Goal: Task Accomplishment & Management: Complete application form

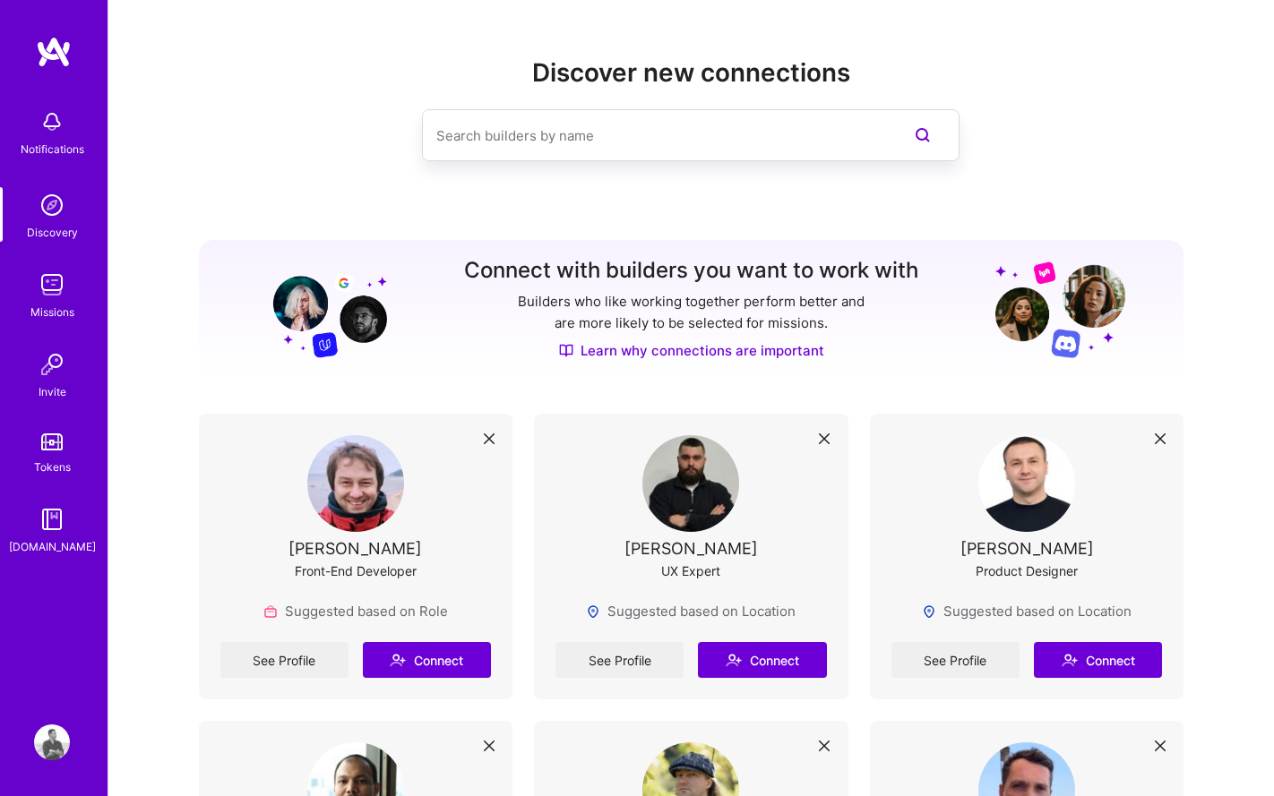
scroll to position [16, 0]
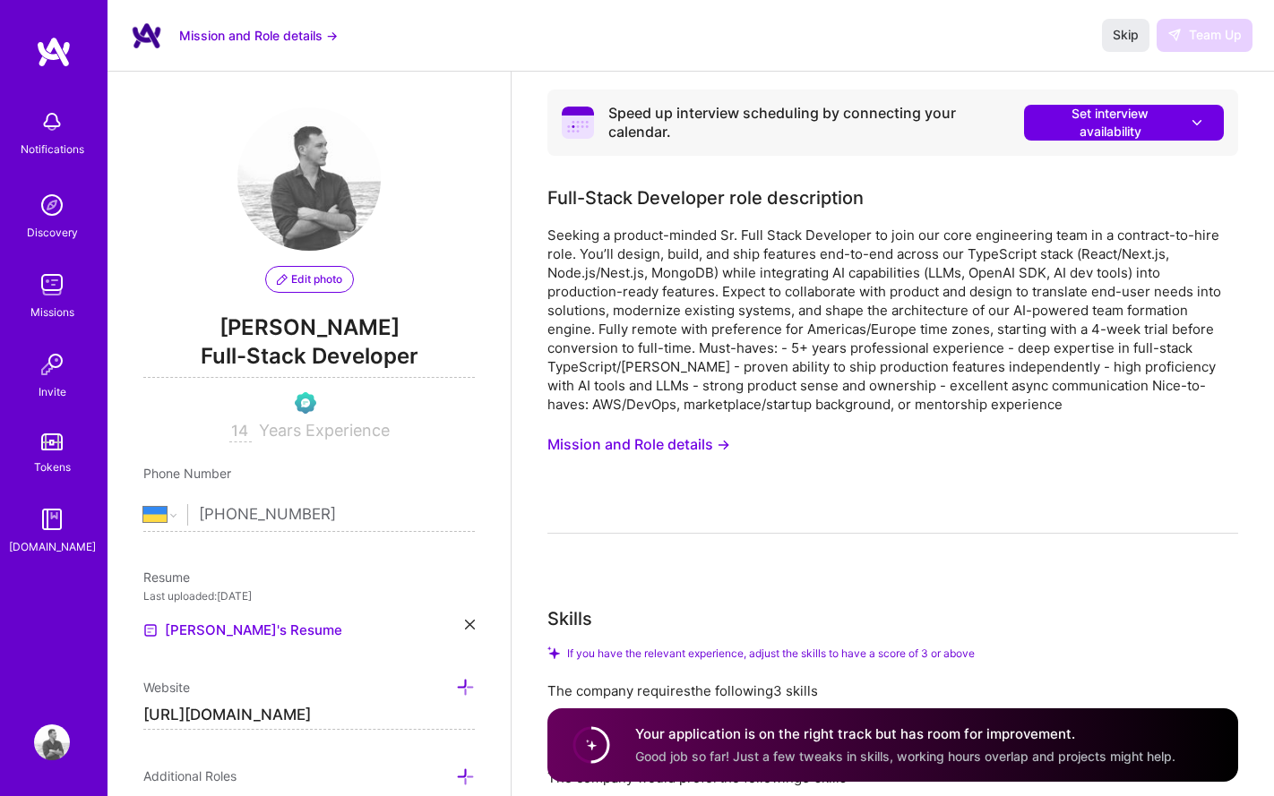
select select "UA"
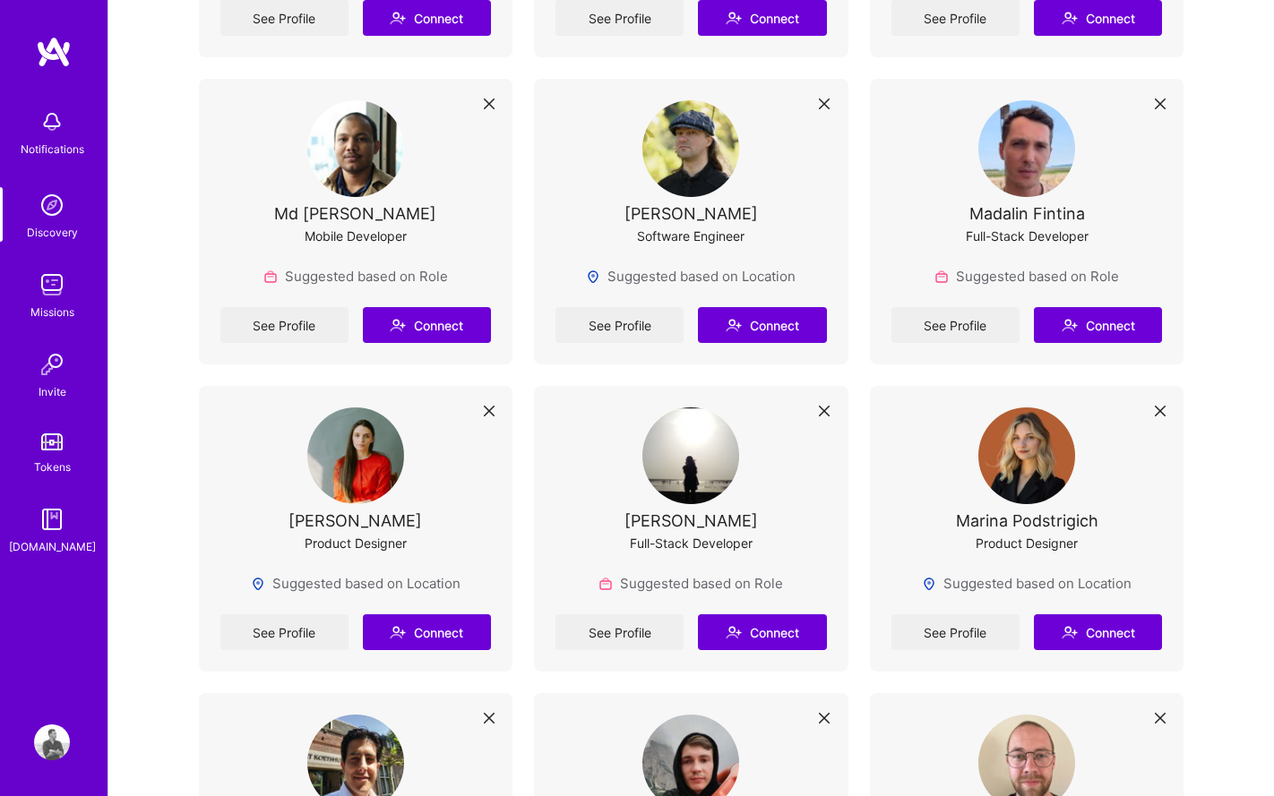
scroll to position [817, 0]
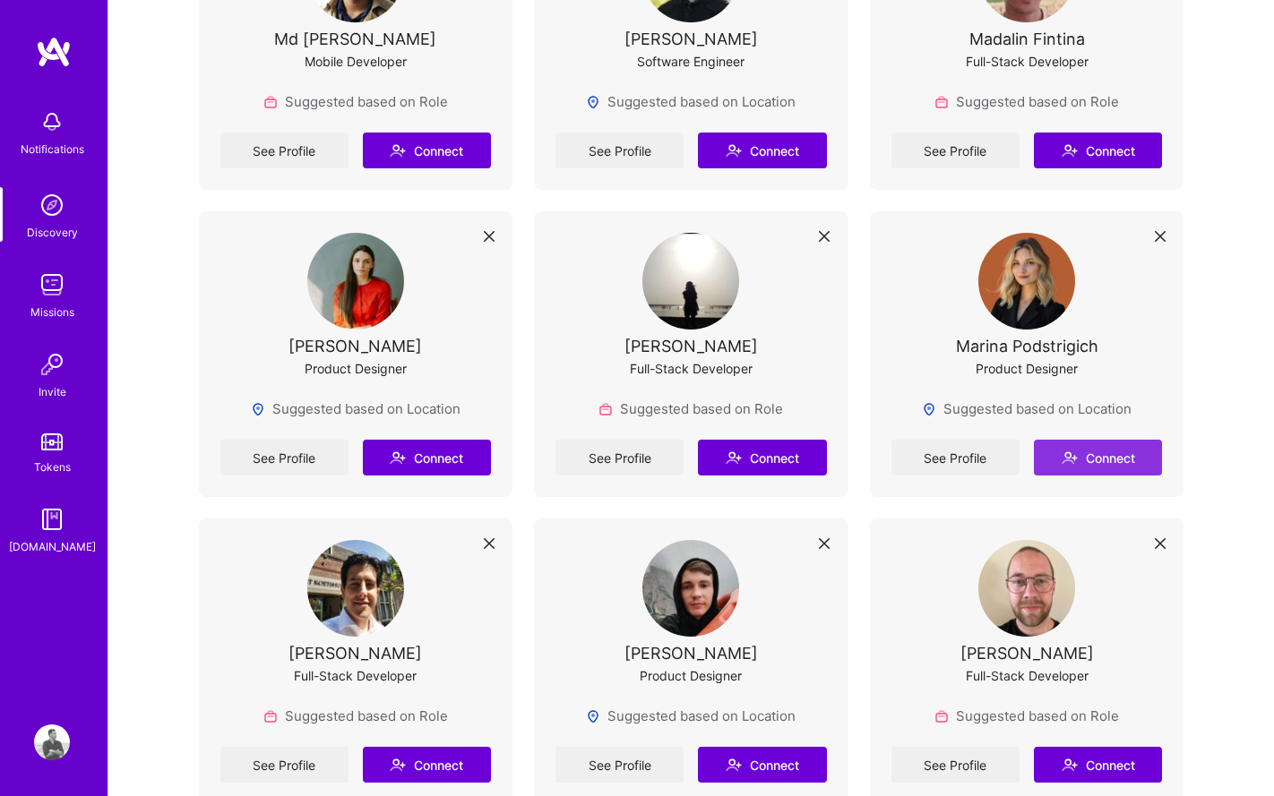
click at [1102, 454] on button "Connect" at bounding box center [1097, 458] width 128 height 36
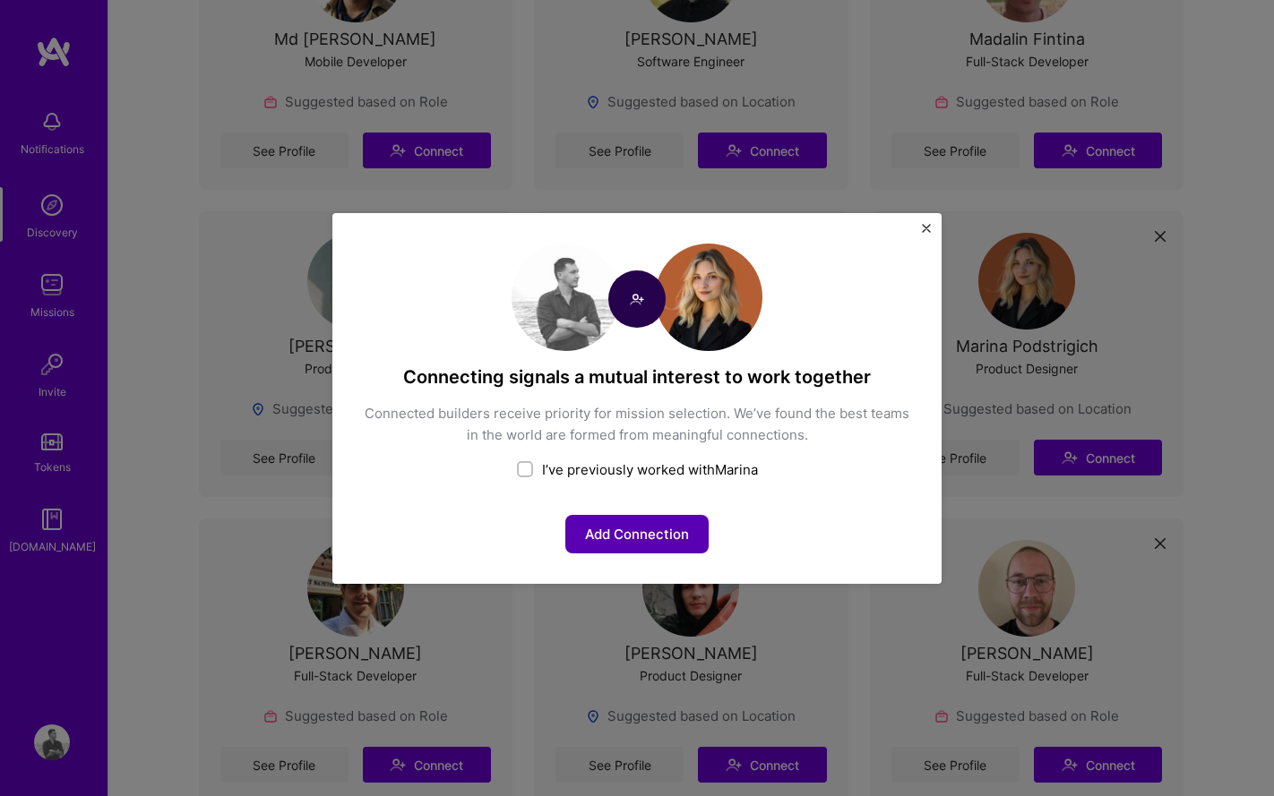
click at [636, 540] on button "Add Connection" at bounding box center [636, 534] width 143 height 39
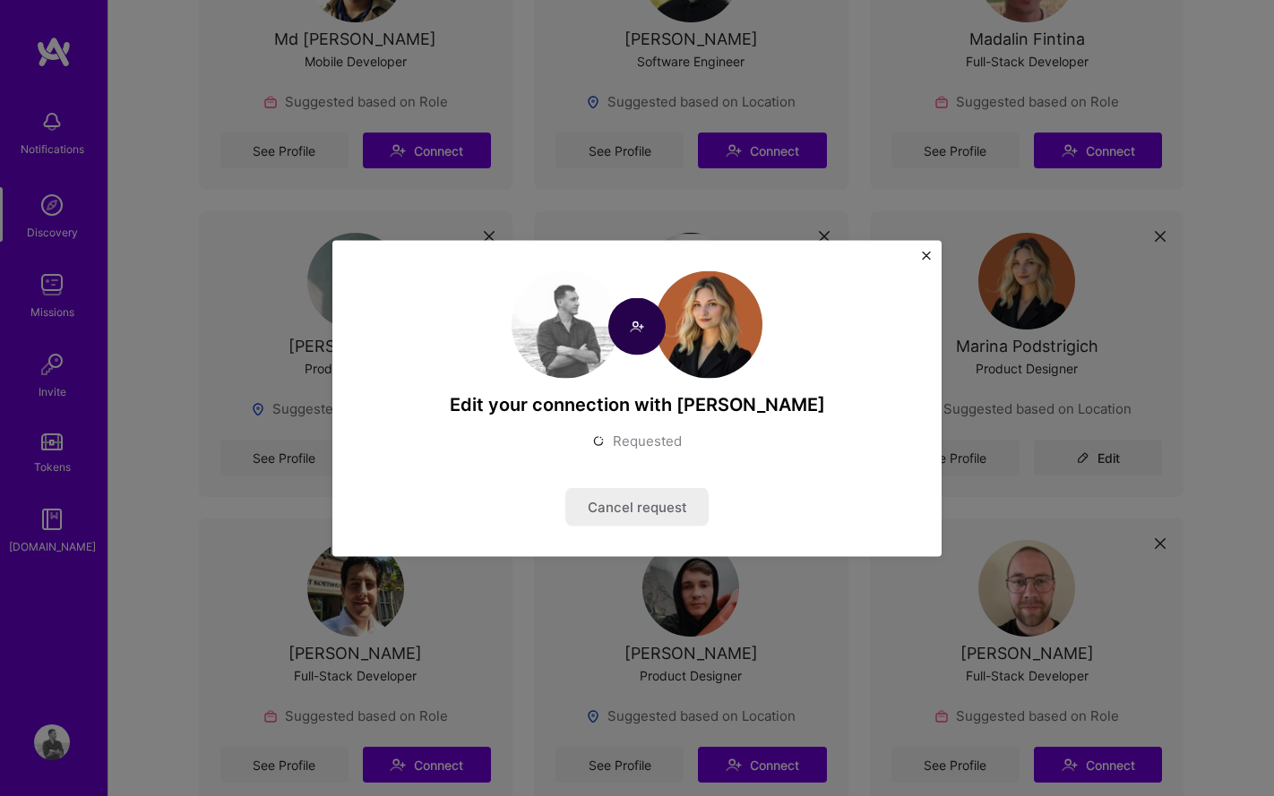
click at [926, 257] on img "Close" at bounding box center [926, 255] width 9 height 9
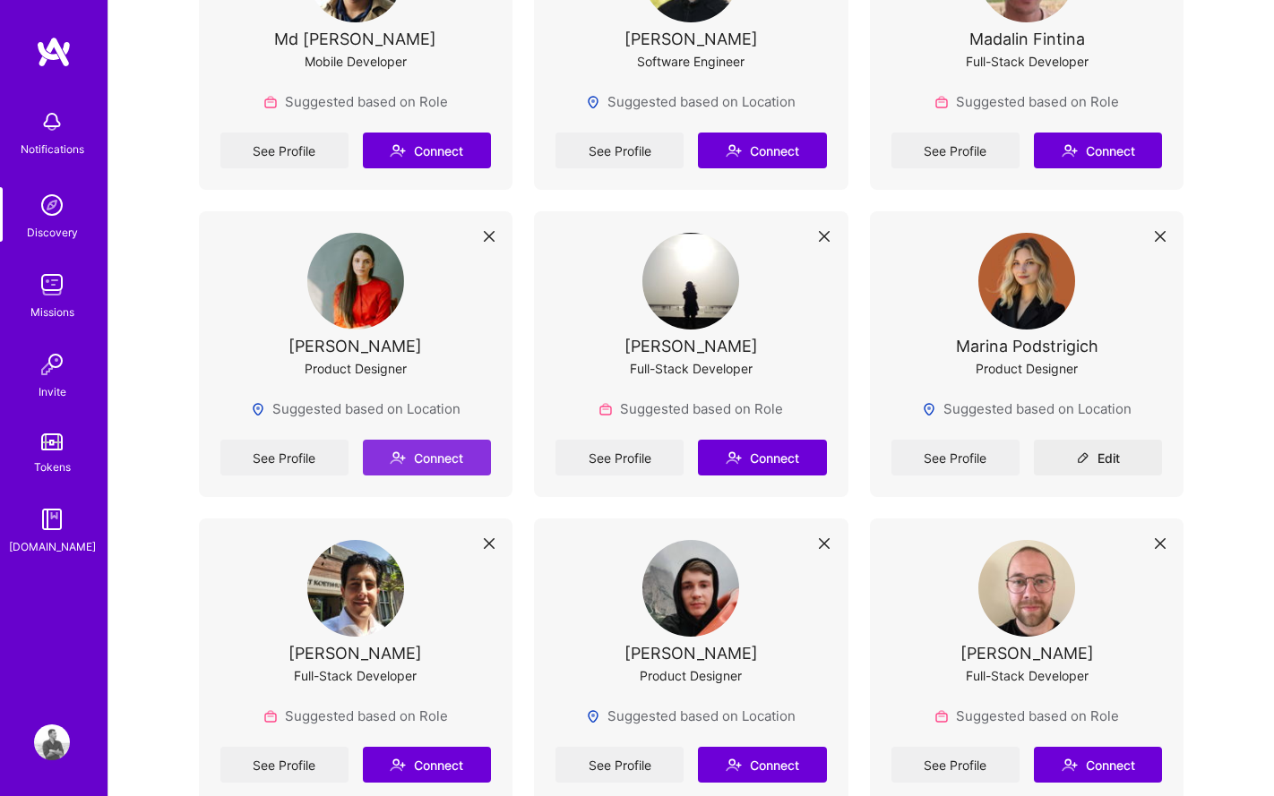
click at [442, 454] on button "Connect" at bounding box center [427, 458] width 128 height 36
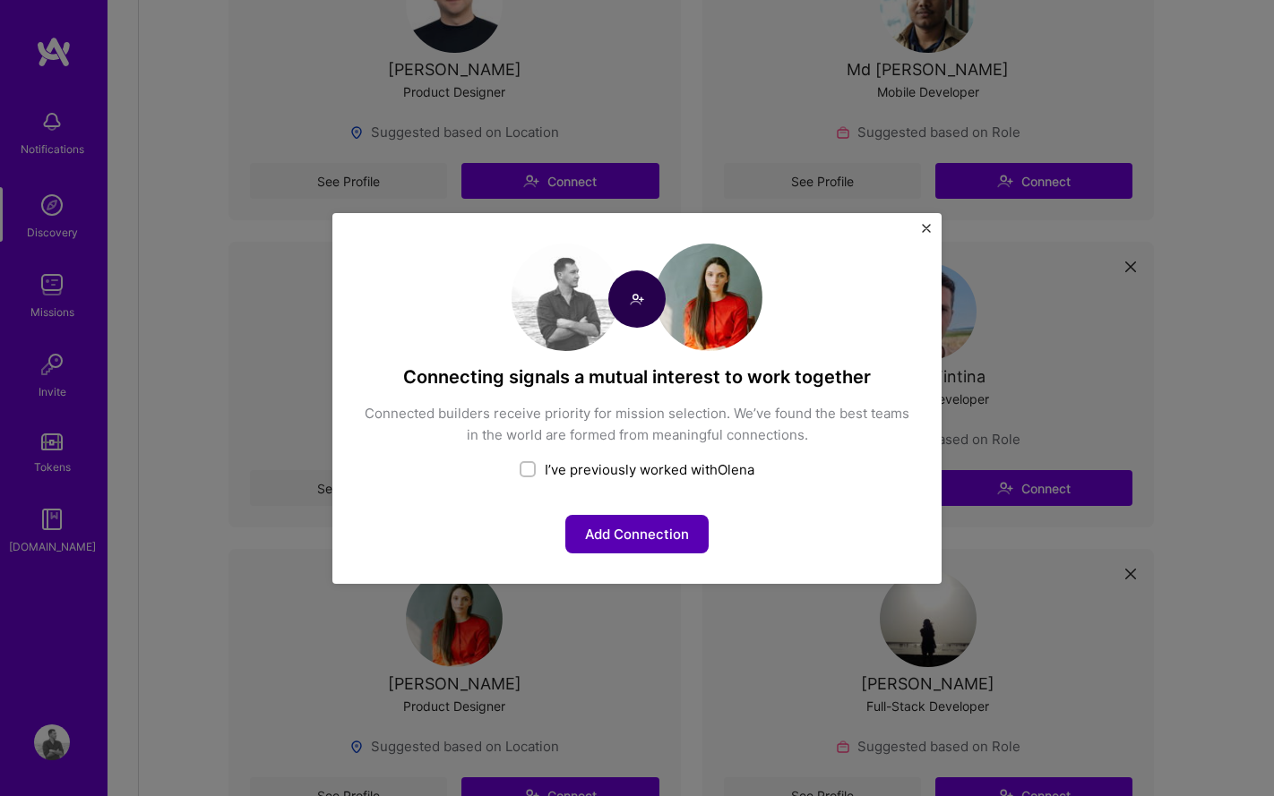
click at [653, 535] on button "Add Connection" at bounding box center [636, 534] width 143 height 39
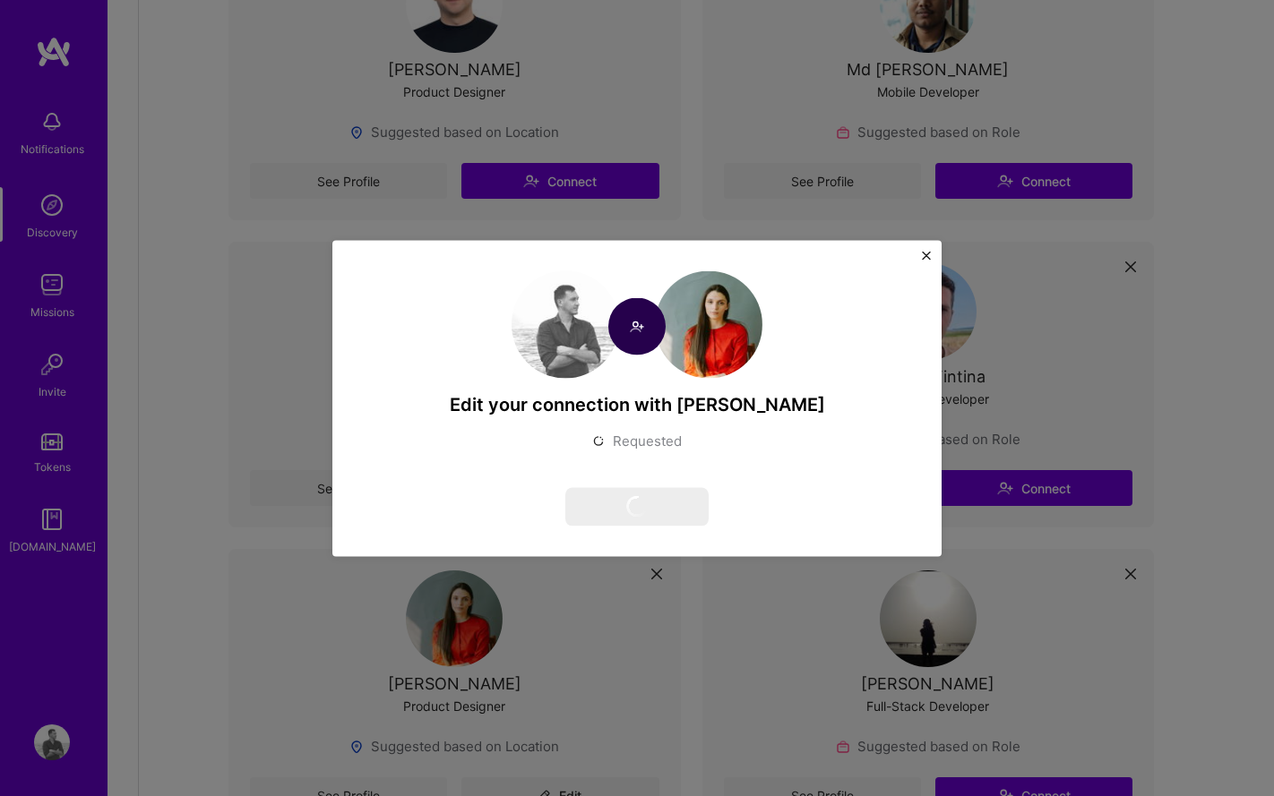
click at [925, 253] on img "Close" at bounding box center [926, 255] width 9 height 9
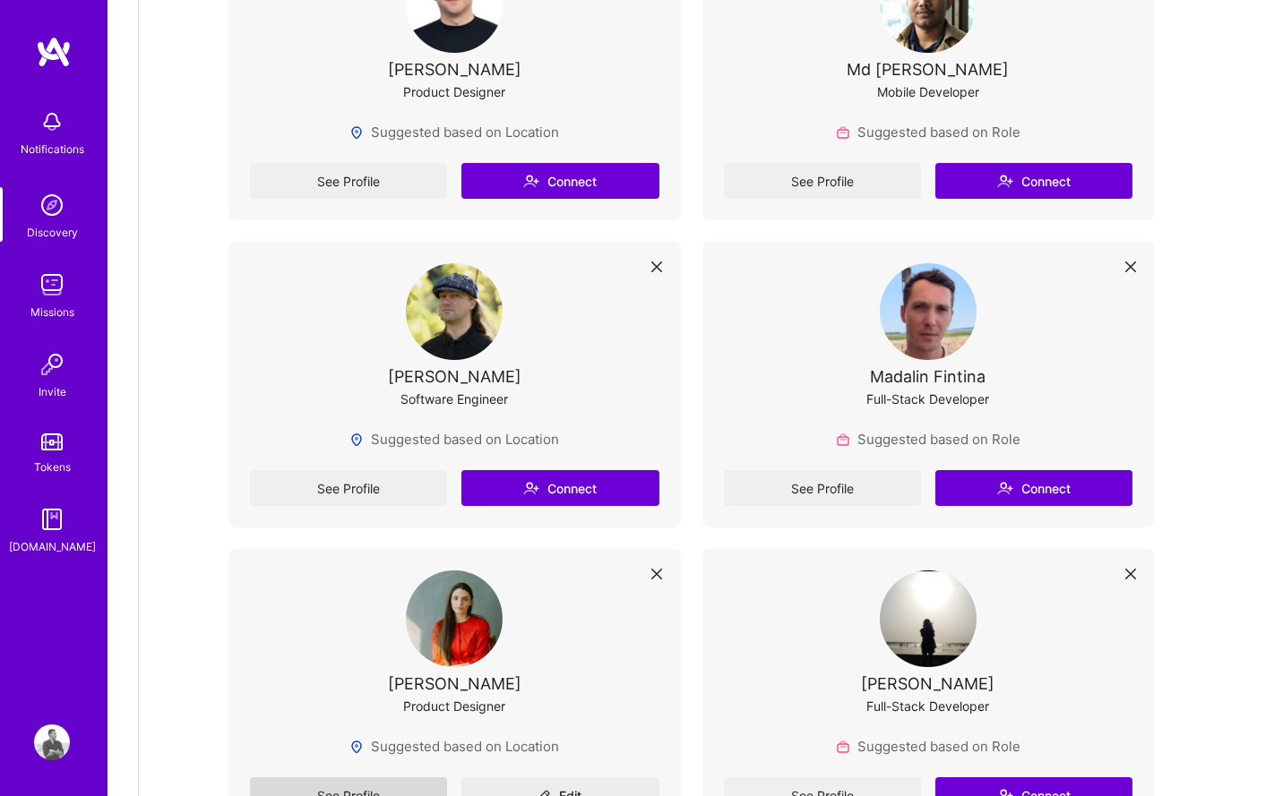
click at [281, 777] on link "See Profile" at bounding box center [348, 795] width 197 height 36
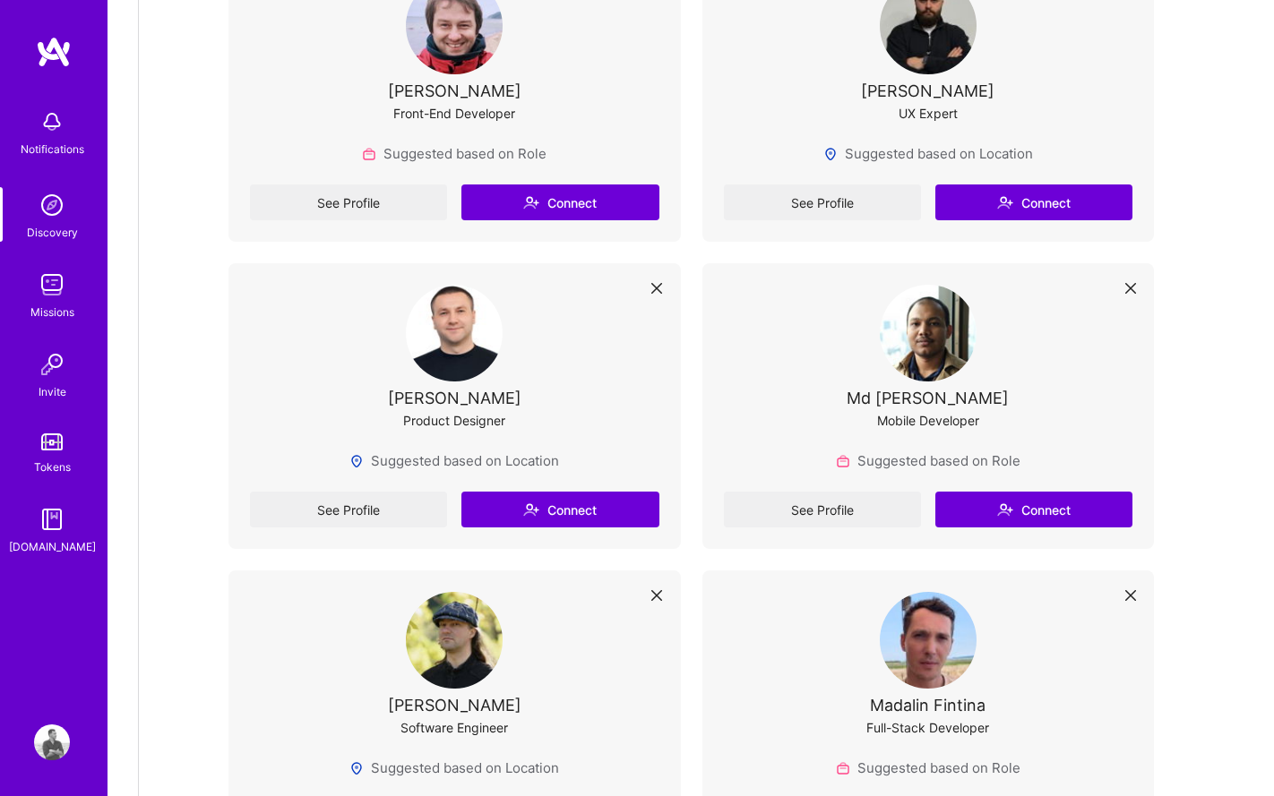
scroll to position [0, 0]
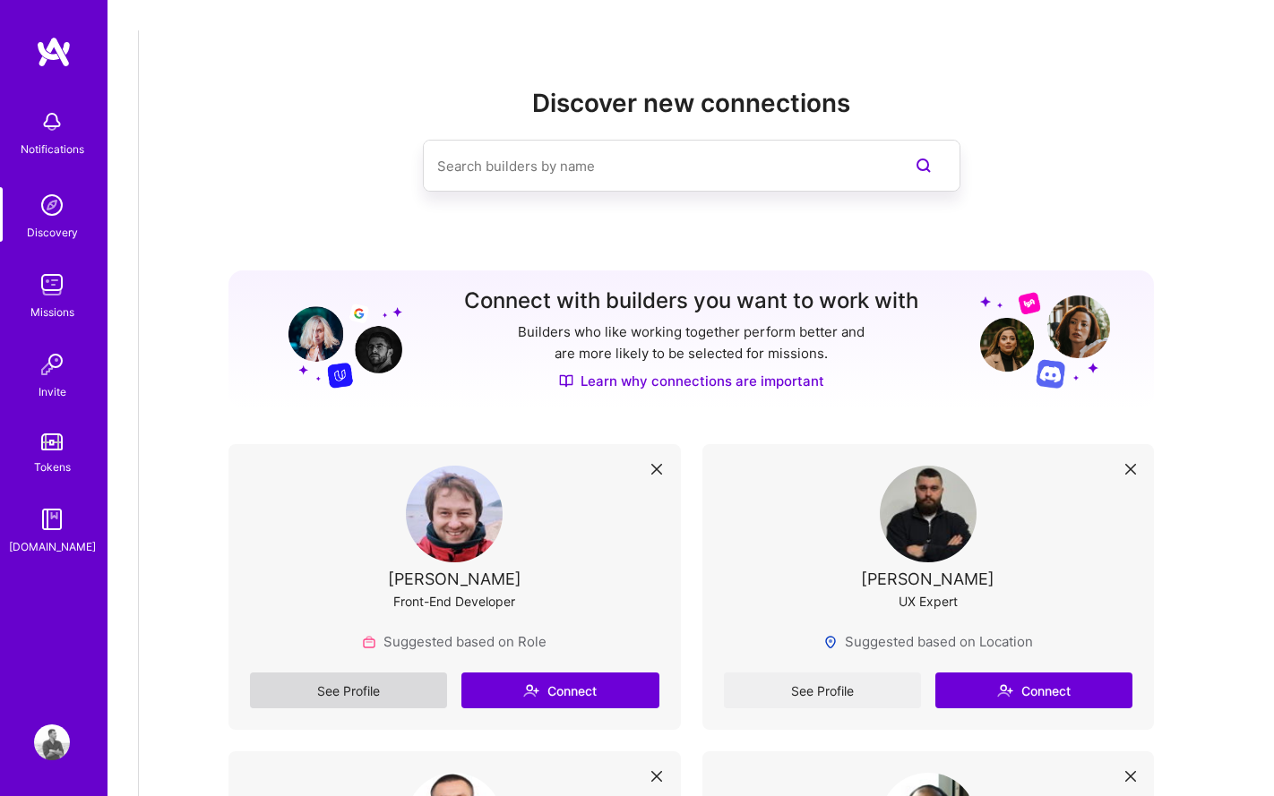
click at [294, 673] on link "See Profile" at bounding box center [348, 691] width 197 height 36
click at [64, 208] on img at bounding box center [52, 205] width 36 height 36
click at [48, 126] on img at bounding box center [52, 122] width 36 height 36
click at [57, 299] on img at bounding box center [52, 285] width 36 height 36
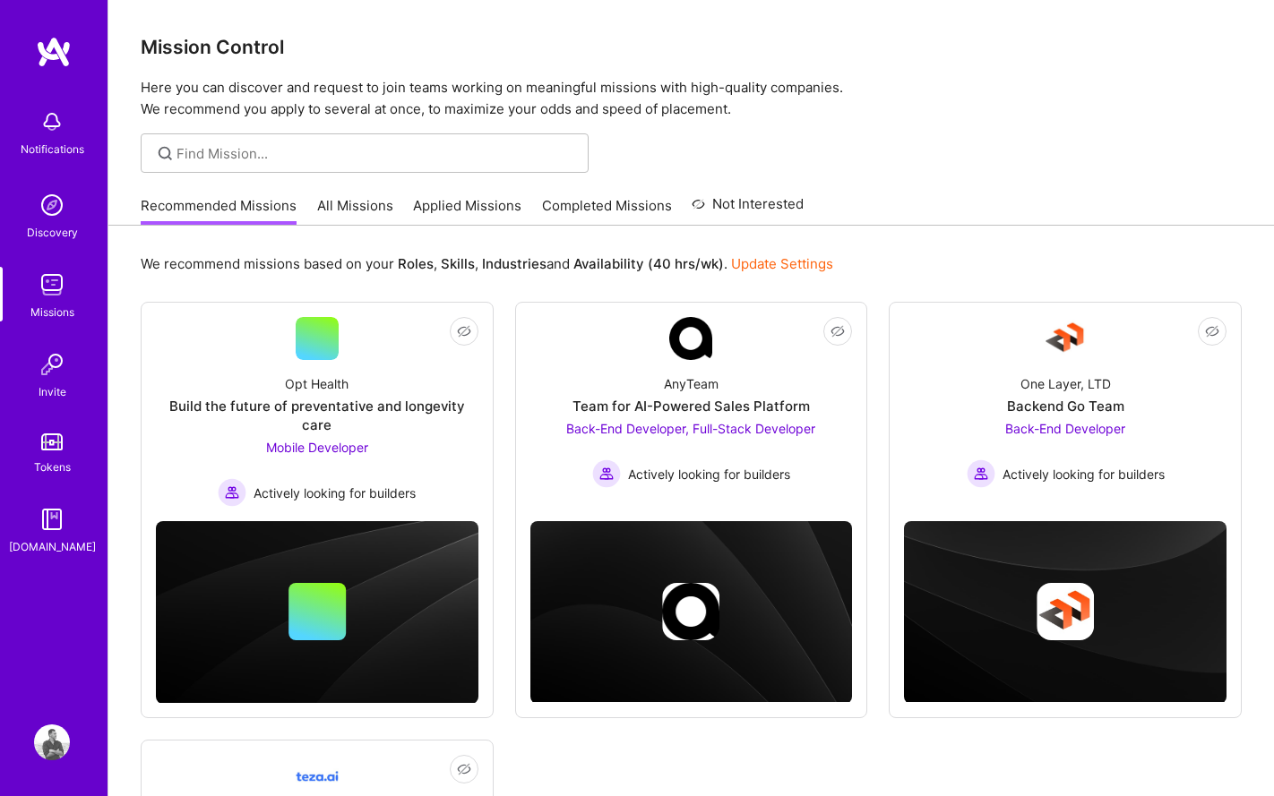
click at [326, 203] on link "All Missions" at bounding box center [355, 211] width 76 height 30
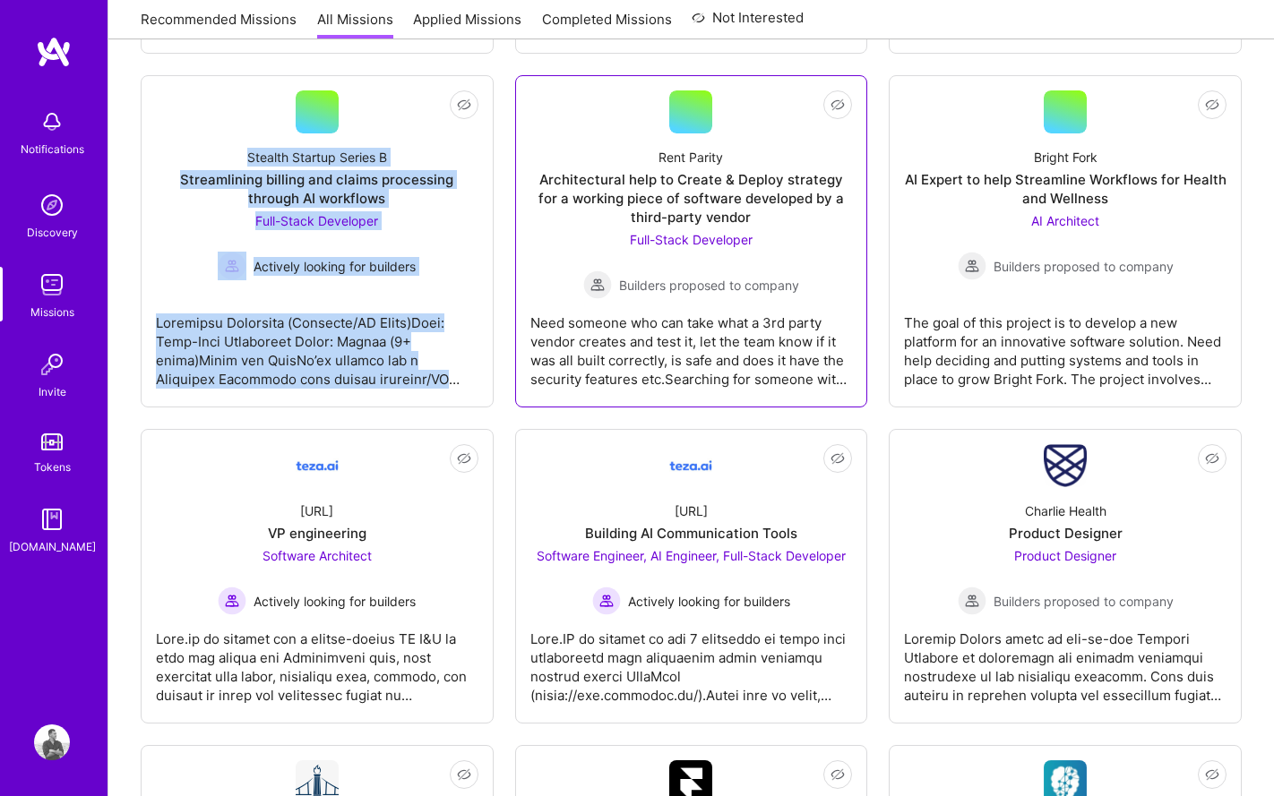
scroll to position [2964, 0]
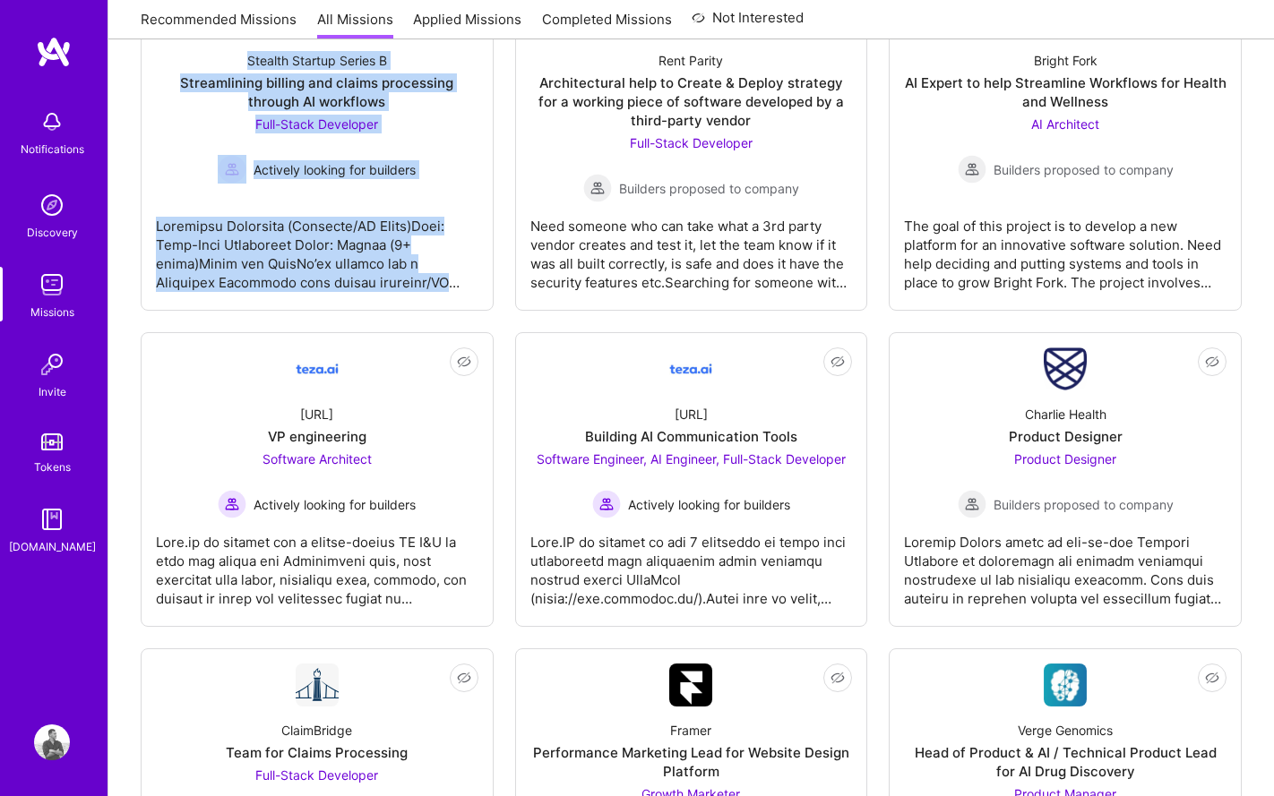
click at [53, 279] on img at bounding box center [52, 285] width 36 height 36
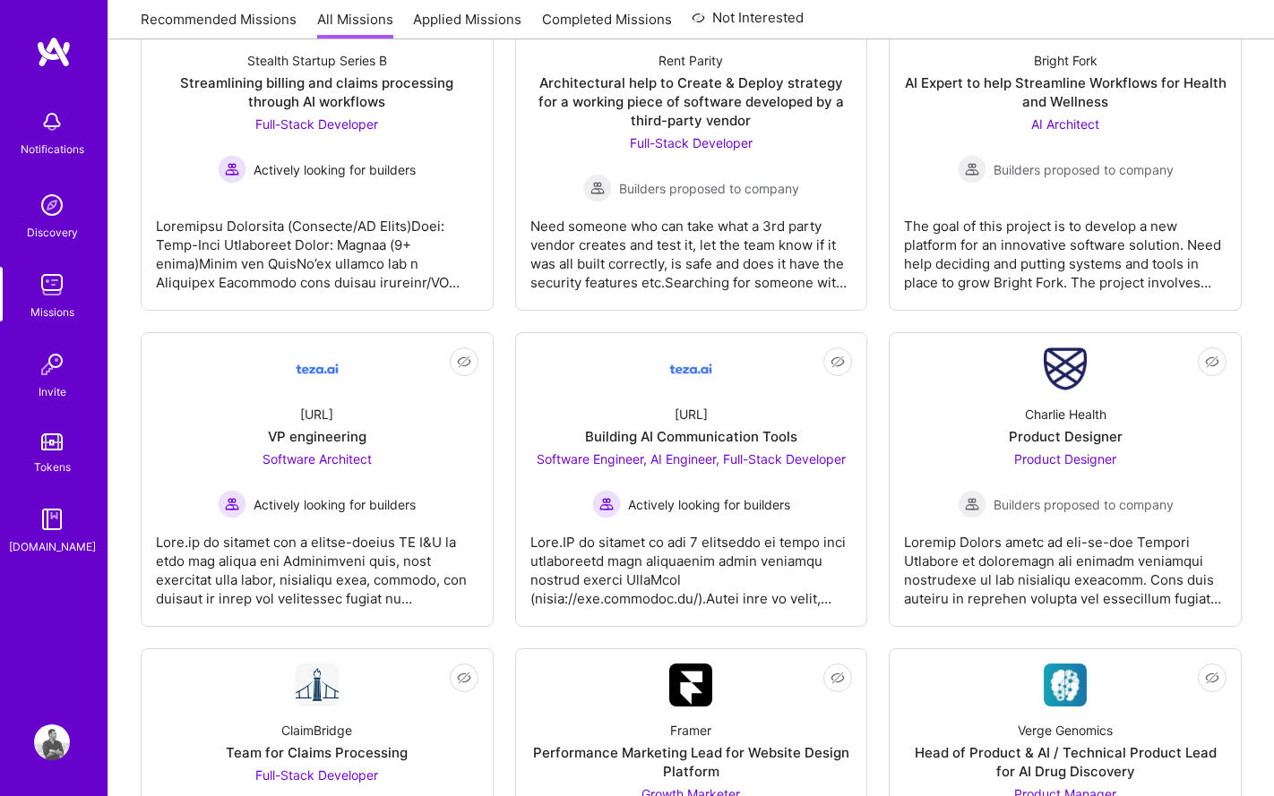
click at [501, 328] on div "Not Interested Groovelogic AI Sales Productivity Platform MVP Full-Stack Develo…" at bounding box center [691, 144] width 1101 height 5541
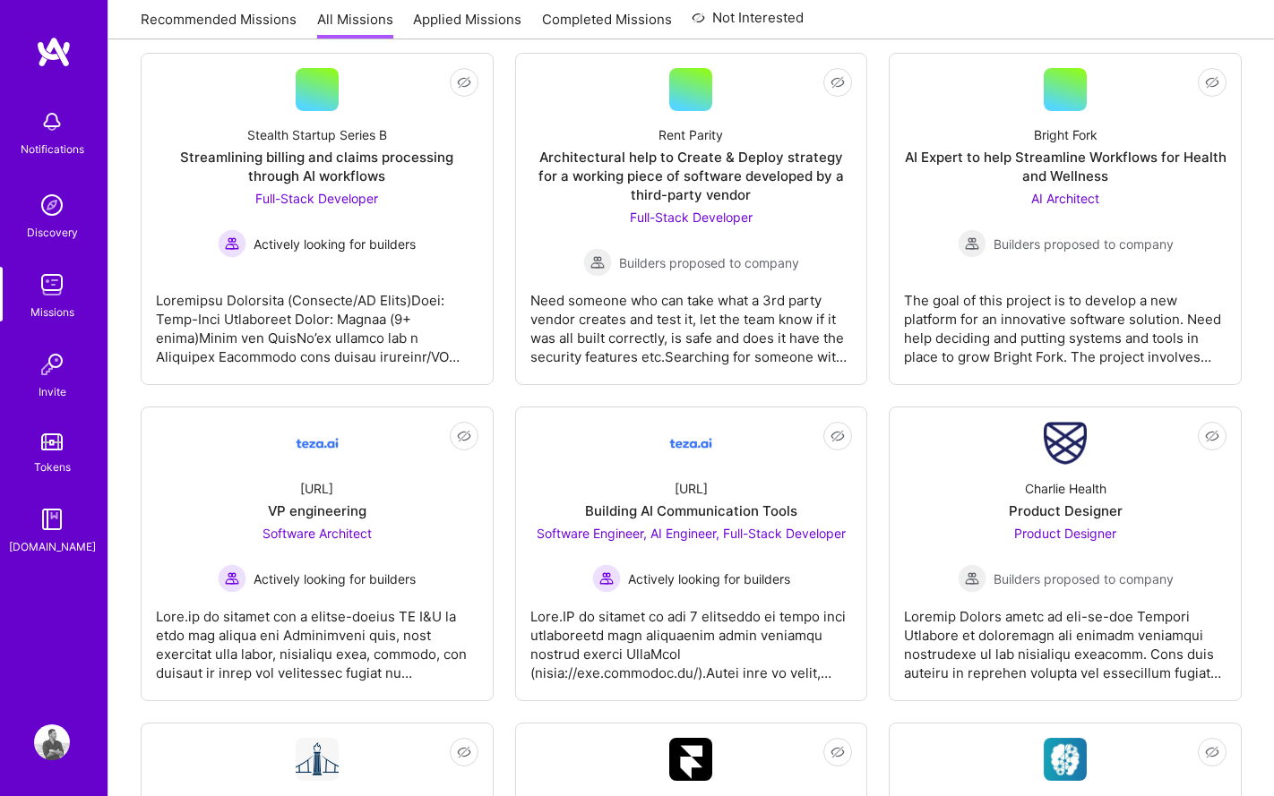
scroll to position [2861, 0]
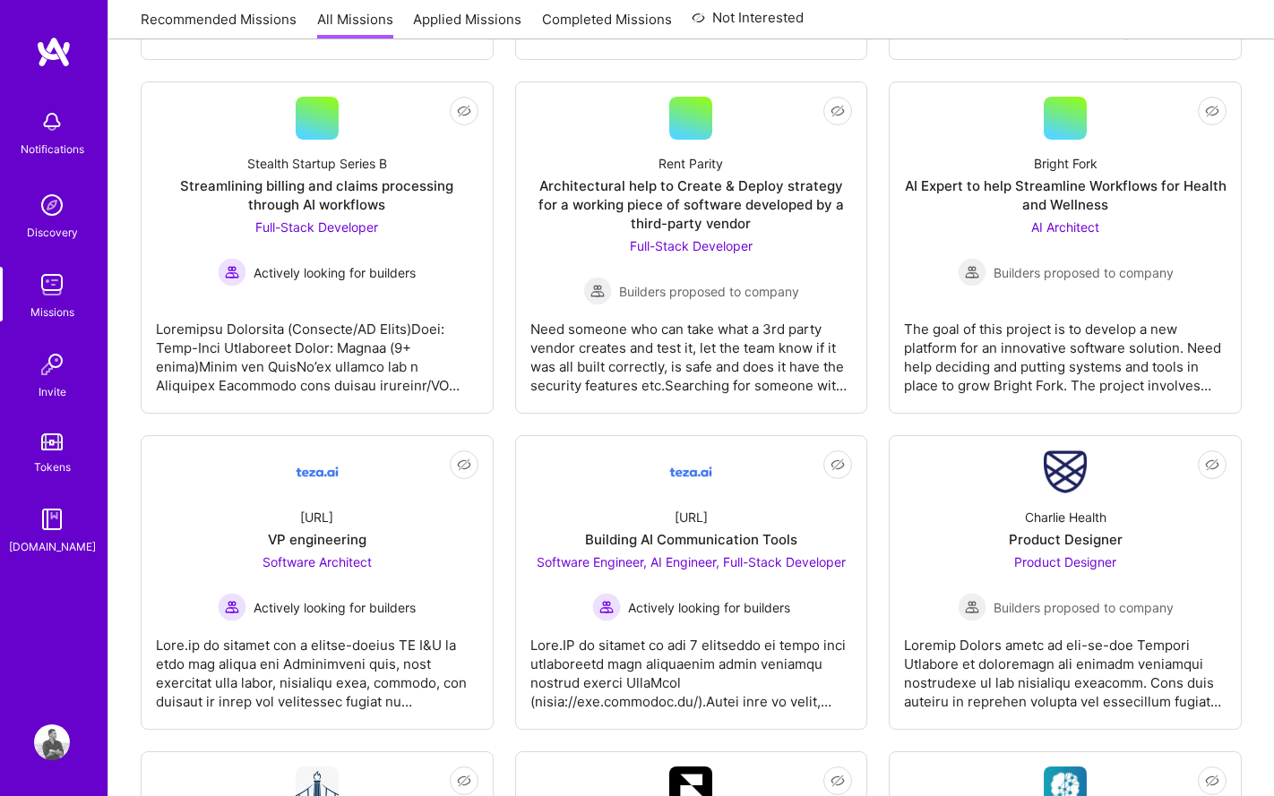
click at [504, 320] on div "Not Interested Groovelogic AI Sales Productivity Platform MVP Full-Stack Develo…" at bounding box center [691, 247] width 1101 height 5541
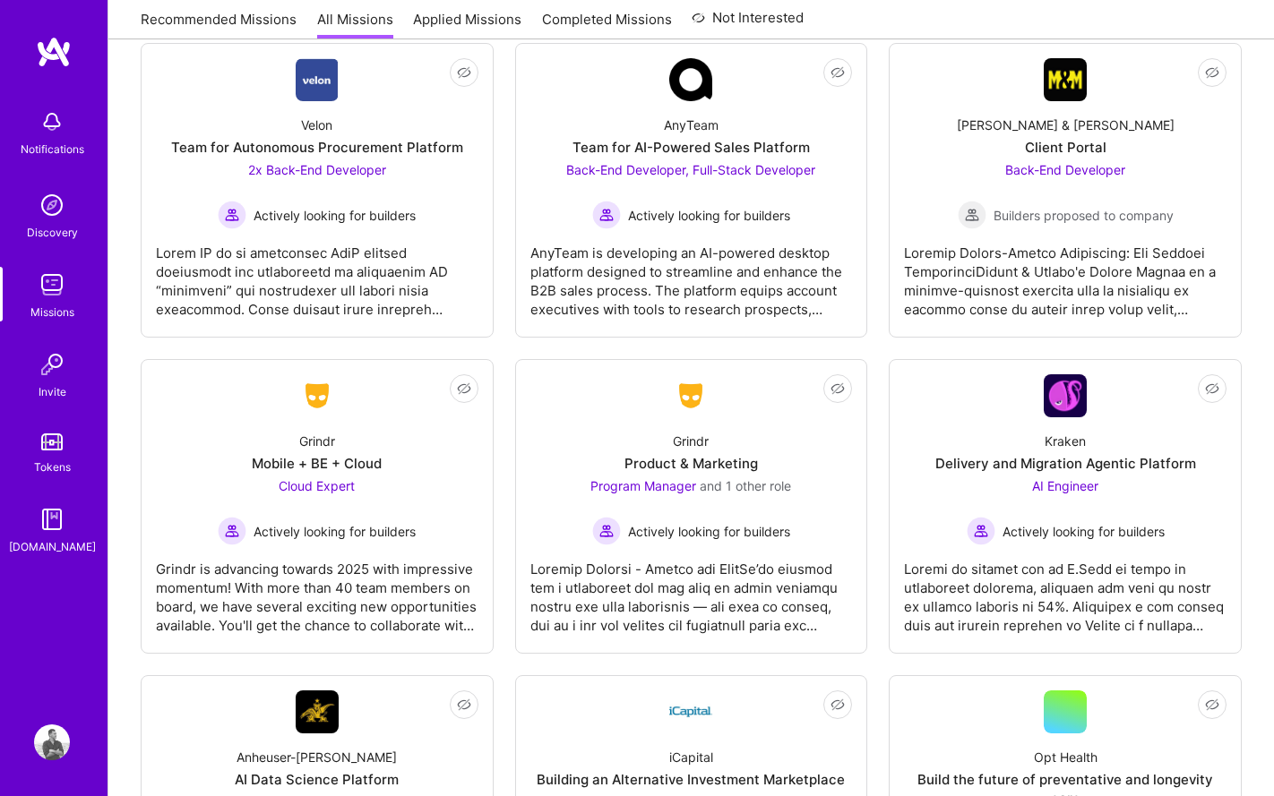
scroll to position [4889, 0]
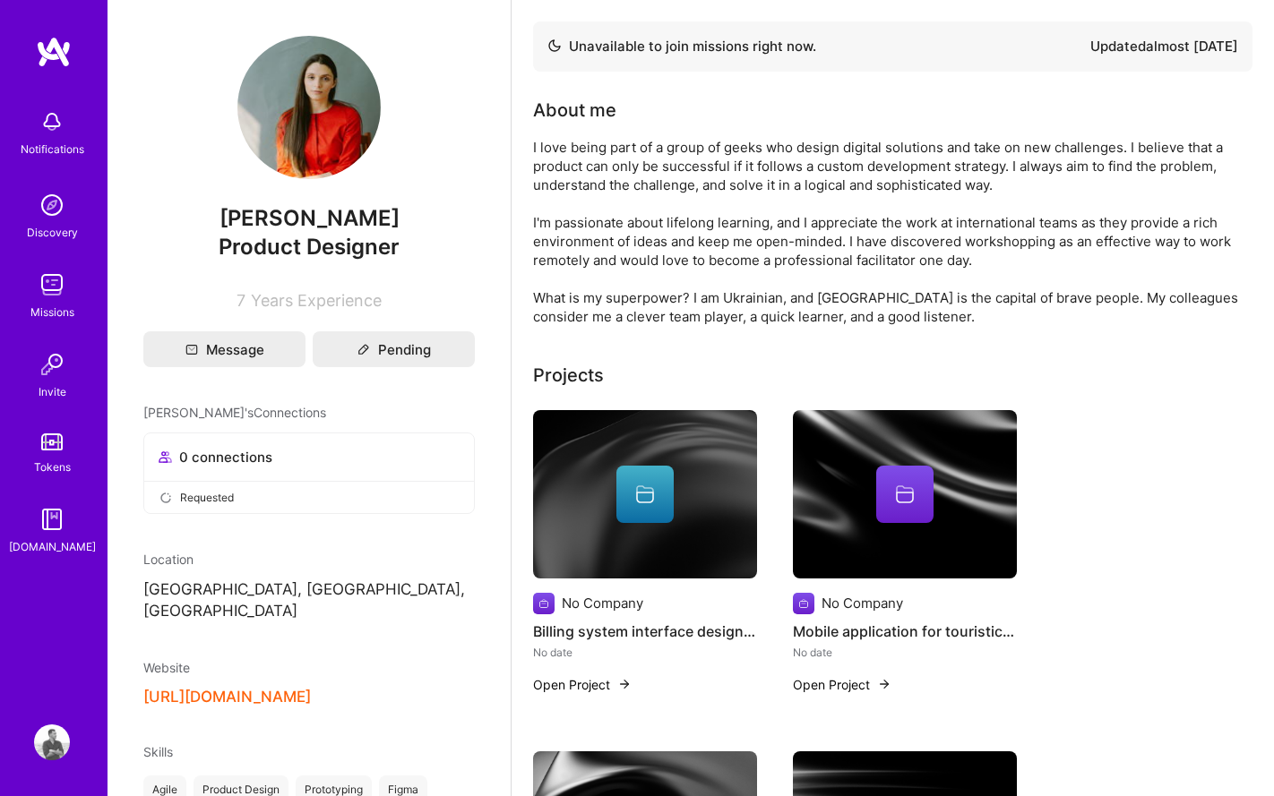
click at [296, 688] on button "https://olenatomchuk.com/" at bounding box center [226, 697] width 167 height 19
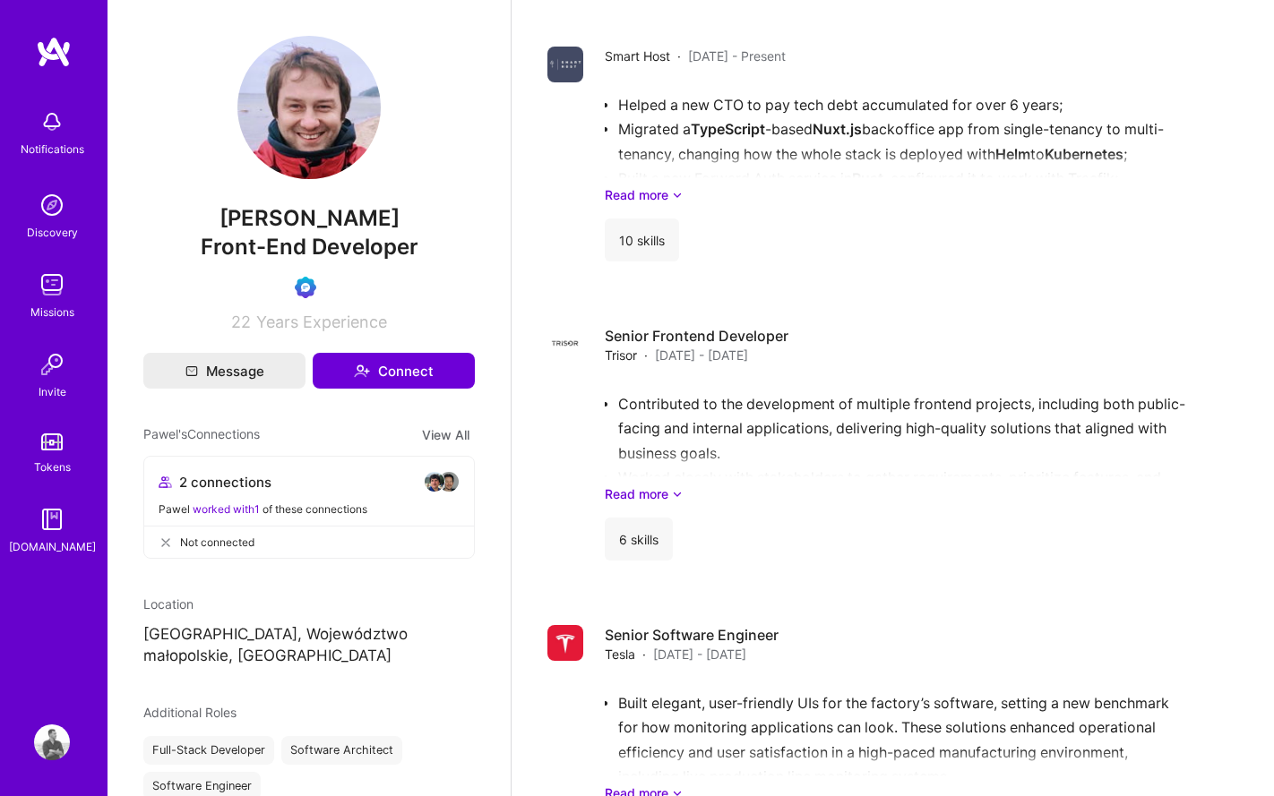
scroll to position [1278, 0]
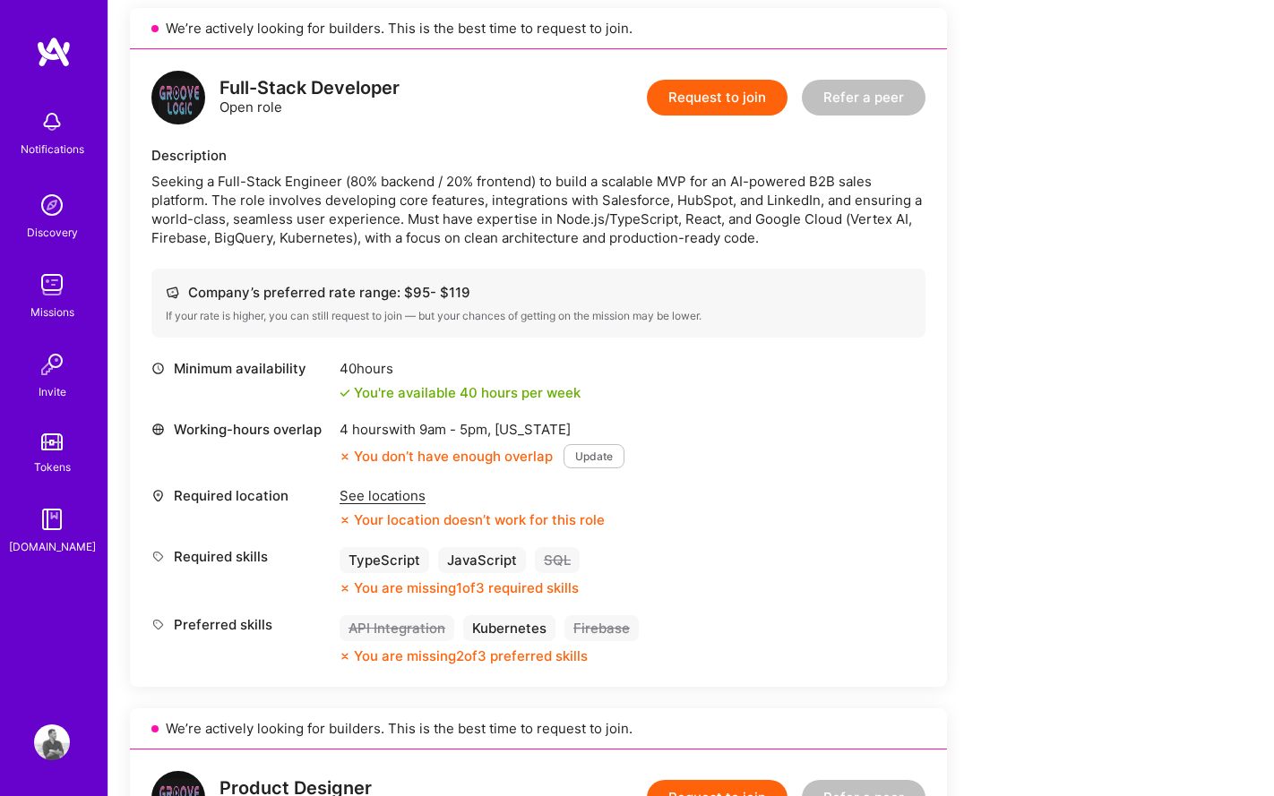
scroll to position [561, 0]
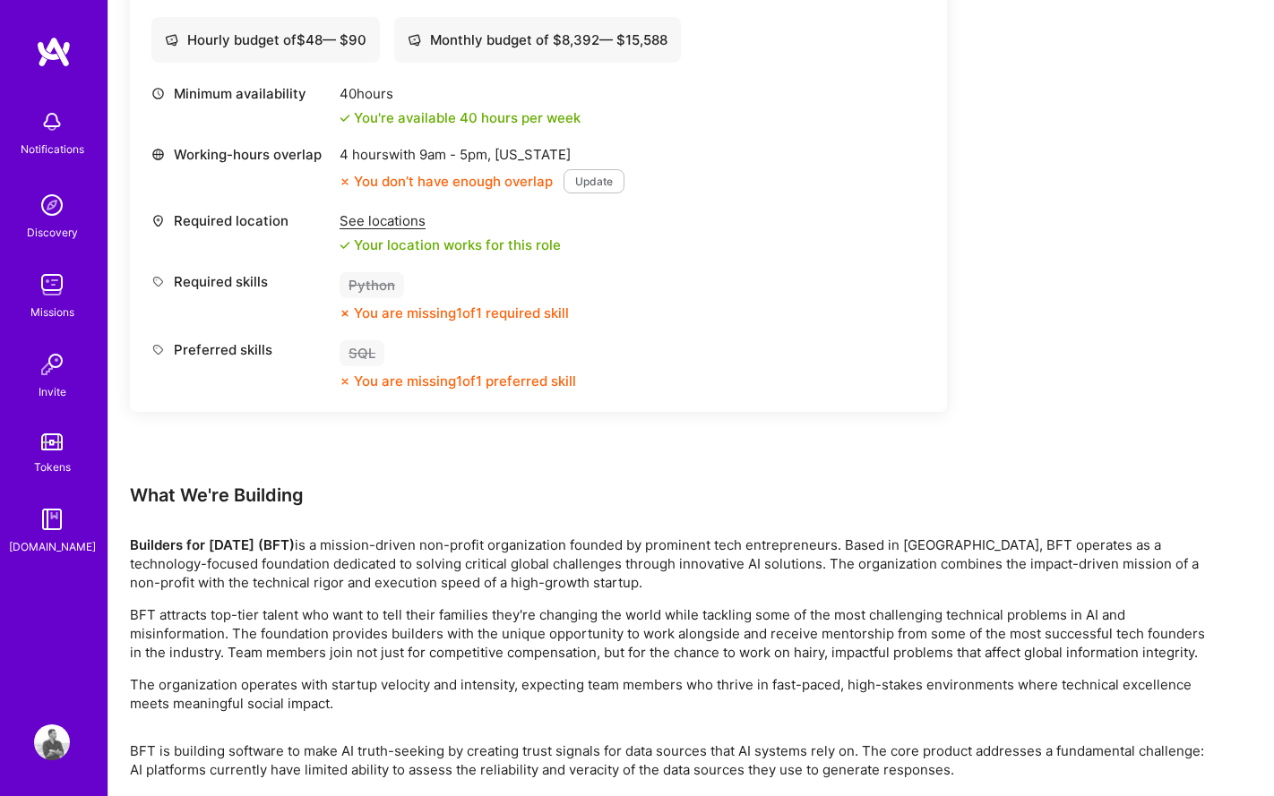
scroll to position [2894, 0]
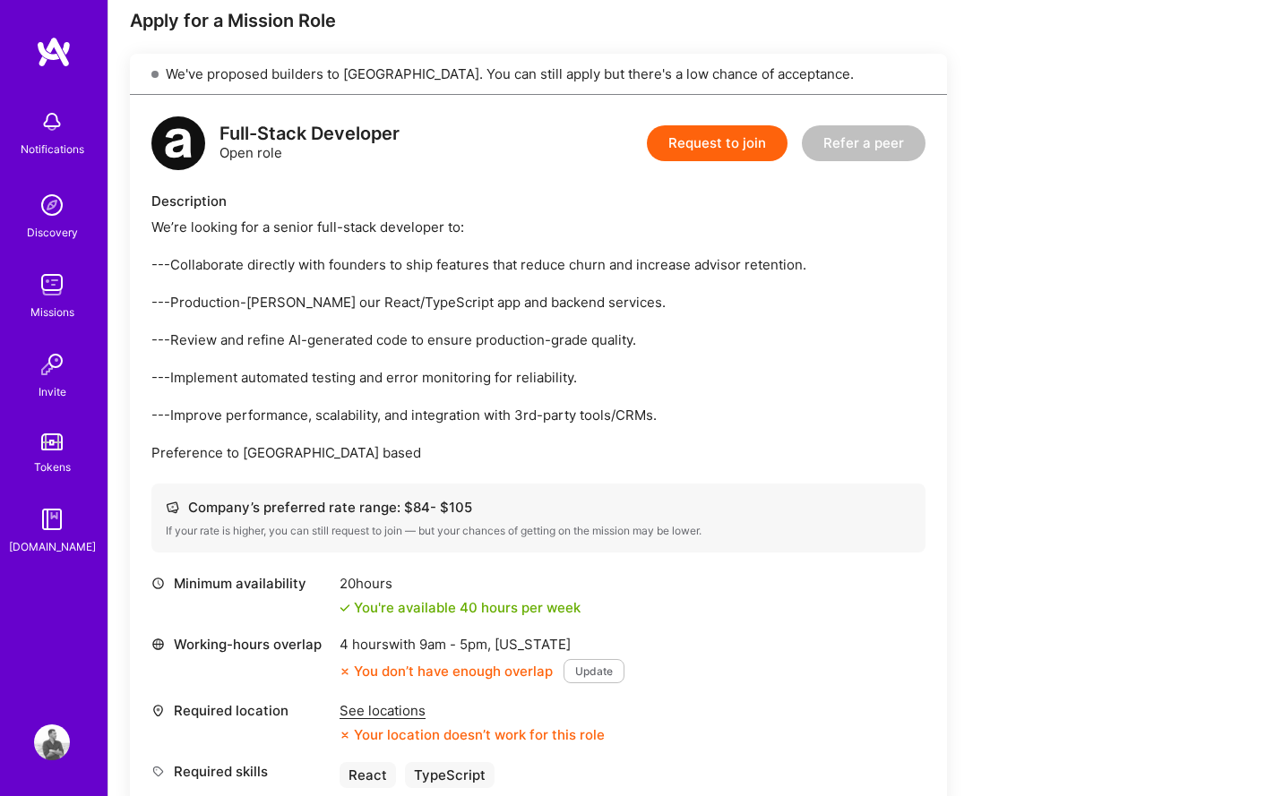
scroll to position [372, 0]
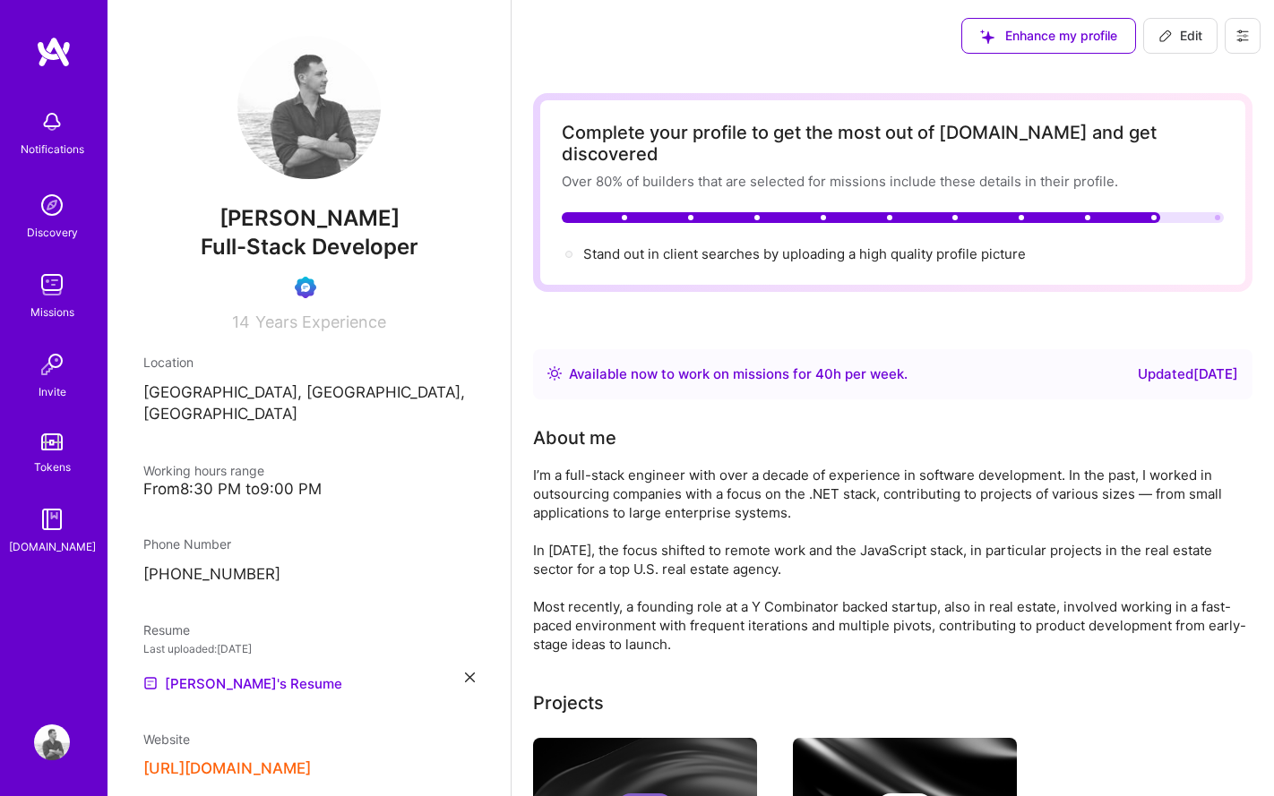
click at [1197, 35] on span "Edit" at bounding box center [1180, 36] width 44 height 18
select select "UA"
select select "Right Now"
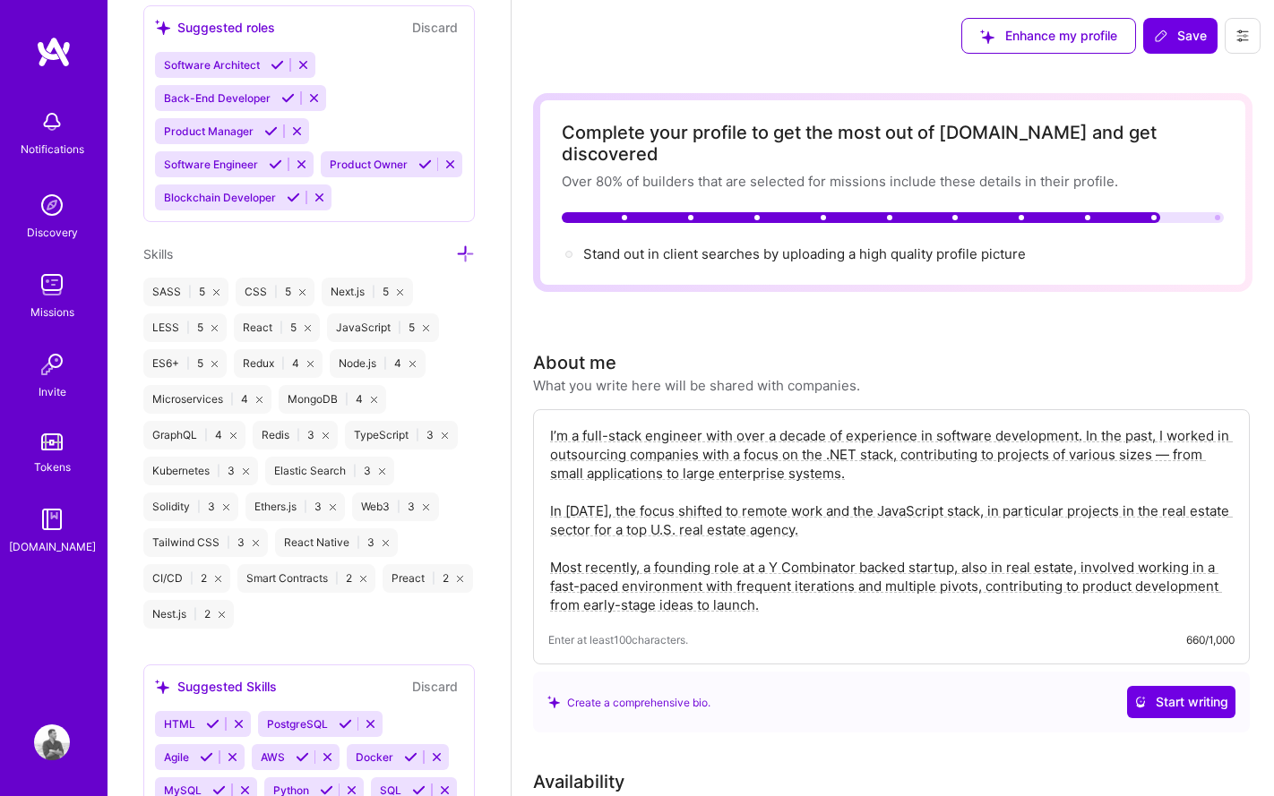
scroll to position [1448, 0]
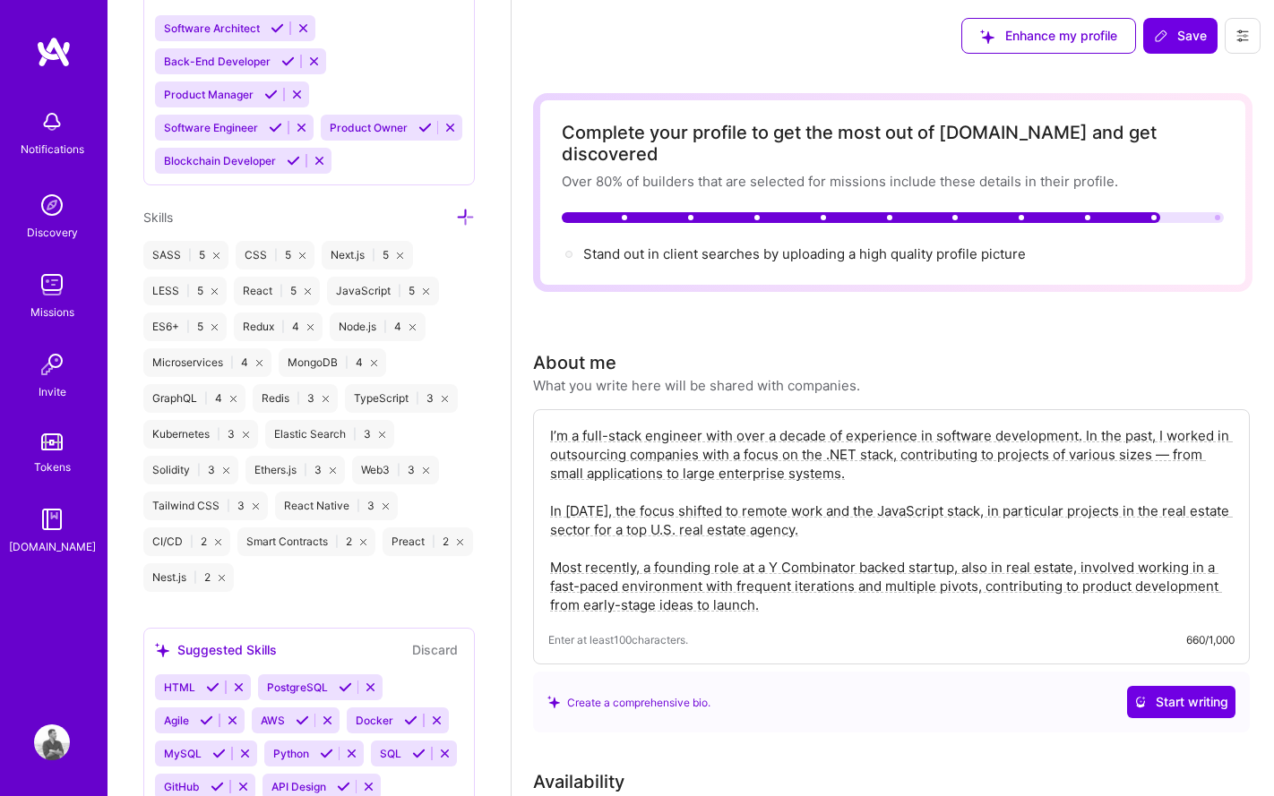
click at [466, 211] on icon at bounding box center [465, 217] width 19 height 19
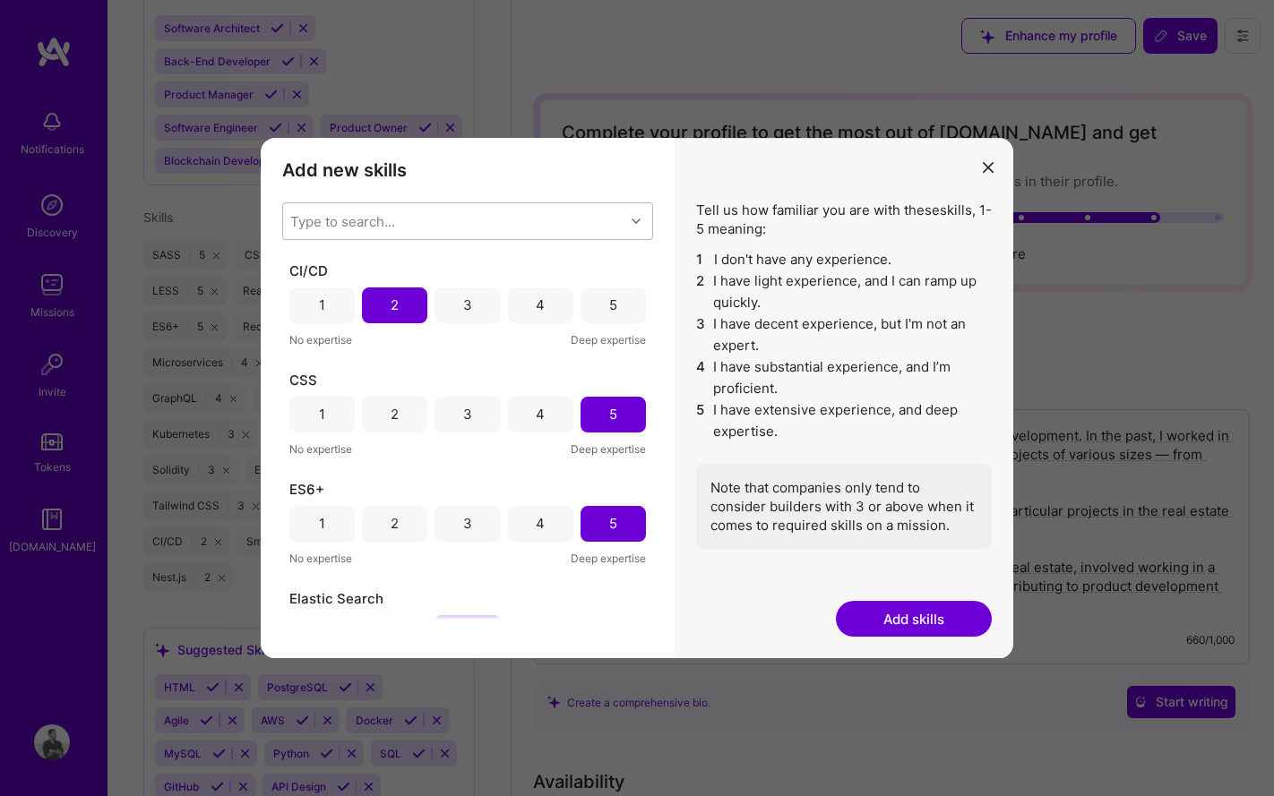
click at [451, 221] on div "Type to search..." at bounding box center [453, 221] width 341 height 36
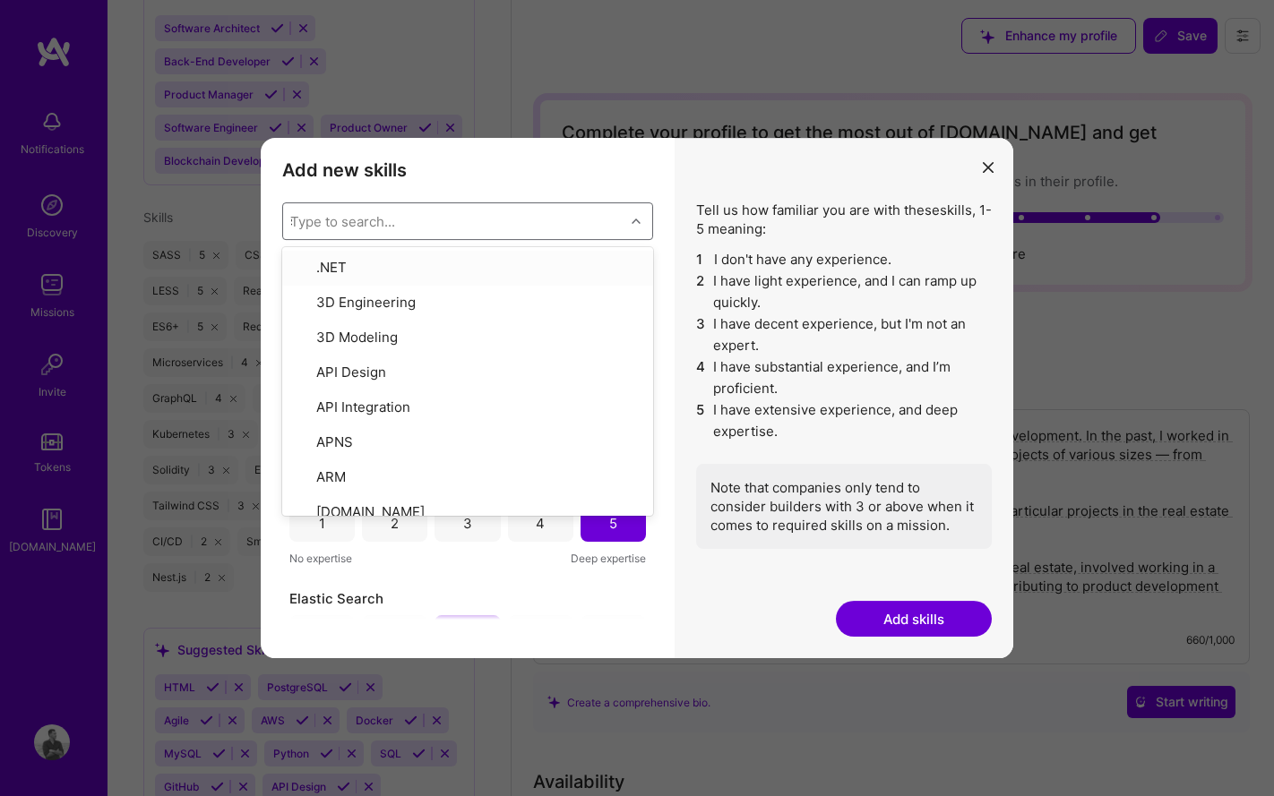
type input "sq"
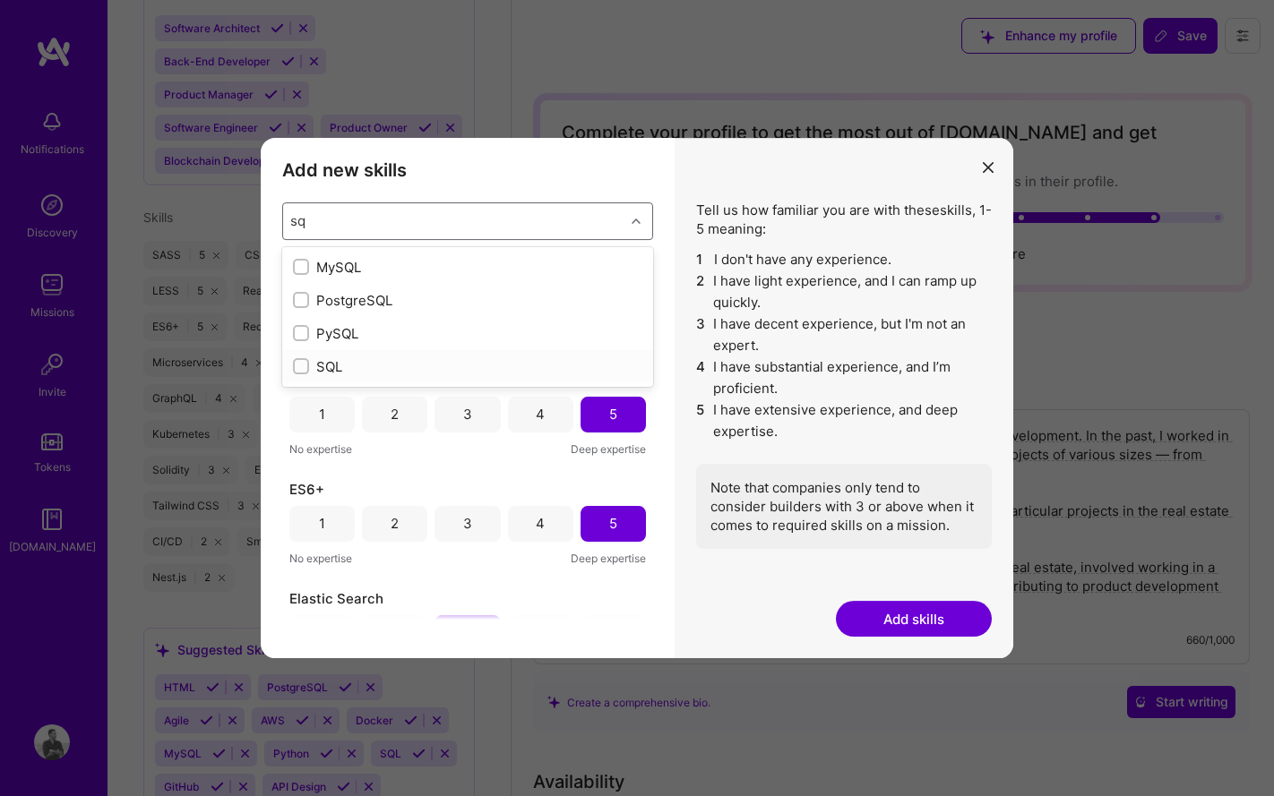
click at [341, 365] on div "SQL" at bounding box center [467, 366] width 349 height 19
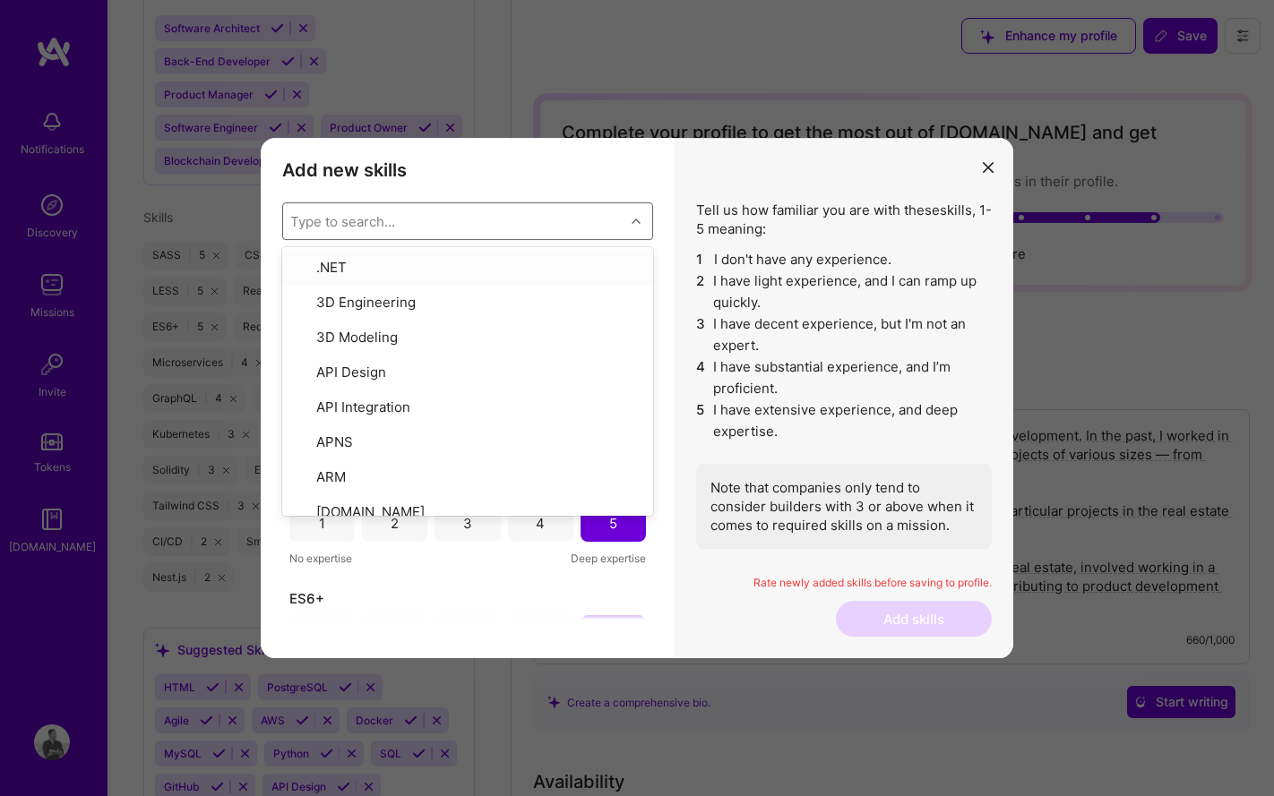
click at [521, 187] on div "Add new skills Tell us how familiar you are with given skills, using between 1 …" at bounding box center [468, 398] width 414 height 521
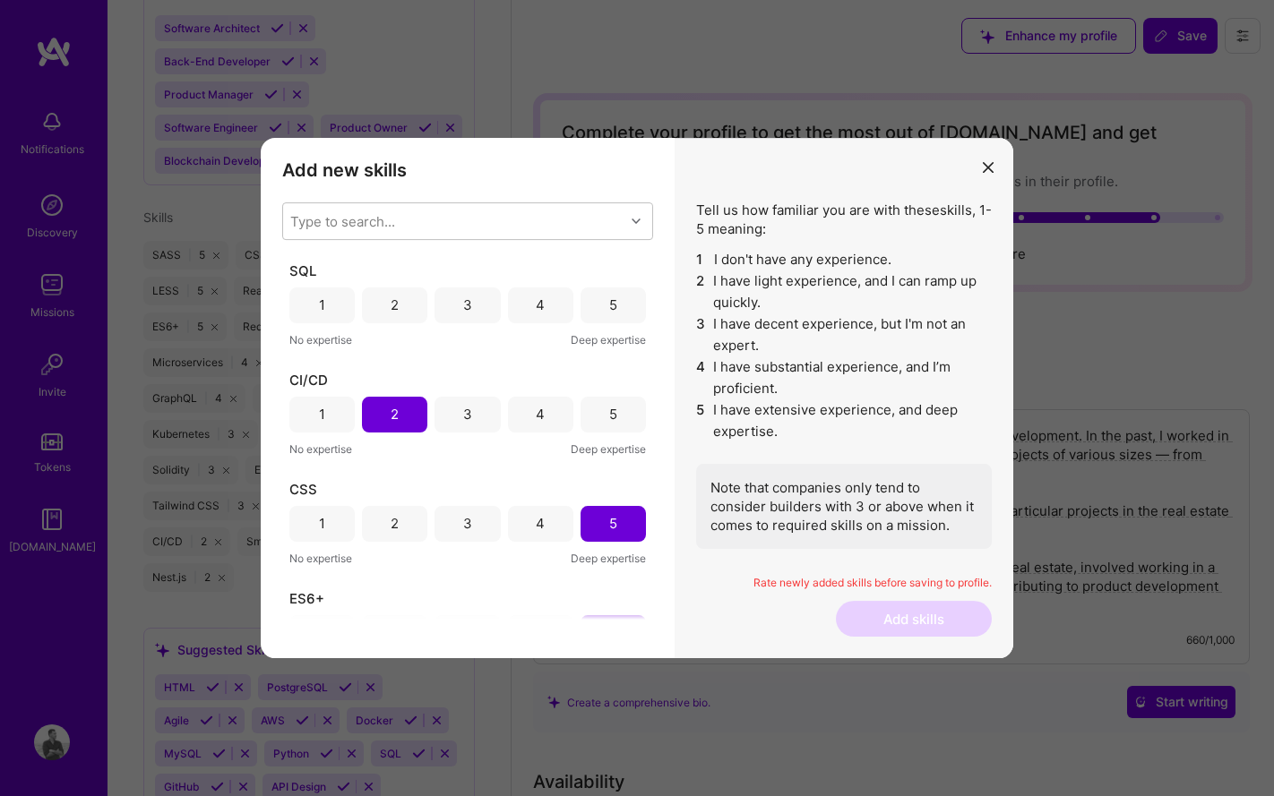
click at [522, 299] on div "4" at bounding box center [540, 305] width 65 height 36
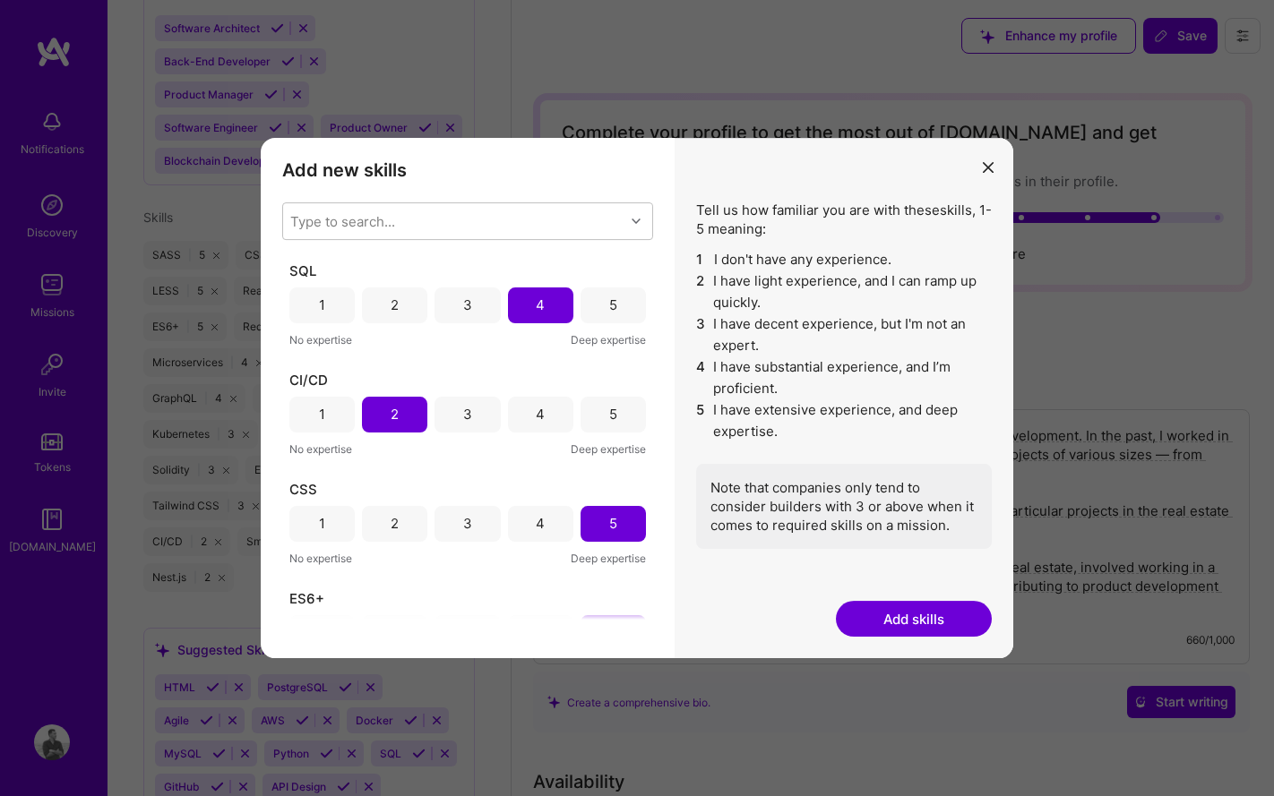
click at [923, 616] on button "Add skills" at bounding box center [914, 619] width 156 height 36
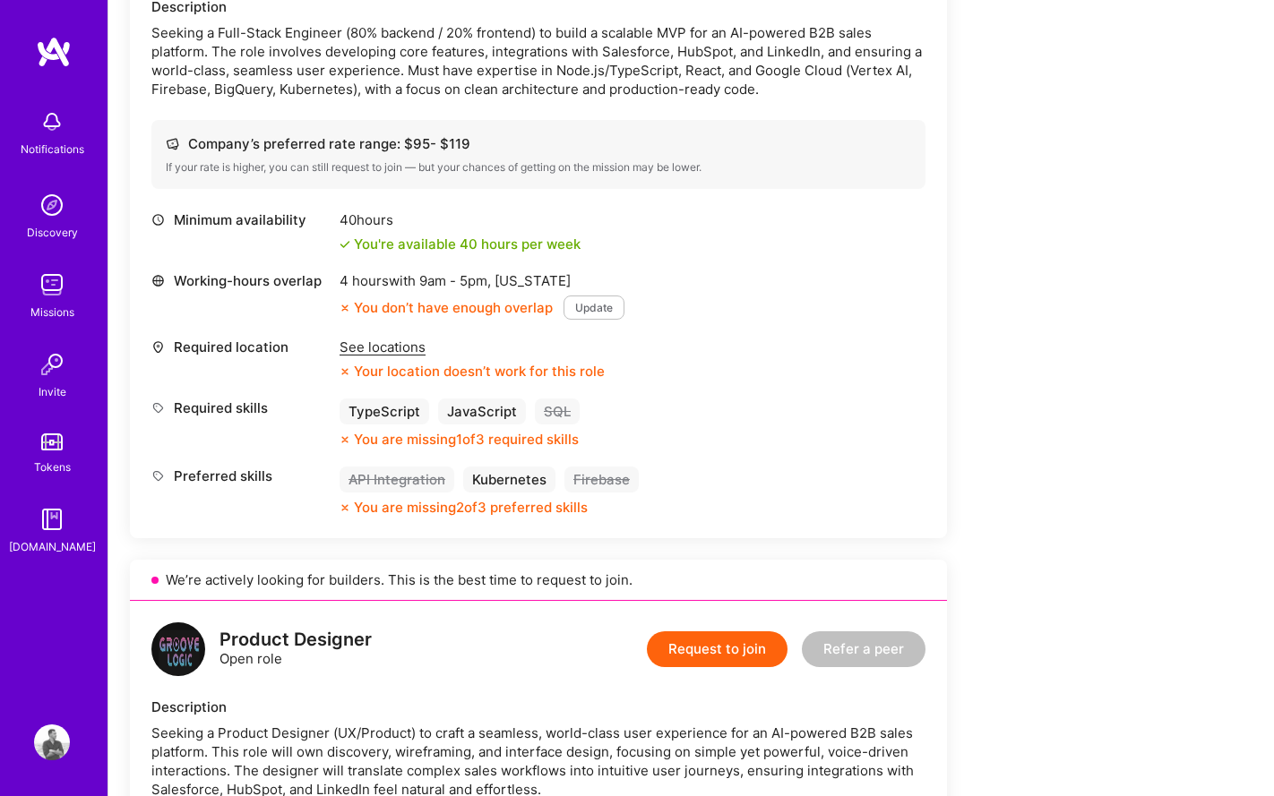
scroll to position [562, 0]
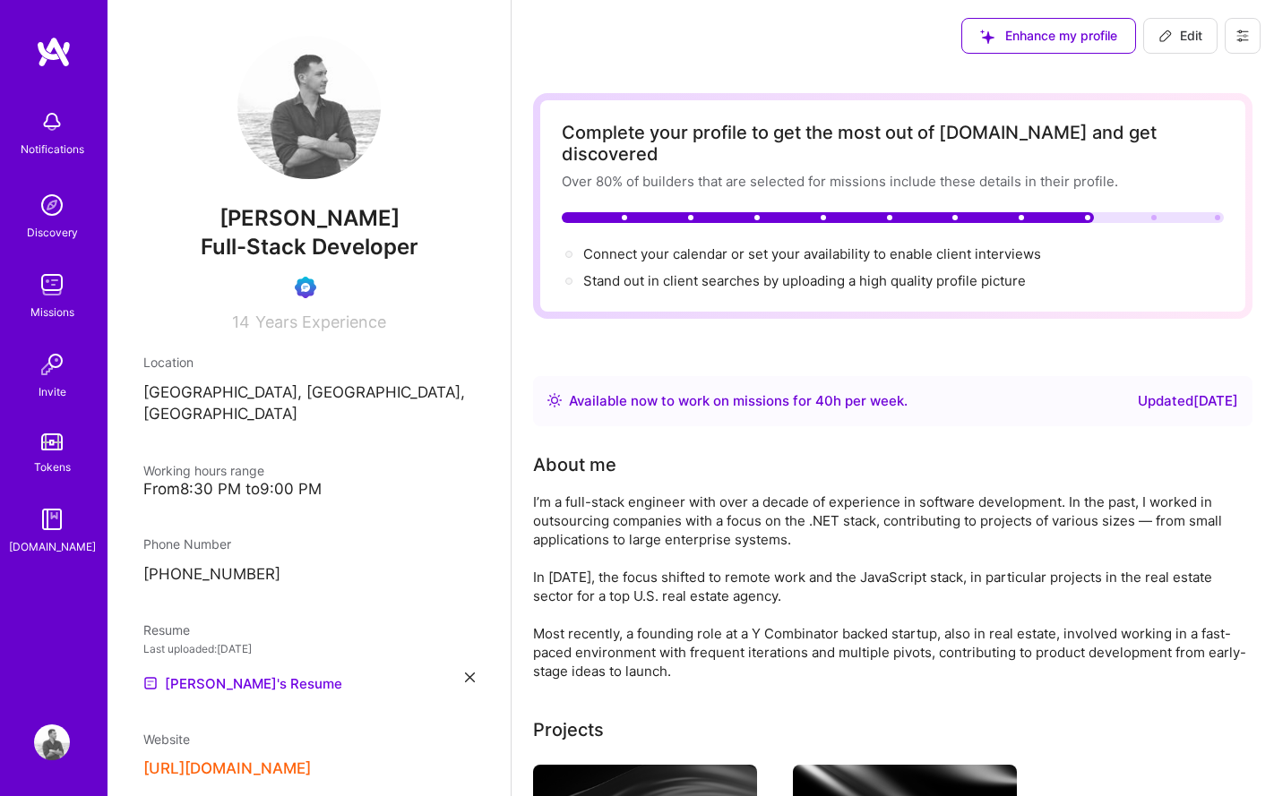
click at [1184, 40] on span "Edit" at bounding box center [1180, 36] width 44 height 18
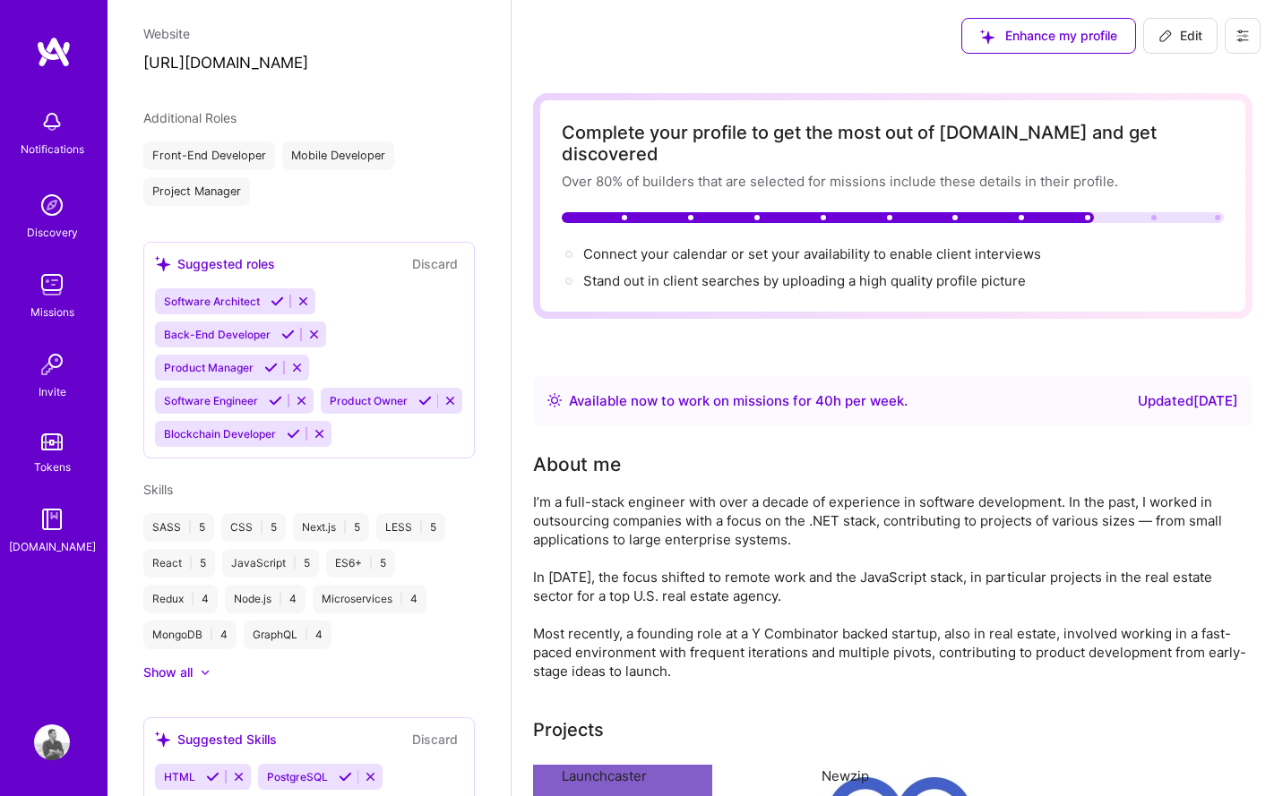
select select "UA"
select select "Right Now"
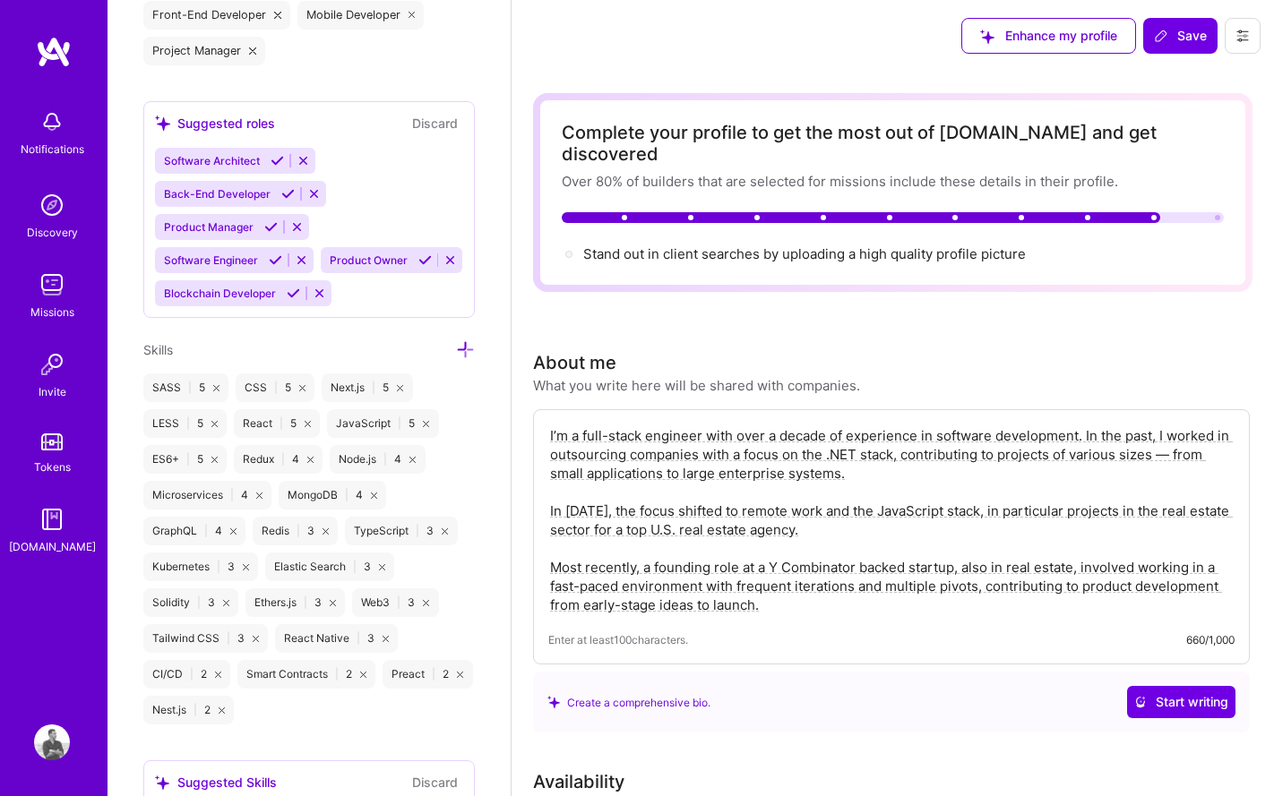
scroll to position [1324, 0]
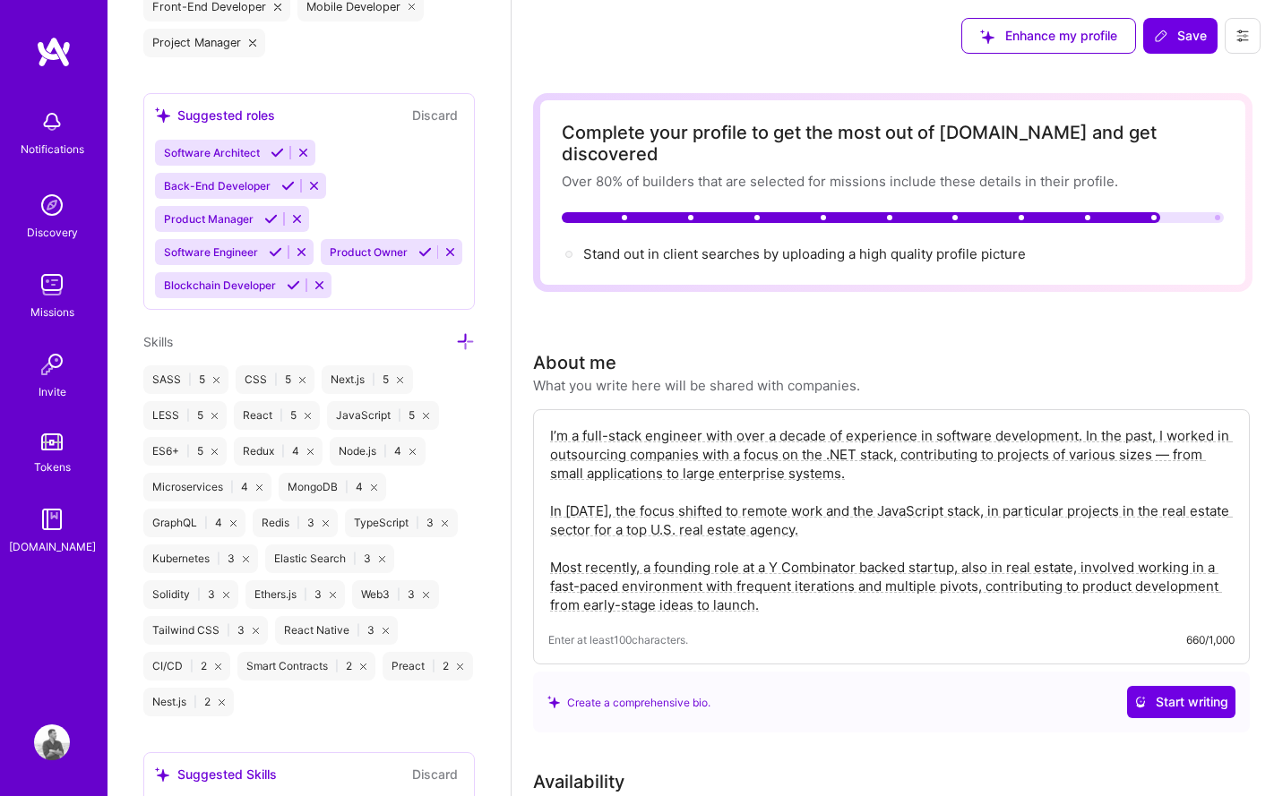
click at [459, 665] on icon at bounding box center [460, 667] width 6 height 6
click at [467, 337] on icon at bounding box center [465, 341] width 19 height 19
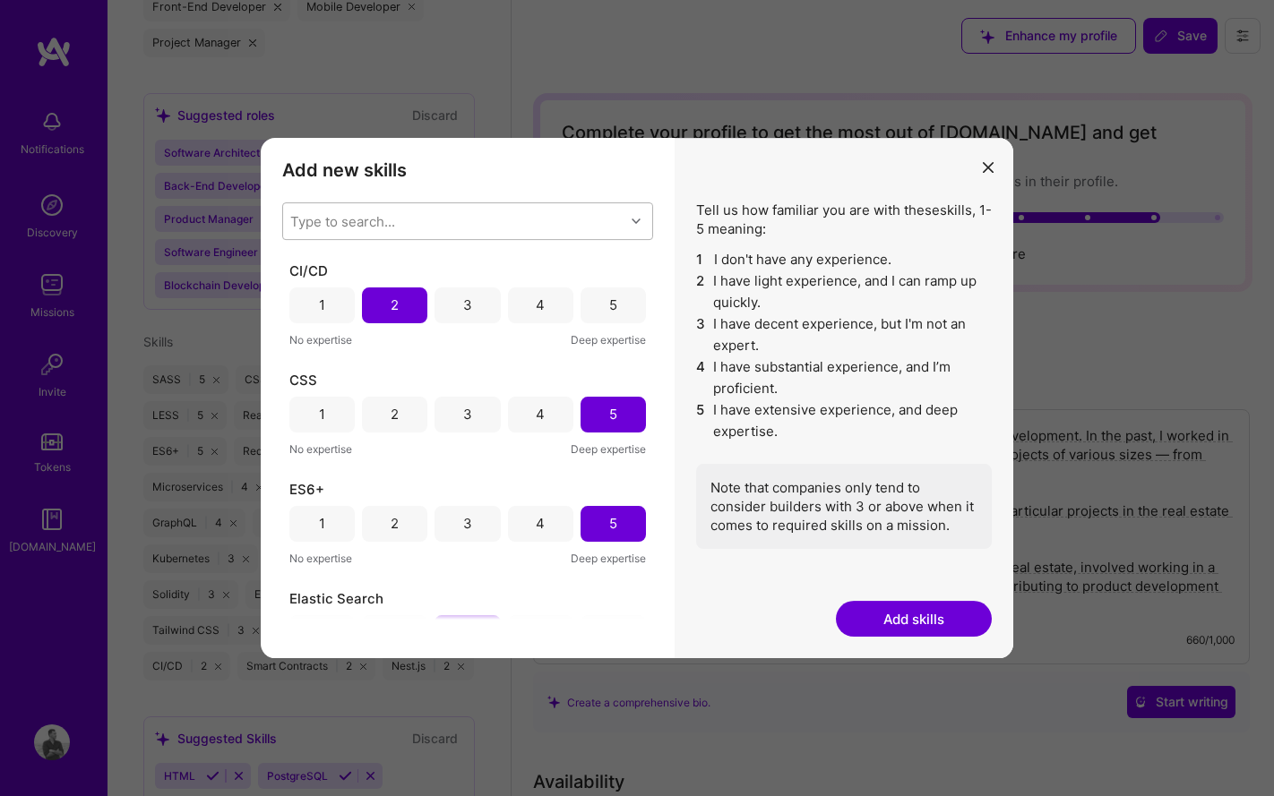
click at [438, 223] on div "Type to search..." at bounding box center [453, 221] width 341 height 36
type input "sq"
click at [313, 366] on div "SQL" at bounding box center [467, 366] width 349 height 19
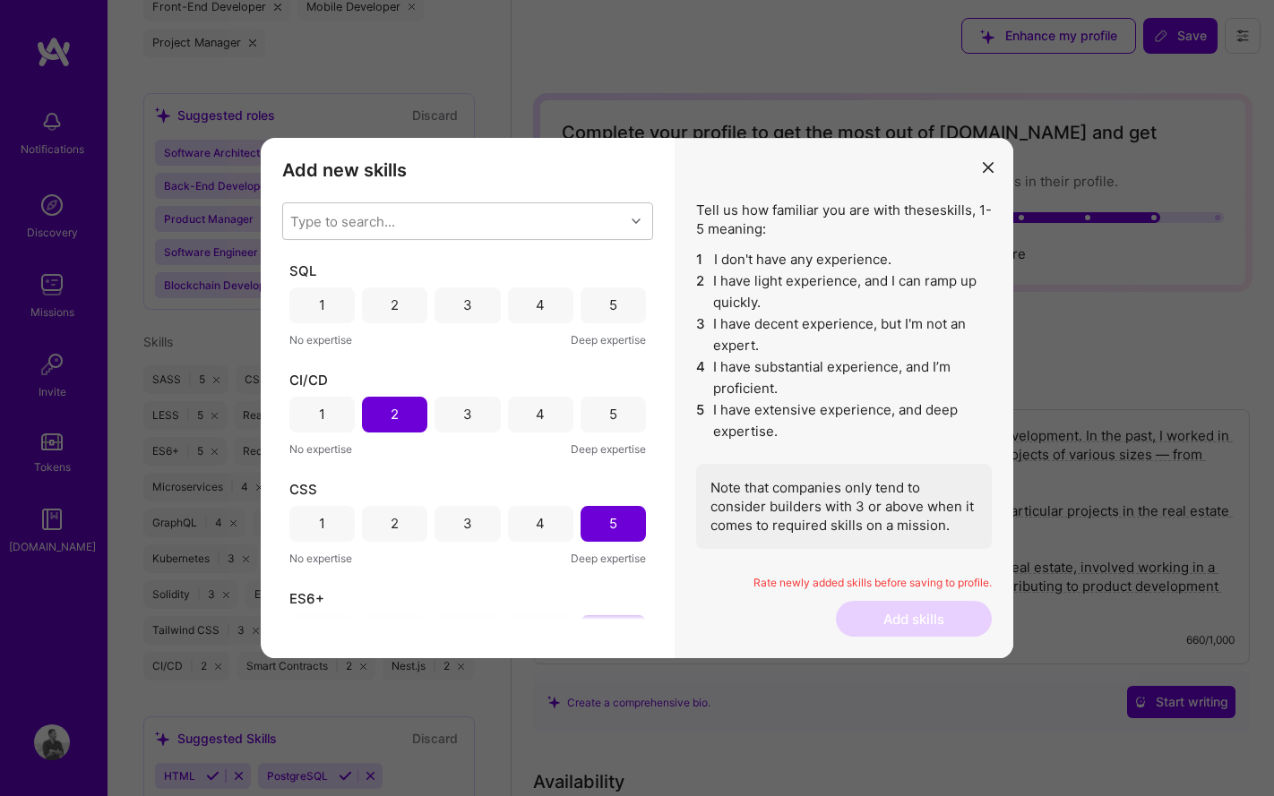
click at [549, 175] on h3 "Add new skills" at bounding box center [467, 169] width 371 height 21
click at [528, 311] on div "4" at bounding box center [540, 305] width 65 height 36
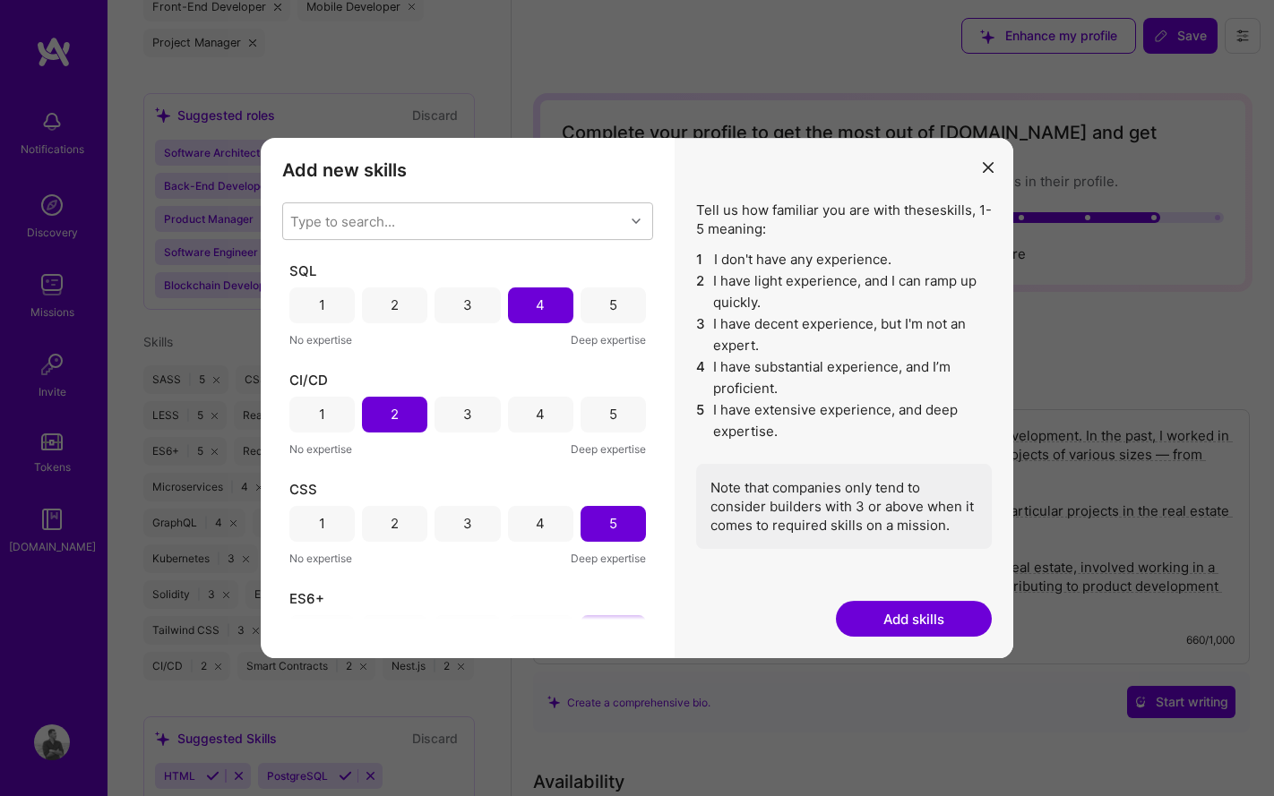
click at [888, 619] on button "Add skills" at bounding box center [914, 619] width 156 height 36
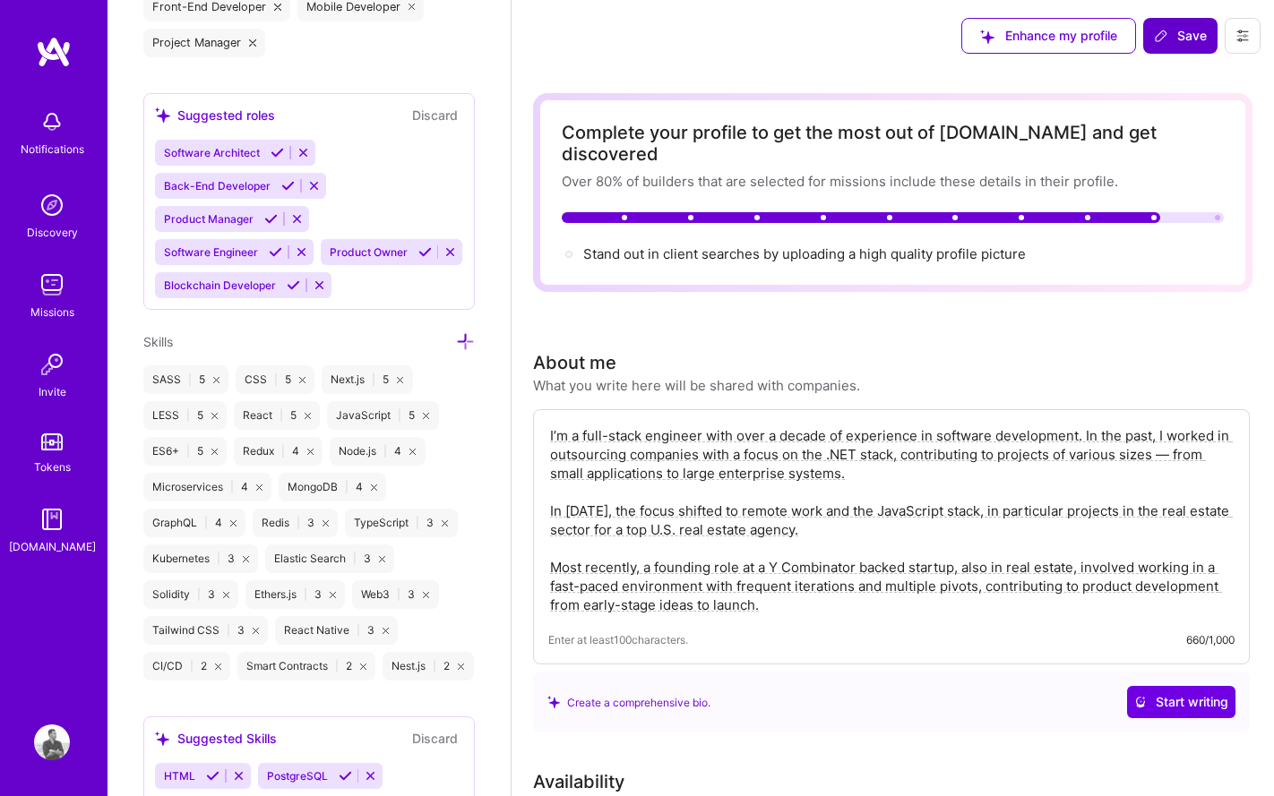
click at [1180, 50] on button "Save" at bounding box center [1180, 36] width 74 height 36
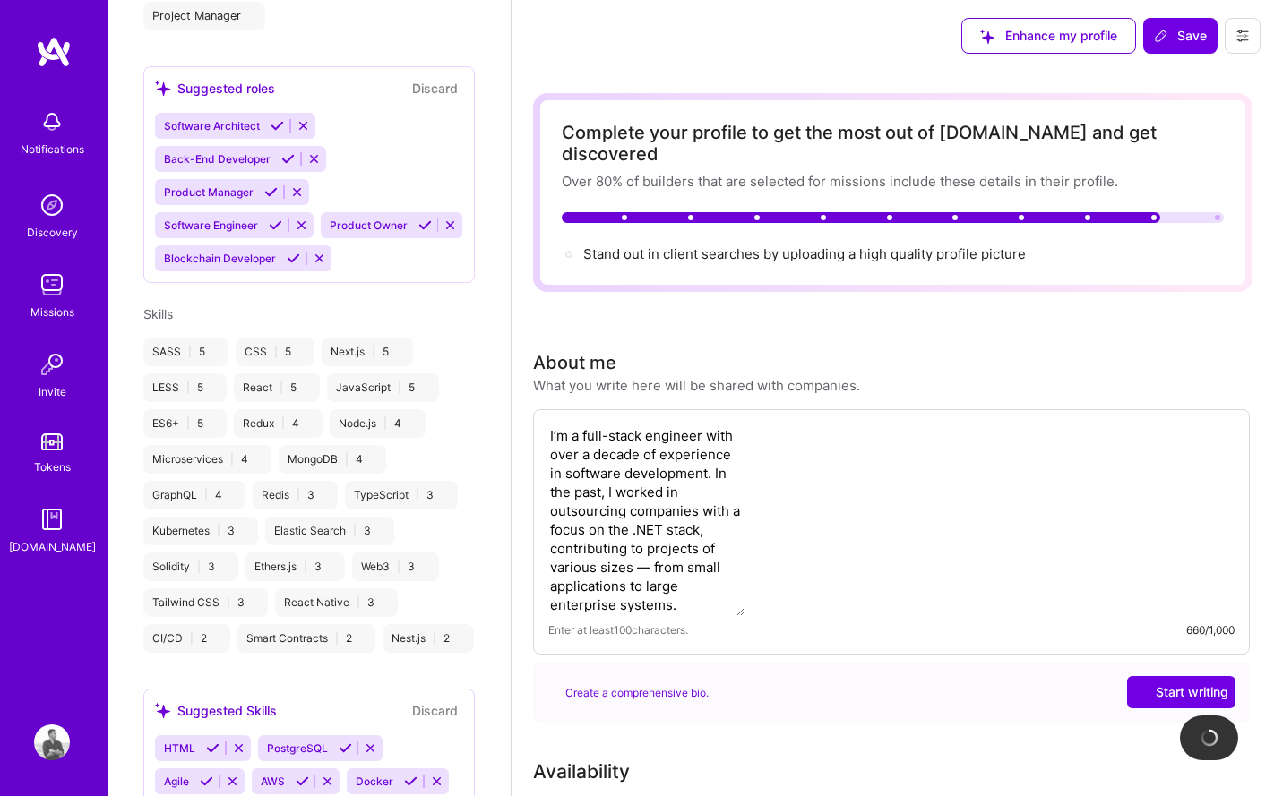
scroll to position [834, 0]
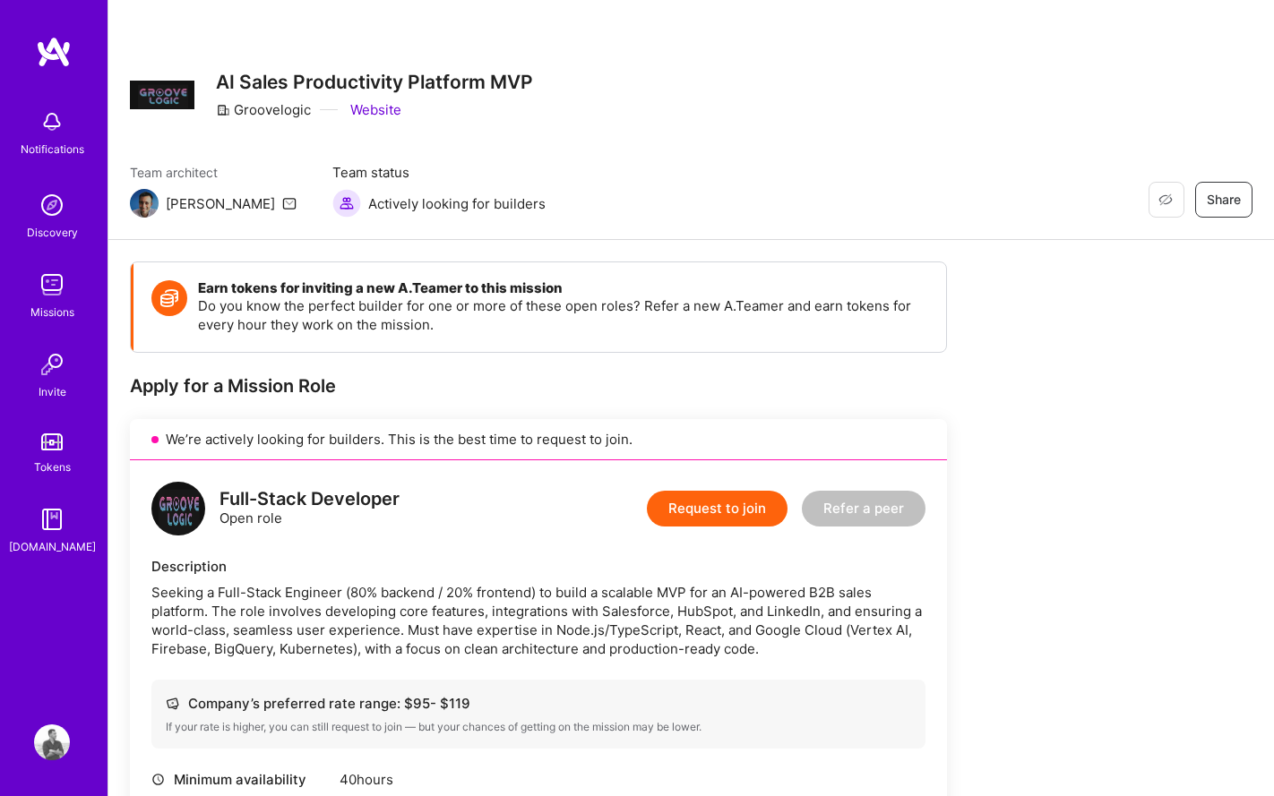
scroll to position [561, 0]
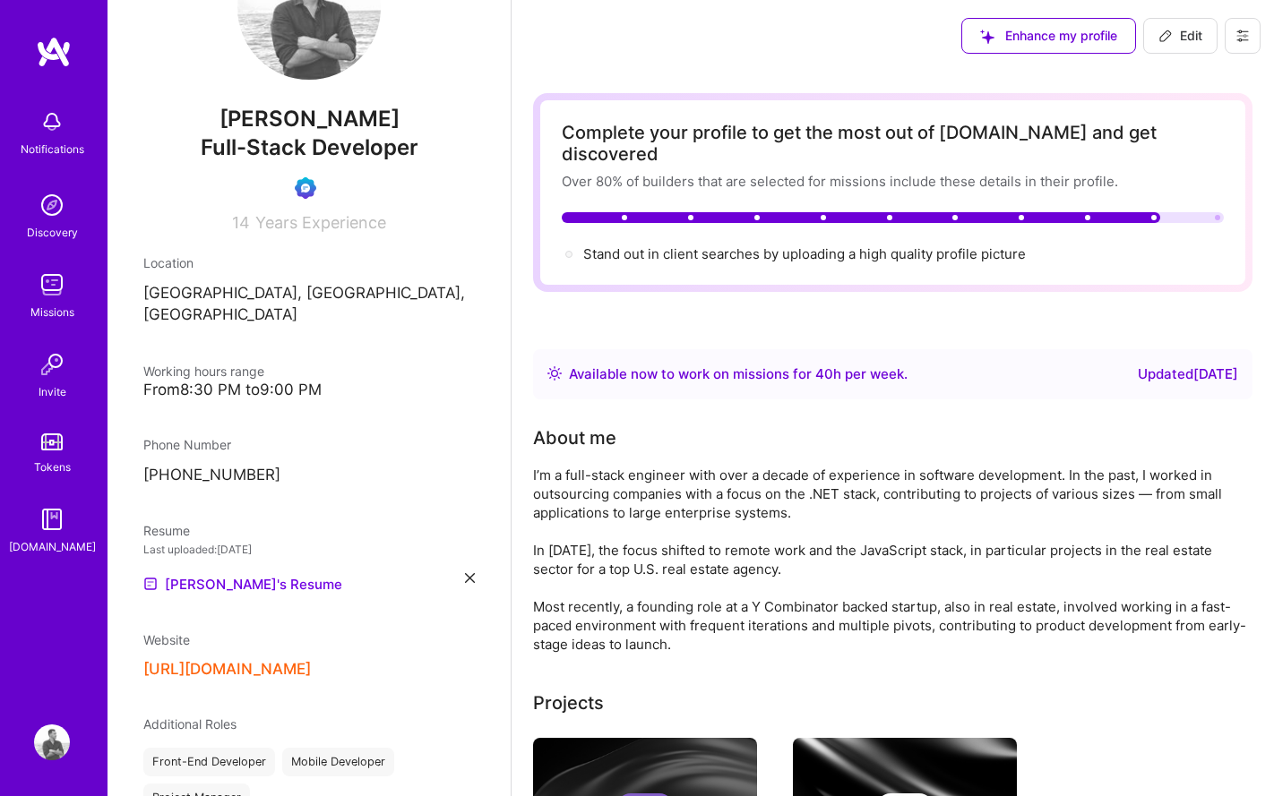
scroll to position [437, 0]
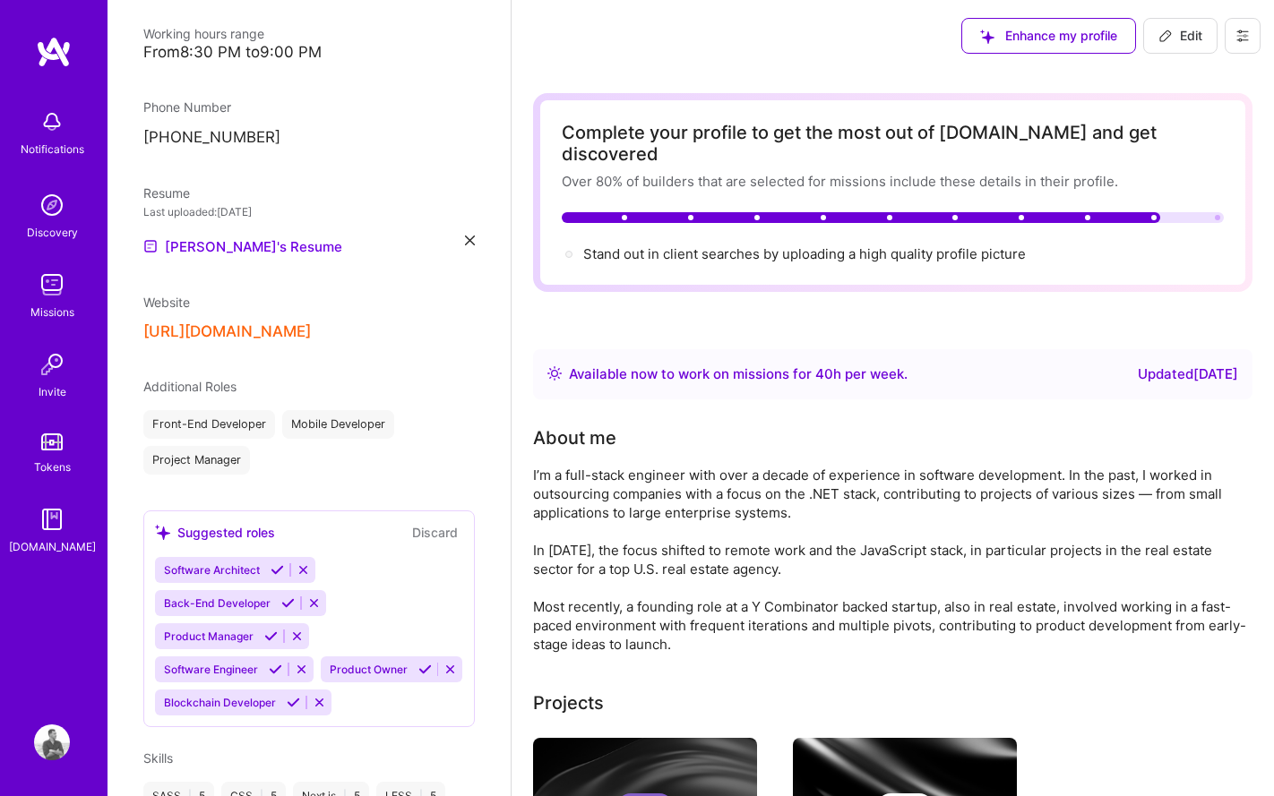
click at [1199, 31] on span "Edit" at bounding box center [1180, 36] width 44 height 18
select select "UA"
select select "Right Now"
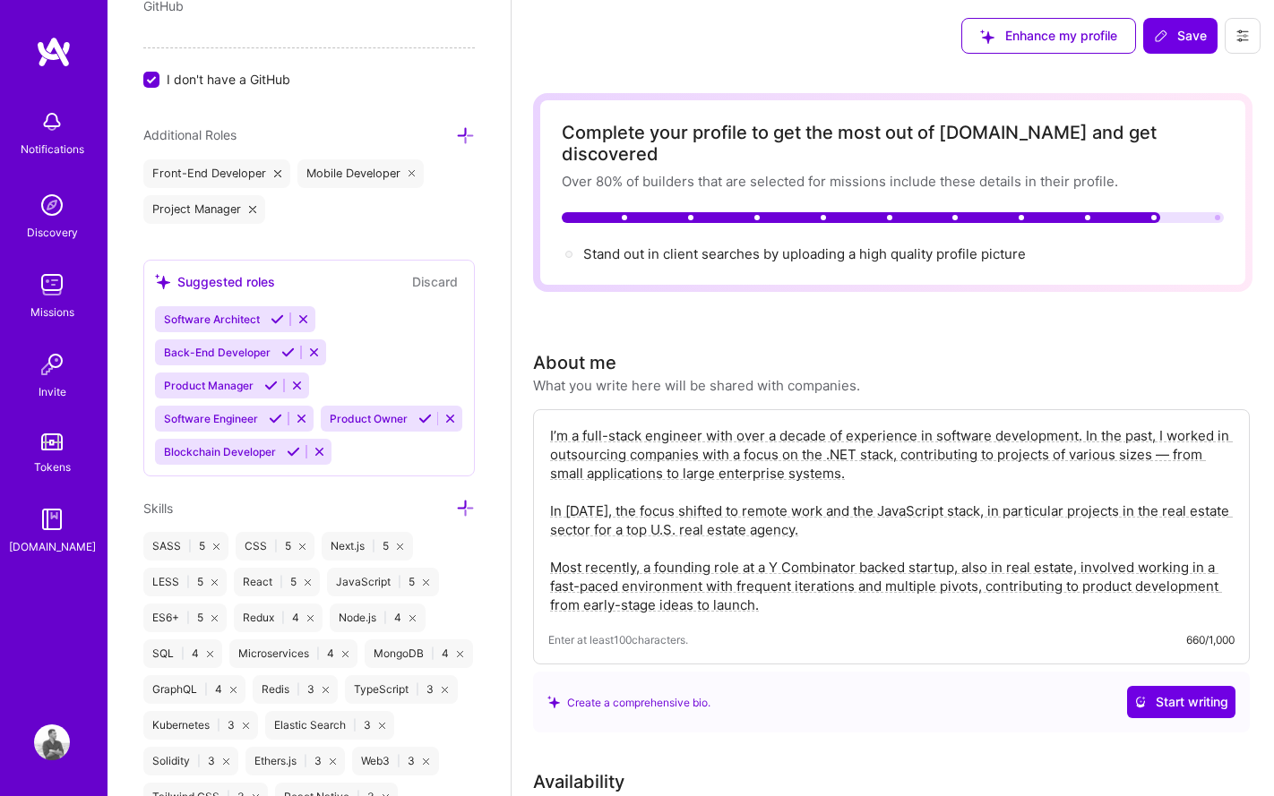
scroll to position [1160, 0]
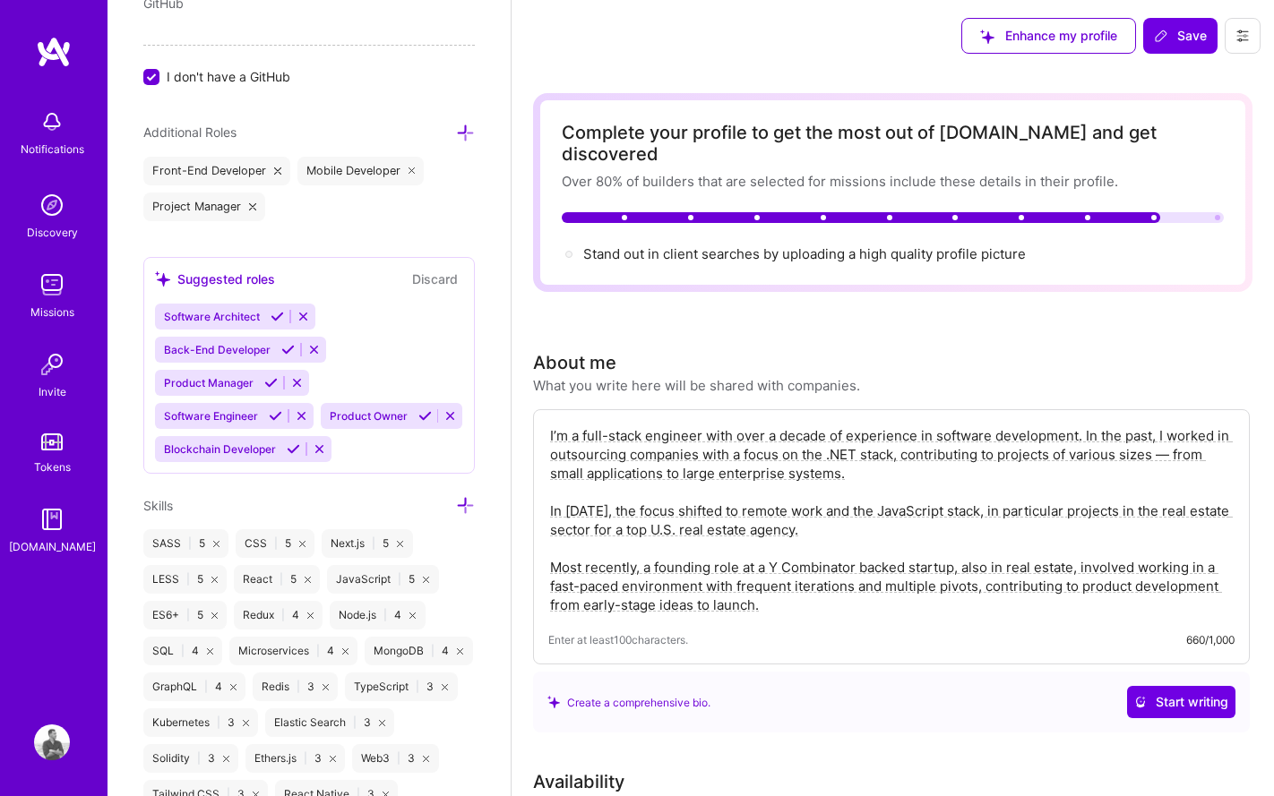
click at [467, 504] on icon at bounding box center [465, 505] width 19 height 19
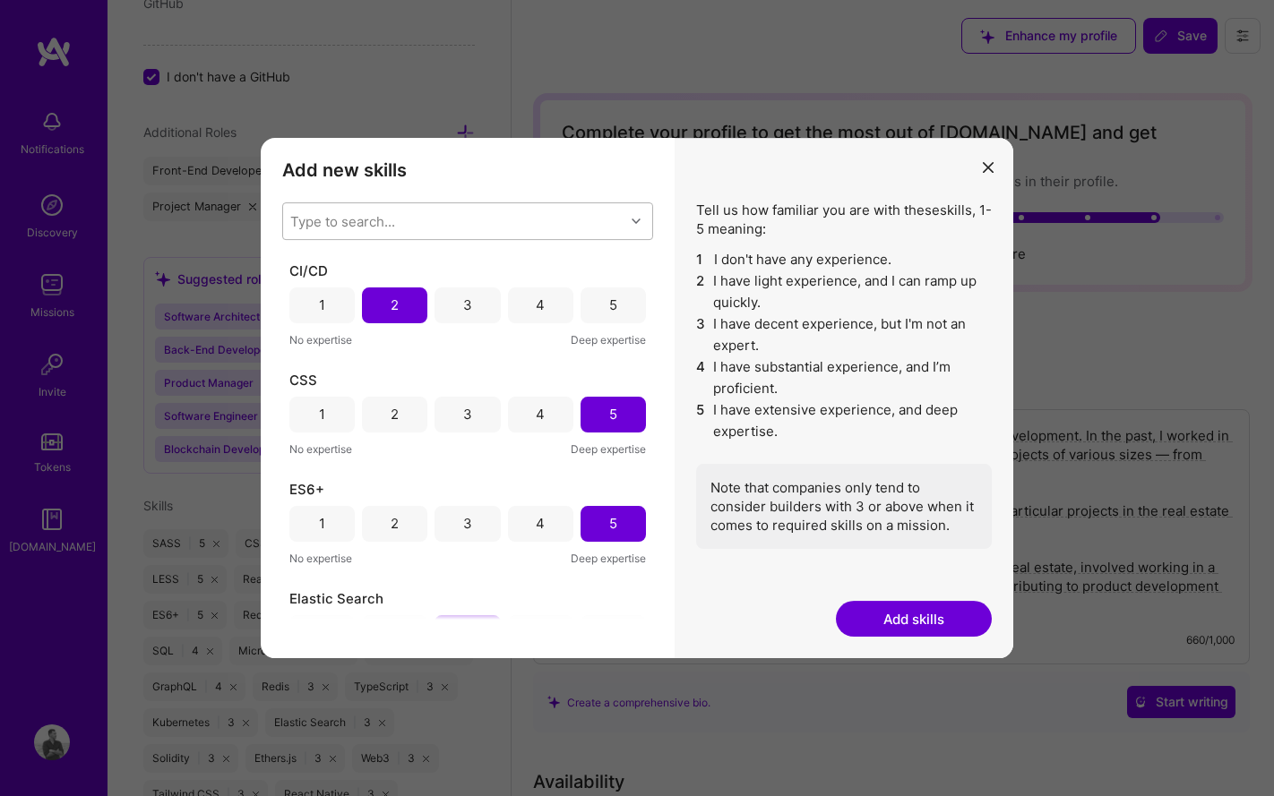
click at [416, 225] on div "Type to search..." at bounding box center [453, 221] width 341 height 36
type input "api"
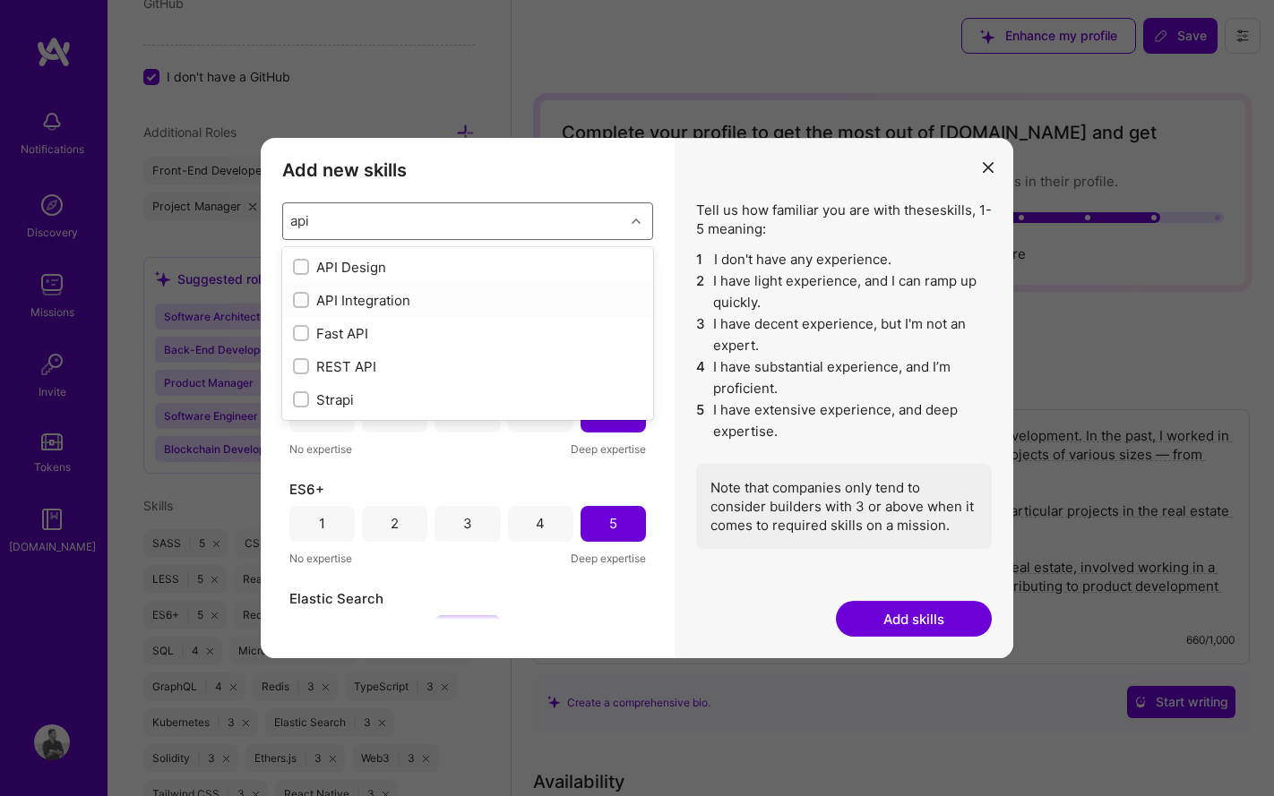
click at [303, 302] on input "modal" at bounding box center [302, 301] width 13 height 13
checkbox input "false"
checkbox input "true"
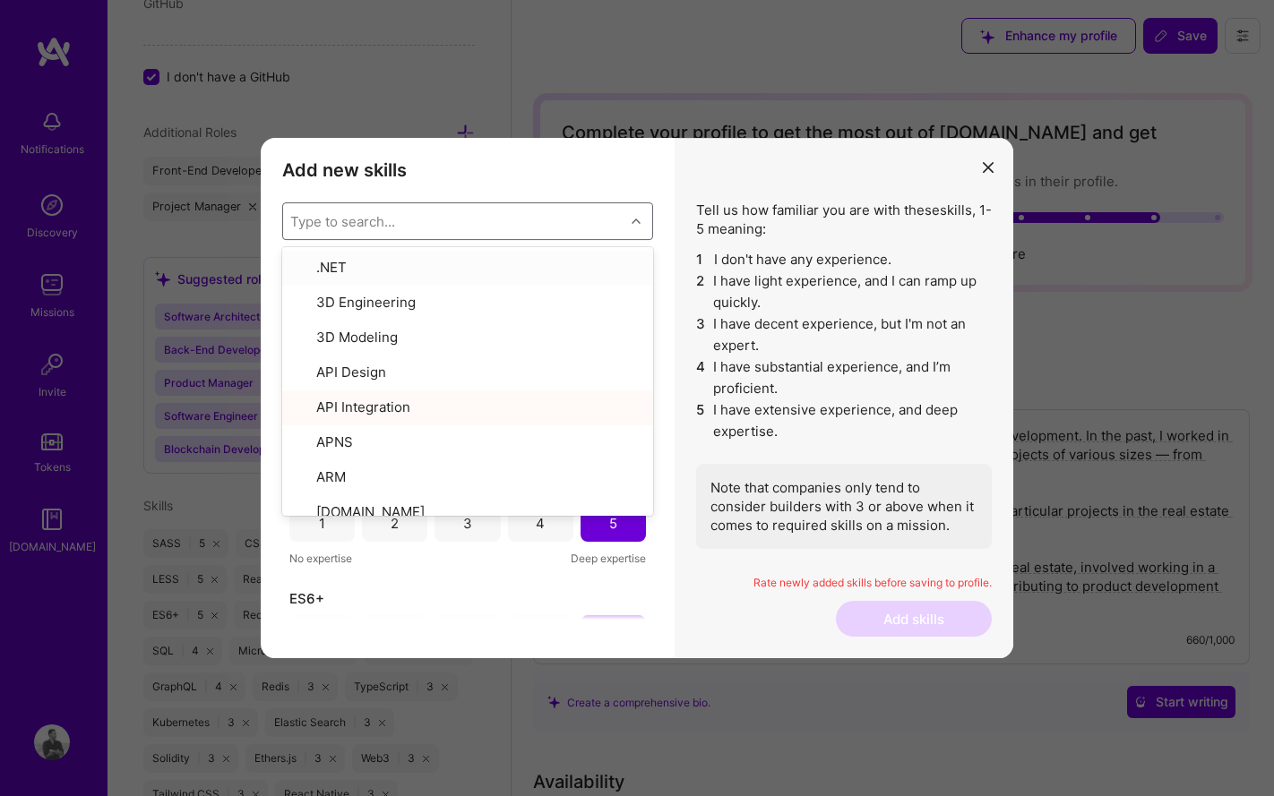
click at [320, 222] on div "Type to search..." at bounding box center [342, 220] width 105 height 19
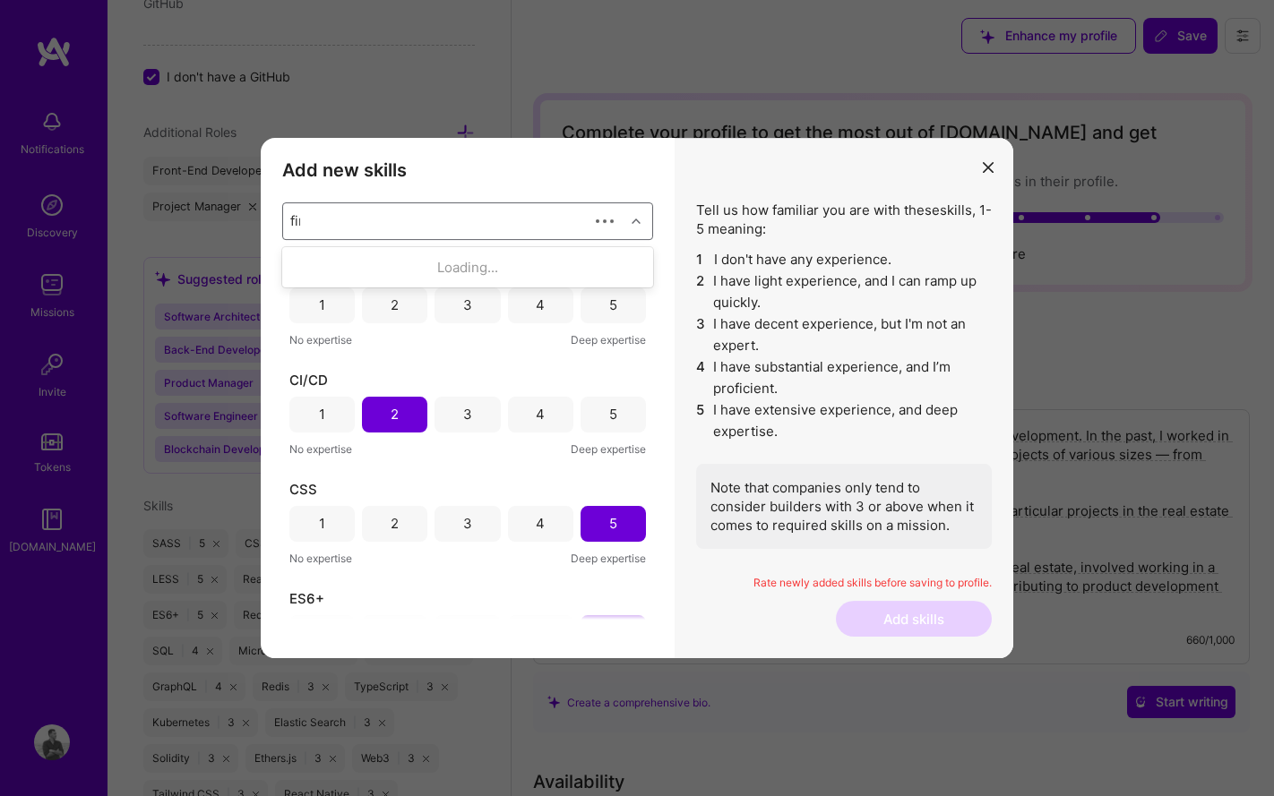
type input "fire"
click at [303, 262] on input "modal" at bounding box center [302, 268] width 13 height 13
checkbox input "false"
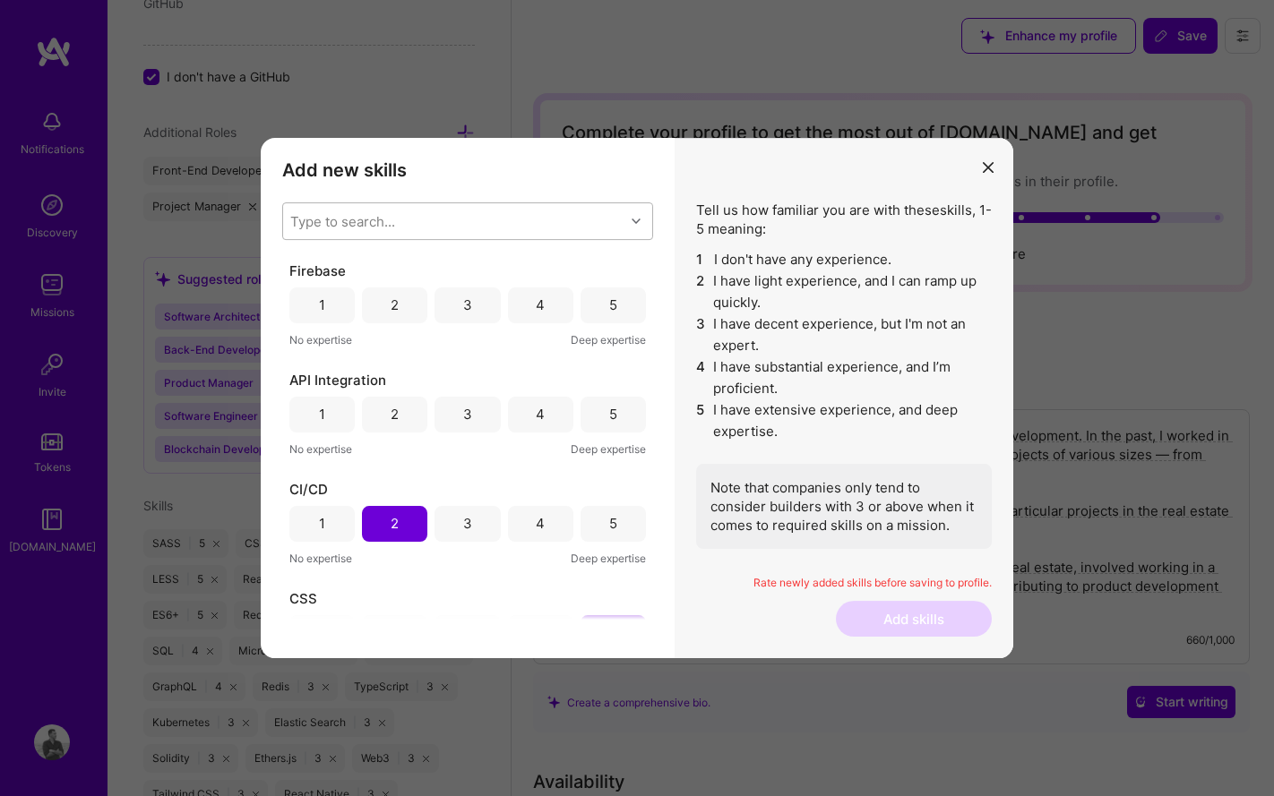
click at [470, 172] on h3 "Add new skills" at bounding box center [467, 169] width 371 height 21
click at [479, 301] on div "3" at bounding box center [466, 305] width 65 height 36
click at [601, 410] on div "5" at bounding box center [612, 415] width 65 height 36
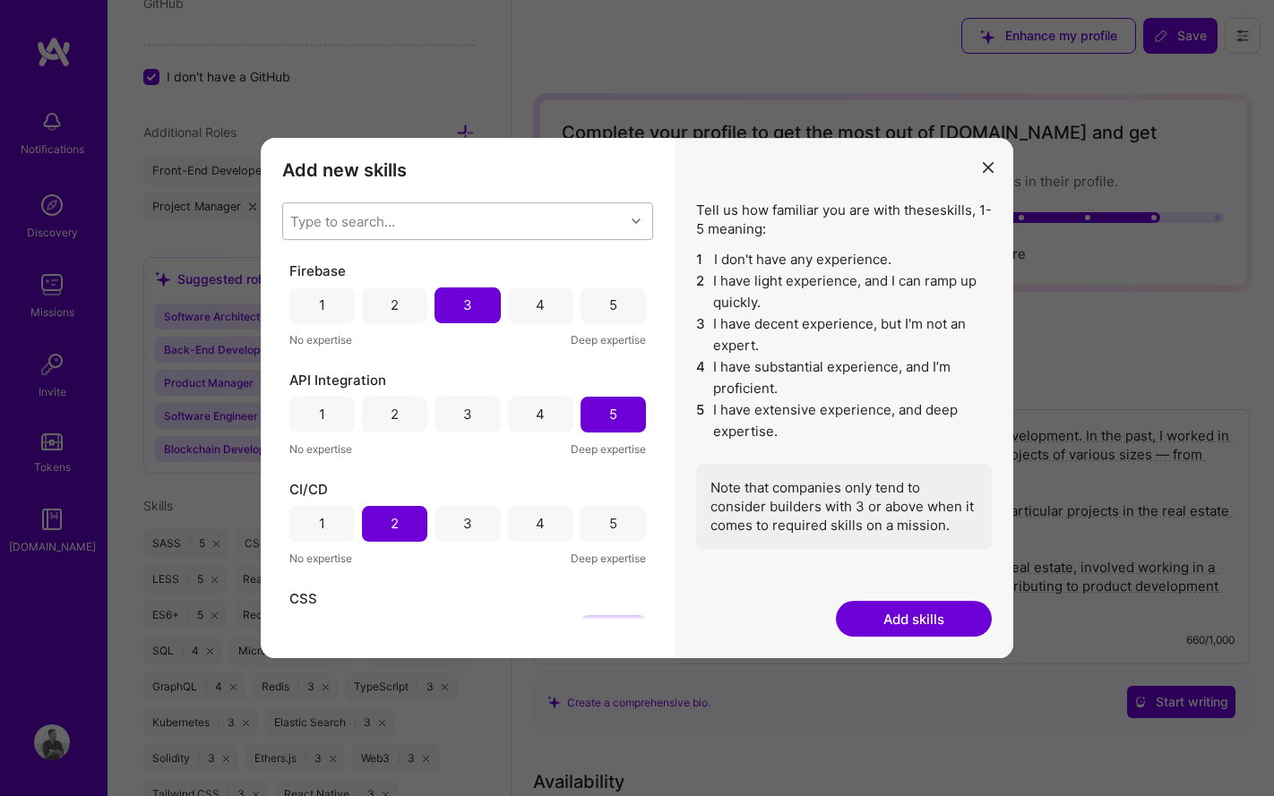
click at [913, 618] on button "Add skills" at bounding box center [914, 619] width 156 height 36
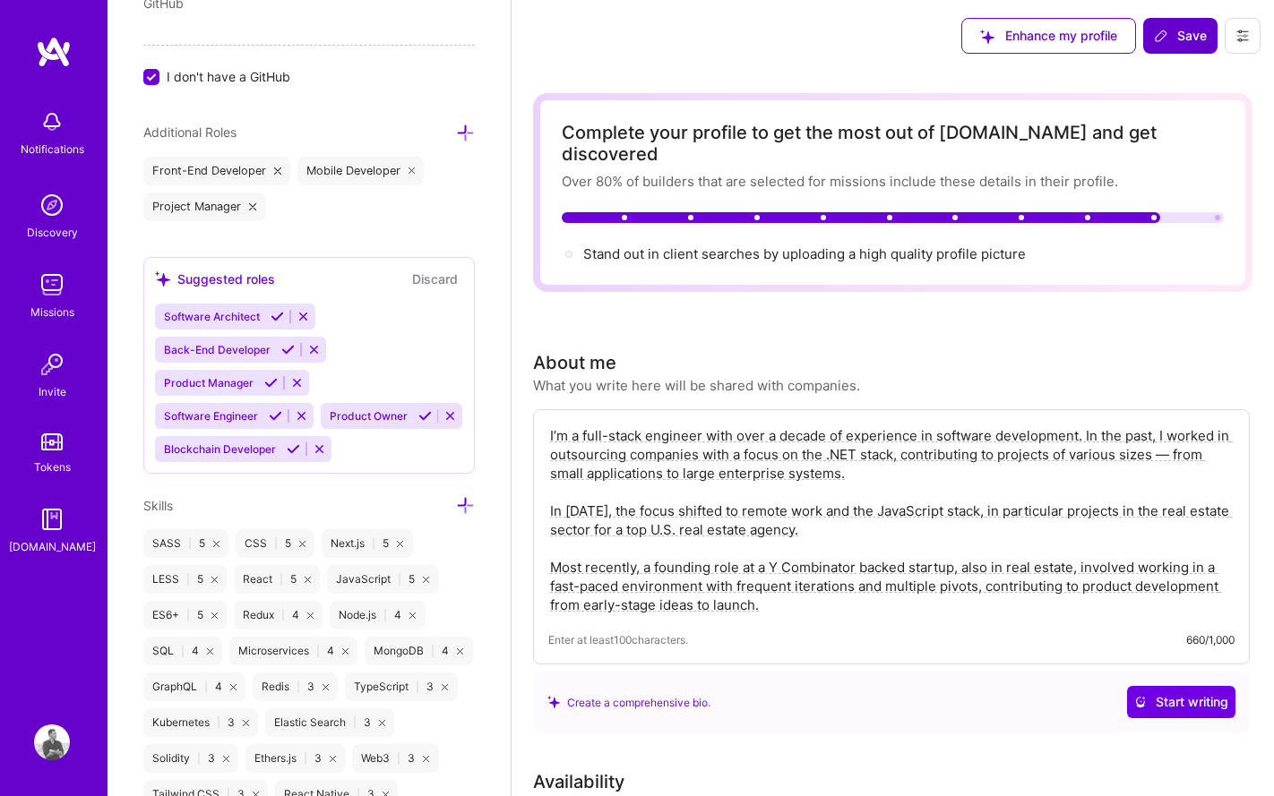
click at [1192, 35] on span "Save" at bounding box center [1179, 36] width 53 height 18
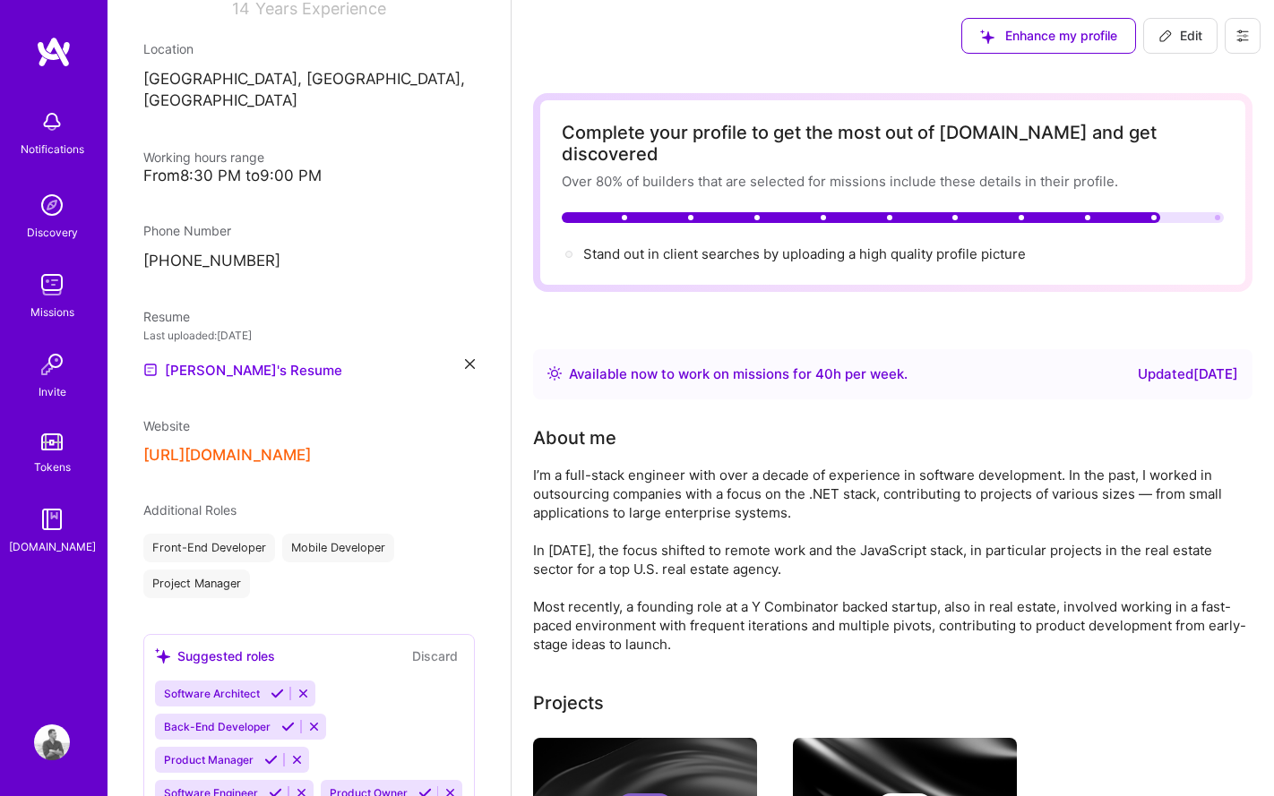
scroll to position [150, 0]
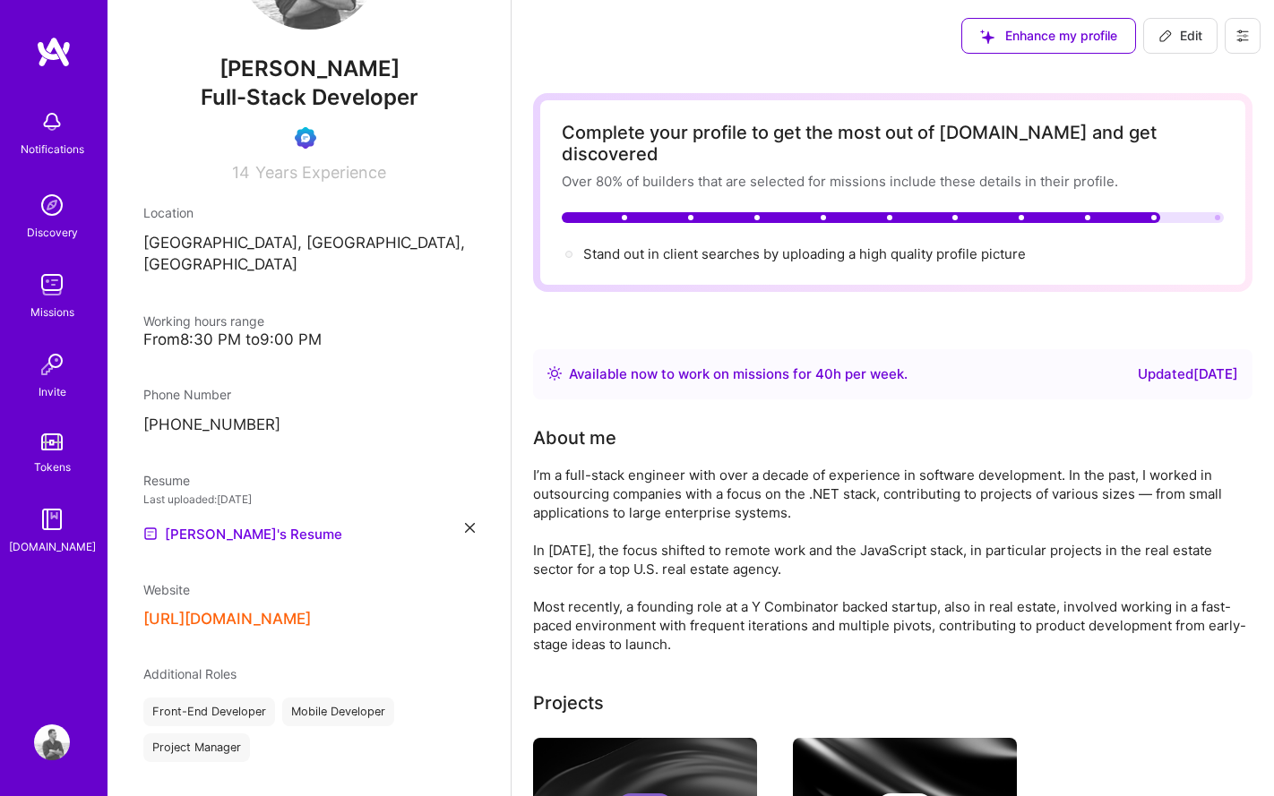
click at [1185, 39] on span "Edit" at bounding box center [1180, 36] width 44 height 18
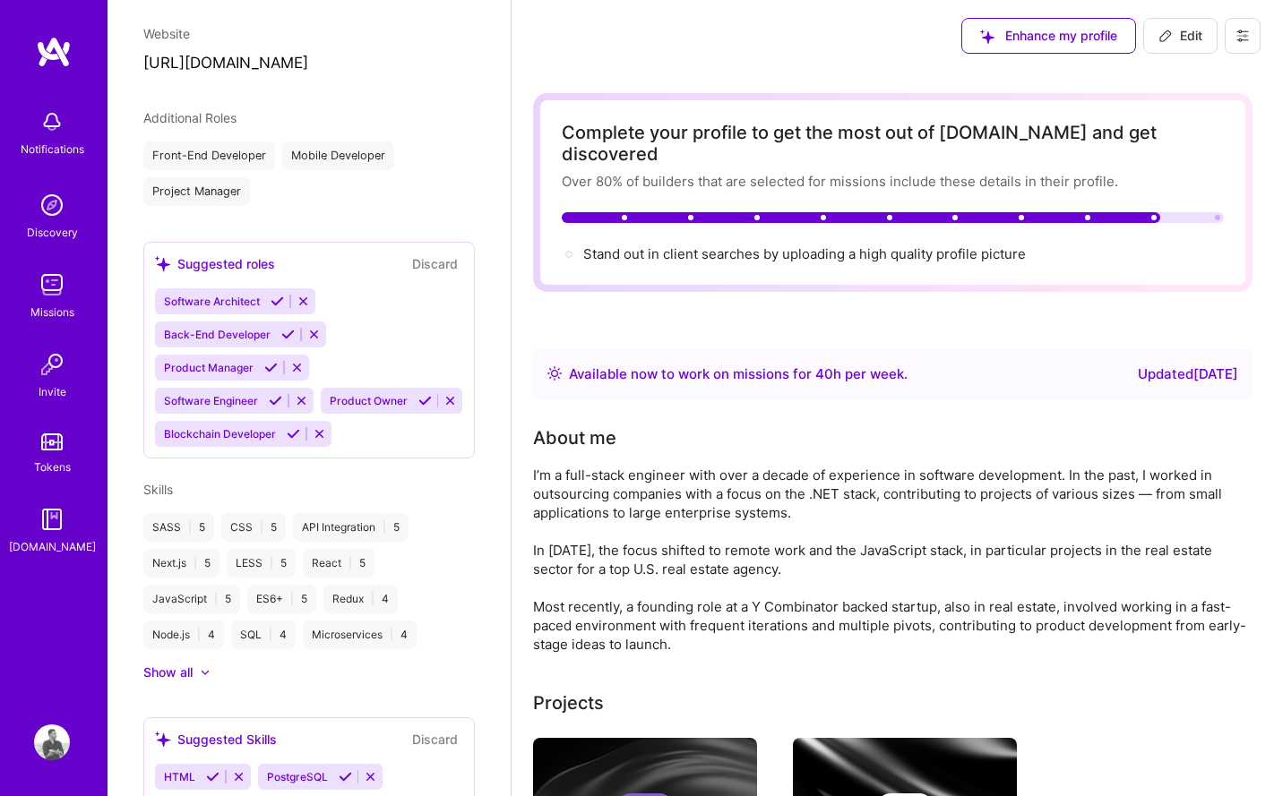
select select "UA"
select select "Right Now"
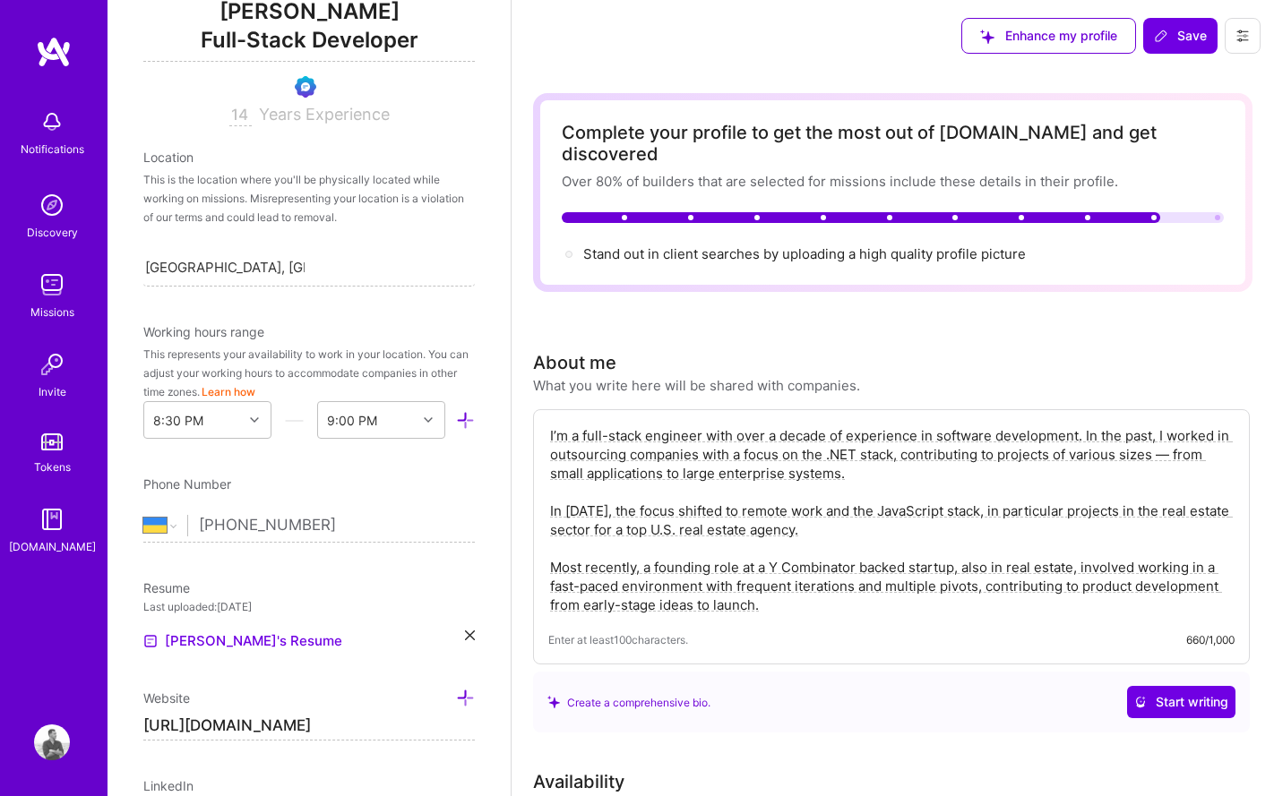
scroll to position [243, 0]
click at [228, 426] on div "8:30 PM" at bounding box center [193, 422] width 99 height 36
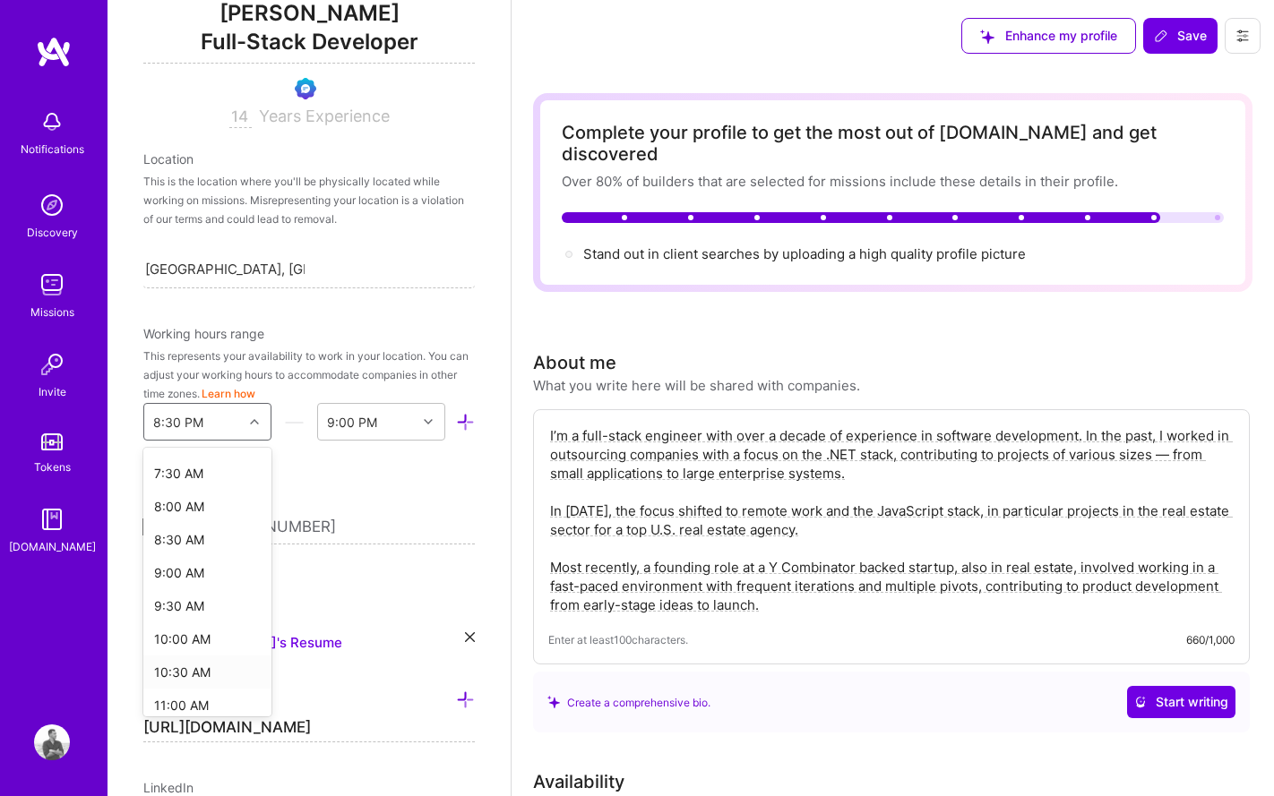
scroll to position [491, 0]
click at [182, 566] on div "9:00 AM" at bounding box center [207, 573] width 128 height 33
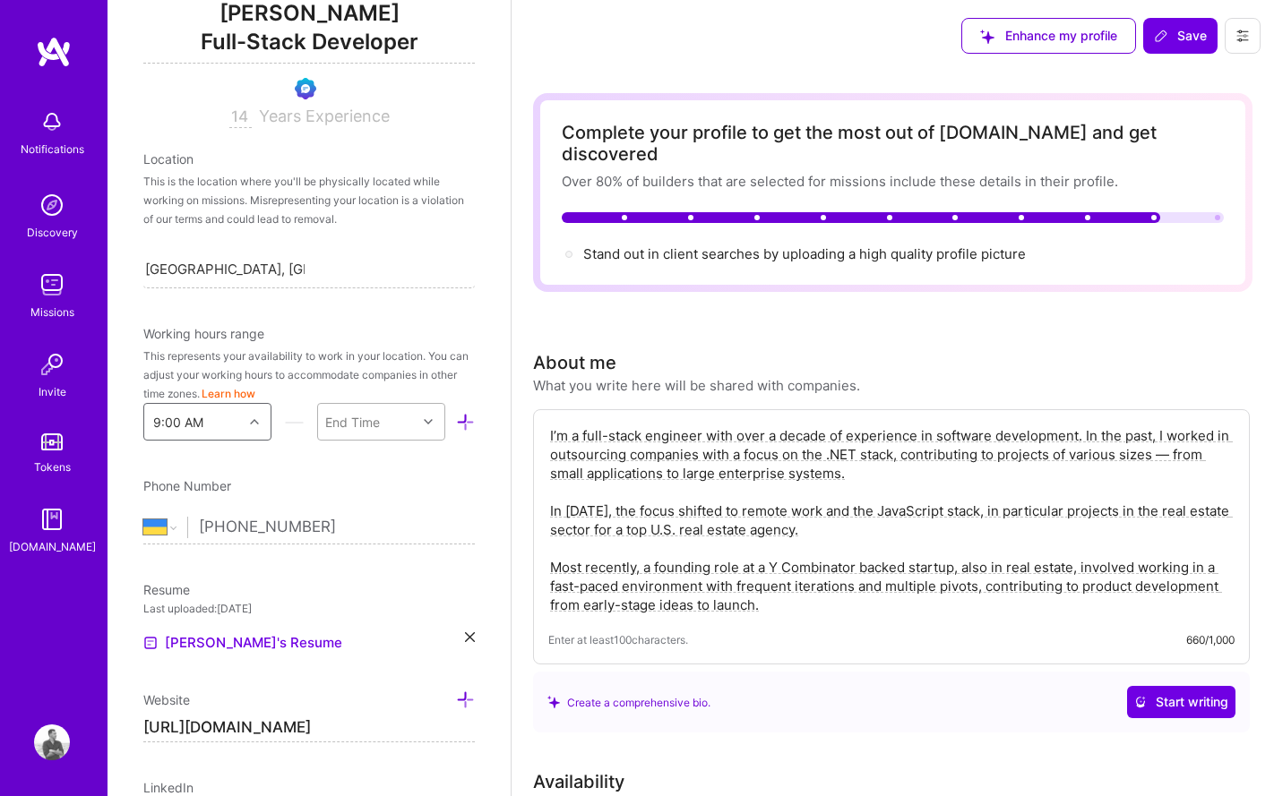
click at [379, 419] on div "End Time" at bounding box center [352, 422] width 55 height 19
click at [360, 527] on div "8:00 PM" at bounding box center [381, 531] width 128 height 33
click at [1196, 27] on span "Save" at bounding box center [1179, 36] width 53 height 18
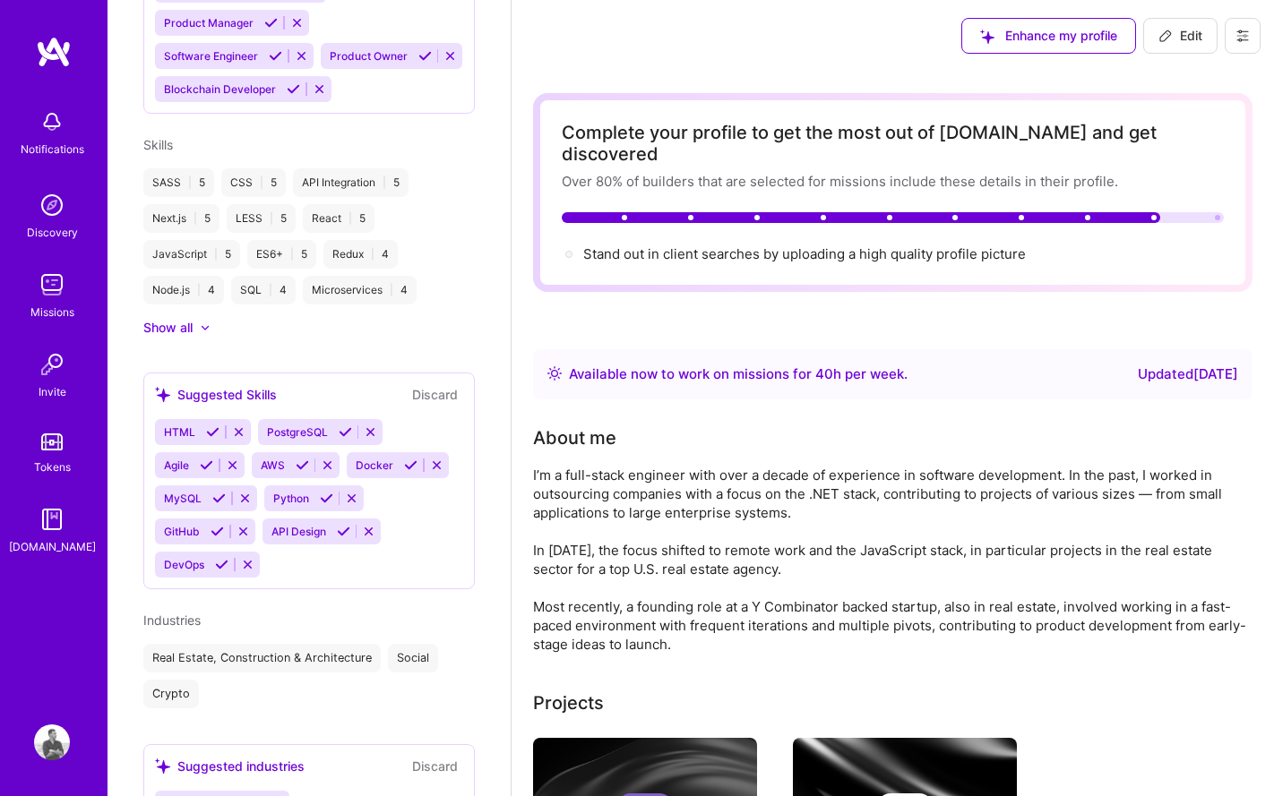
scroll to position [1119, 0]
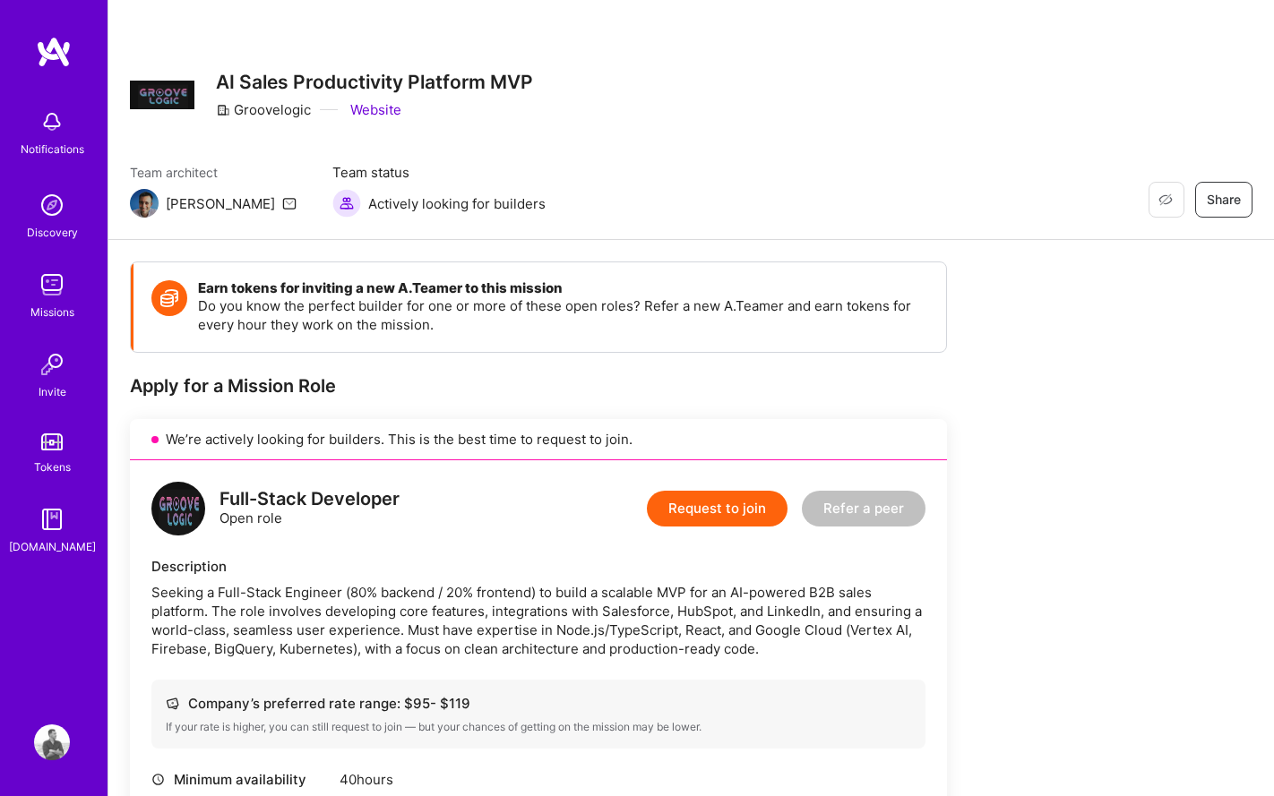
scroll to position [560, 0]
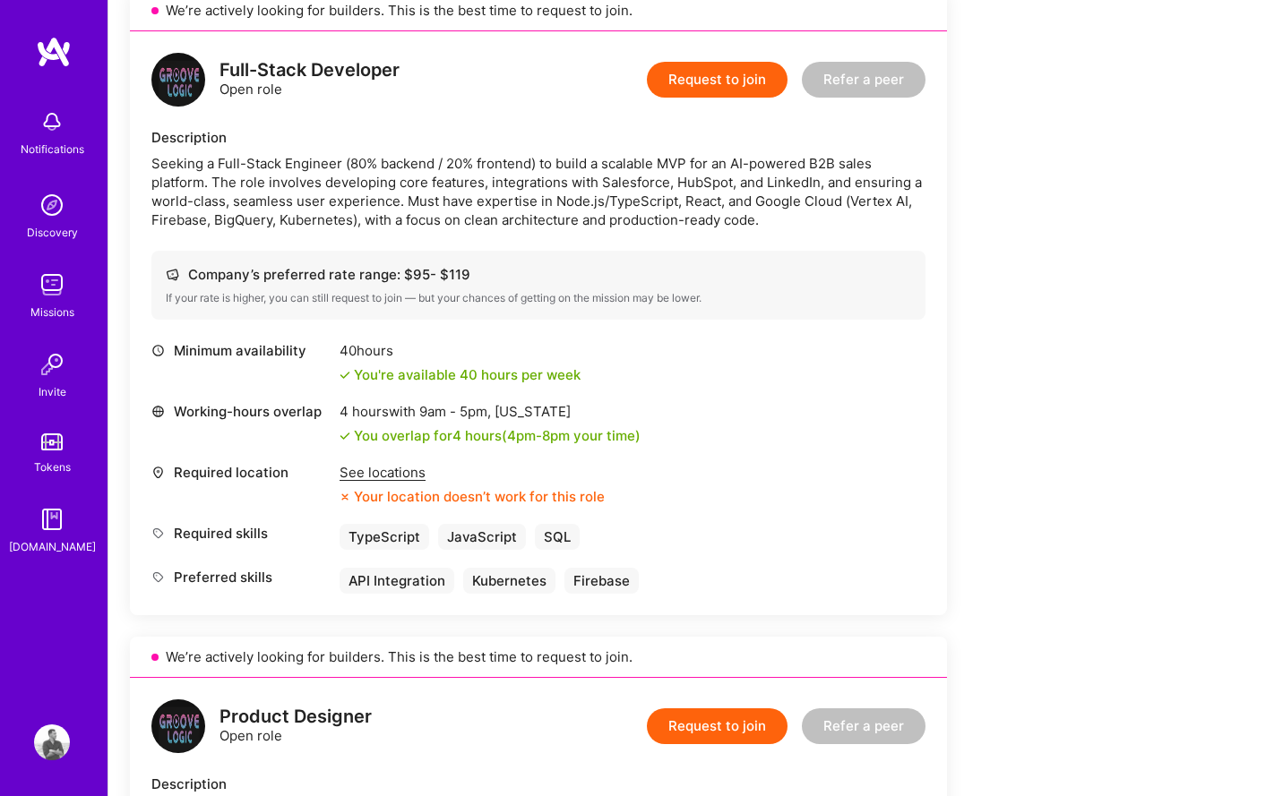
scroll to position [425, 0]
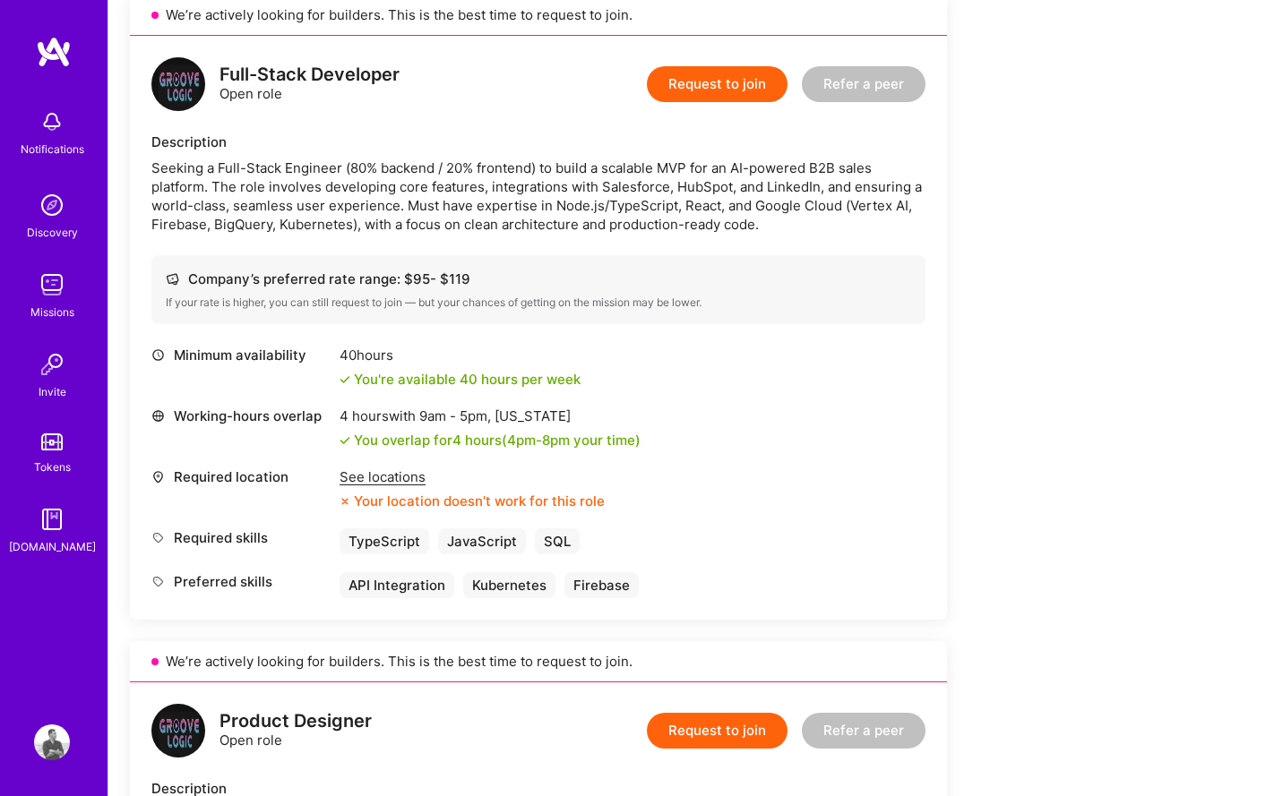
click at [723, 86] on button "Request to join" at bounding box center [717, 84] width 141 height 36
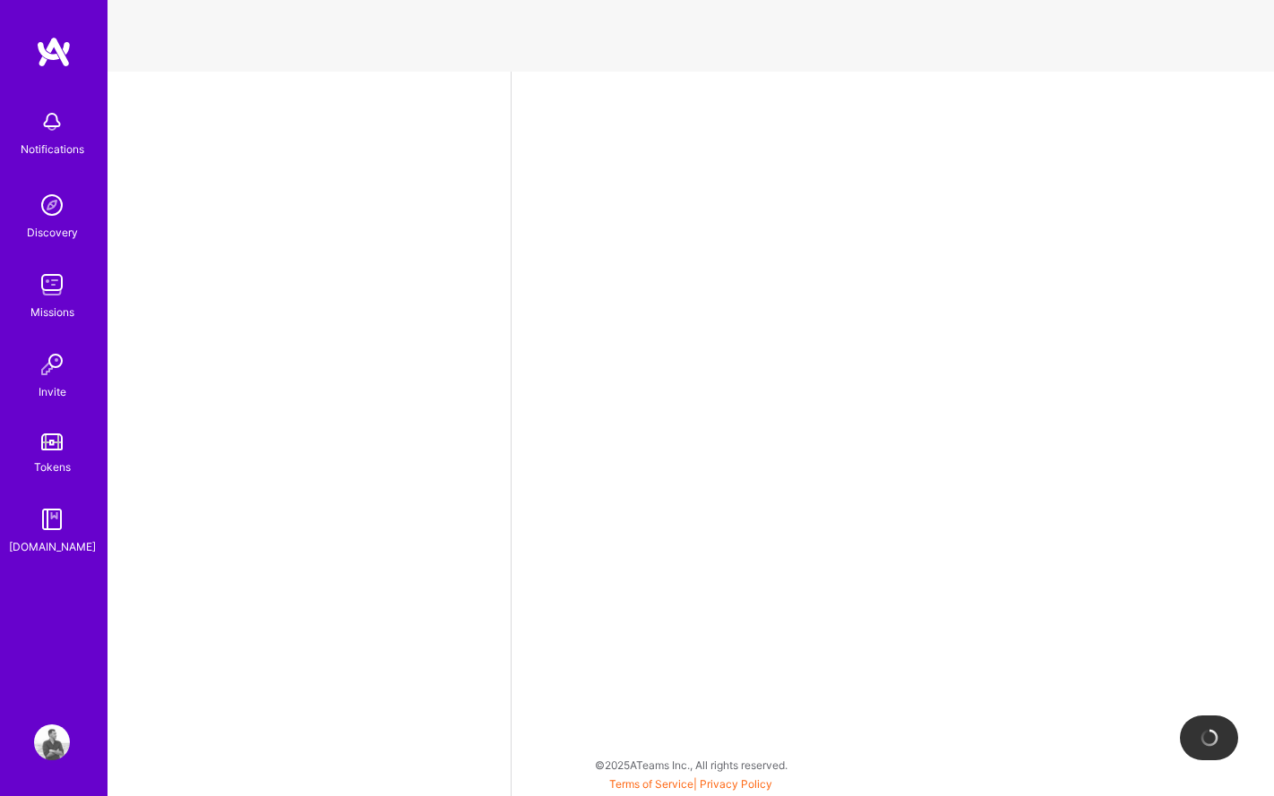
select select "UA"
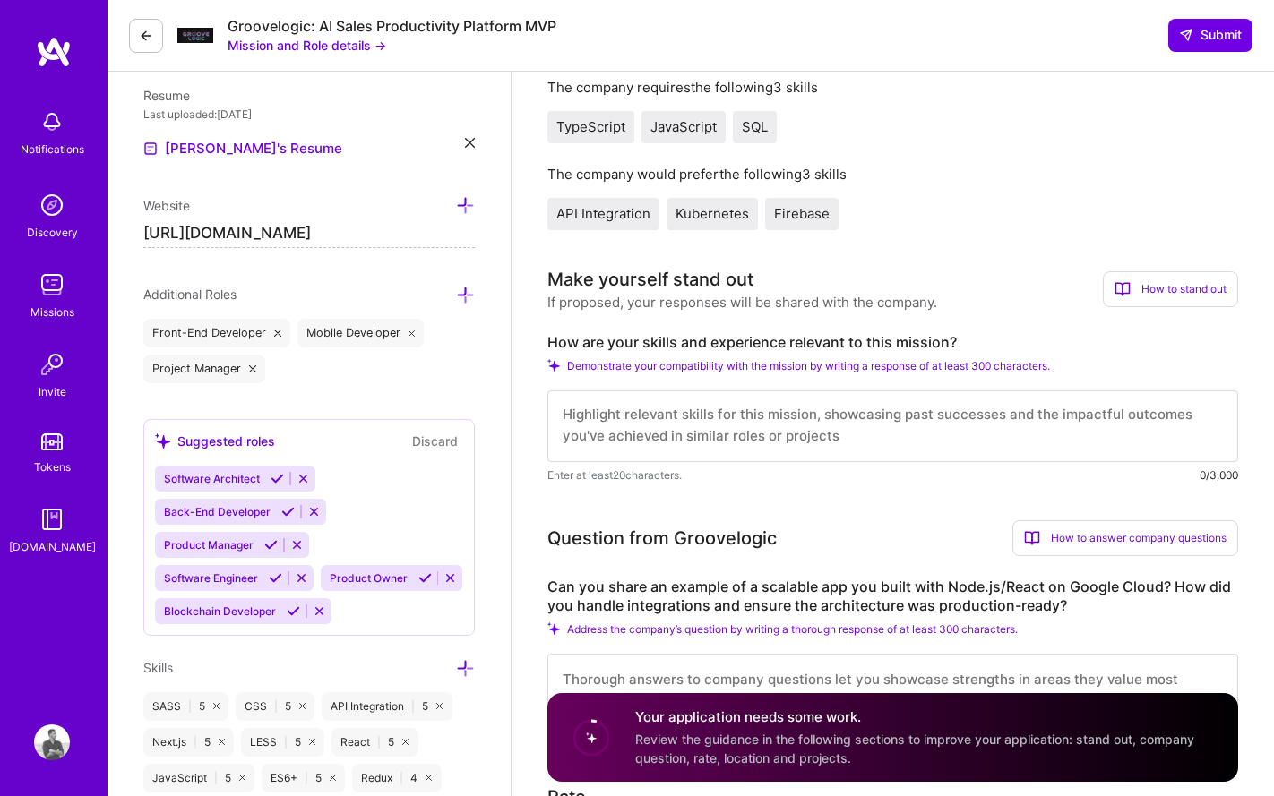
scroll to position [509, 0]
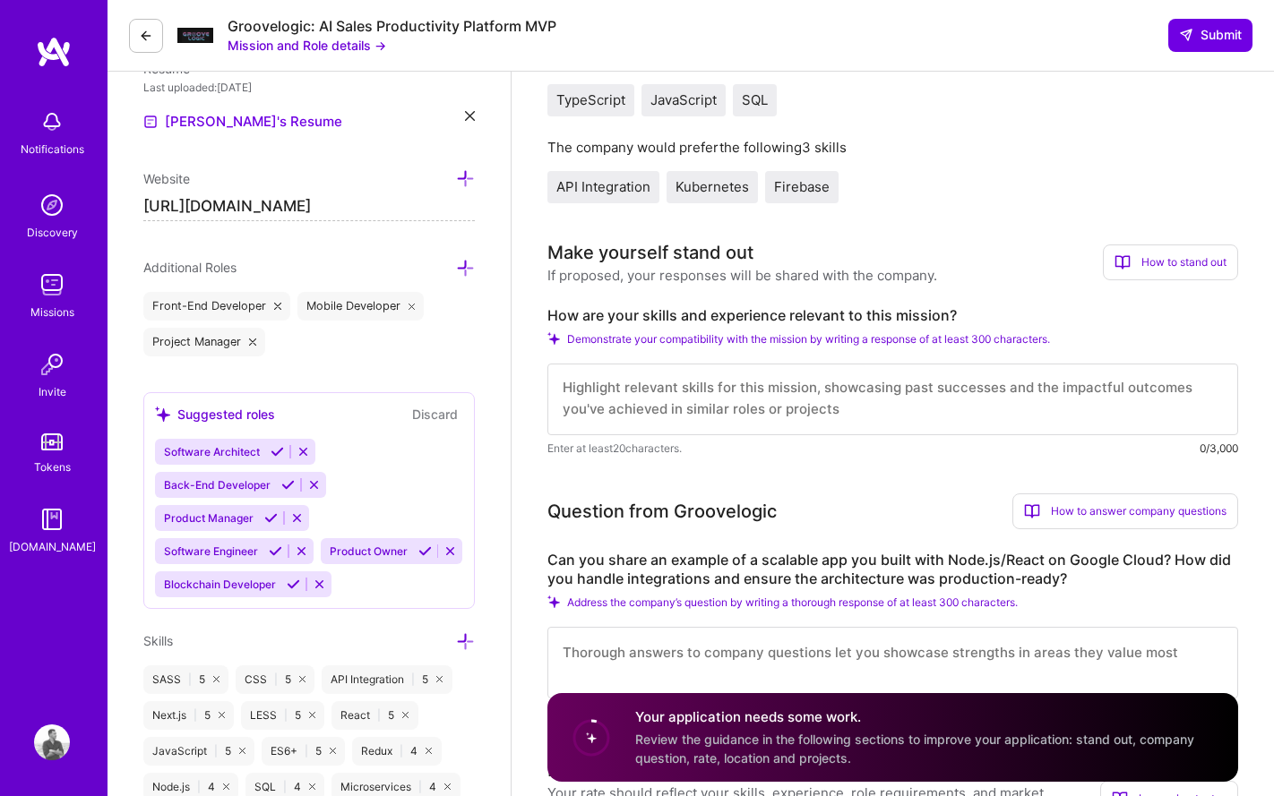
click at [756, 400] on textarea at bounding box center [892, 400] width 690 height 72
paste textarea "I was a founding member of YCombinator backed startup where 2 prople built ever…"
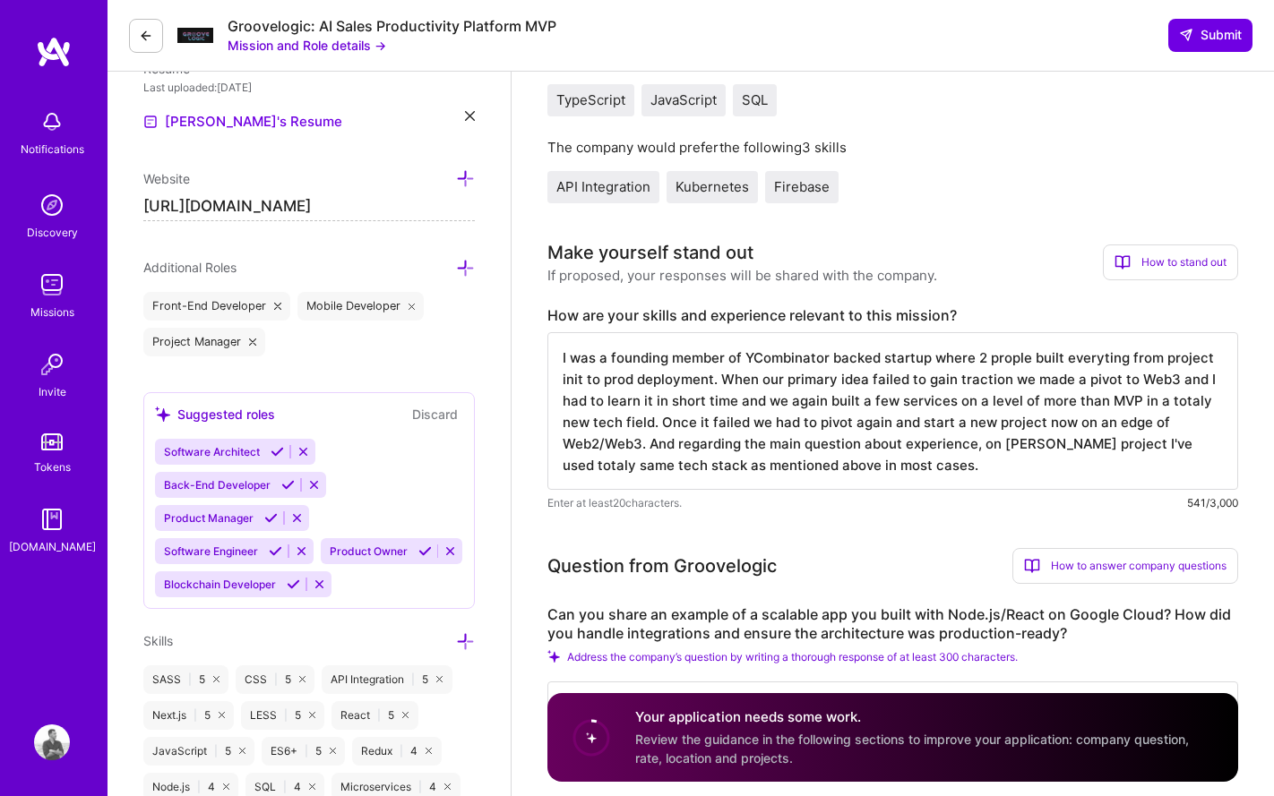
click at [1030, 442] on textarea "I was a founding member of YCombinator backed startup where 2 prople built ever…" at bounding box center [892, 411] width 690 height 158
drag, startPoint x: 1116, startPoint y: 443, endPoint x: 1196, endPoint y: 439, distance: 79.8
click at [1196, 439] on textarea "I was a founding member of YCombinator backed startup where 2 prople built ever…" at bounding box center [892, 411] width 690 height 158
click at [876, 469] on textarea "I was a founding member of YCombinator backed startup where 2 prople built ever…" at bounding box center [892, 411] width 690 height 158
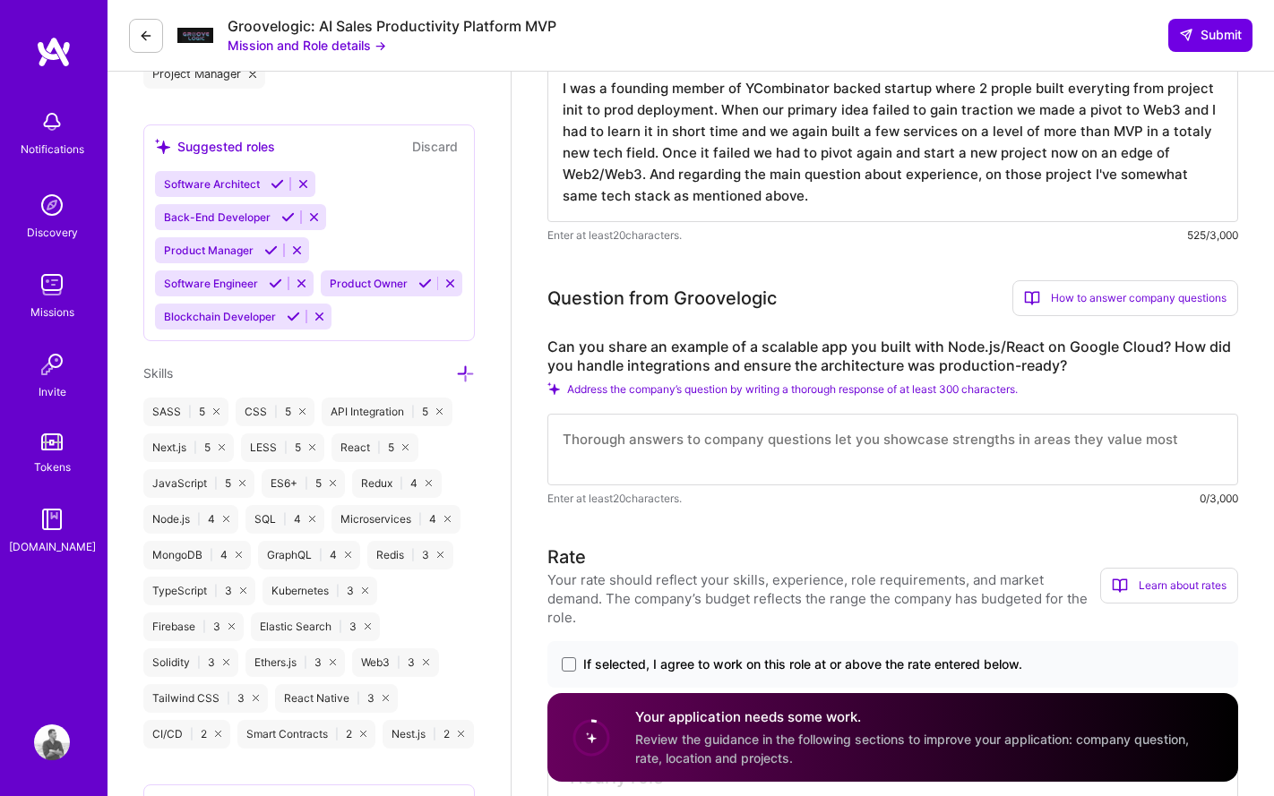
scroll to position [779, 0]
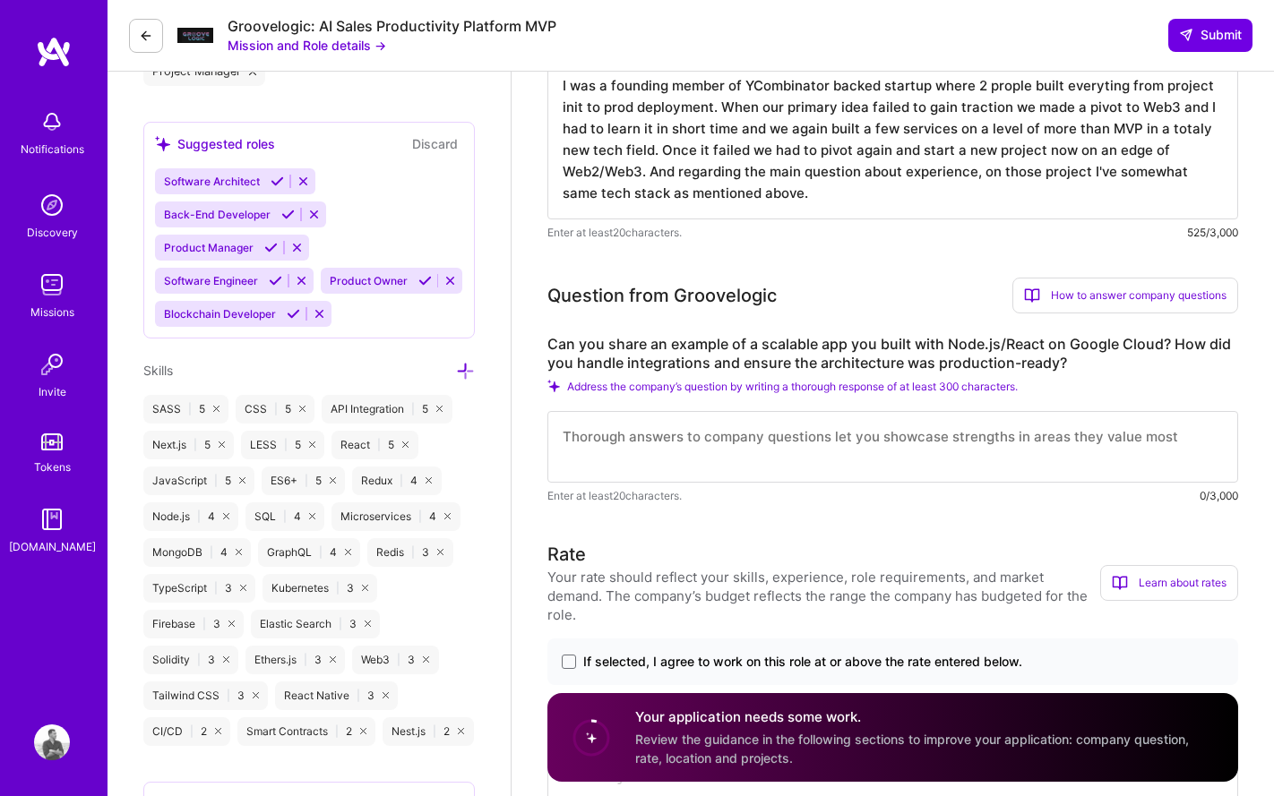
type textarea "I was a founding member of YCombinator backed startup where 2 prople built ever…"
click at [688, 436] on textarea at bounding box center [892, 447] width 690 height 72
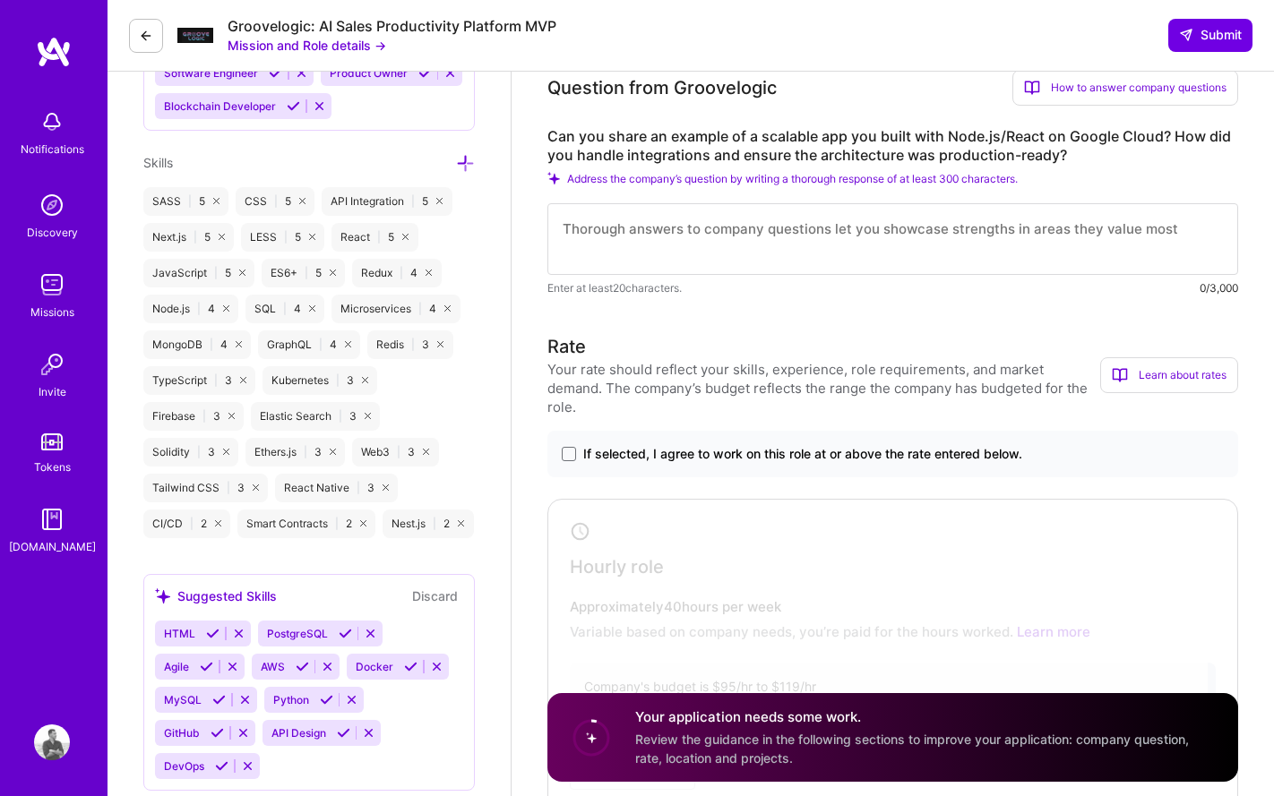
scroll to position [1124, 0]
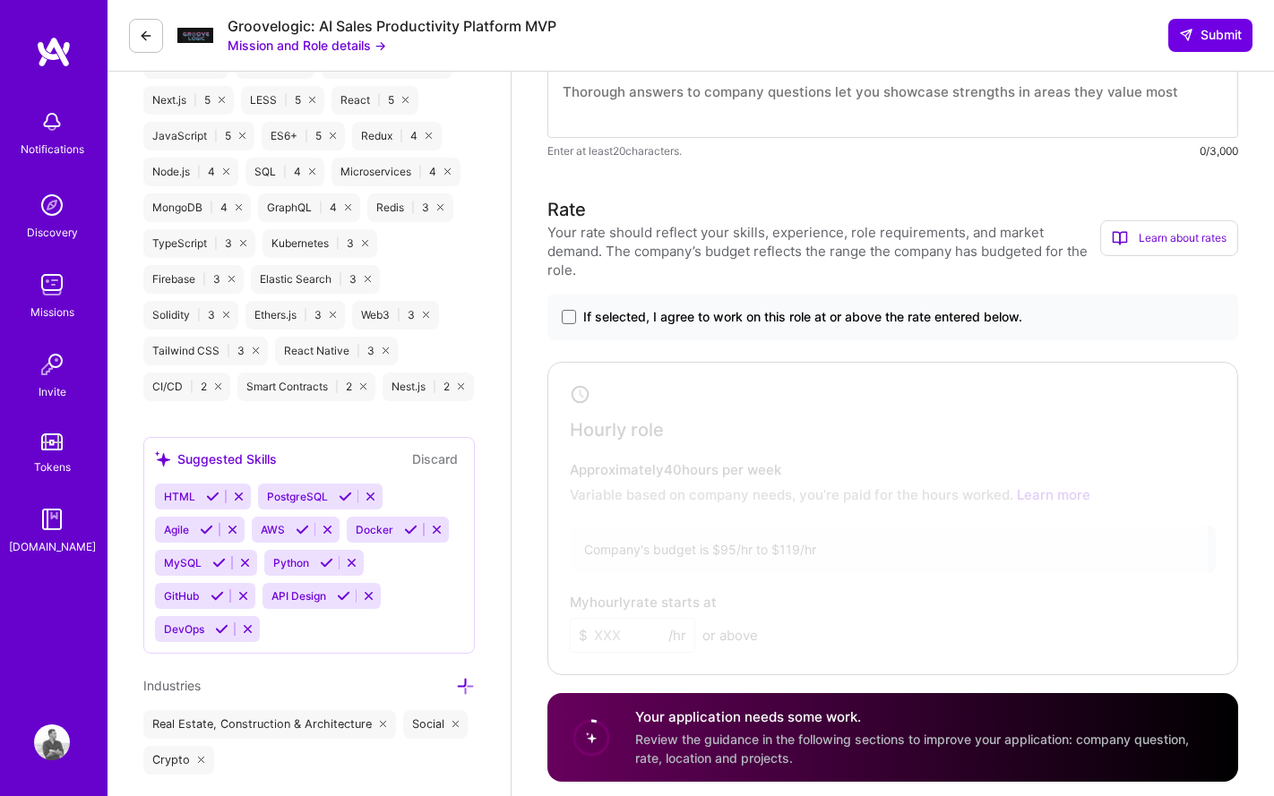
click at [677, 308] on span "If selected, I agree to work on this role at or above the rate entered below." at bounding box center [802, 317] width 439 height 18
click at [0, 0] on input "If selected, I agree to work on this role at or above the rate entered below." at bounding box center [0, 0] width 0 height 0
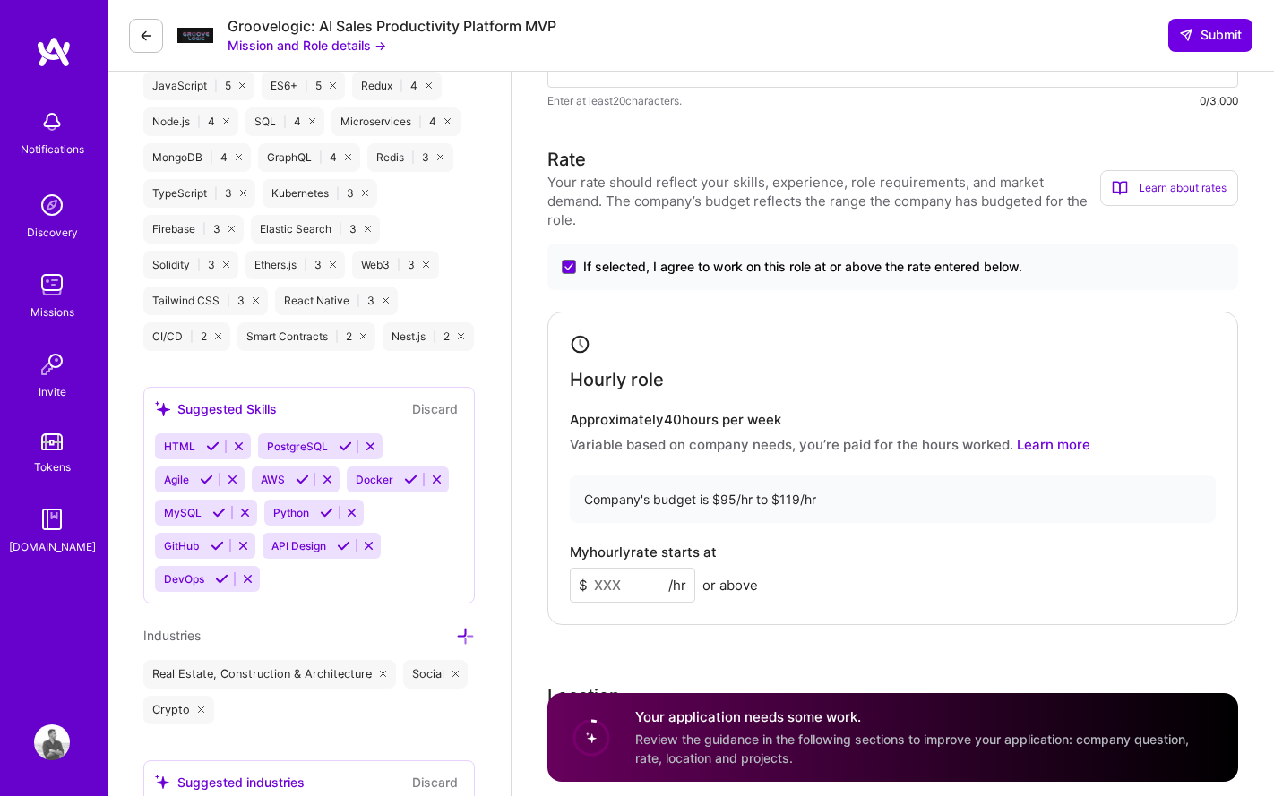
scroll to position [1182, 0]
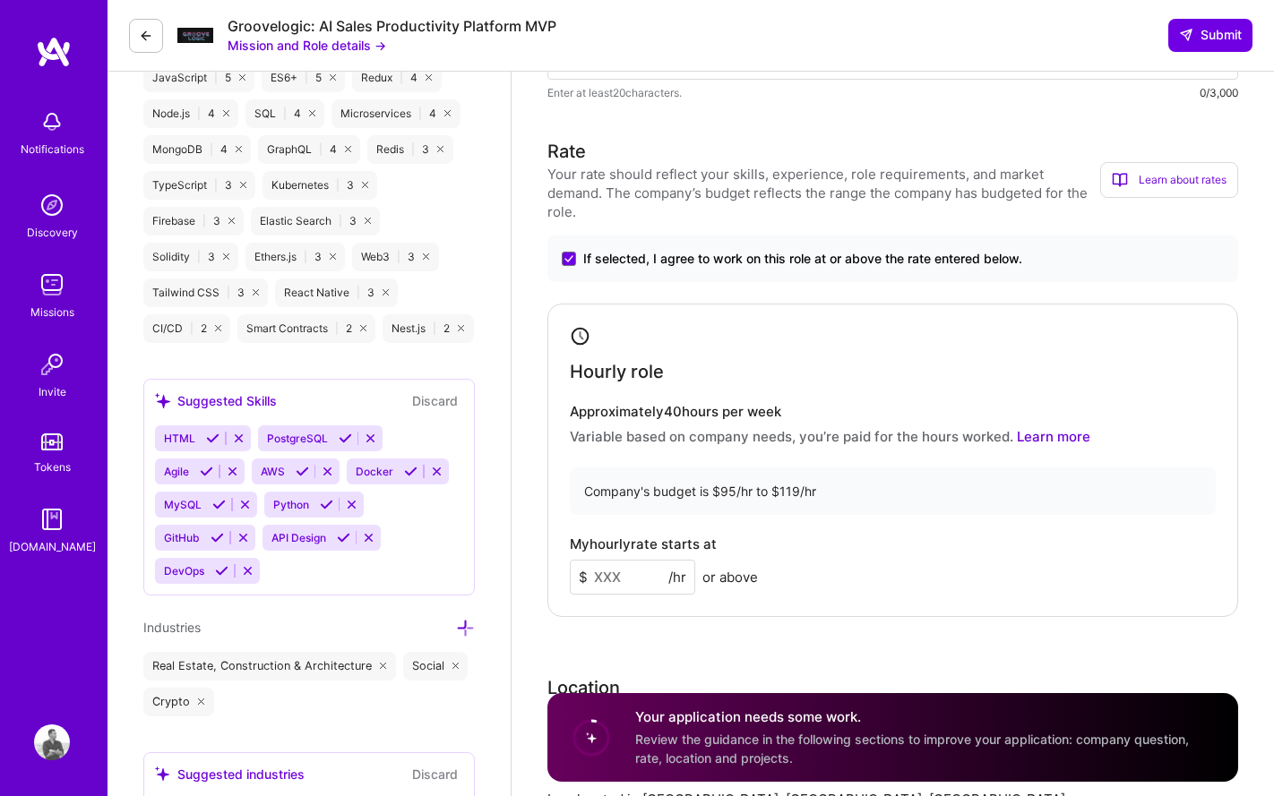
click at [622, 562] on input at bounding box center [632, 577] width 125 height 35
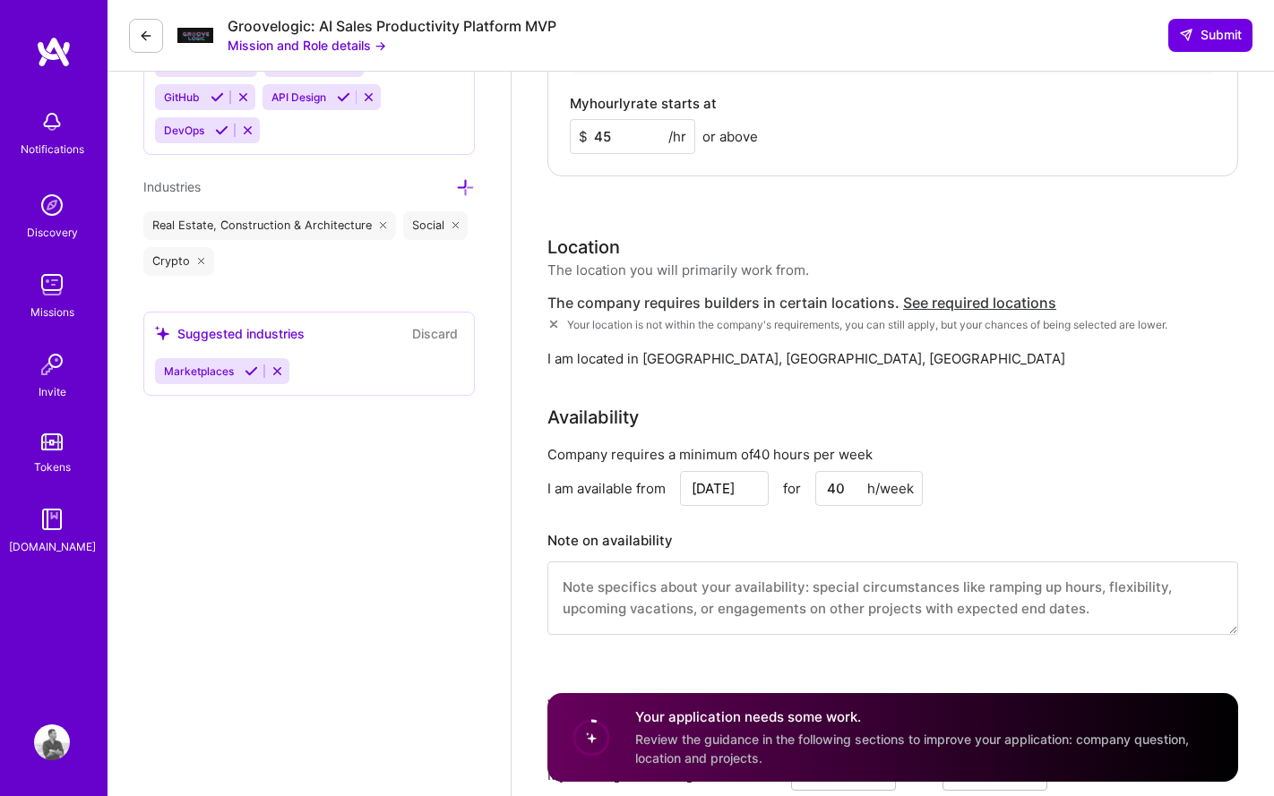
scroll to position [1661, 0]
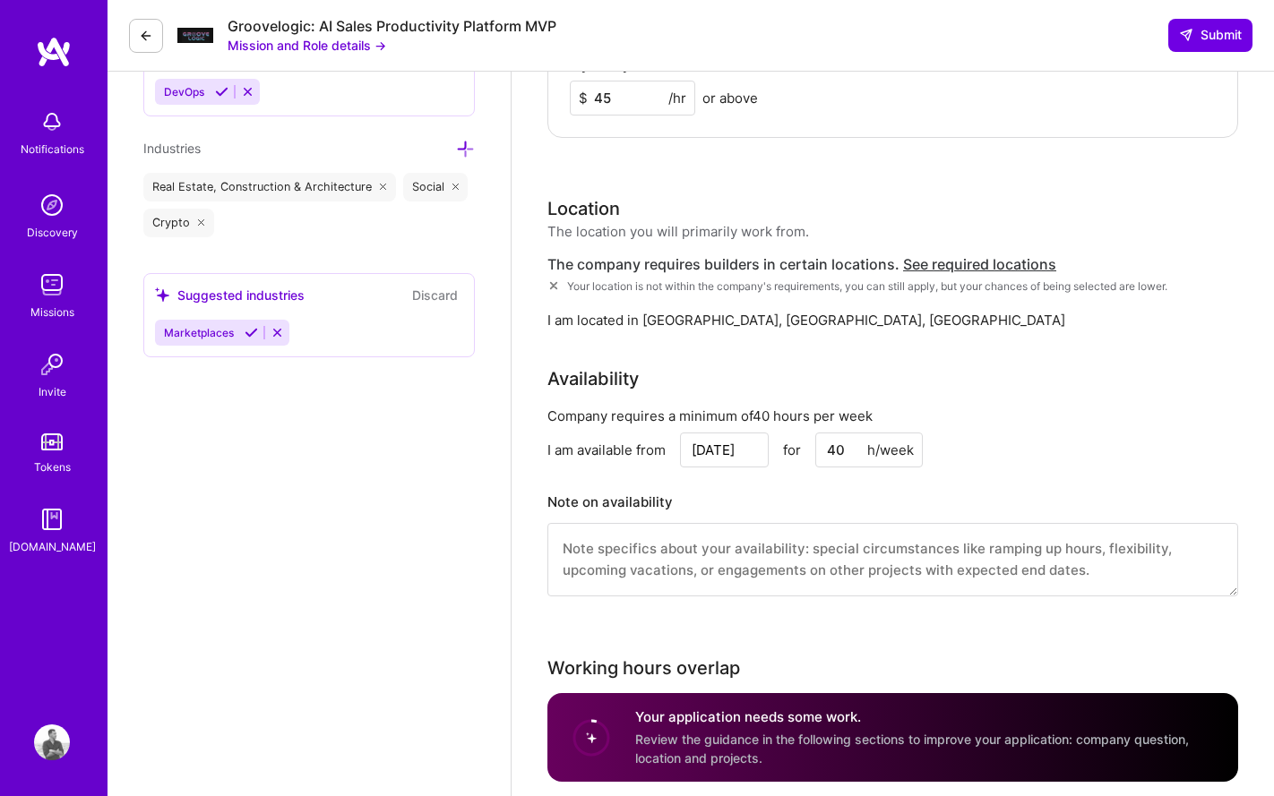
type input "45"
click at [713, 433] on input "Sep 25" at bounding box center [724, 450] width 89 height 35
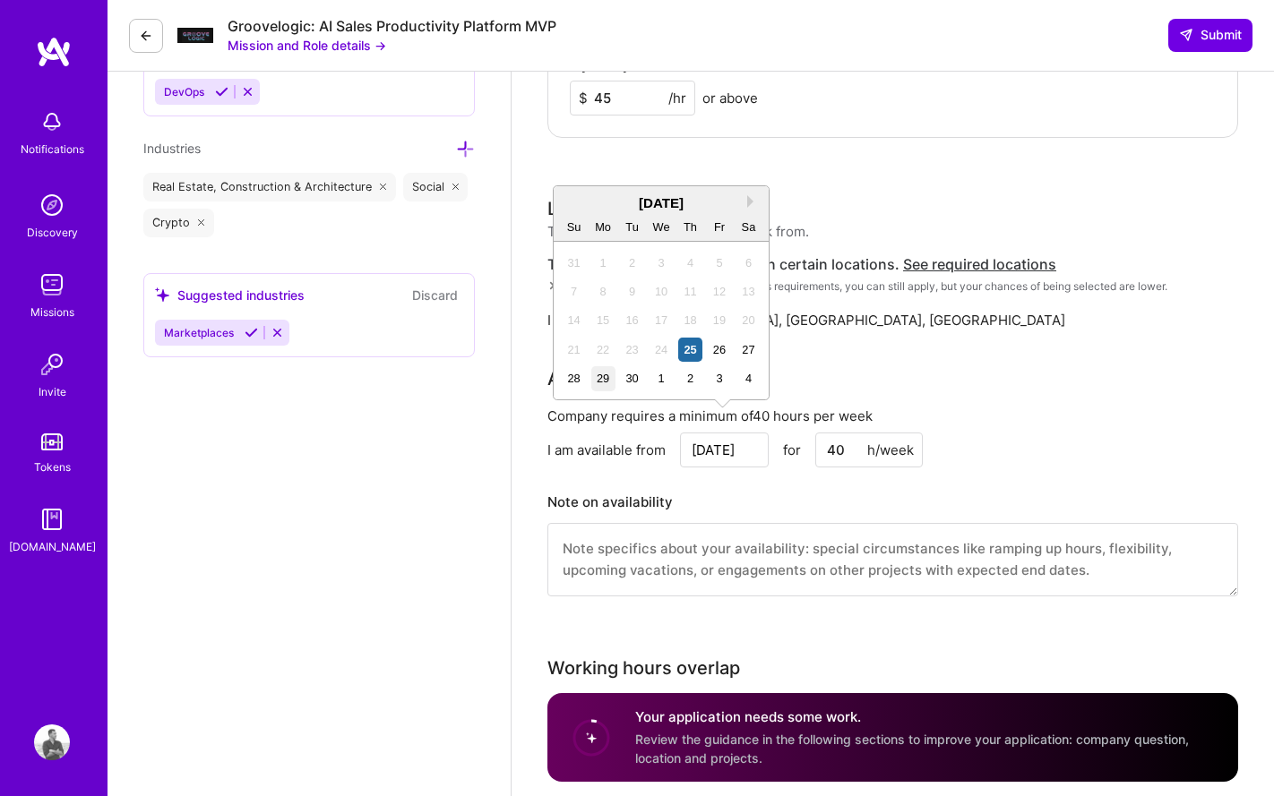
click at [604, 383] on div "29" at bounding box center [603, 378] width 24 height 24
type input "Sep 29"
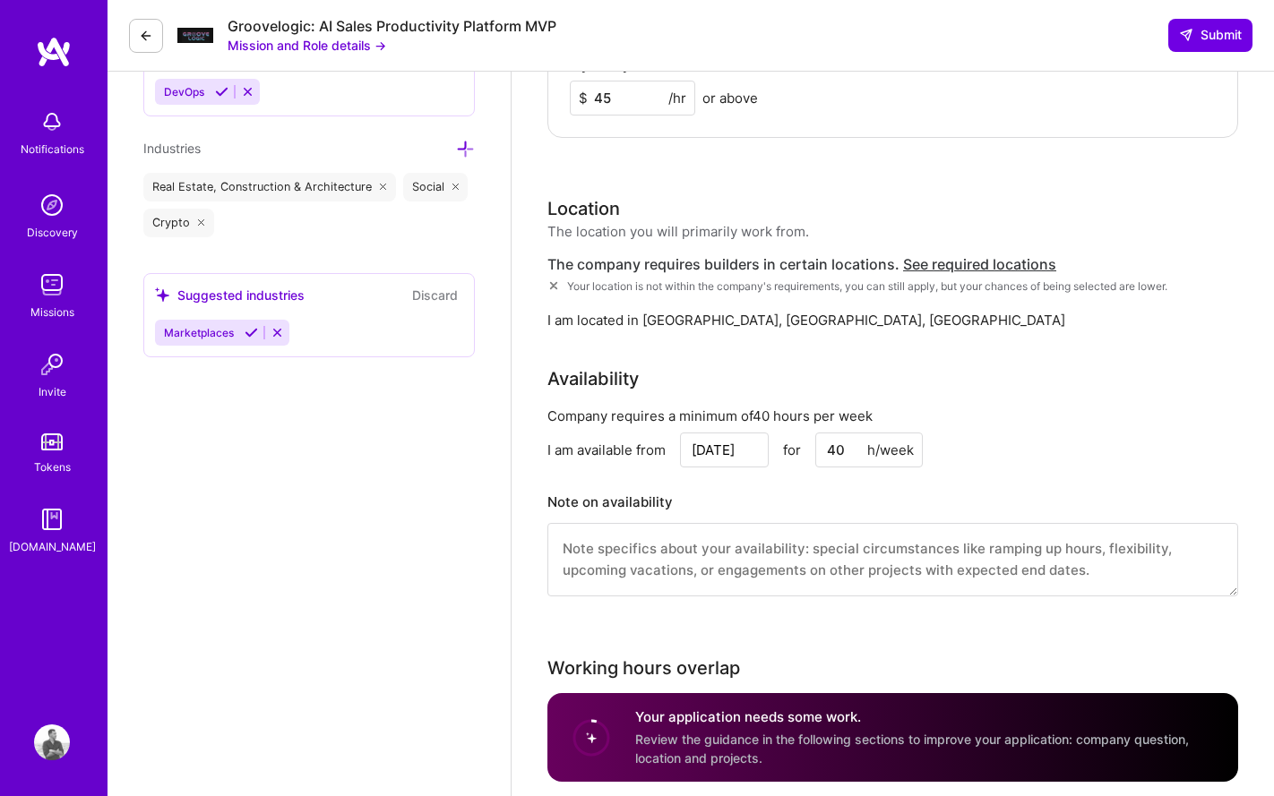
click at [779, 463] on div "Company requires a minimum of 40 hours per week I am available from Sep 29 for …" at bounding box center [892, 513] width 690 height 212
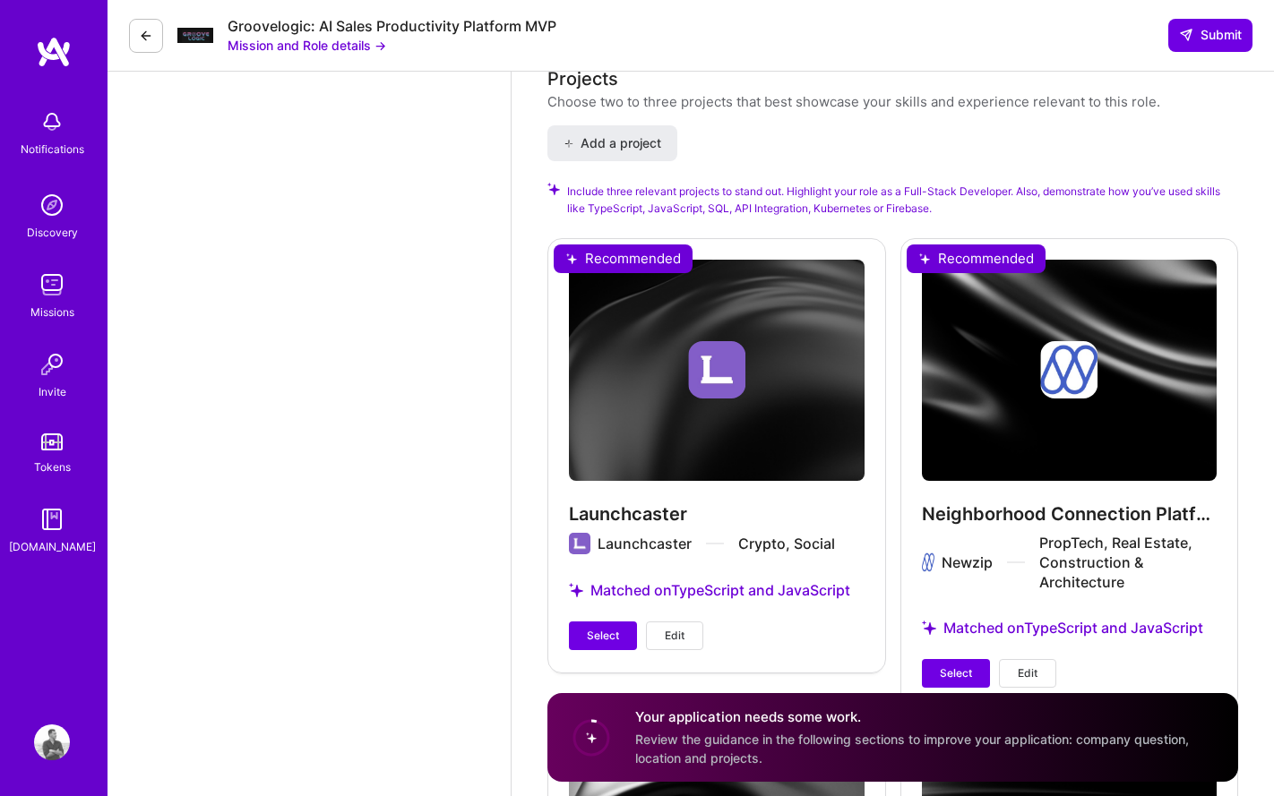
scroll to position [2500, 0]
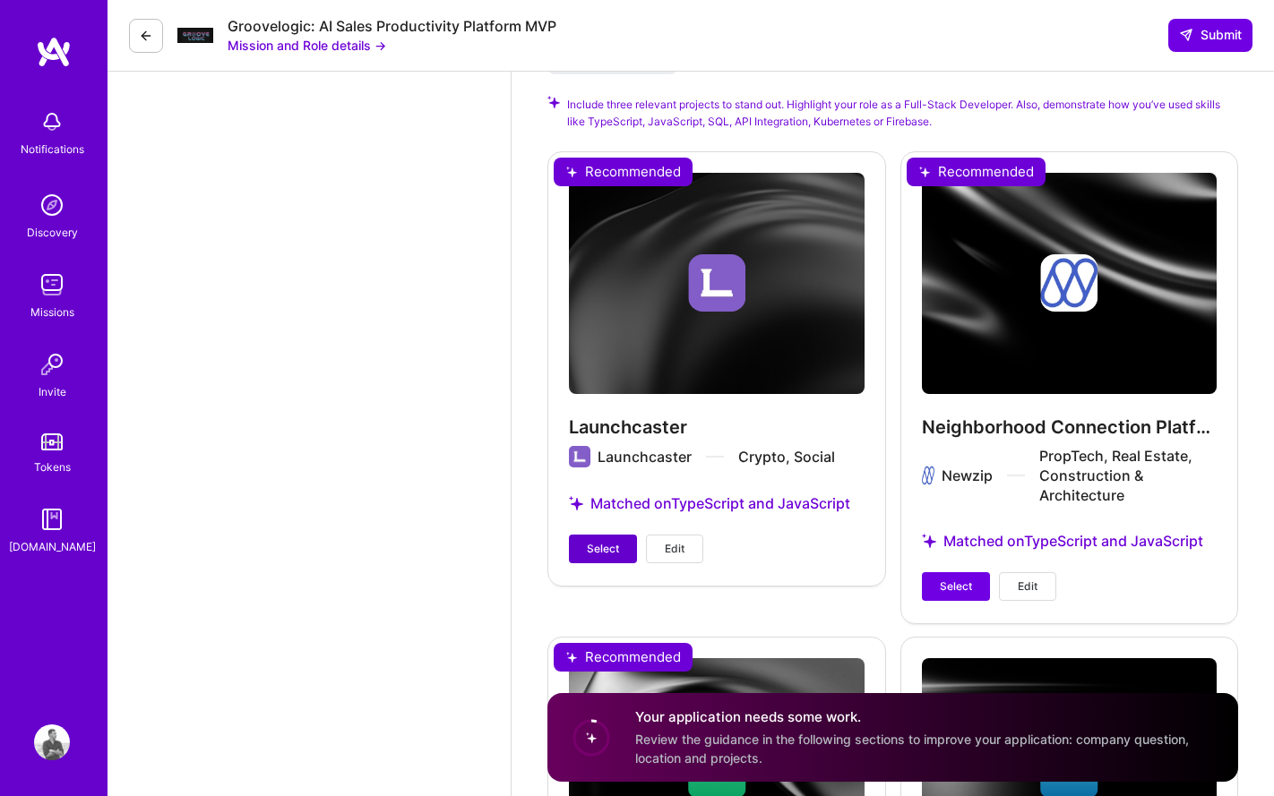
click at [605, 541] on span "Select" at bounding box center [603, 549] width 32 height 16
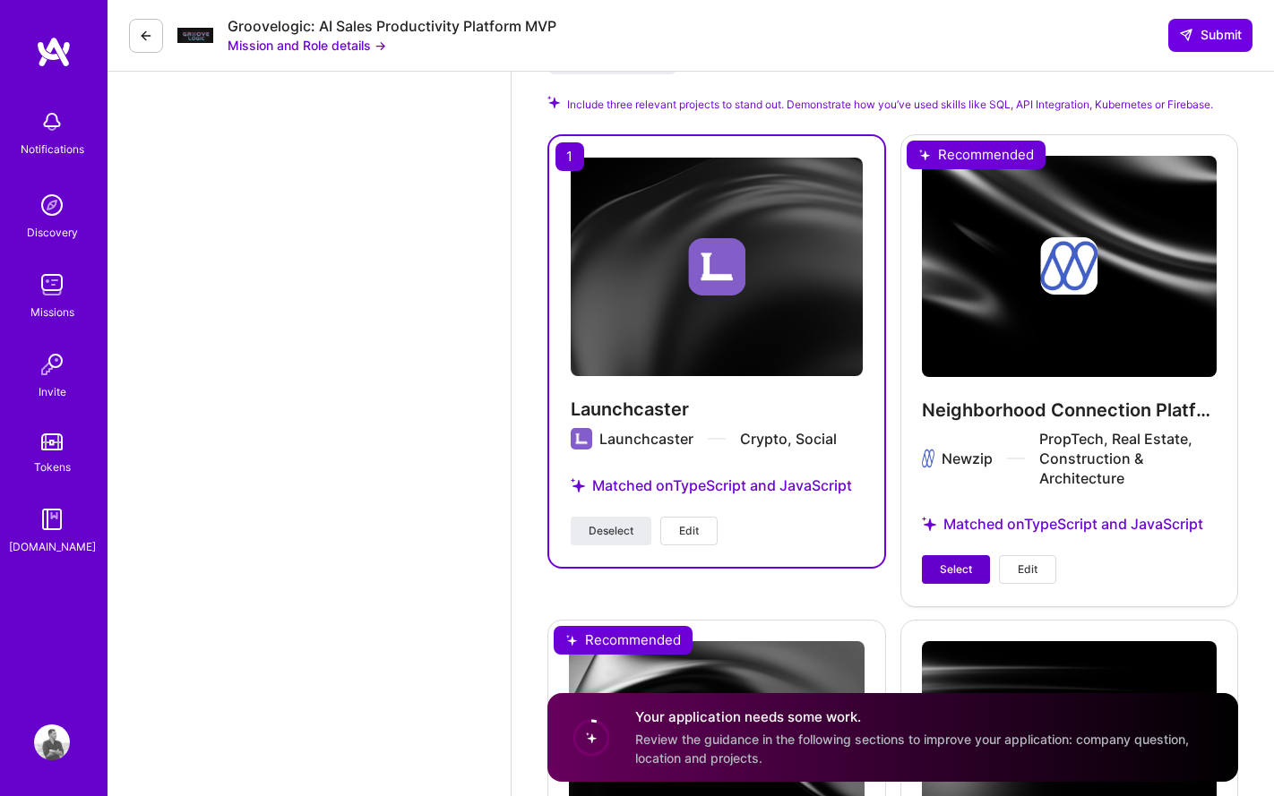
click at [948, 562] on span "Select" at bounding box center [955, 570] width 32 height 16
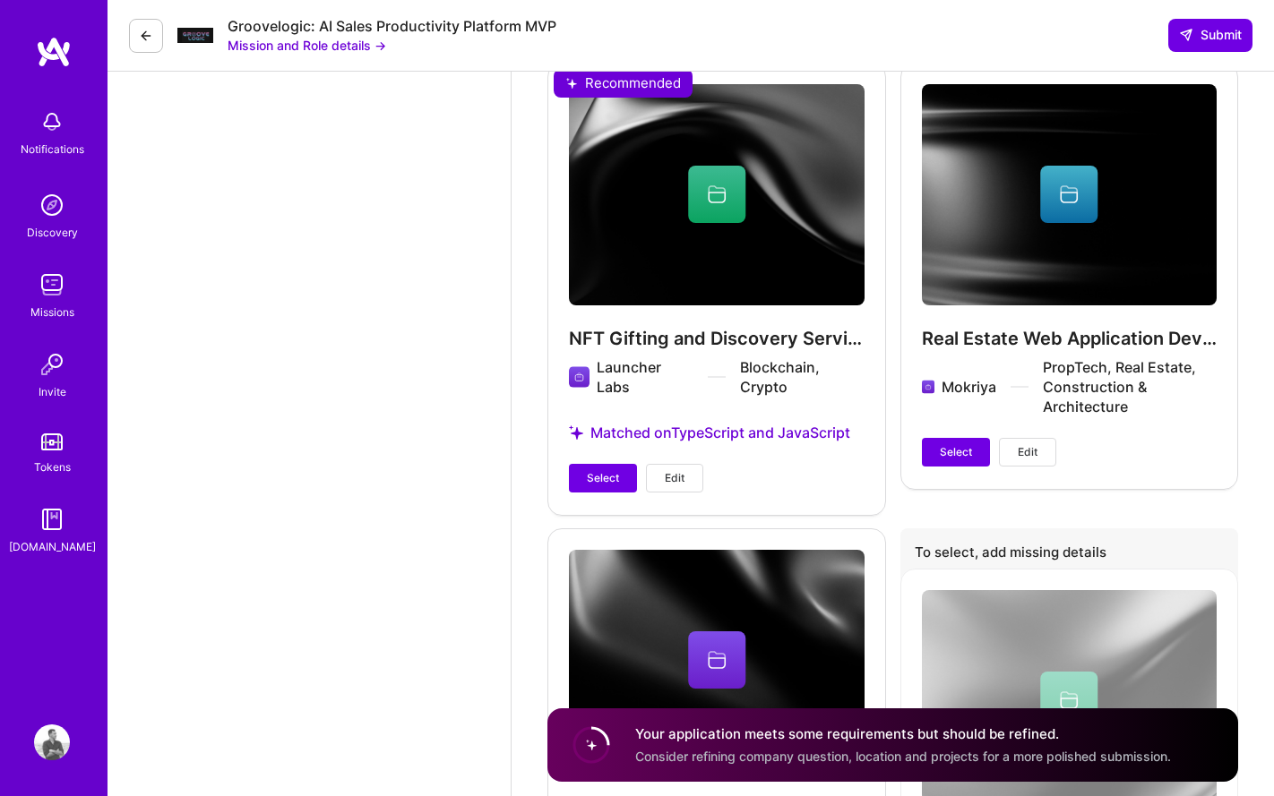
scroll to position [3099, 0]
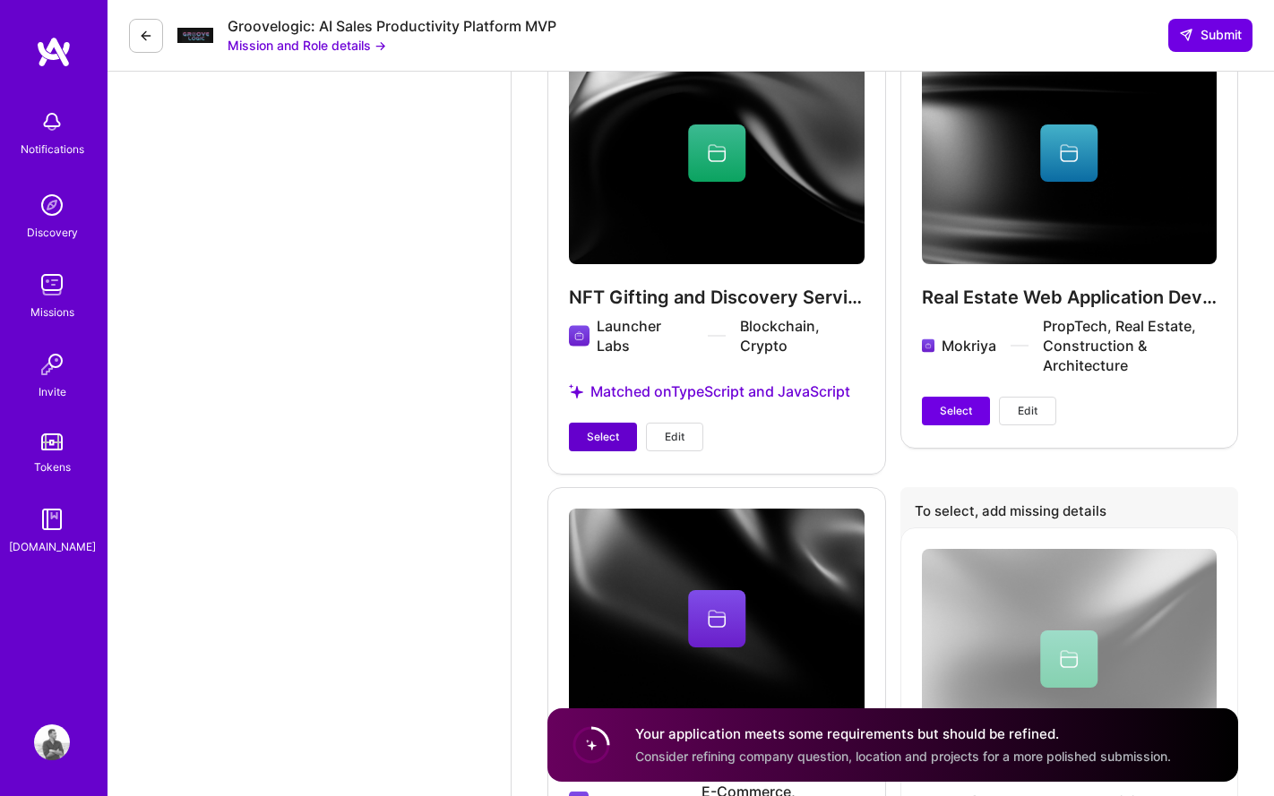
click at [607, 426] on button "Select" at bounding box center [603, 437] width 68 height 29
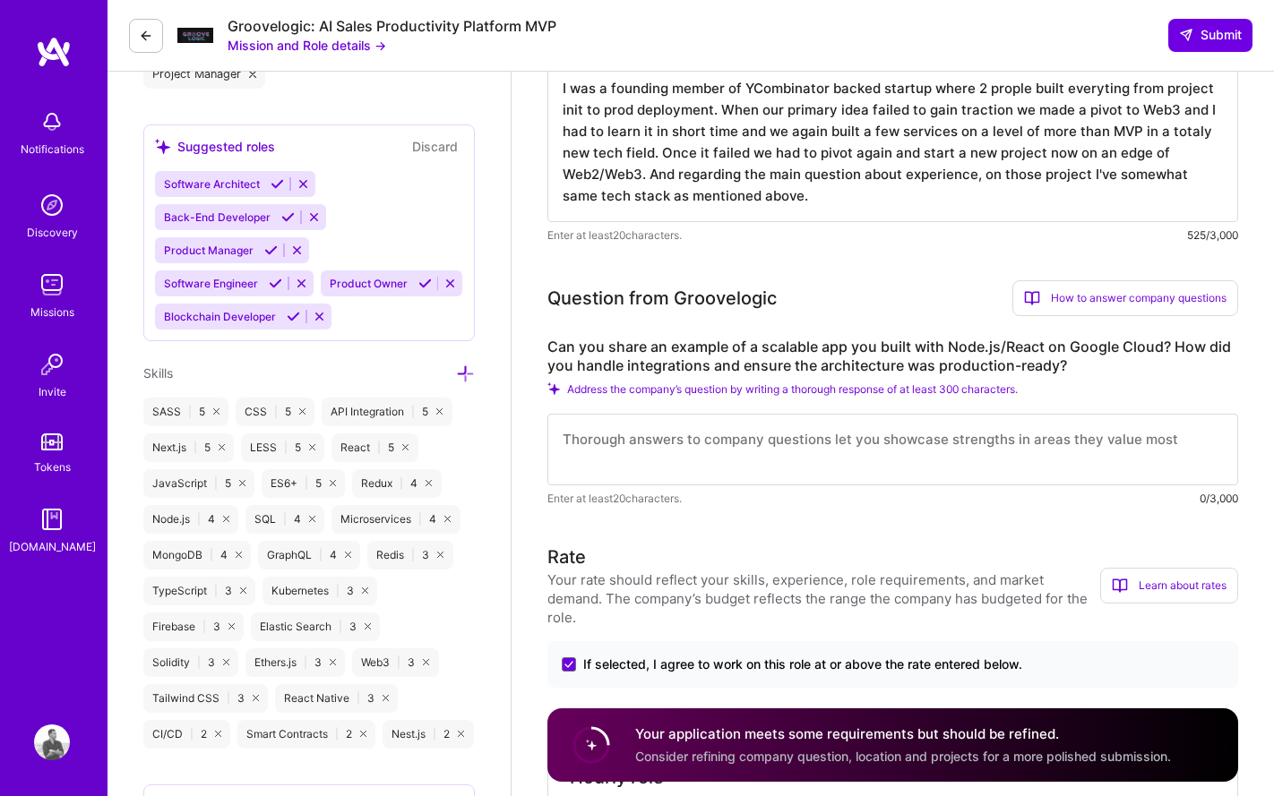
scroll to position [741, 0]
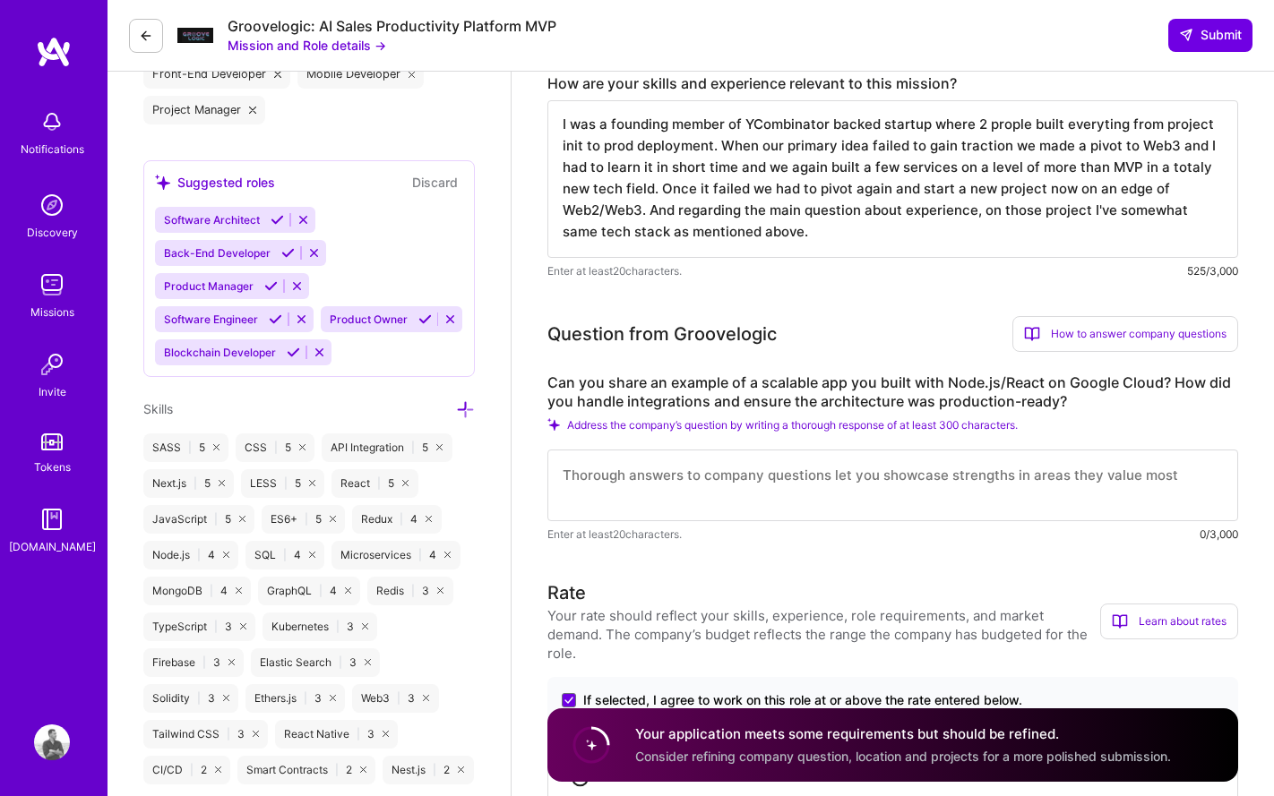
click at [776, 475] on textarea at bounding box center [892, 486] width 690 height 72
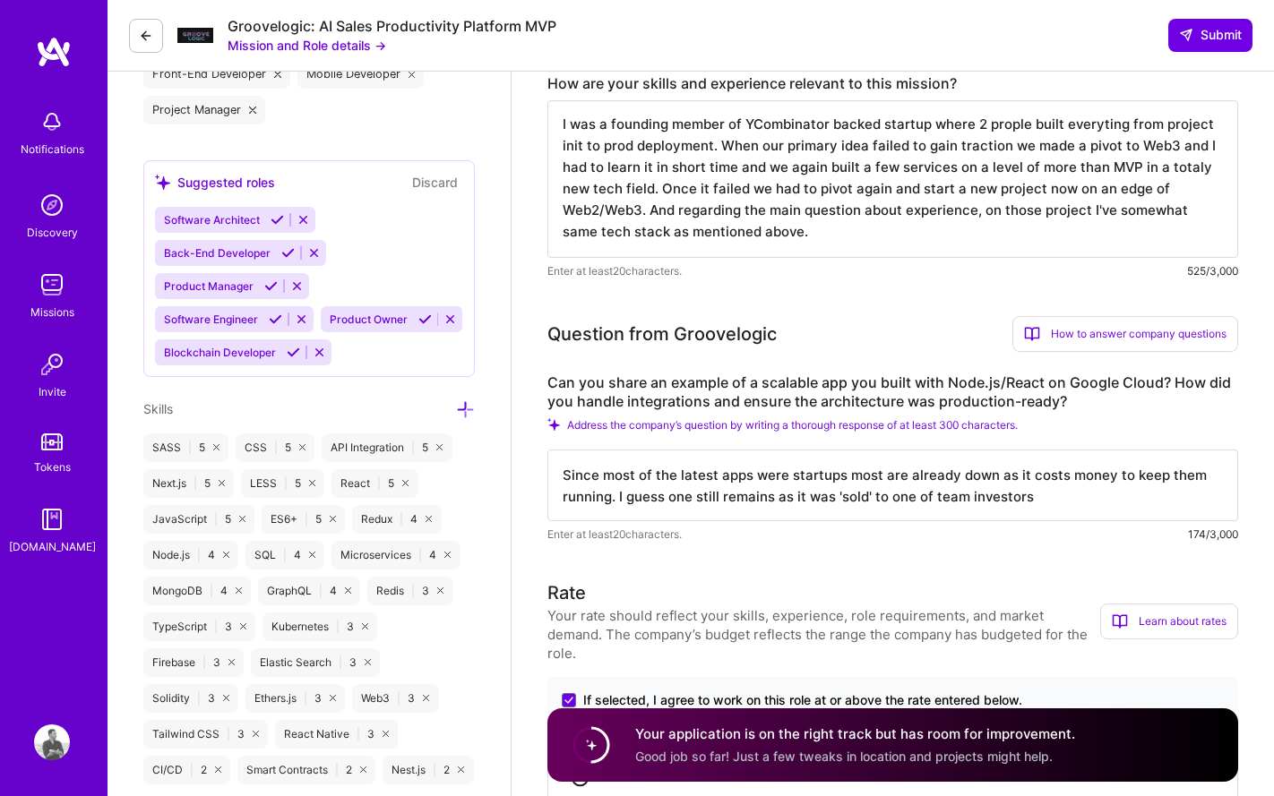
paste textarea "https://www.launchcaster.xyz/"
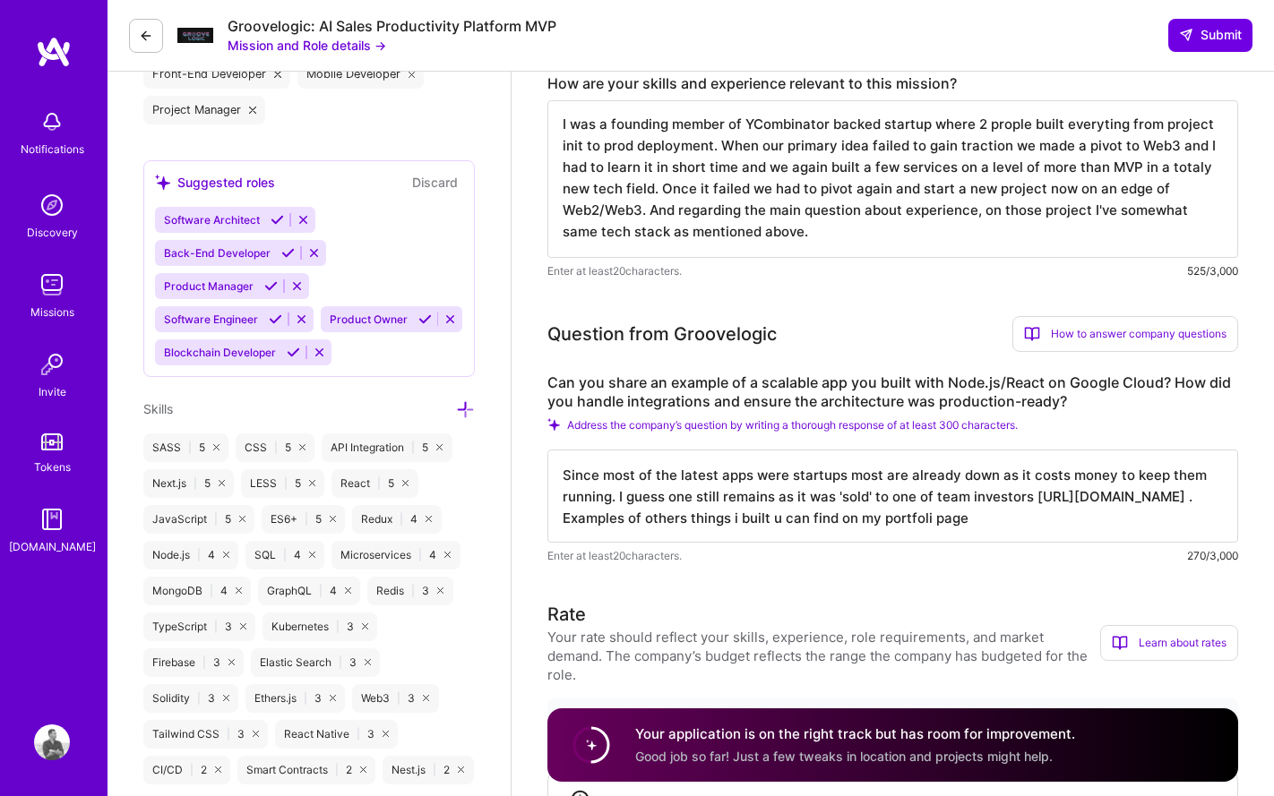
paste textarea "https://www.ychayka.com/projects"
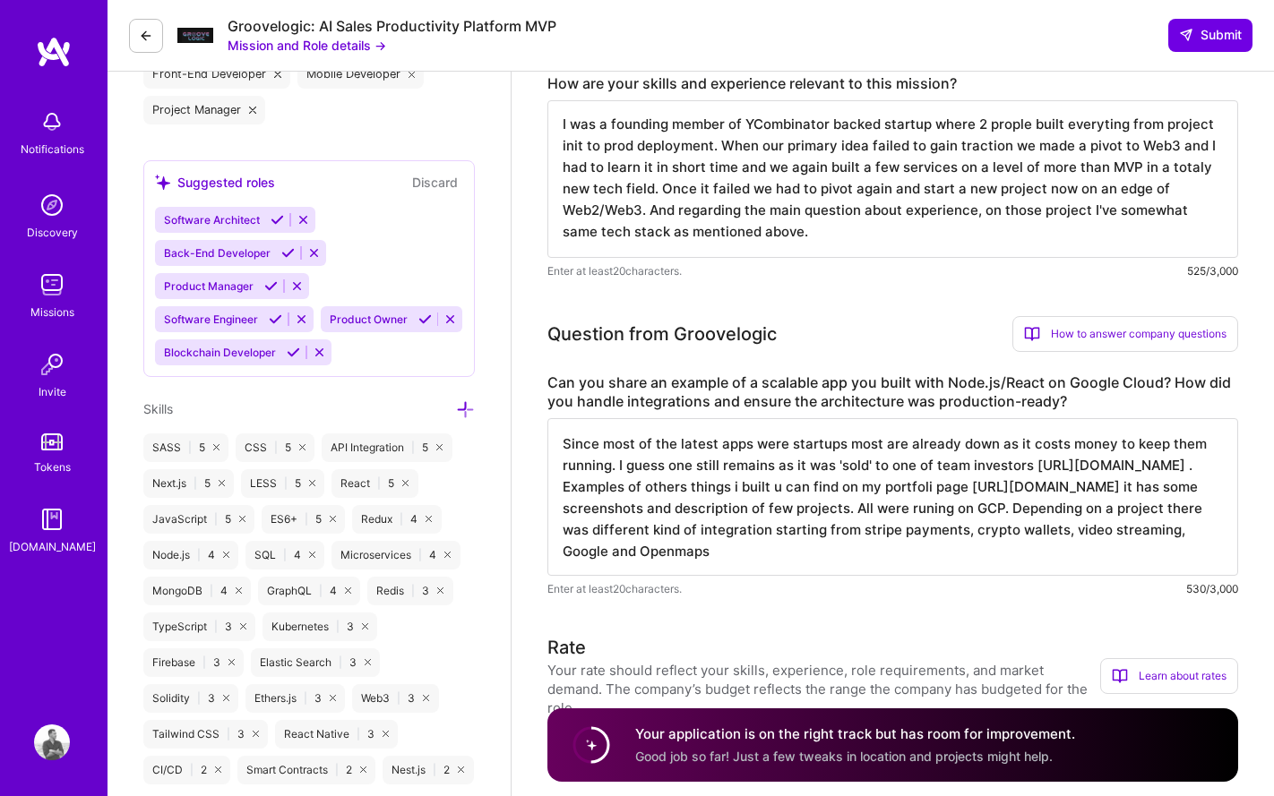
click at [953, 553] on textarea "Since most of the latest apps were startups most are already down as it costs m…" at bounding box center [892, 497] width 690 height 158
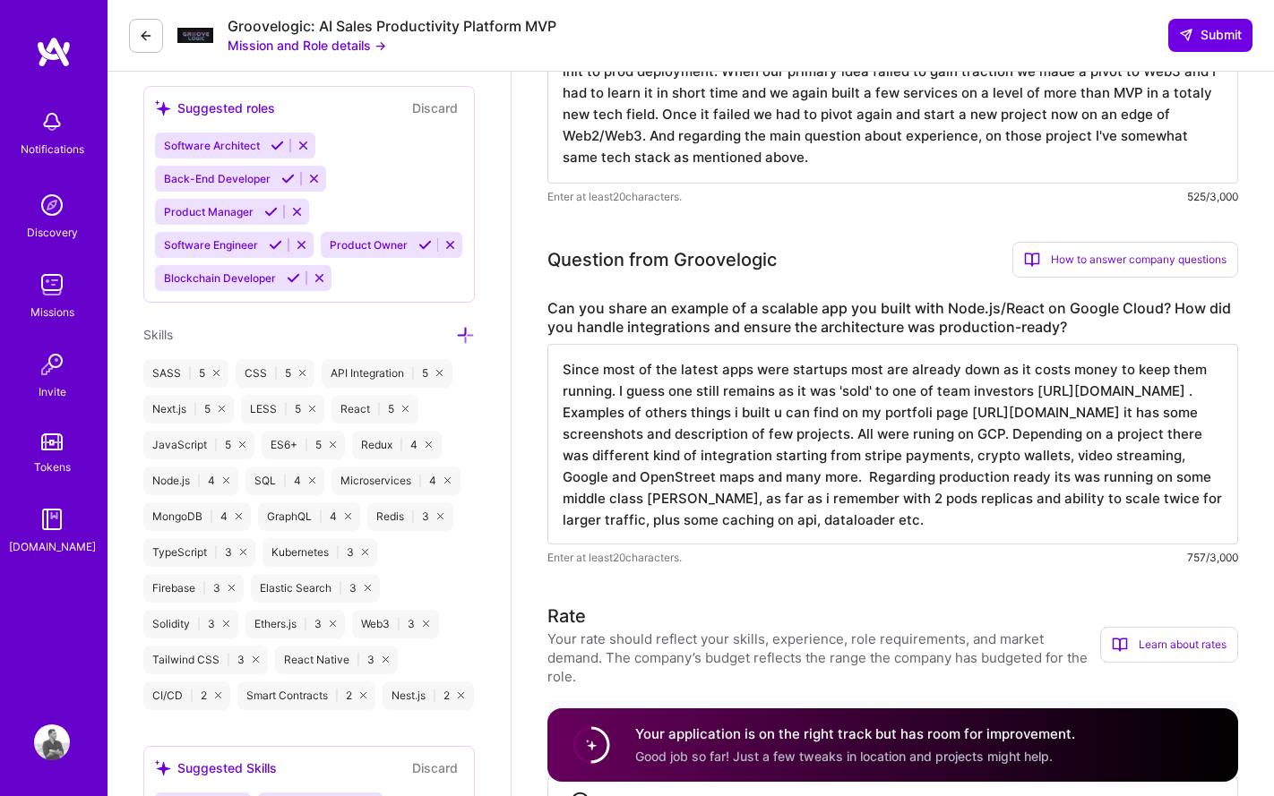
scroll to position [652, 0]
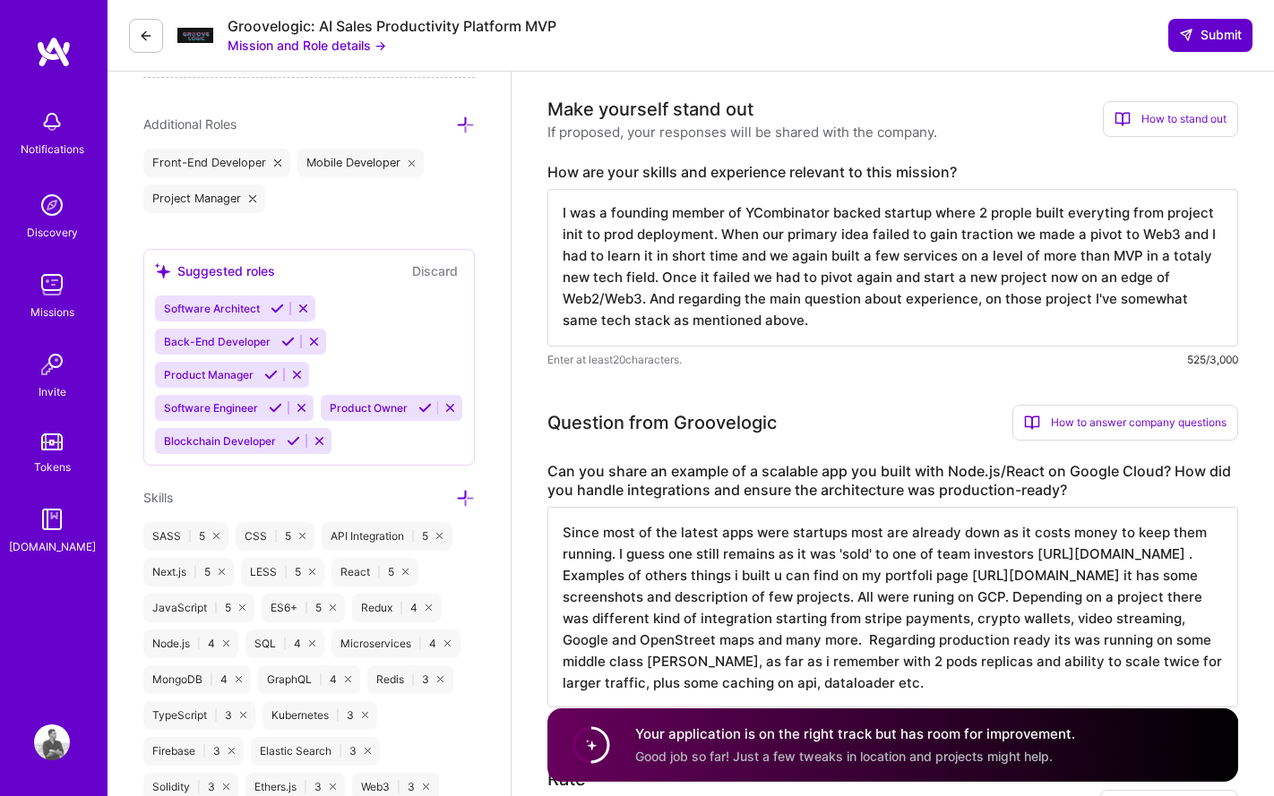
type textarea "Since most of the latest apps were startups most are already down as it costs m…"
click at [1212, 38] on span "Submit" at bounding box center [1210, 35] width 63 height 18
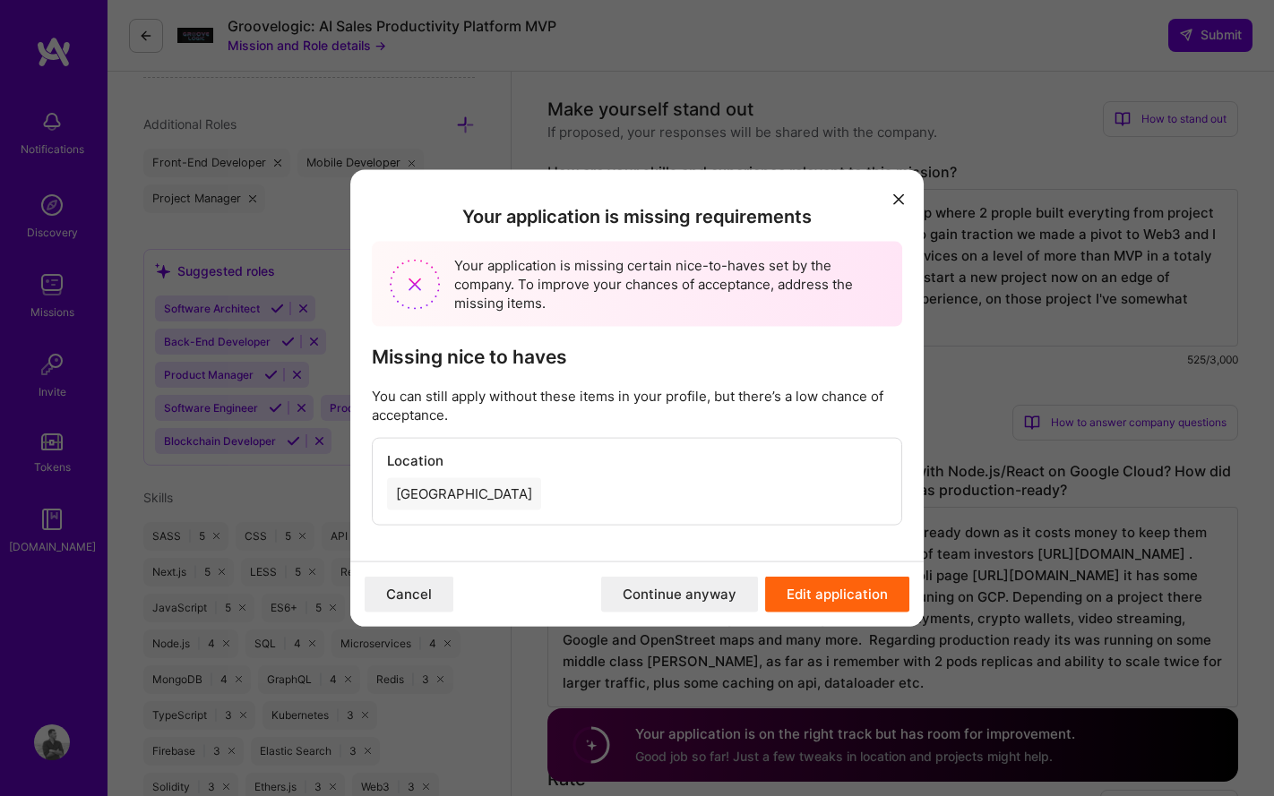
click at [894, 200] on icon "modal" at bounding box center [898, 199] width 11 height 11
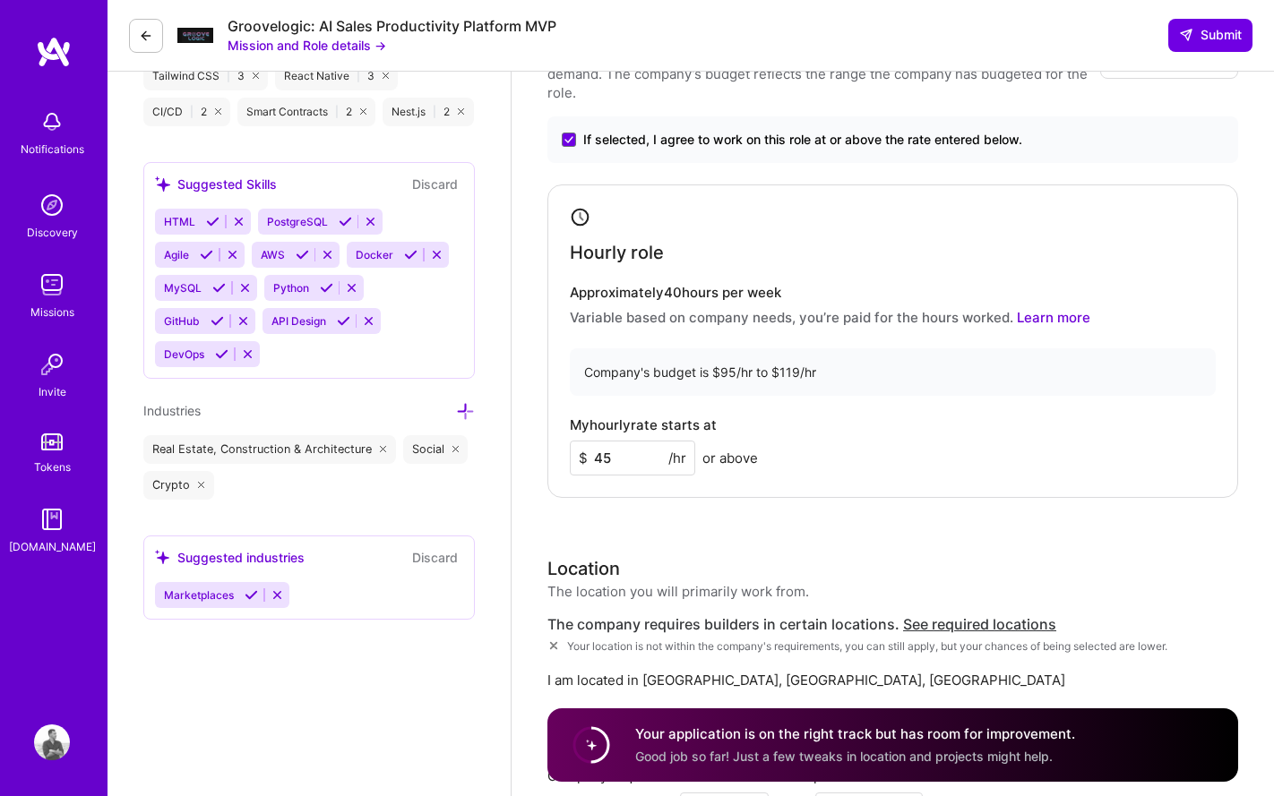
scroll to position [1364, 0]
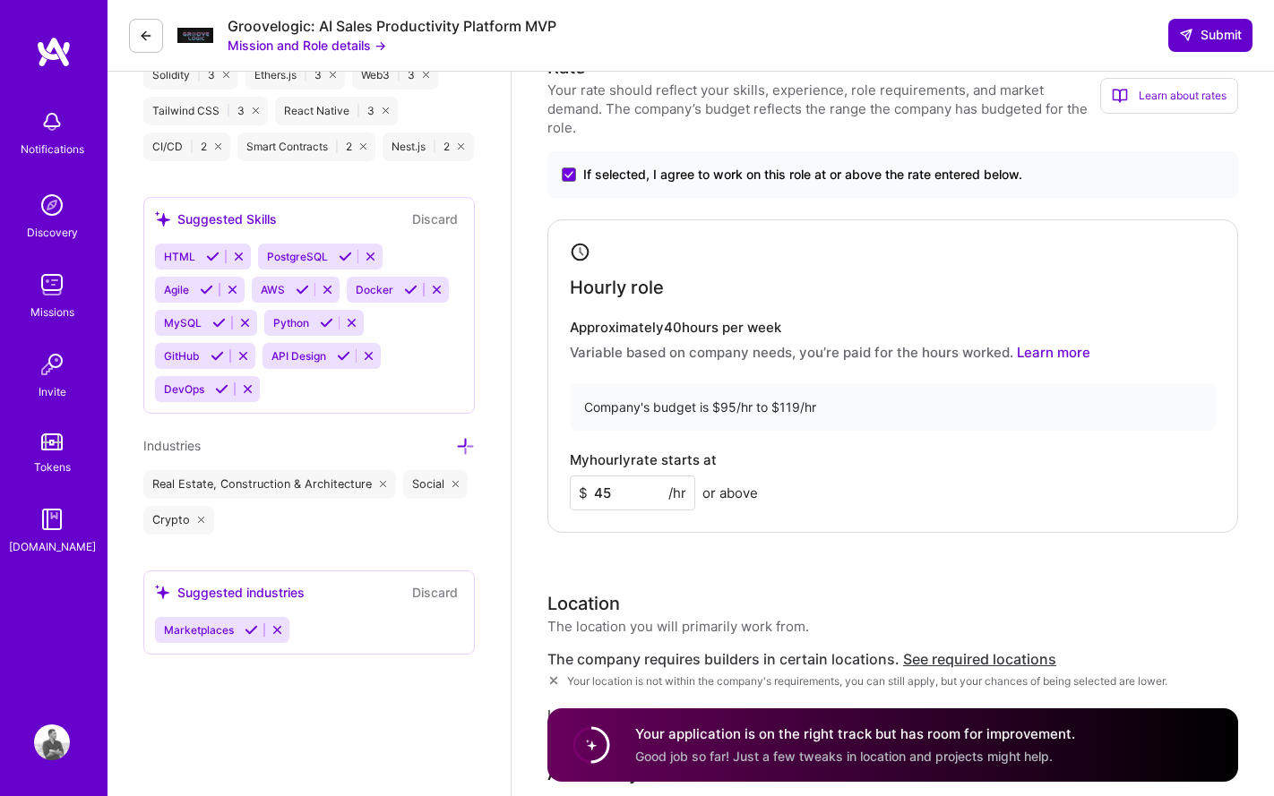
click at [1220, 36] on span "Submit" at bounding box center [1210, 35] width 63 height 18
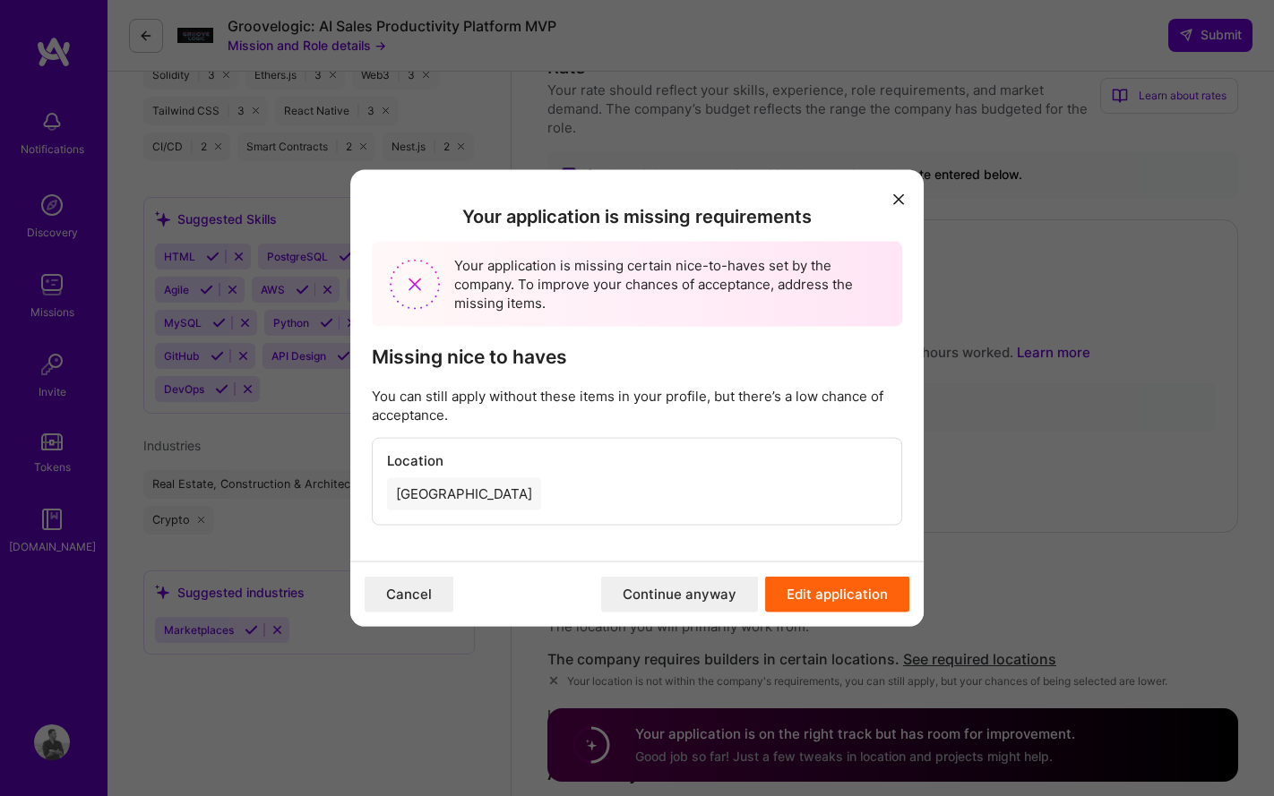
click at [697, 590] on button "Continue anyway" at bounding box center [679, 595] width 157 height 36
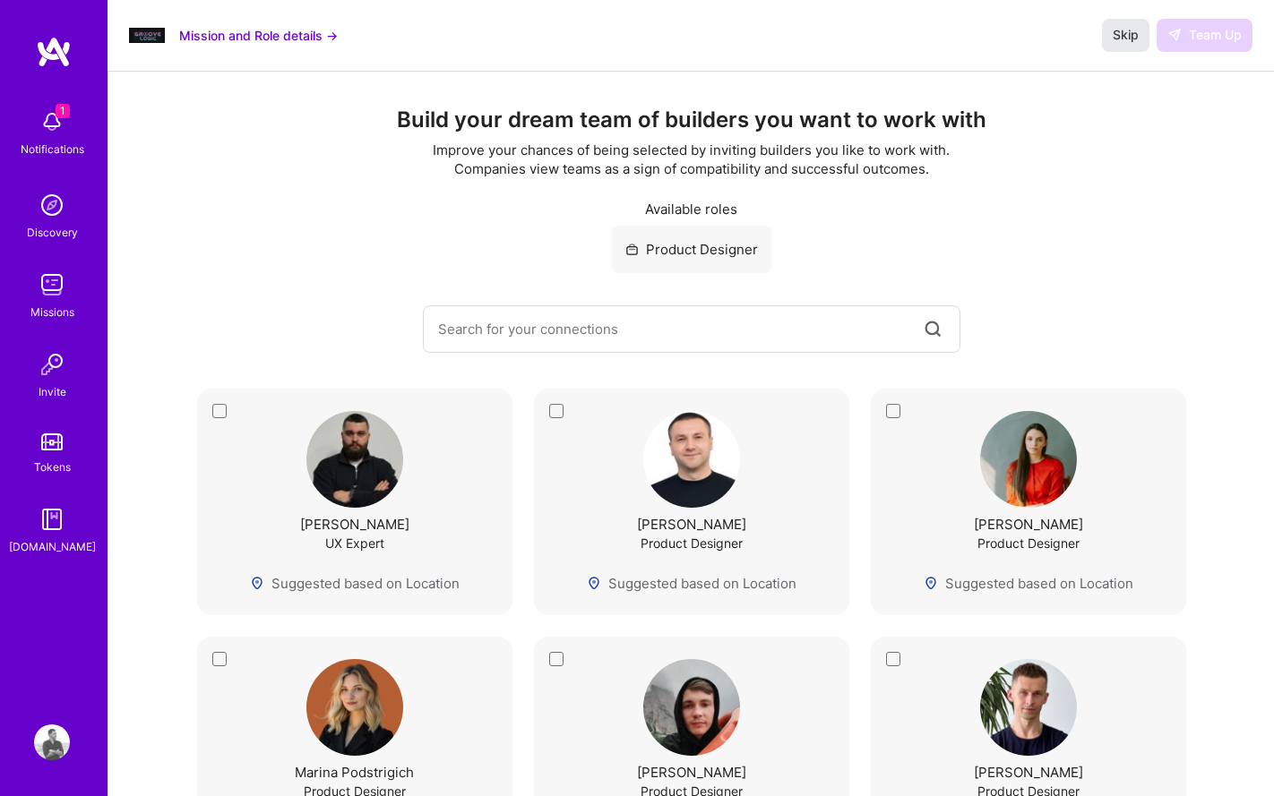
click at [1135, 30] on span "Skip" at bounding box center [1125, 35] width 26 height 18
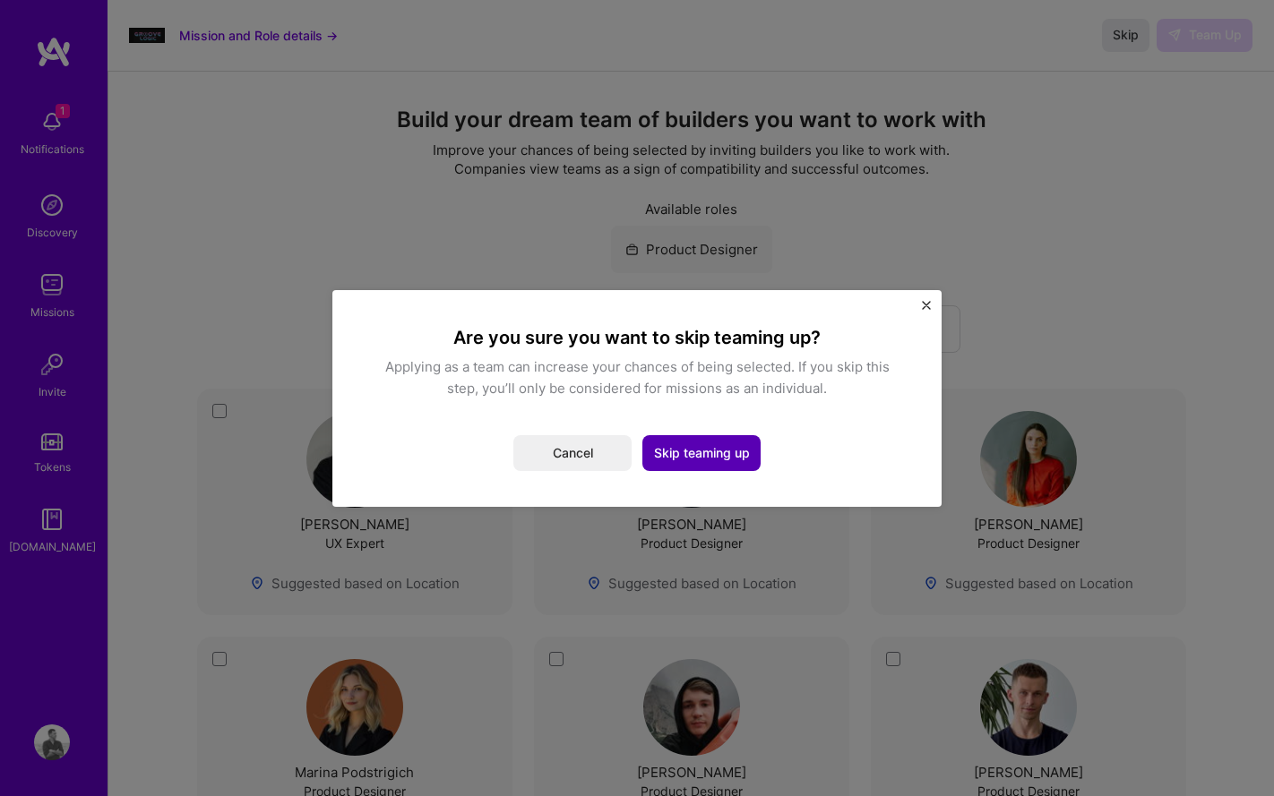
click at [697, 453] on button "Skip teaming up" at bounding box center [701, 453] width 118 height 36
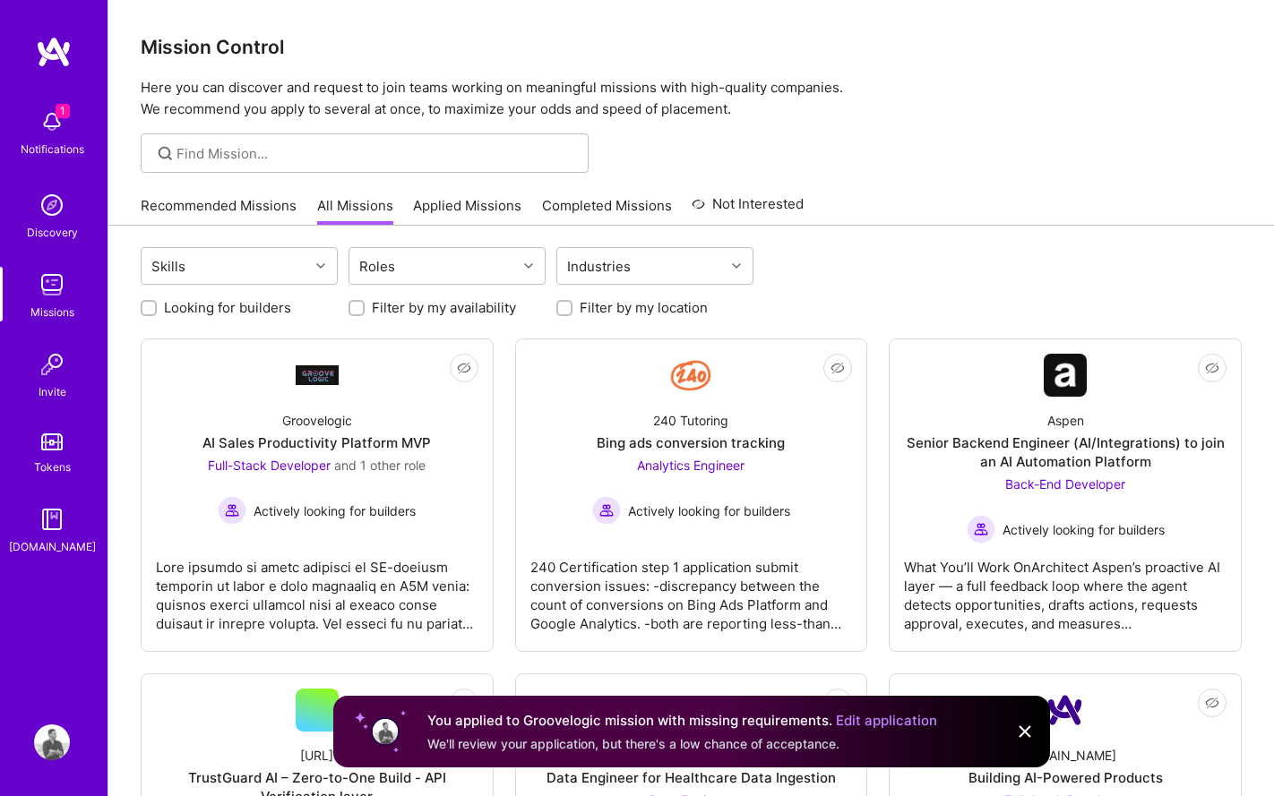
click at [868, 717] on link "Edit application" at bounding box center [886, 720] width 101 height 17
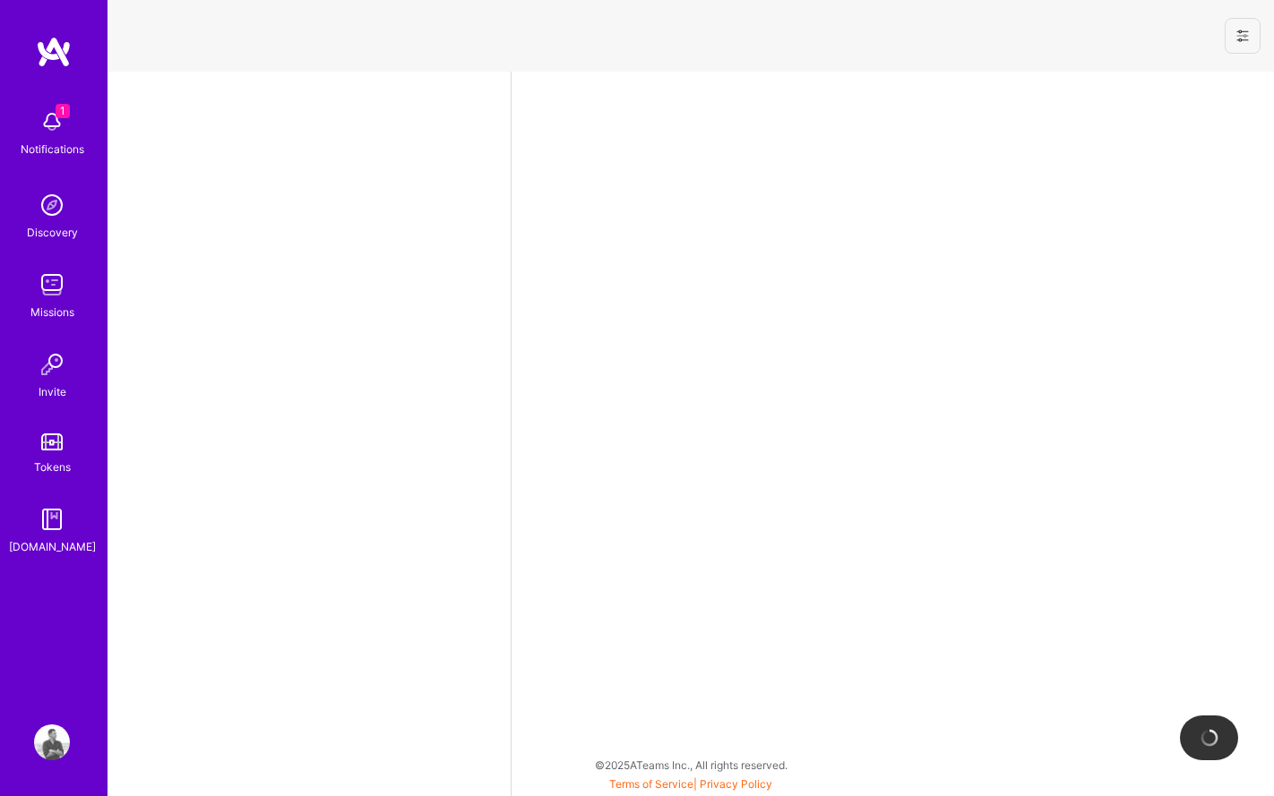
select select "UA"
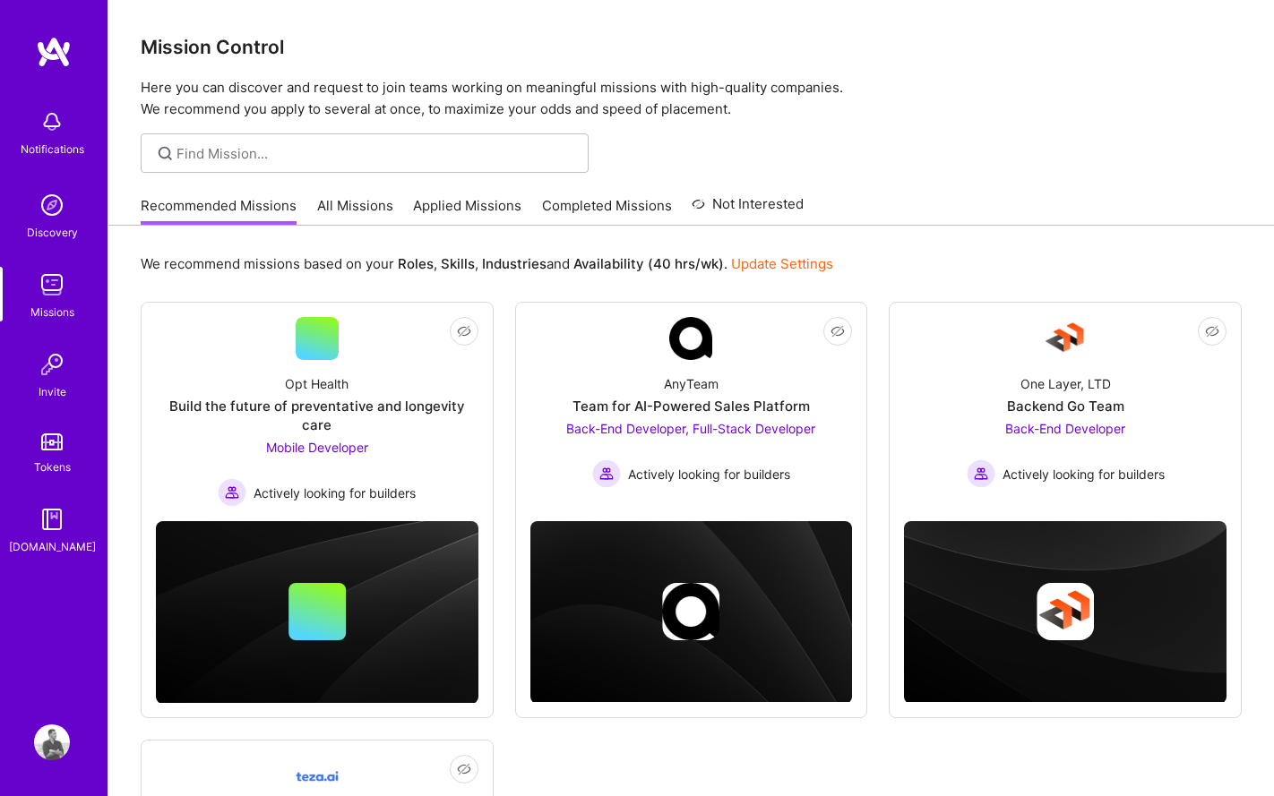
click at [457, 212] on link "Applied Missions" at bounding box center [467, 211] width 108 height 30
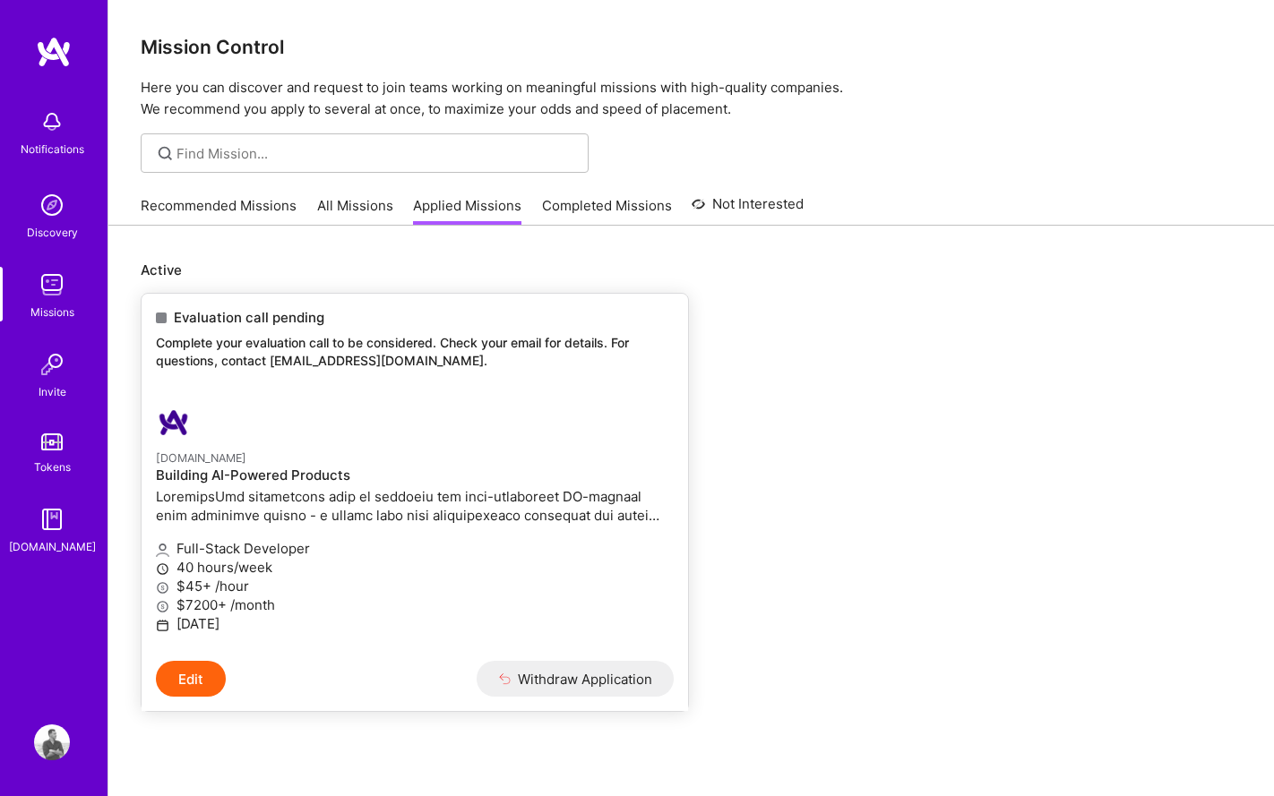
click at [437, 455] on p "A.Team" at bounding box center [415, 458] width 518 height 20
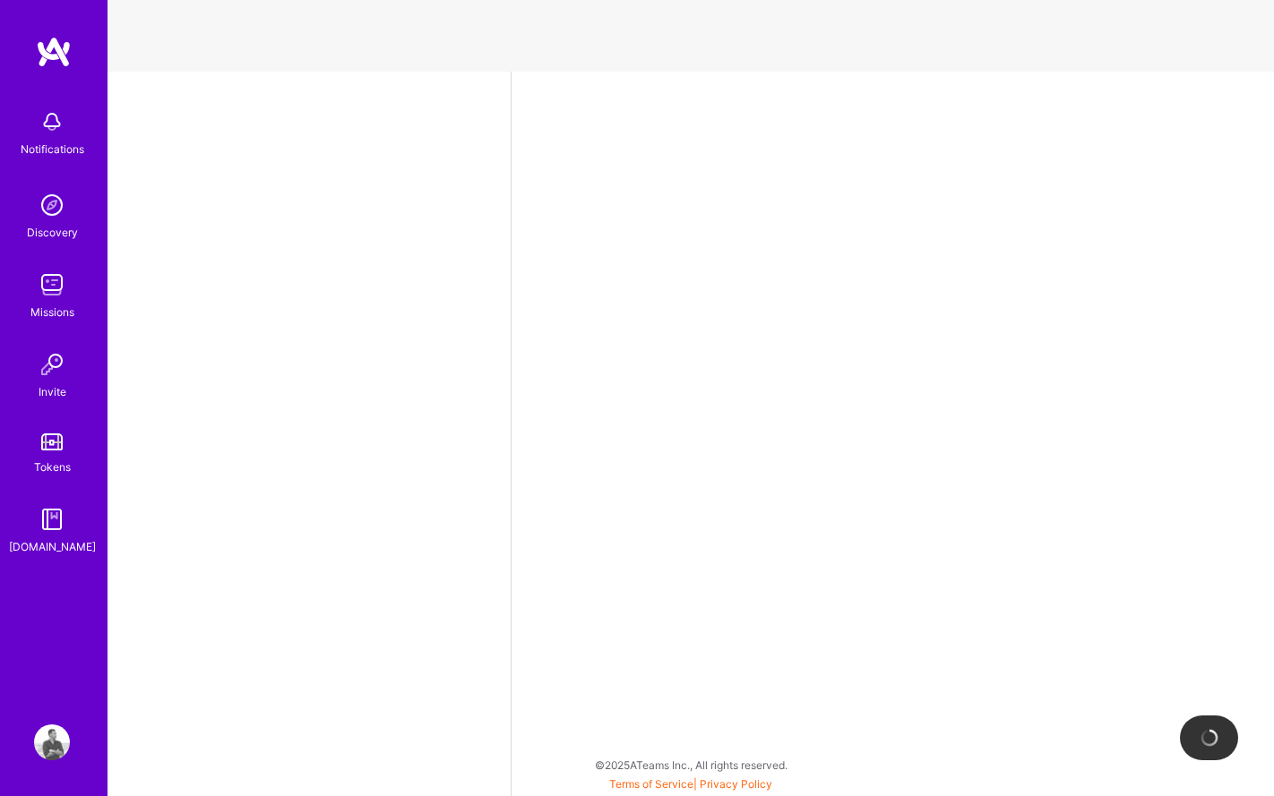
select select "UA"
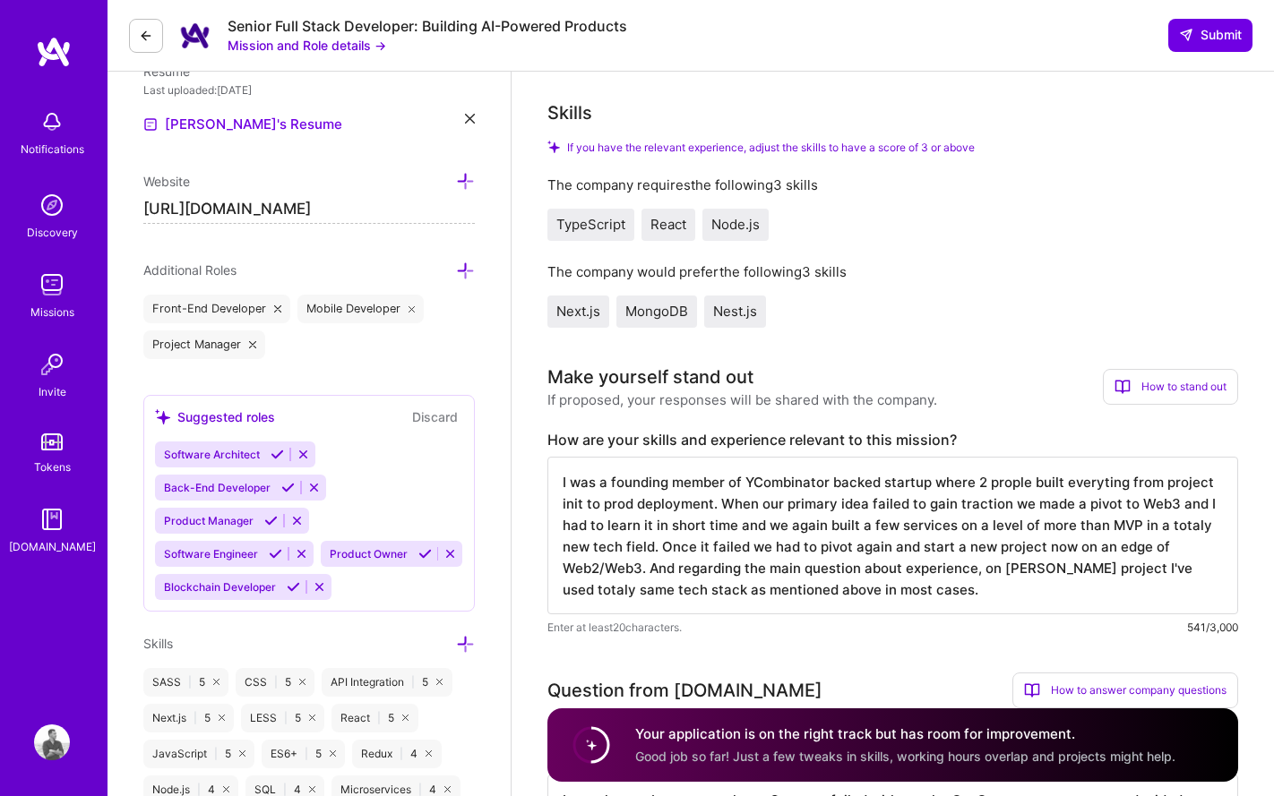
scroll to position [659, 0]
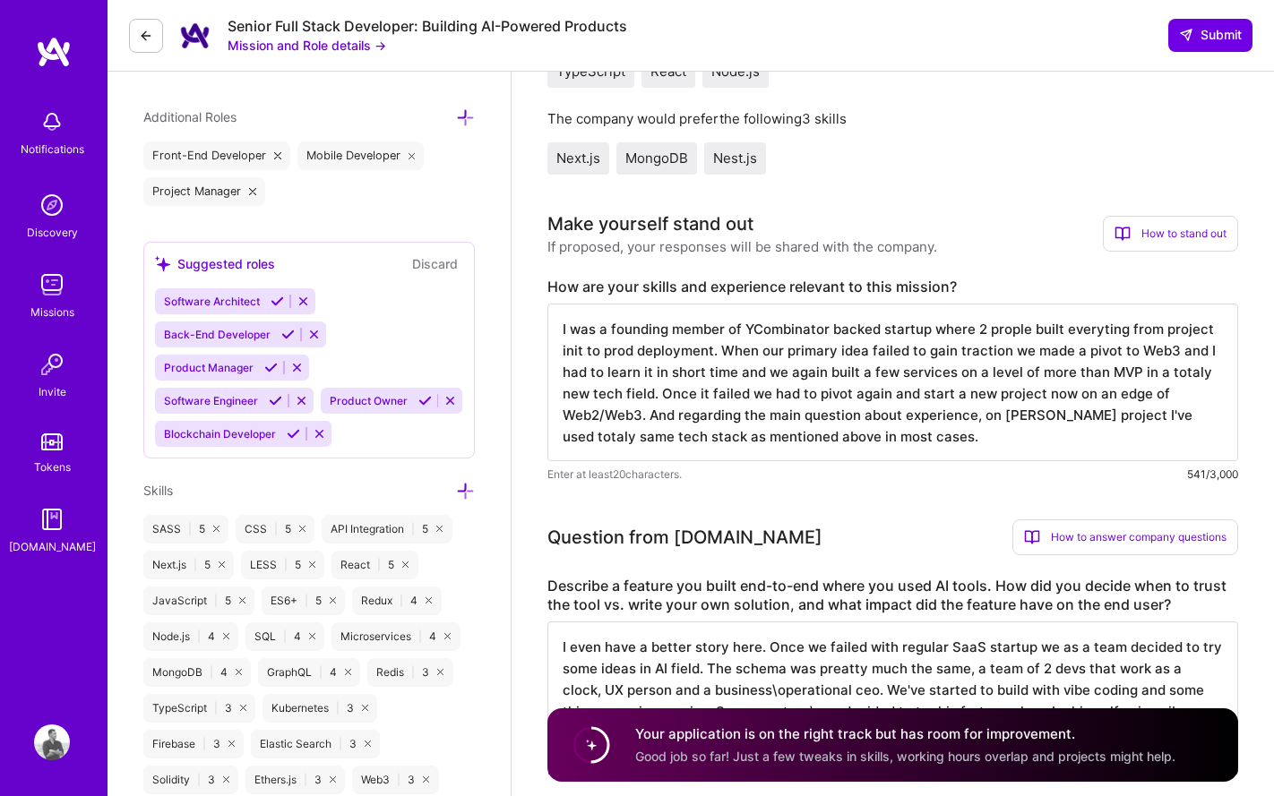
drag, startPoint x: 868, startPoint y: 438, endPoint x: 562, endPoint y: 330, distance: 323.7
click at [562, 330] on textarea "I was a founding member of YCombinator backed startup where 2 prople built ever…" at bounding box center [892, 383] width 690 height 158
click at [1020, 166] on div "Next.js MongoDB Nest.js" at bounding box center [892, 158] width 690 height 32
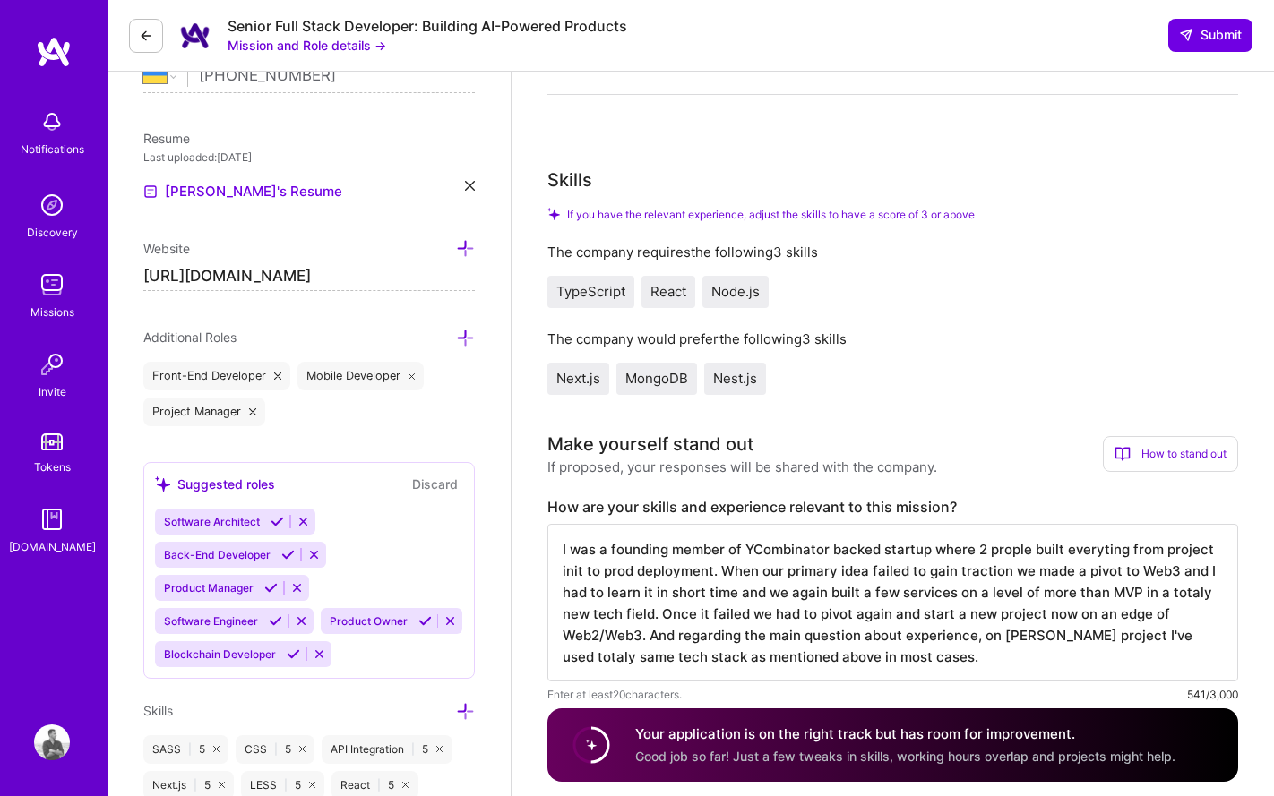
scroll to position [721, 0]
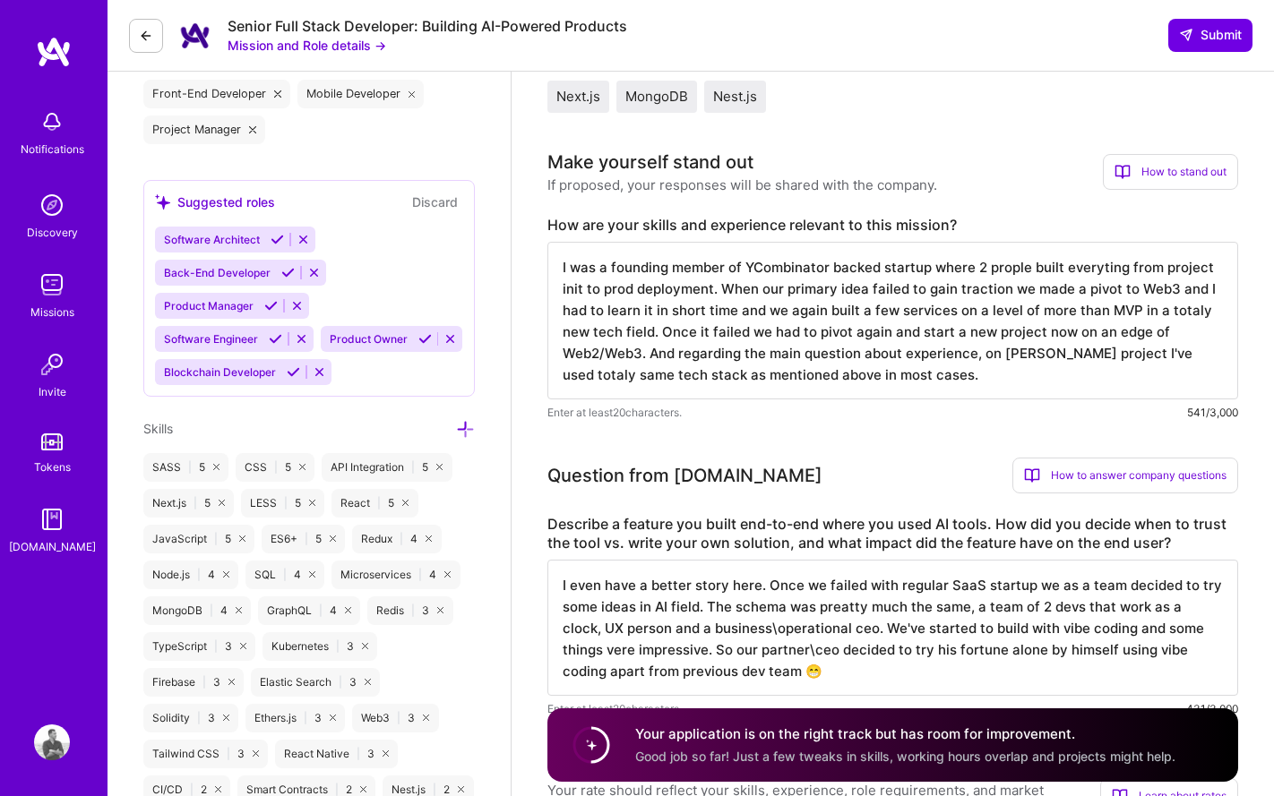
drag, startPoint x: 873, startPoint y: 379, endPoint x: 557, endPoint y: 264, distance: 336.3
click at [557, 264] on textarea "I was a founding member of YCombinator backed startup where 2 prople built ever…" at bounding box center [892, 321] width 690 height 158
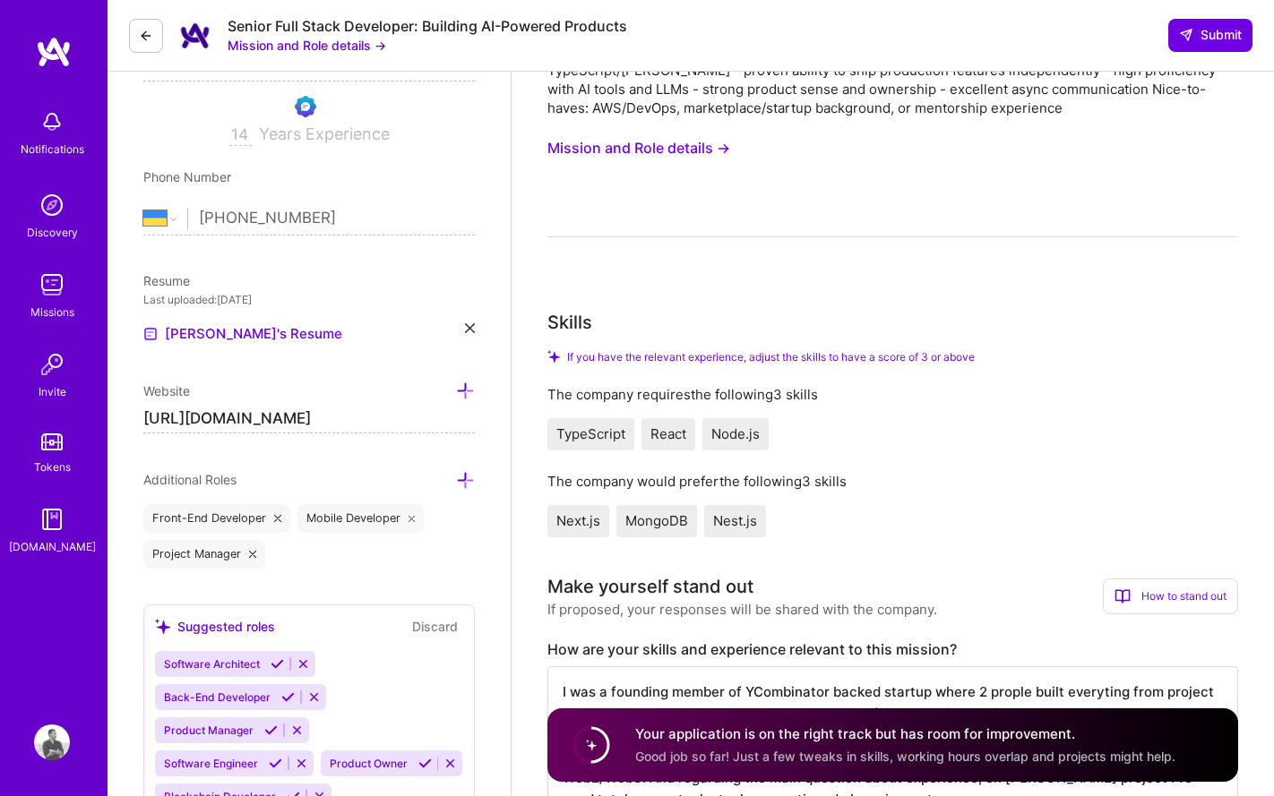
scroll to position [262, 0]
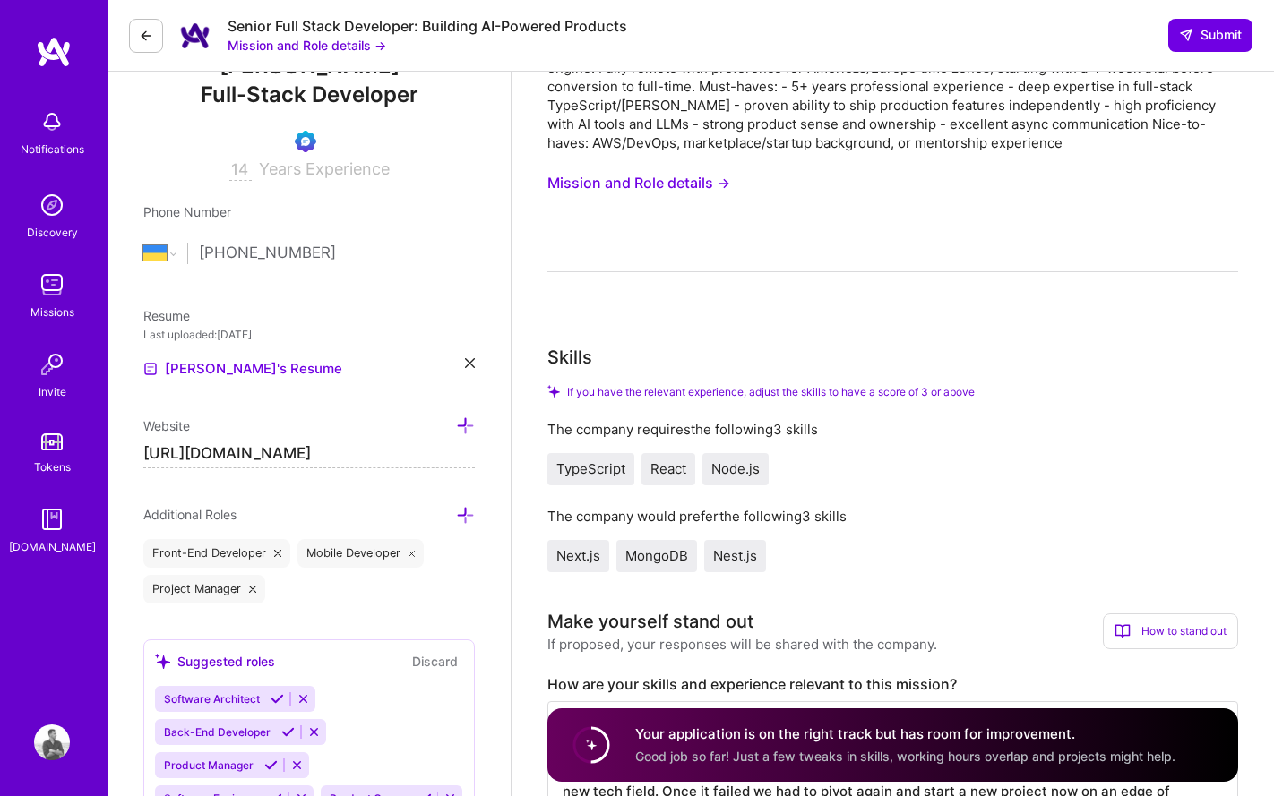
click at [142, 39] on icon at bounding box center [146, 36] width 14 height 14
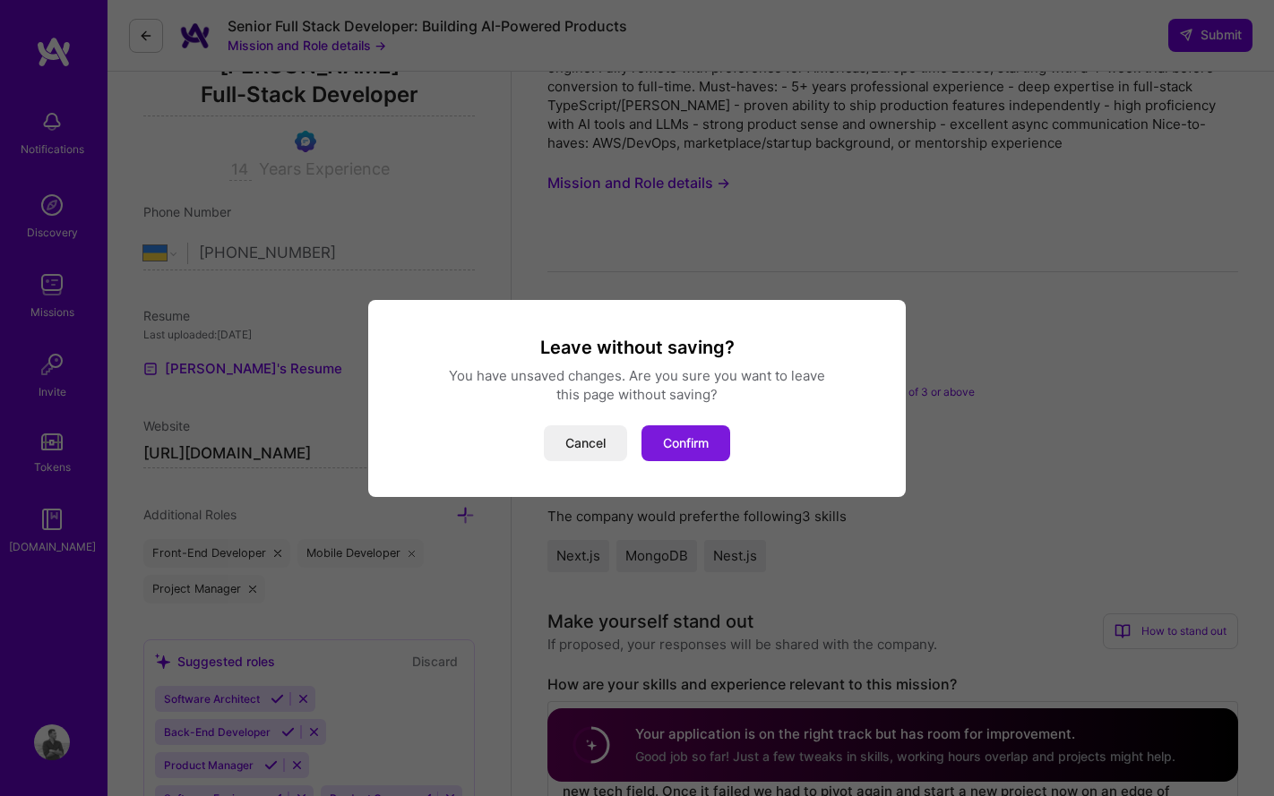
click at [685, 437] on button "Confirm" at bounding box center [685, 443] width 89 height 36
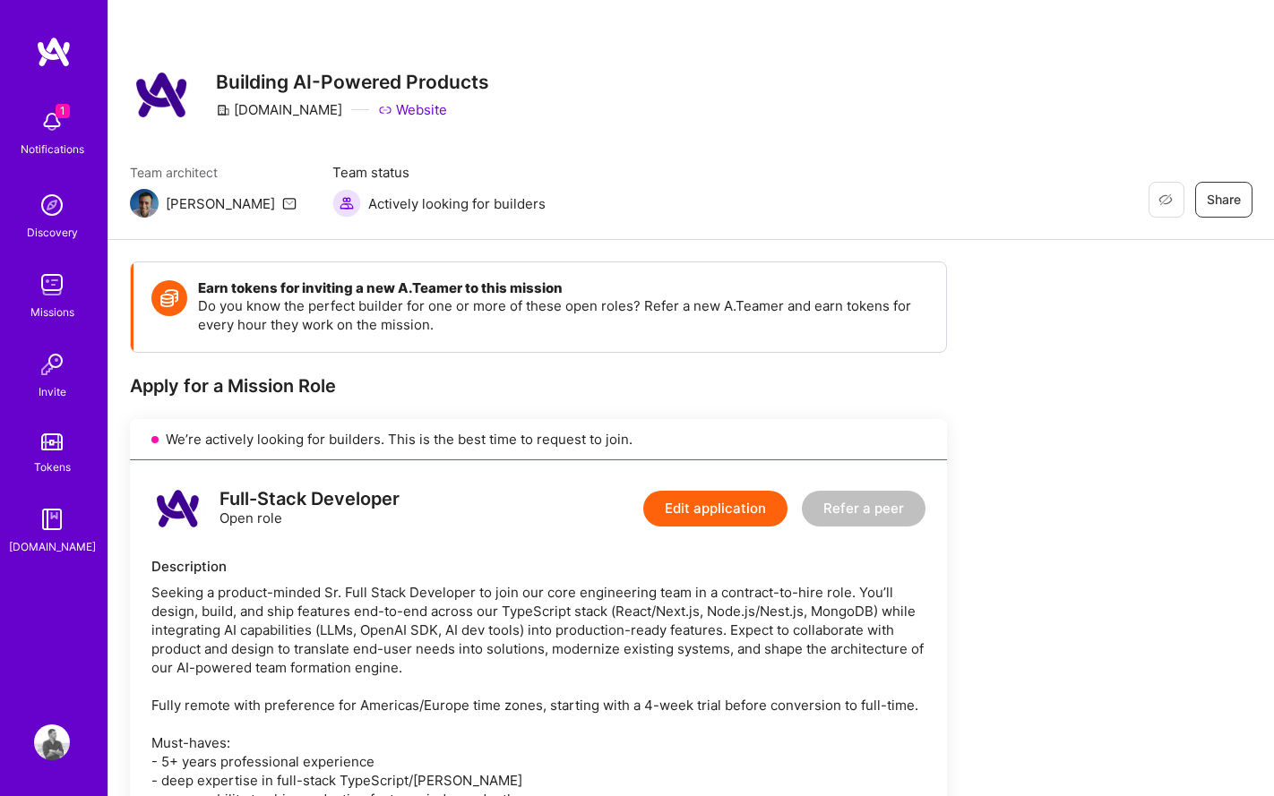
click at [42, 290] on img at bounding box center [52, 285] width 36 height 36
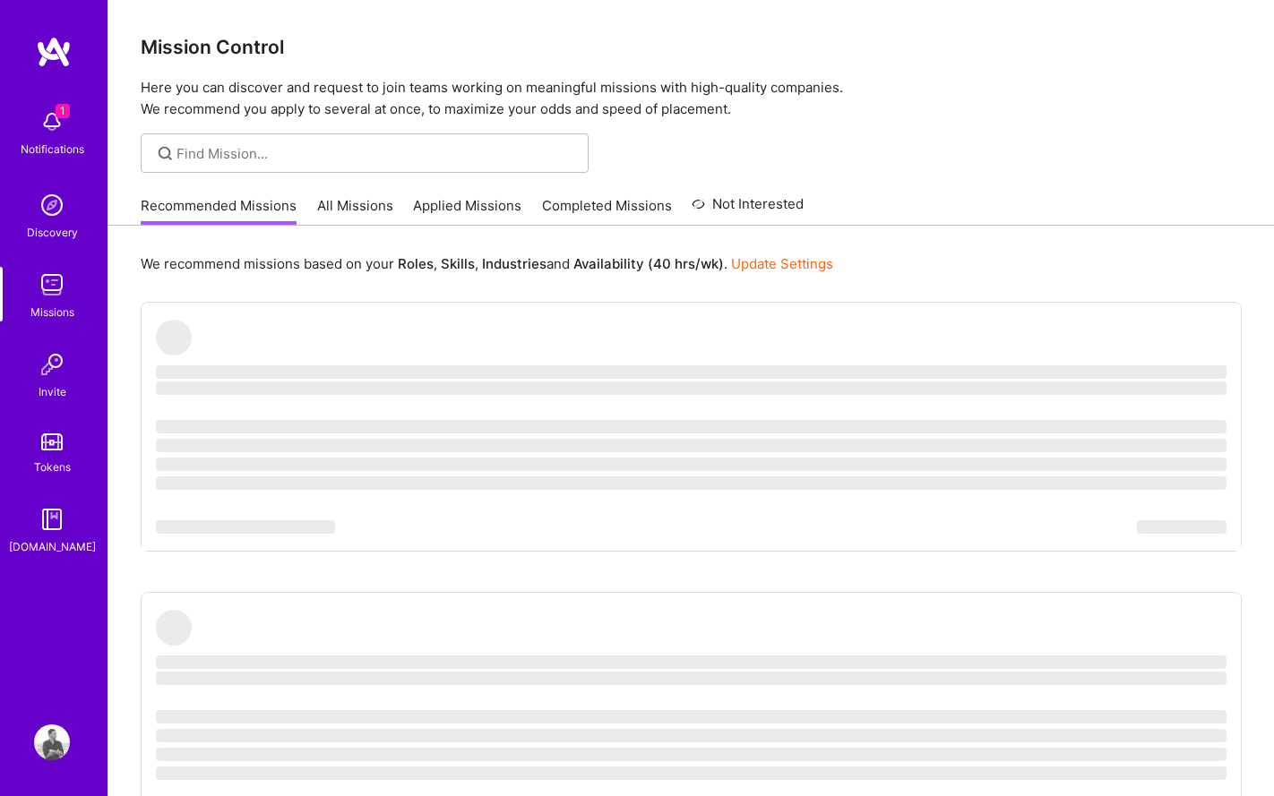
click at [493, 208] on link "Applied Missions" at bounding box center [467, 211] width 108 height 30
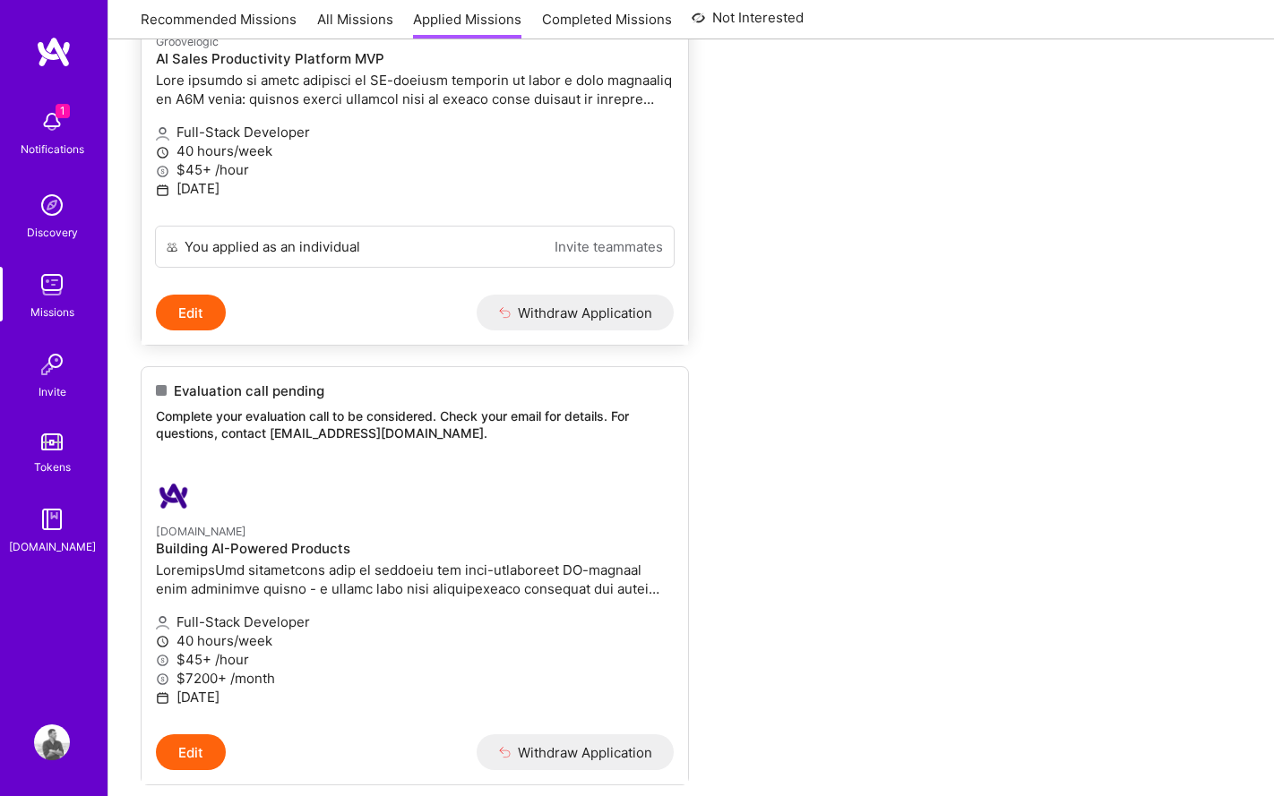
scroll to position [269, 0]
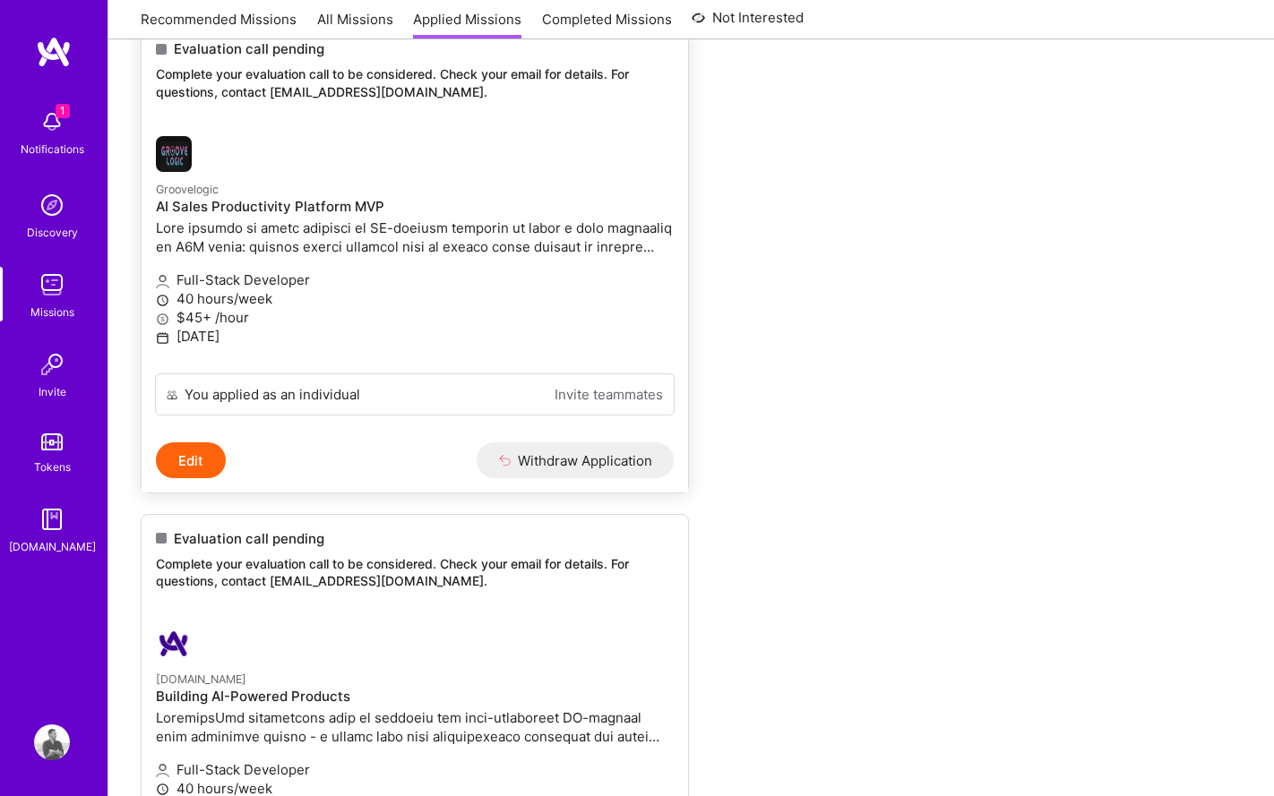
click at [481, 215] on div "Groovelogic AI Sales Productivity Platform MVP" at bounding box center [415, 219] width 518 height 81
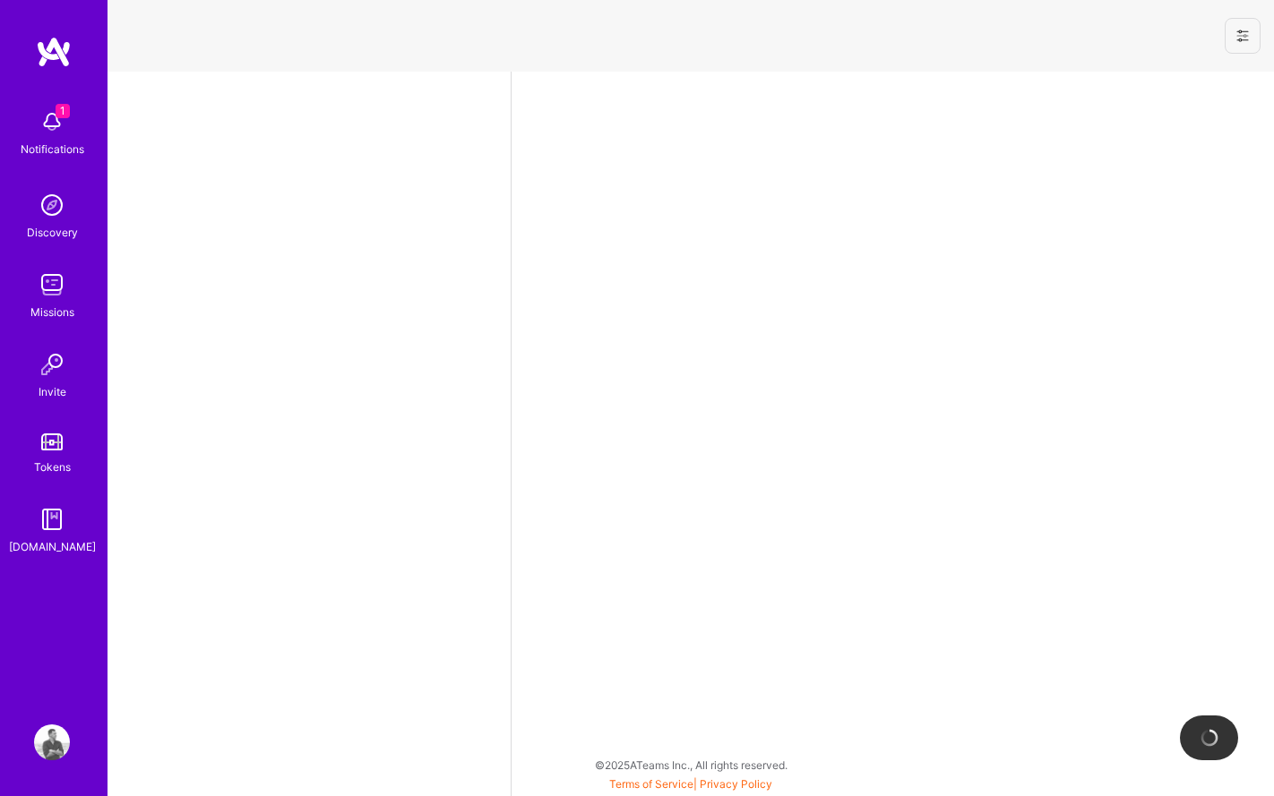
select select "UA"
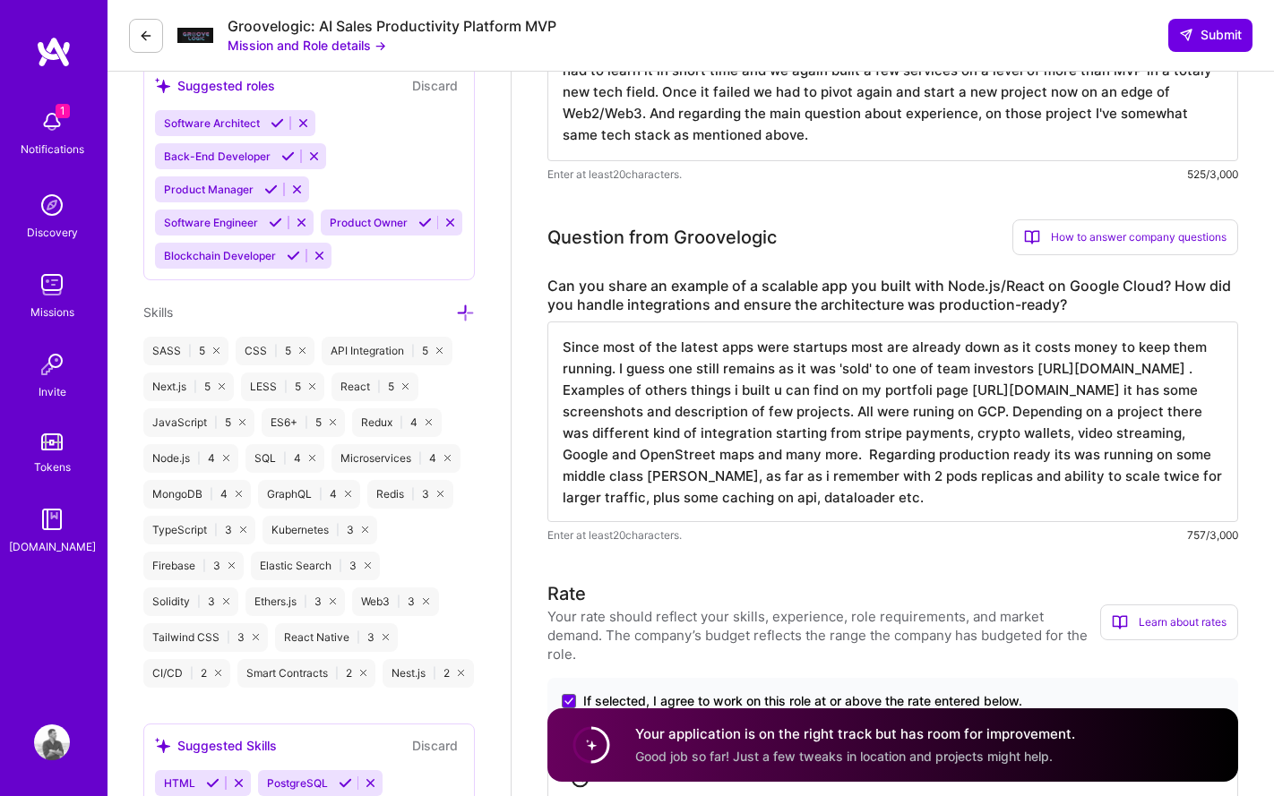
scroll to position [870, 0]
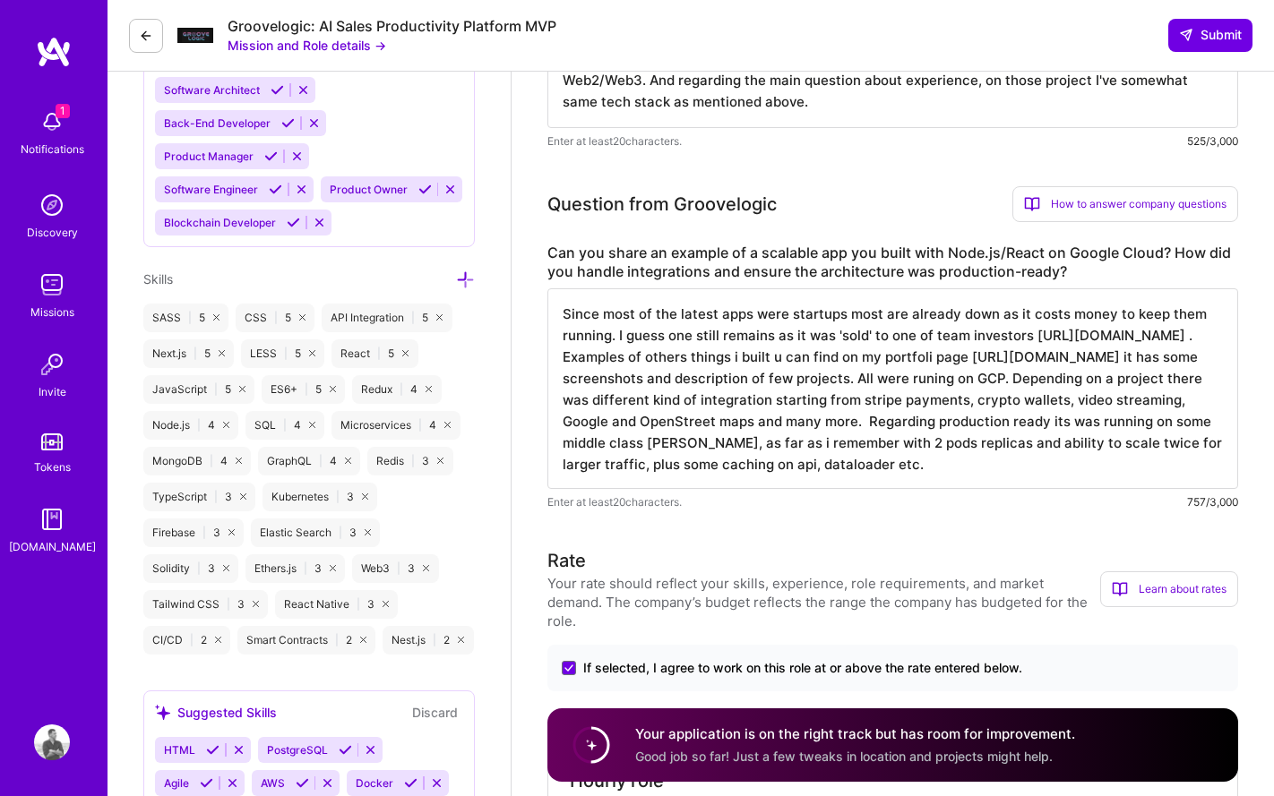
click at [825, 380] on textarea "Since most of the latest apps were startups most are already down as it costs m…" at bounding box center [892, 388] width 690 height 201
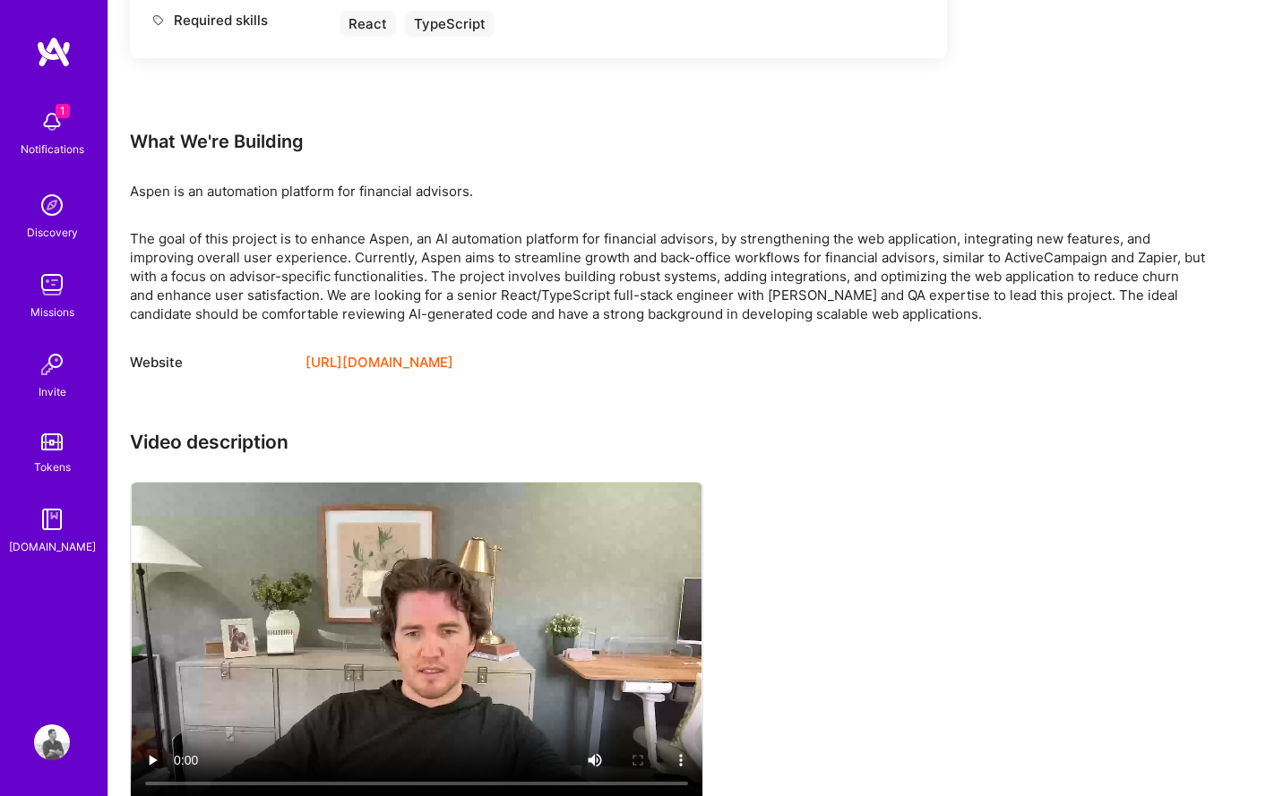
scroll to position [1166, 0]
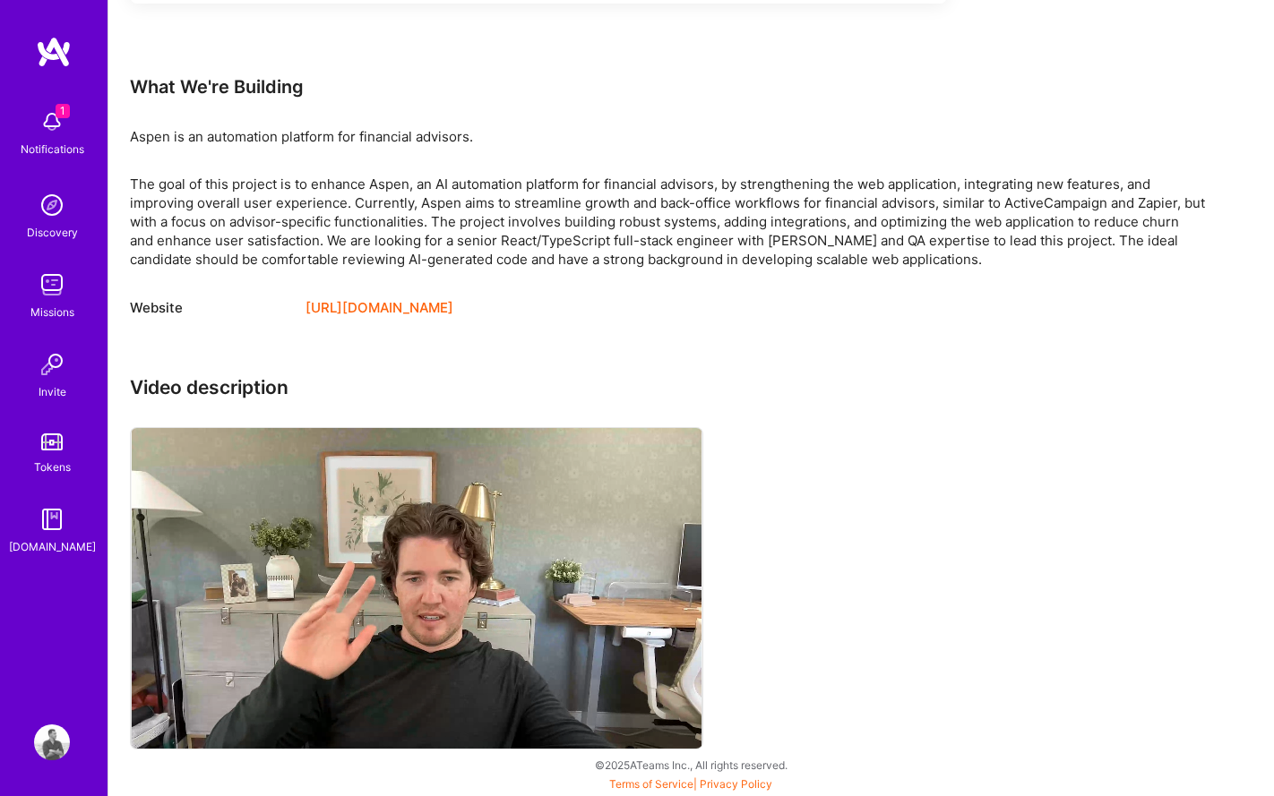
click at [729, 379] on h3 "Video description" at bounding box center [667, 387] width 1075 height 22
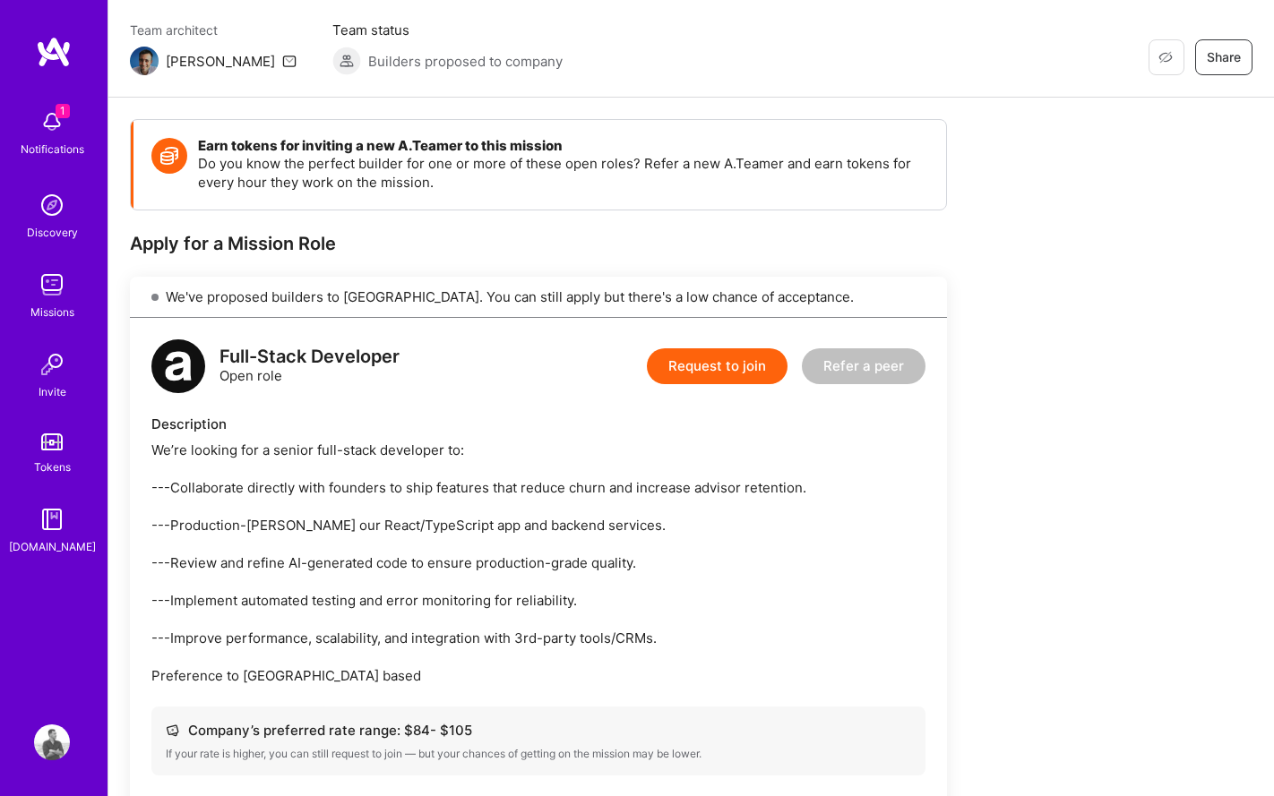
scroll to position [0, 0]
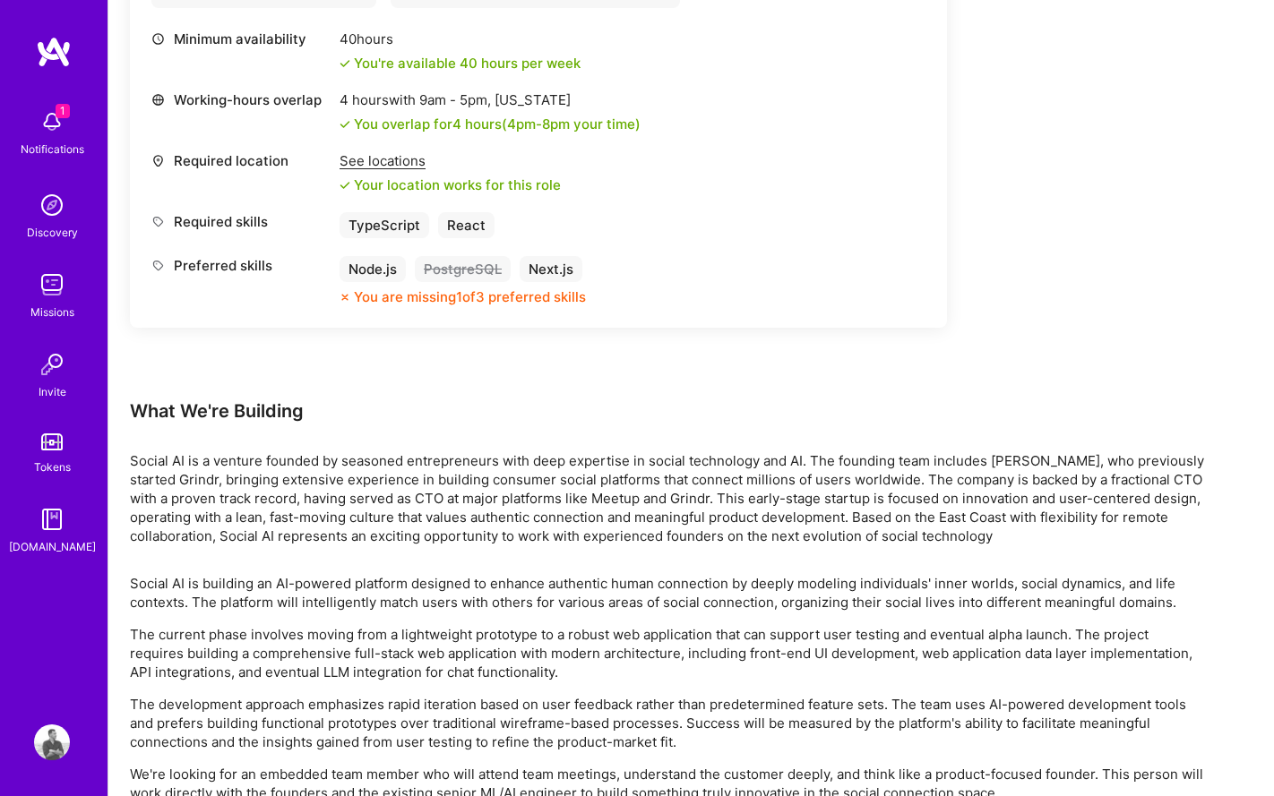
scroll to position [742, 0]
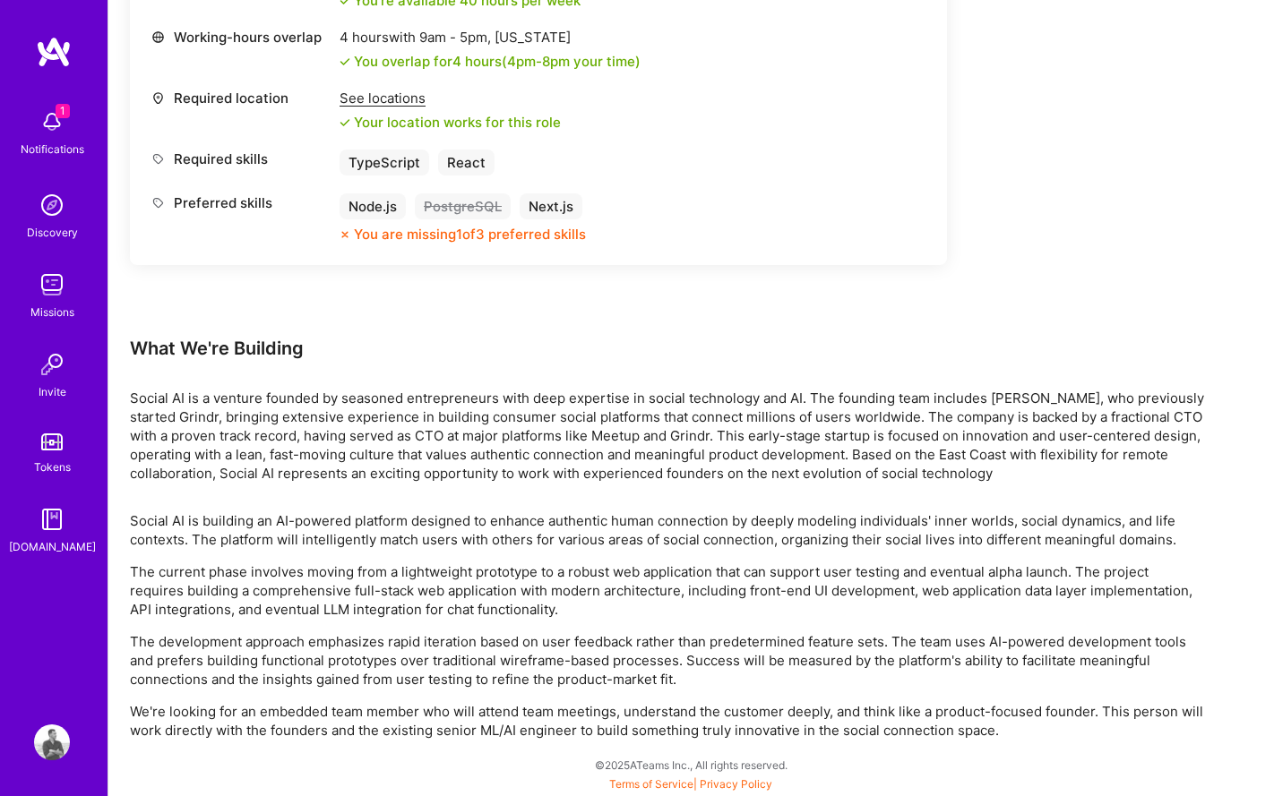
click at [651, 496] on div "Earn tokens for inviting a new [PERSON_NAME] to this mission Do you know the pe…" at bounding box center [667, 129] width 1075 height 1221
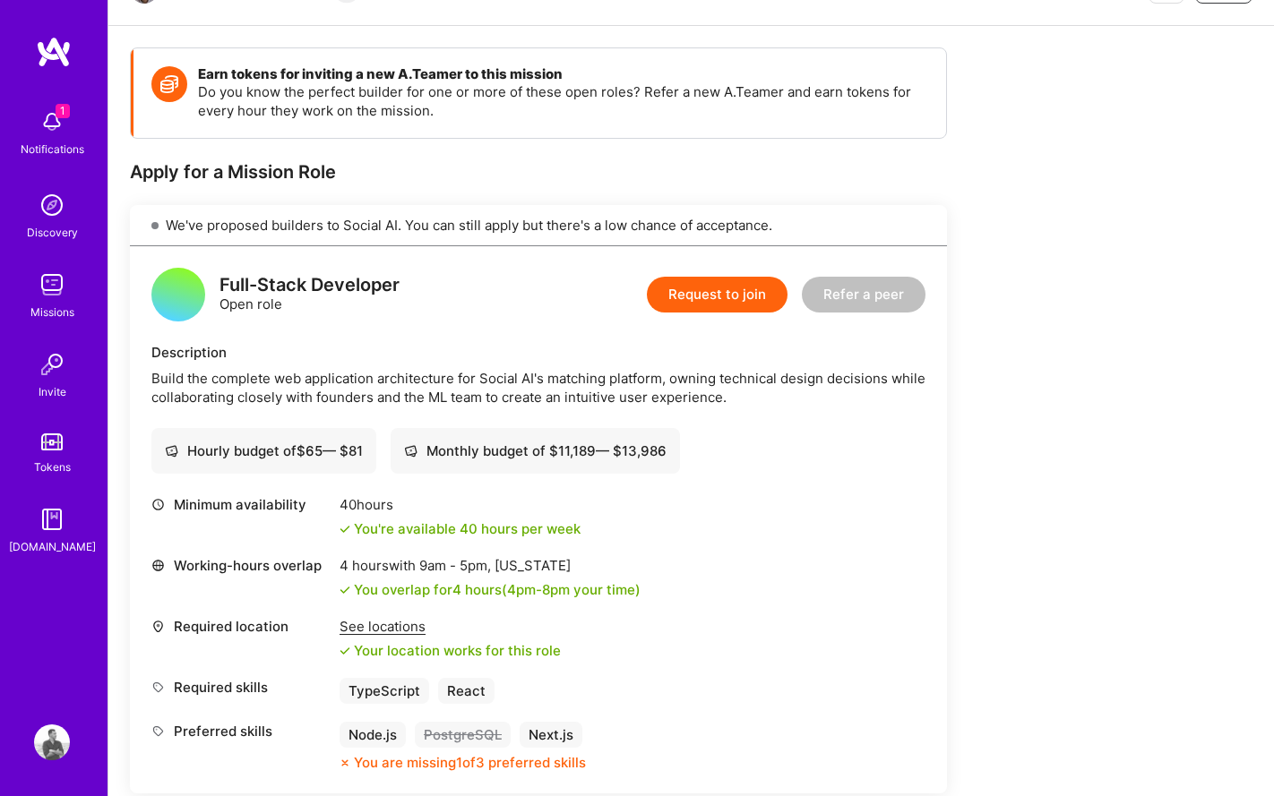
scroll to position [190, 0]
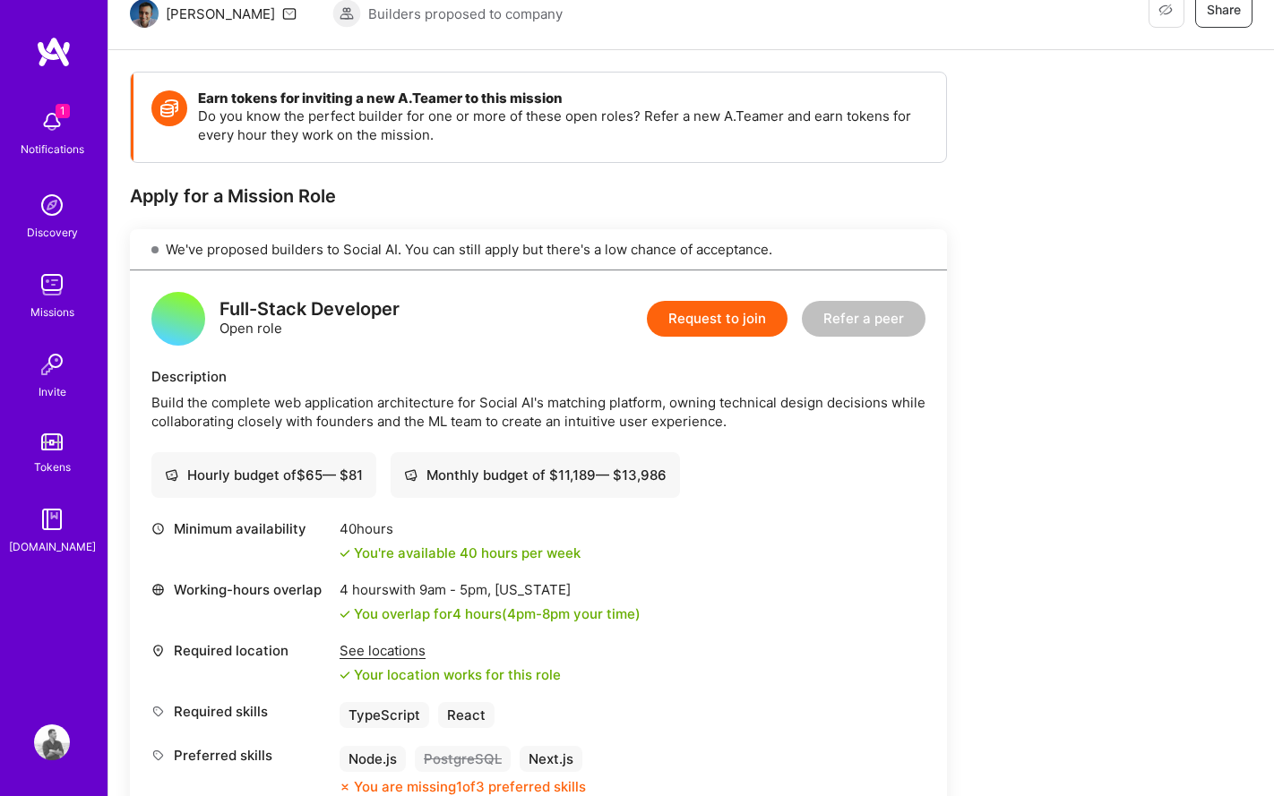
click at [708, 322] on button "Request to join" at bounding box center [717, 319] width 141 height 36
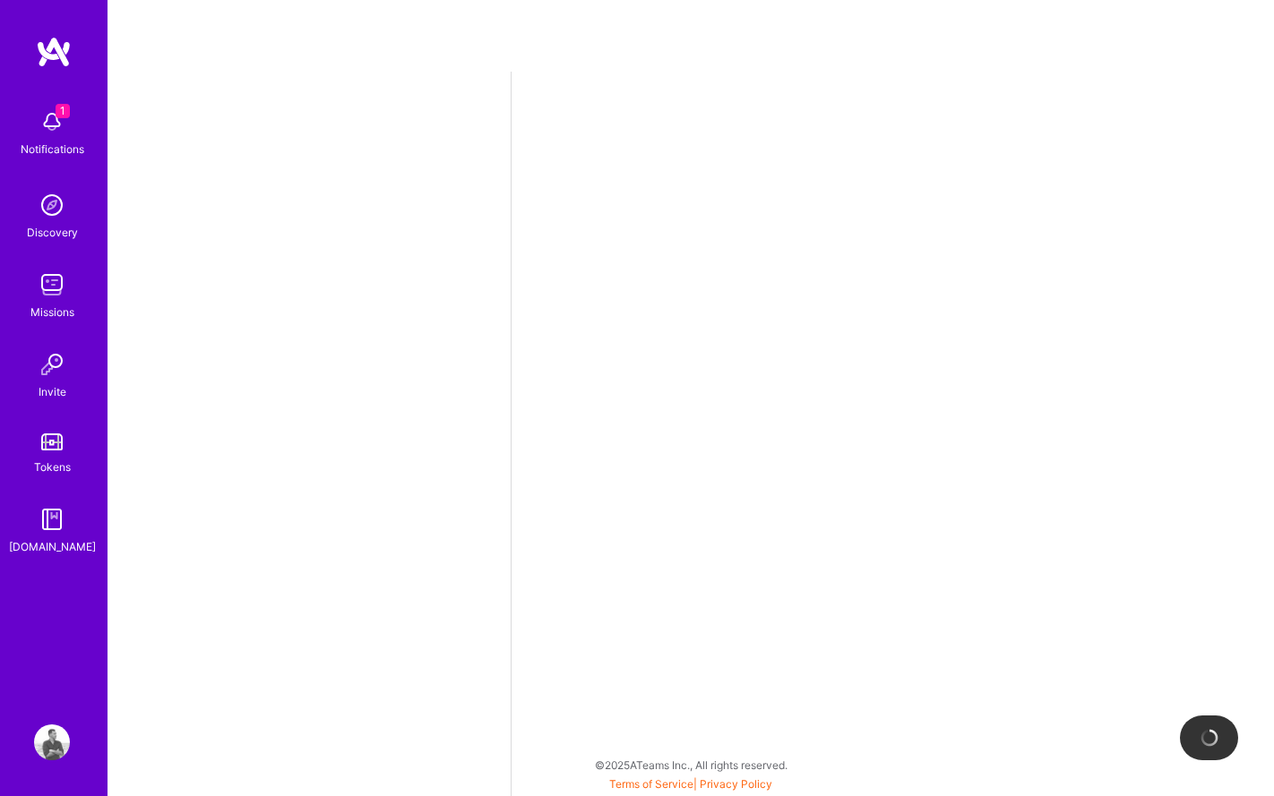
select select "UA"
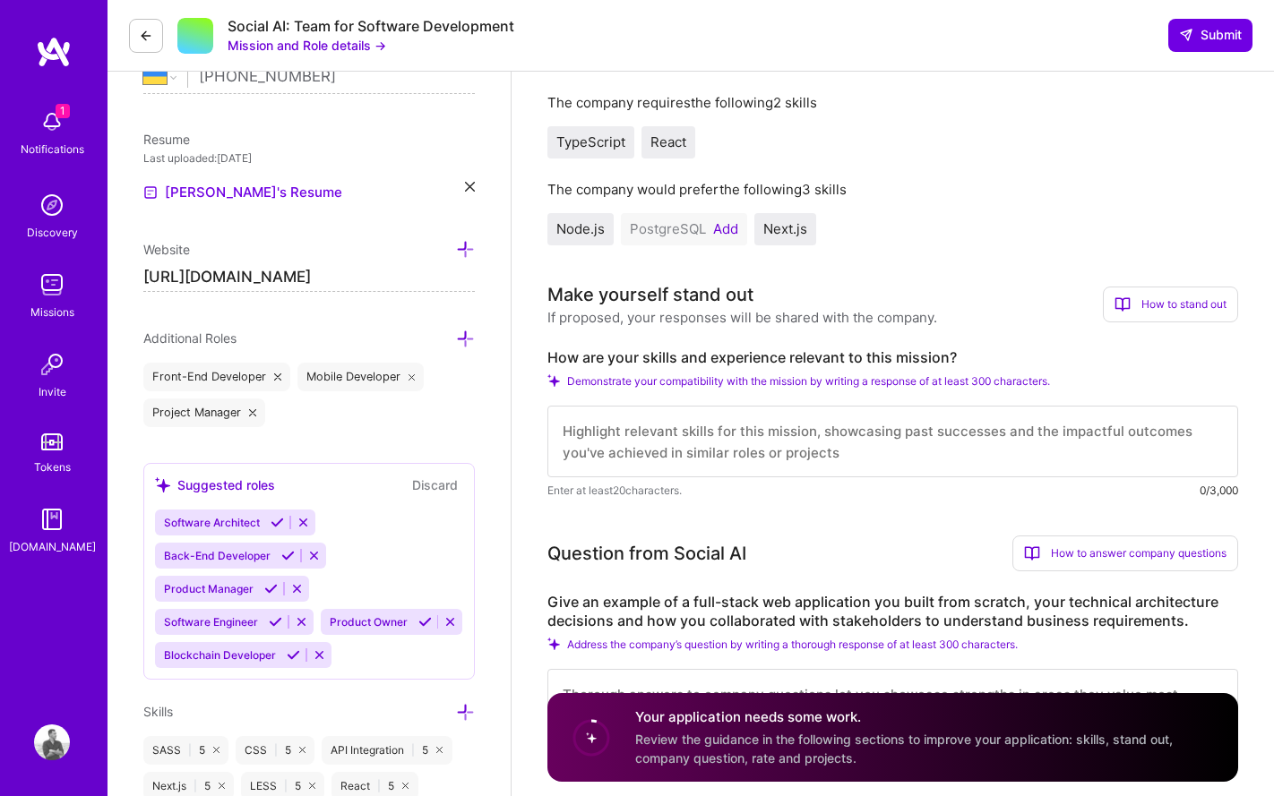
scroll to position [485, 0]
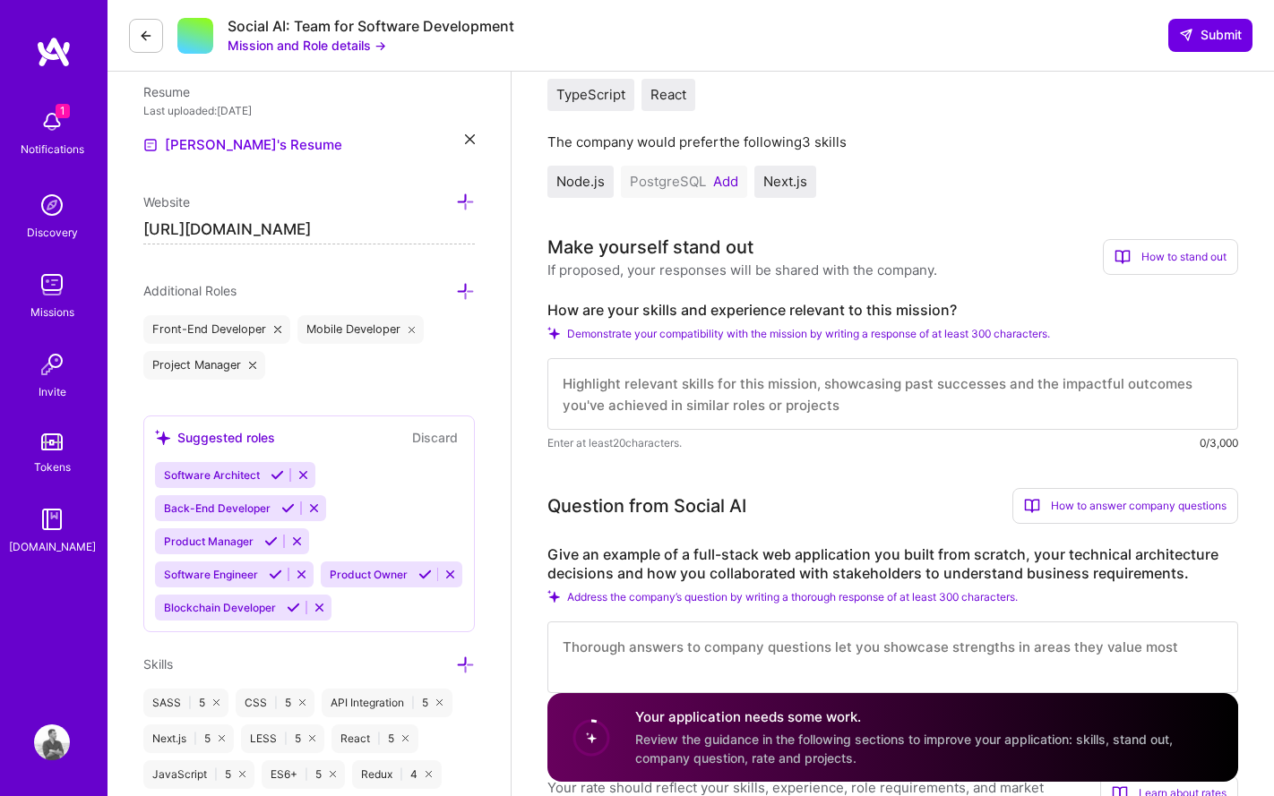
click at [857, 394] on textarea at bounding box center [892, 394] width 690 height 72
paste textarea "I was a founding member of YCombinator backed startup where 2 prople built ever…"
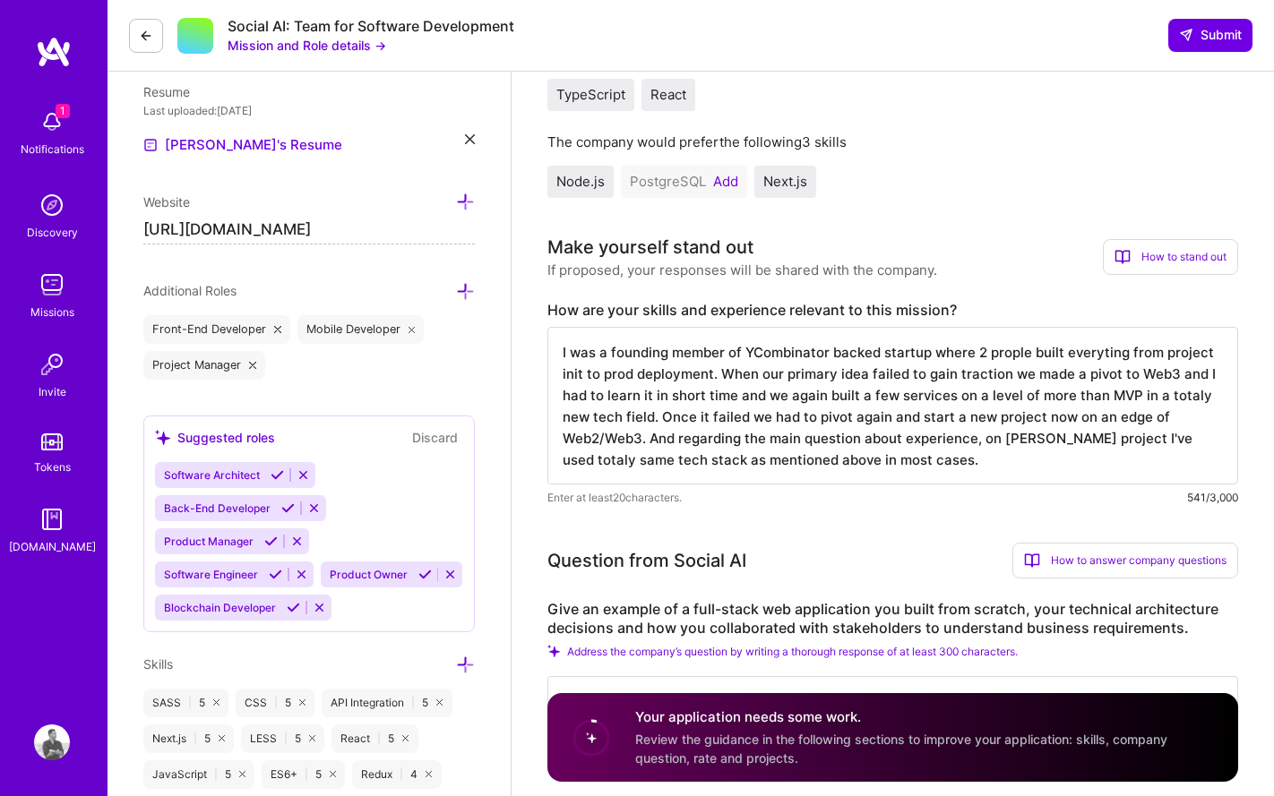
click at [1030, 436] on textarea "I was a founding member of YCombinator backed startup where 2 prople built ever…" at bounding box center [892, 406] width 690 height 158
click at [1168, 439] on textarea "I was a founding member of YCombinator backed startup where 2 prople built ever…" at bounding box center [892, 406] width 690 height 158
drag, startPoint x: 799, startPoint y: 461, endPoint x: 892, endPoint y: 462, distance: 93.1
click at [892, 462] on textarea "I was a founding member of YCombinator backed startup where 2 prople built ever…" at bounding box center [892, 406] width 690 height 158
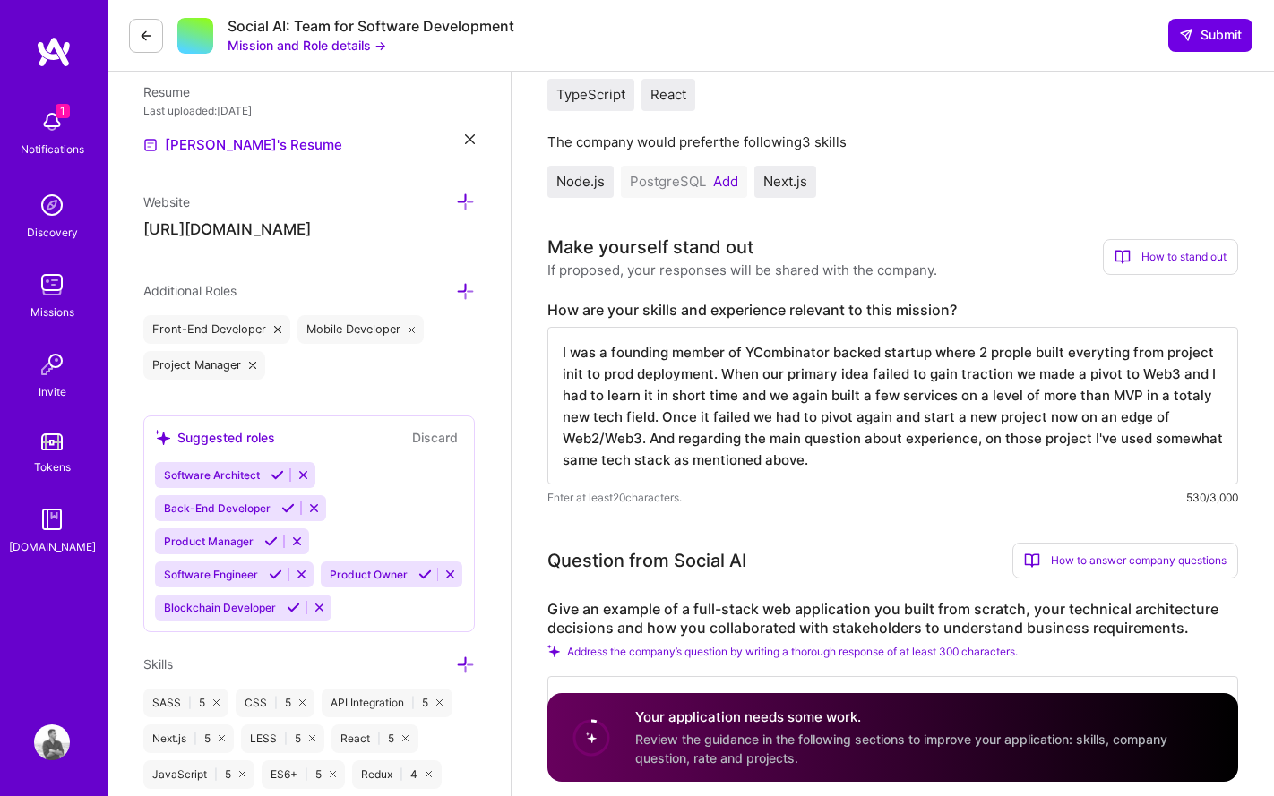
scroll to position [2, 0]
type textarea "I was a founding member of YCombinator backed startup where 2 prople built ever…"
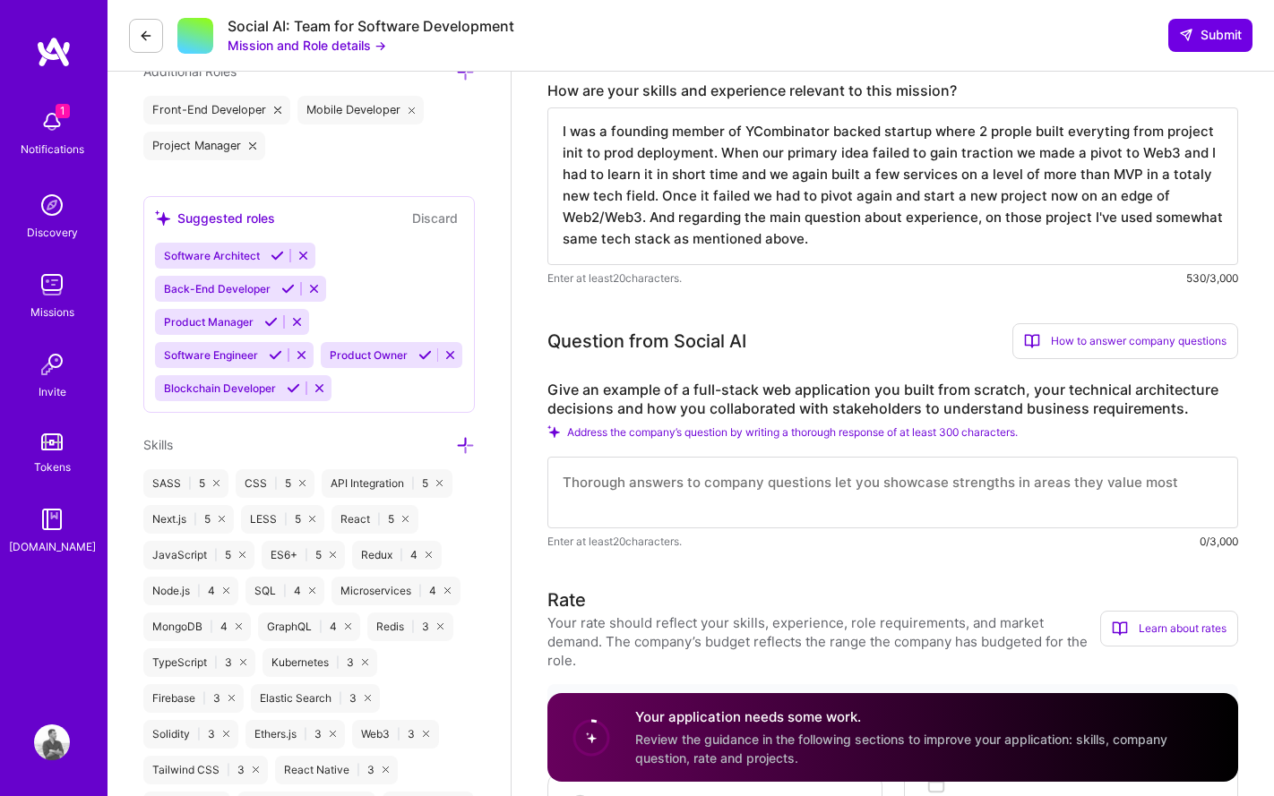
scroll to position [753, 0]
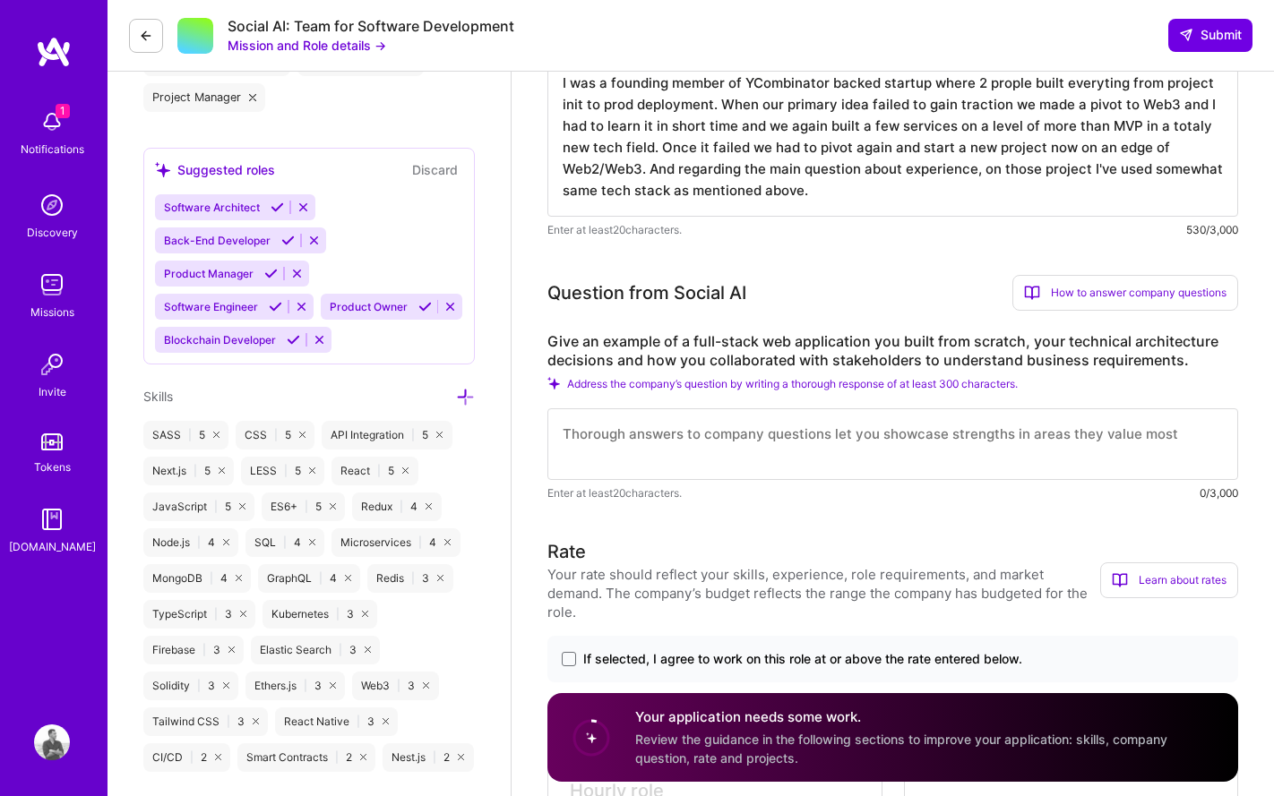
click at [834, 291] on div "Question from Social AI How to answer company questions Mastering company quest…" at bounding box center [892, 293] width 690 height 36
click at [741, 441] on textarea at bounding box center [892, 444] width 690 height 72
paste textarea "Since most of the latest apps were startups most are already down as it costs m…"
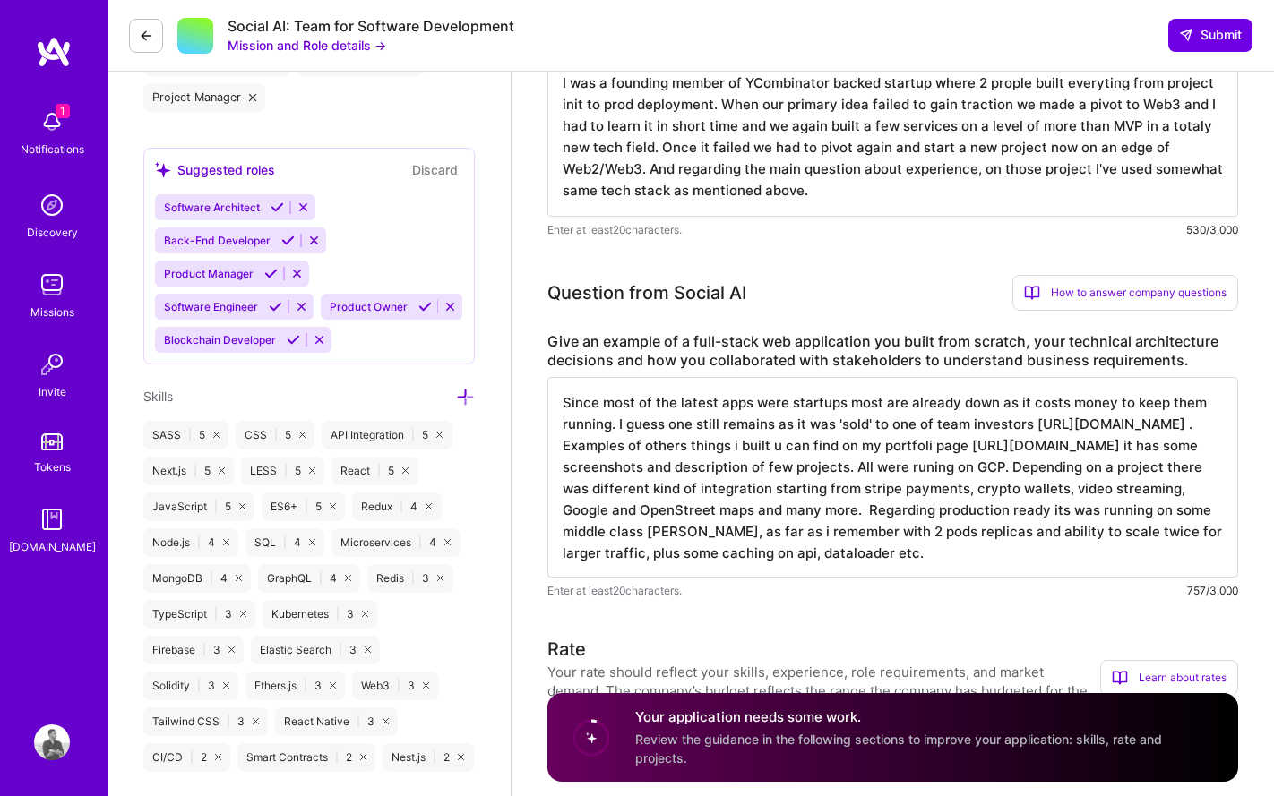
click at [1141, 503] on textarea "Since most of the latest apps were startups most are already down as it costs m…" at bounding box center [892, 477] width 690 height 201
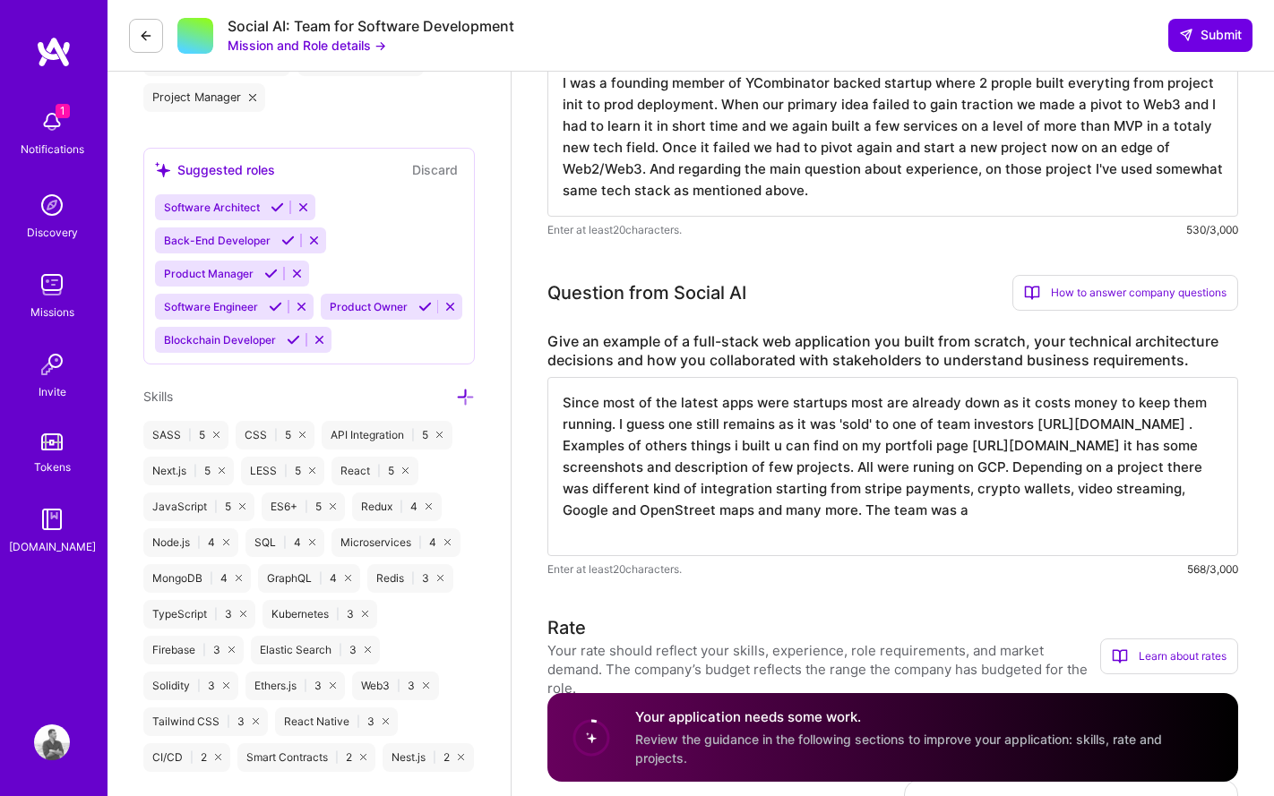
click at [880, 361] on label "Give an example of a full-stack web application you built from scratch, your te…" at bounding box center [892, 351] width 690 height 38
copy label "stakeholders"
click at [721, 545] on textarea "Since most of the latest apps were startups most are already down as it costs m…" at bounding box center [892, 466] width 690 height 179
paste textarea "stakeholders"
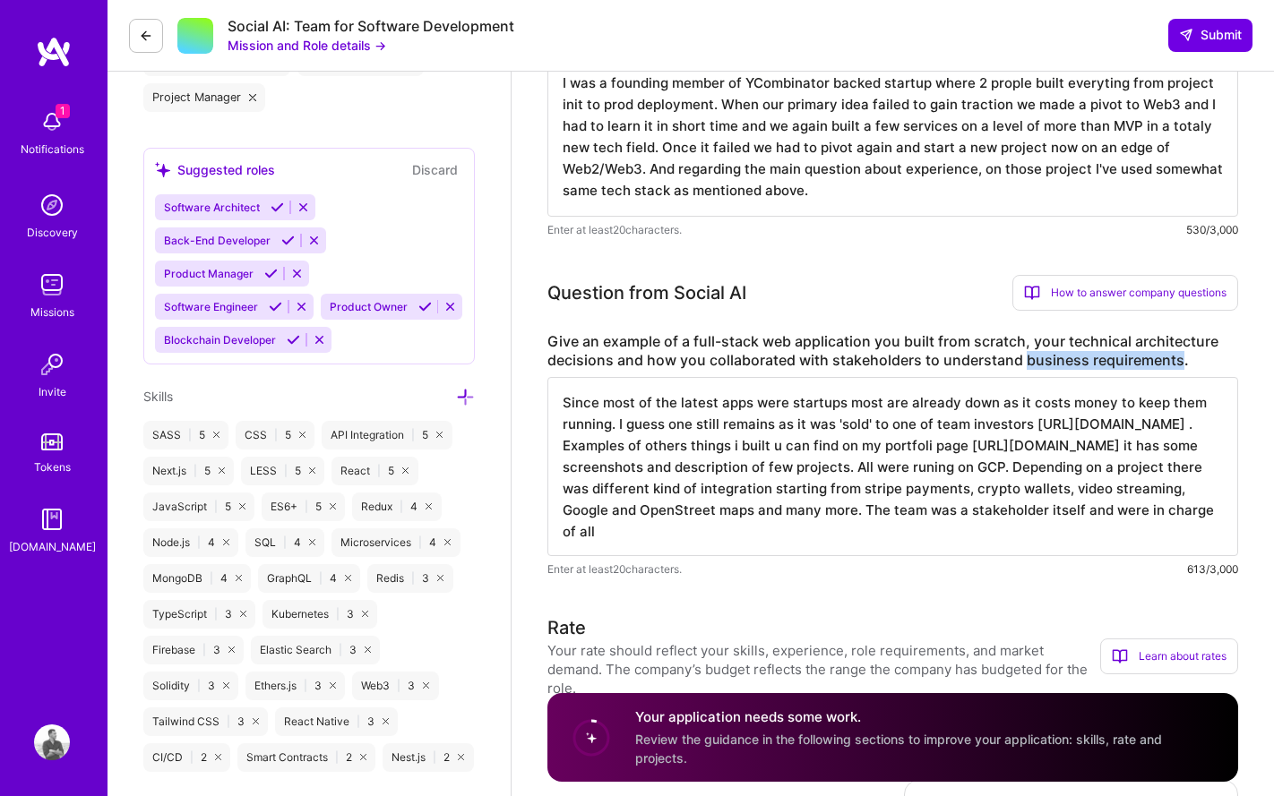
drag, startPoint x: 1023, startPoint y: 361, endPoint x: 1175, endPoint y: 365, distance: 152.3
click at [1175, 365] on label "Give an example of a full-stack web application you built from scratch, your te…" at bounding box center [892, 351] width 690 height 38
copy label "business requirements"
click at [903, 532] on textarea "Since most of the latest apps were startups most are already down as it costs m…" at bounding box center [892, 466] width 690 height 179
paste textarea "business requirements"
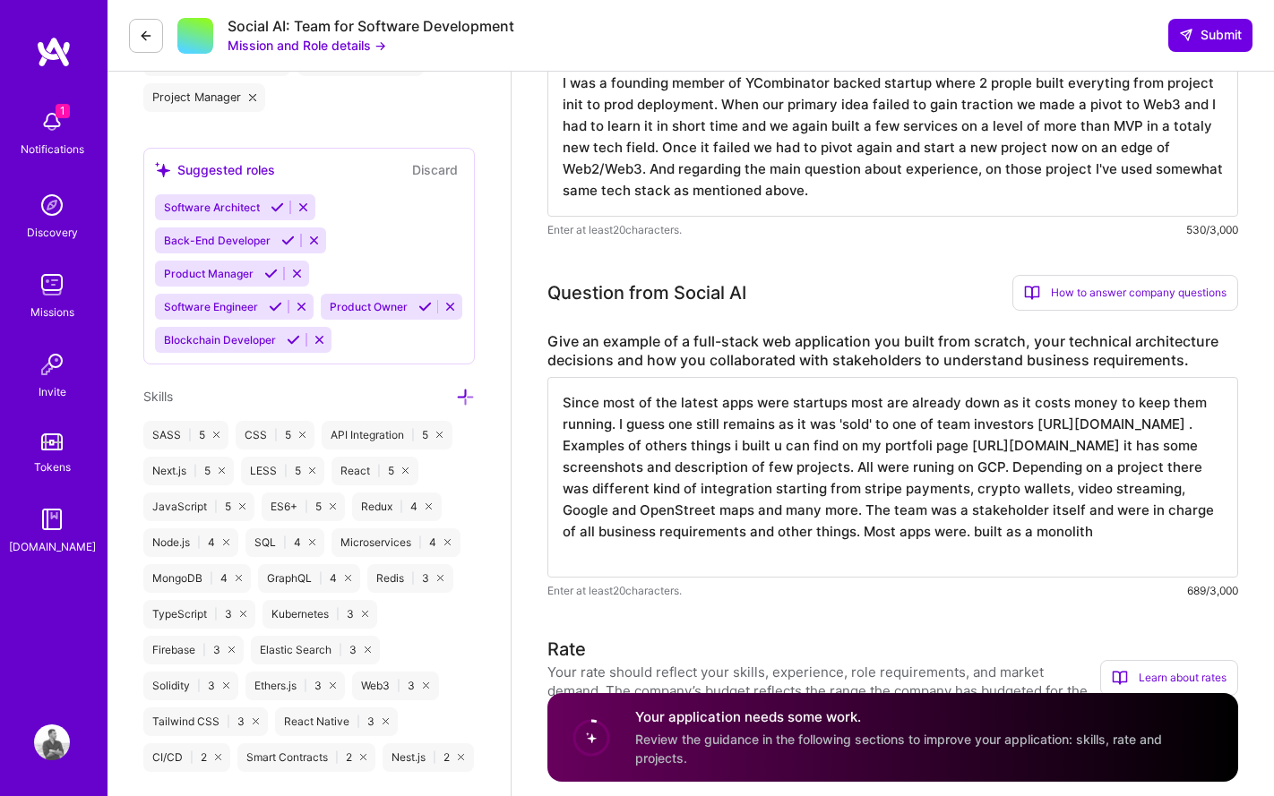
click at [692, 559] on textarea "Since most of the latest apps were startups most are already down as it costs m…" at bounding box center [892, 477] width 690 height 201
click at [759, 546] on textarea "Since most of the latest apps were startups most are already down as it costs m…" at bounding box center [892, 477] width 690 height 201
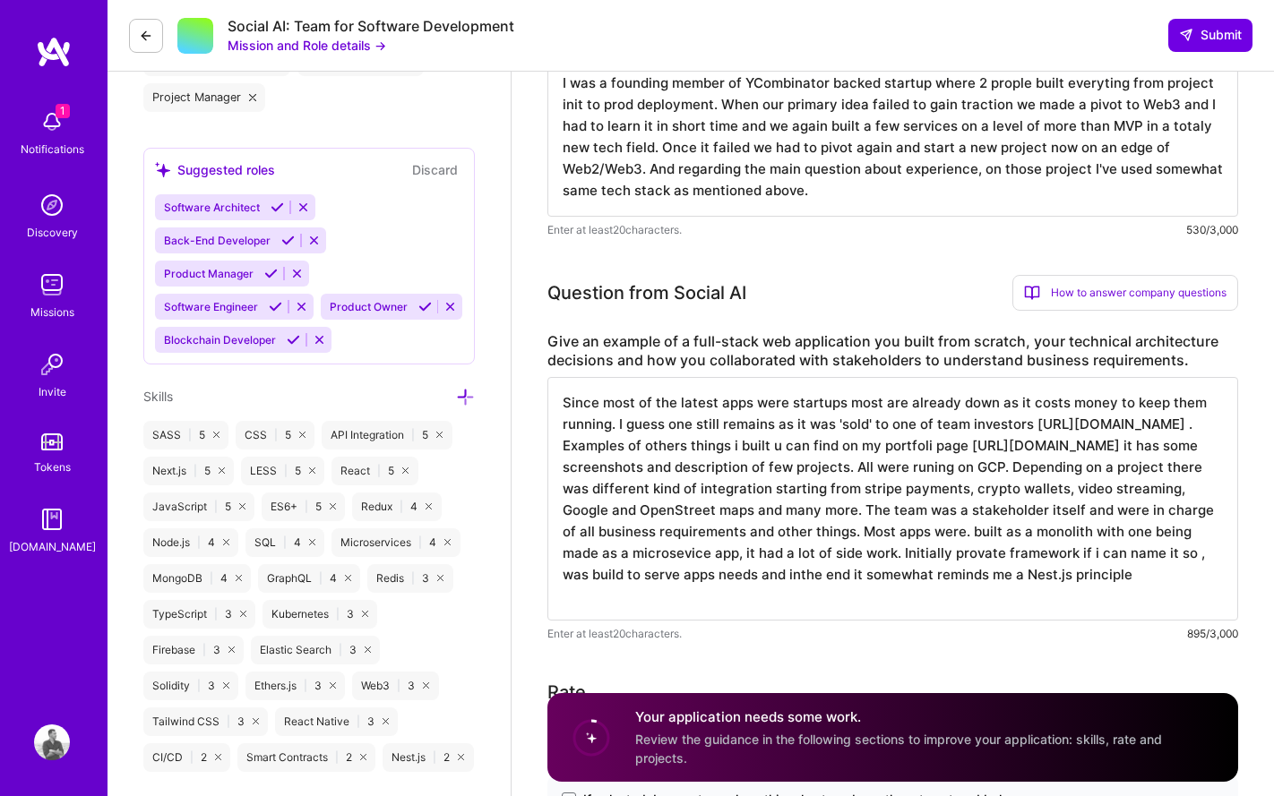
click at [726, 588] on textarea "Since most of the latest apps were startups most are already down as it costs m…" at bounding box center [892, 499] width 690 height 244
click at [773, 601] on textarea "Since most of the latest apps were startups most are already down as it costs m…" at bounding box center [892, 499] width 690 height 244
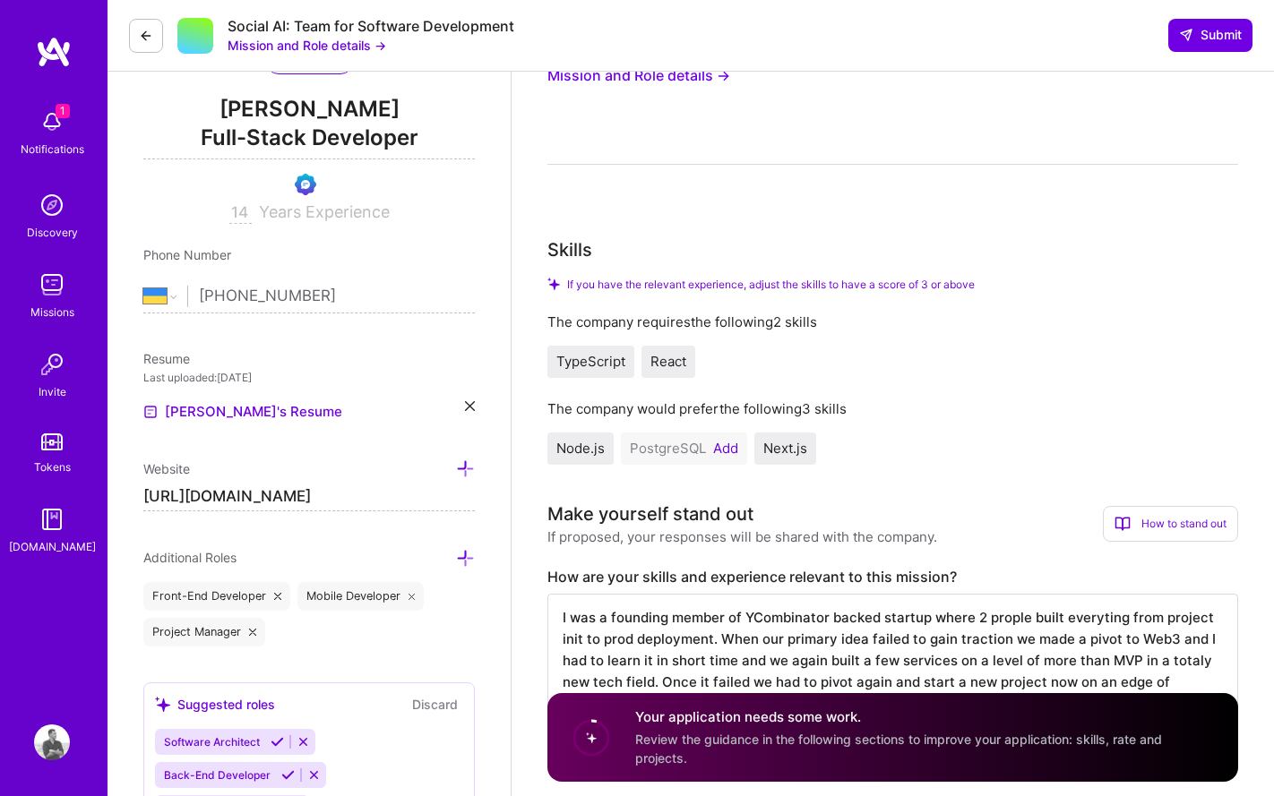
scroll to position [0, 0]
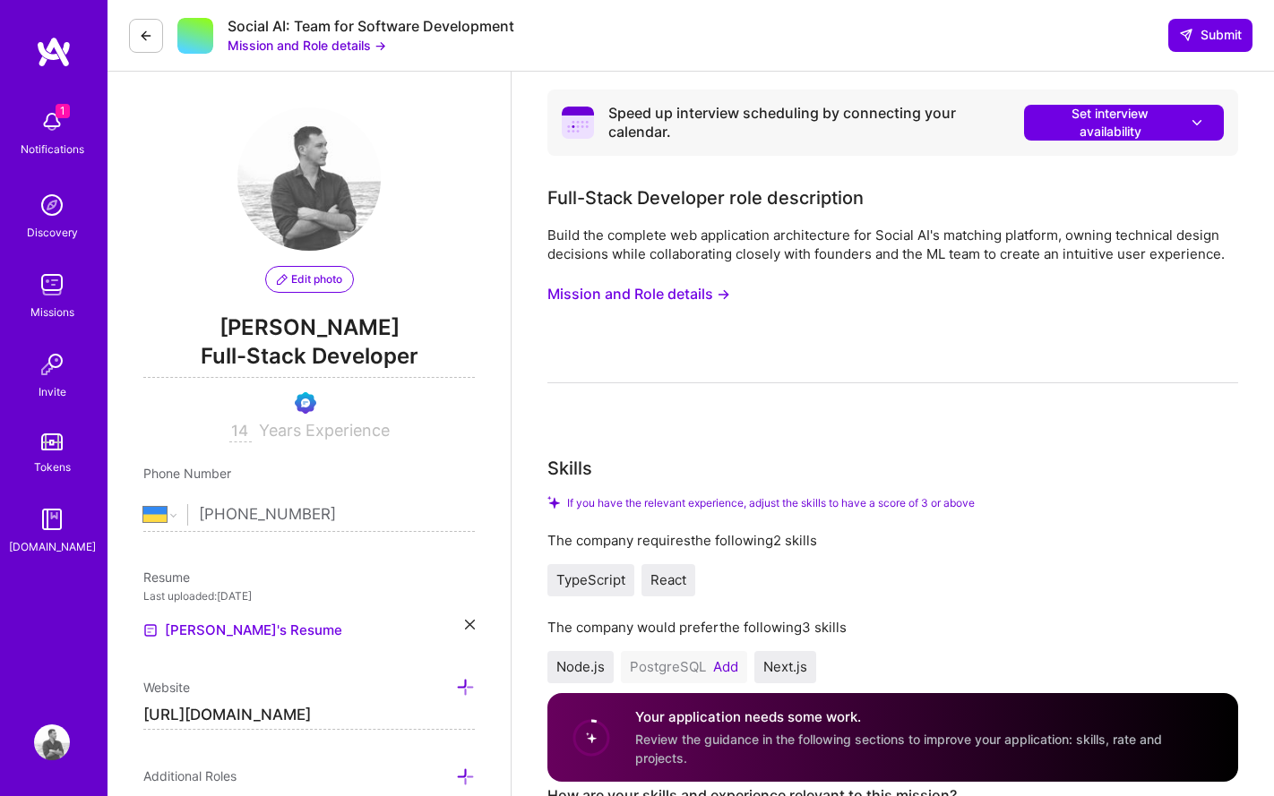
type textarea "Since most of the latest apps were startups most are already down as it costs m…"
click at [704, 291] on button "Mission and Role details →" at bounding box center [638, 294] width 183 height 33
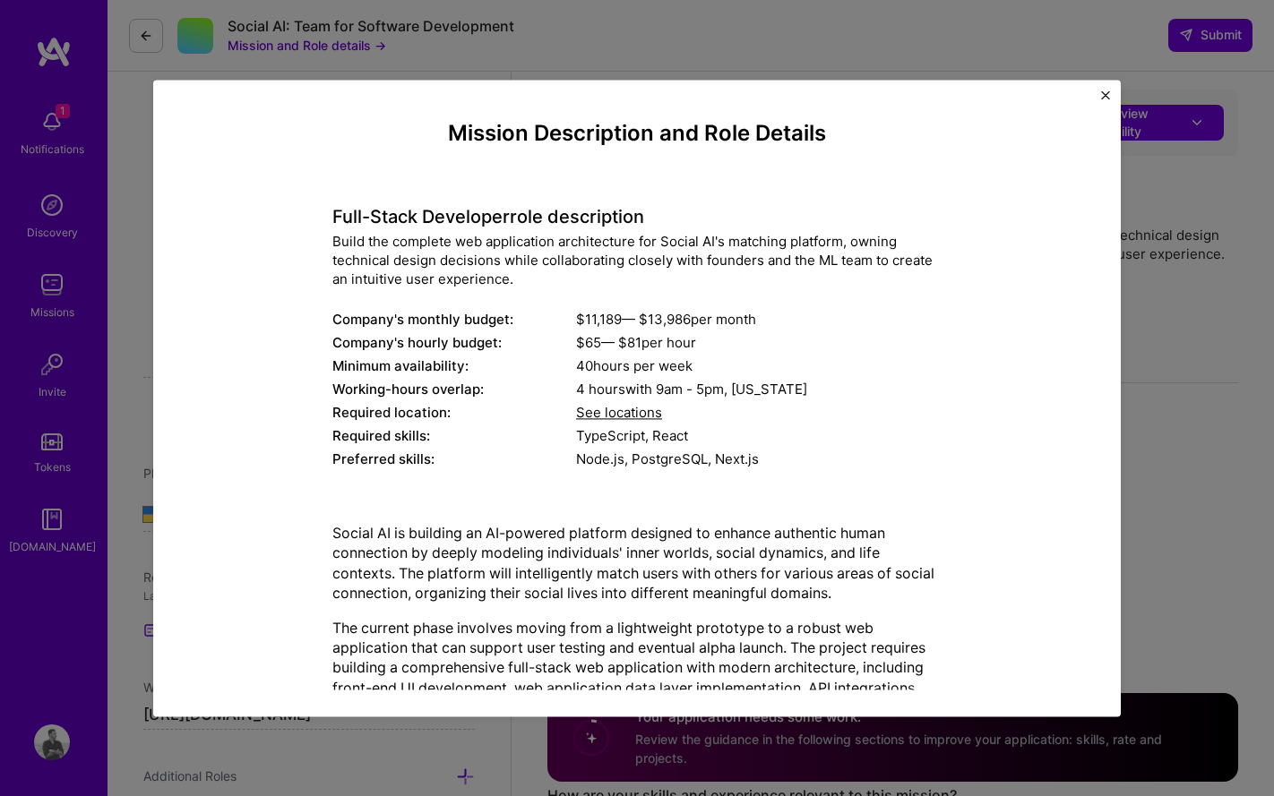
click at [1165, 338] on div "Mission Description and Role Details Full-Stack Developer role description Buil…" at bounding box center [637, 398] width 1274 height 796
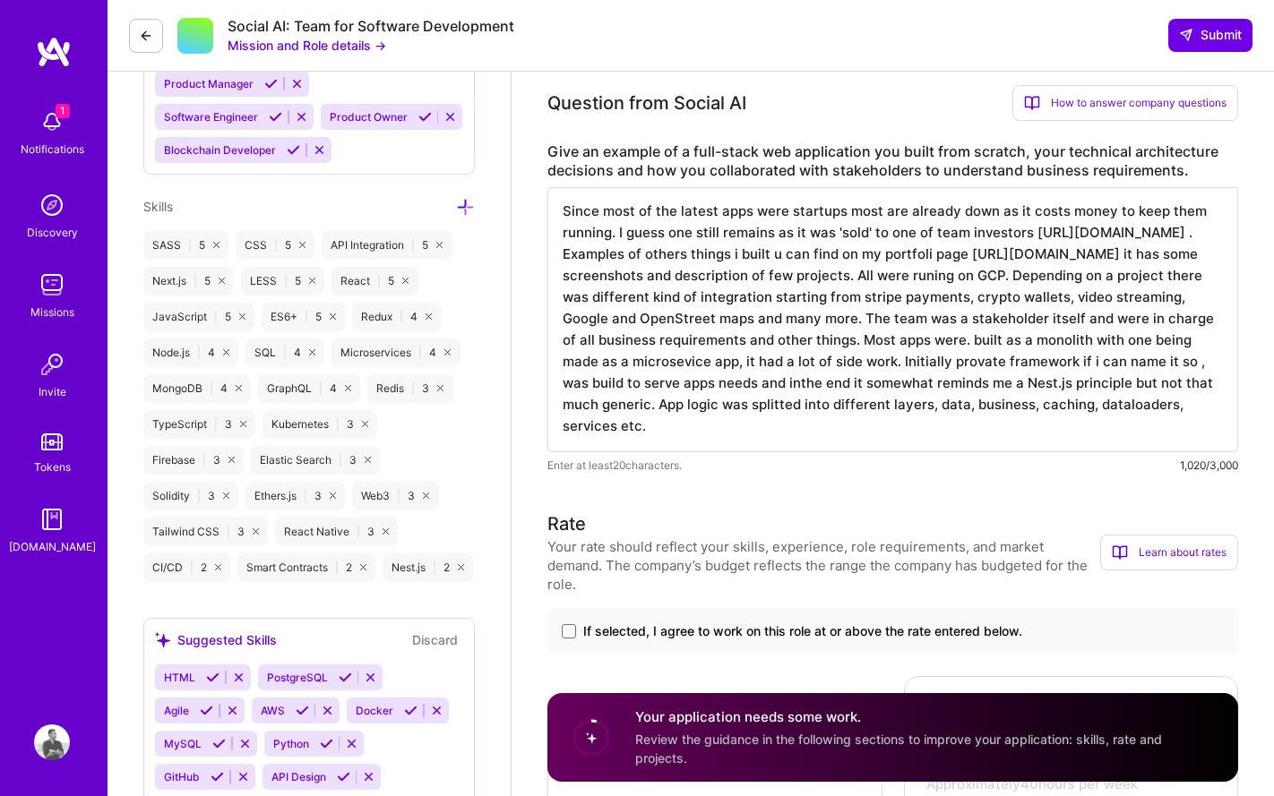
scroll to position [985, 0]
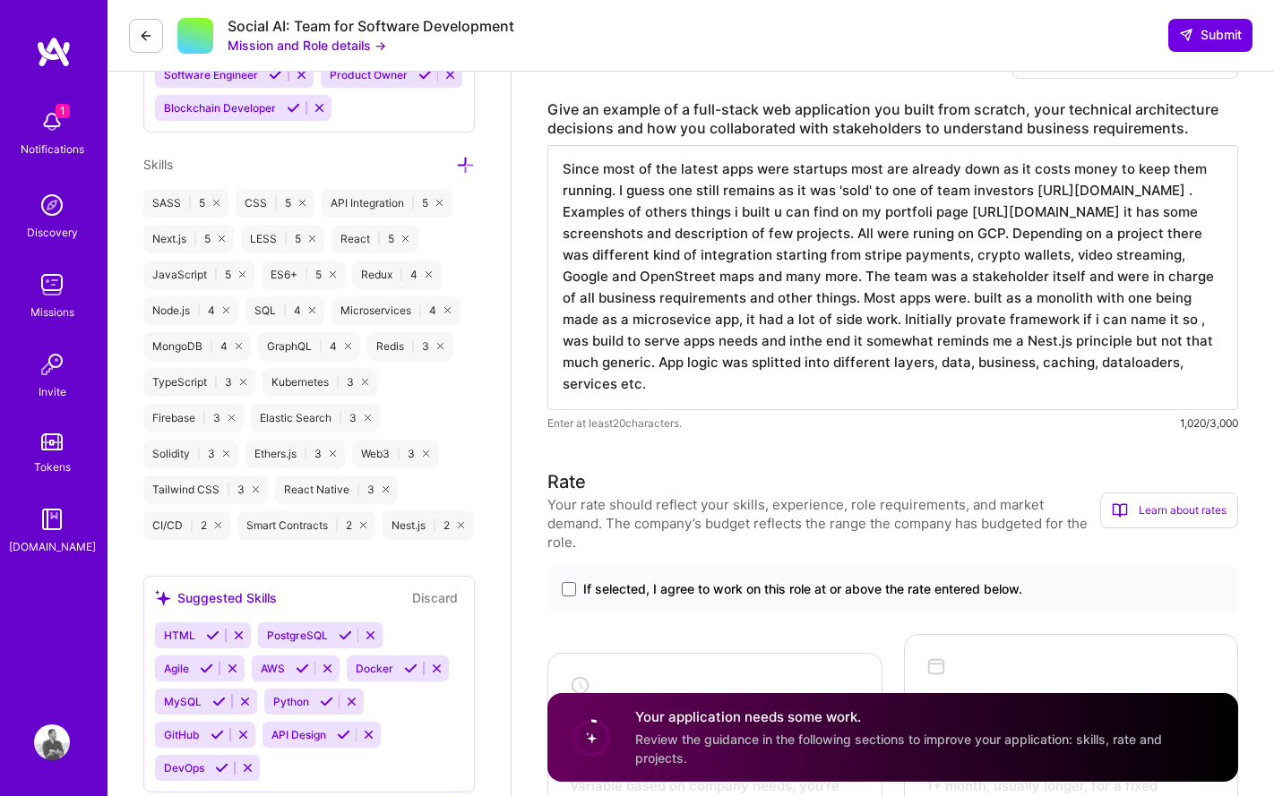
click at [925, 390] on textarea "Since most of the latest apps were startups most are already down as it costs m…" at bounding box center [892, 277] width 690 height 265
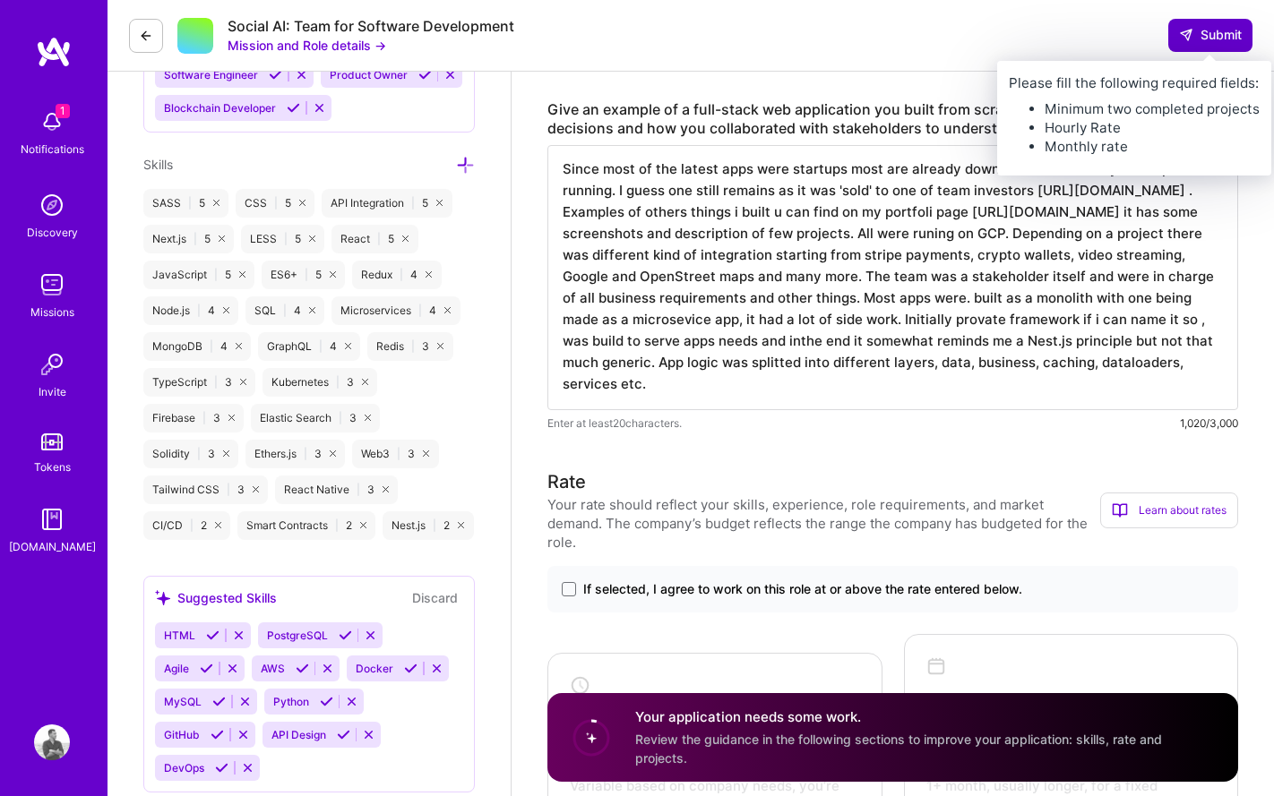
click at [1205, 33] on span "Submit" at bounding box center [1210, 35] width 63 height 18
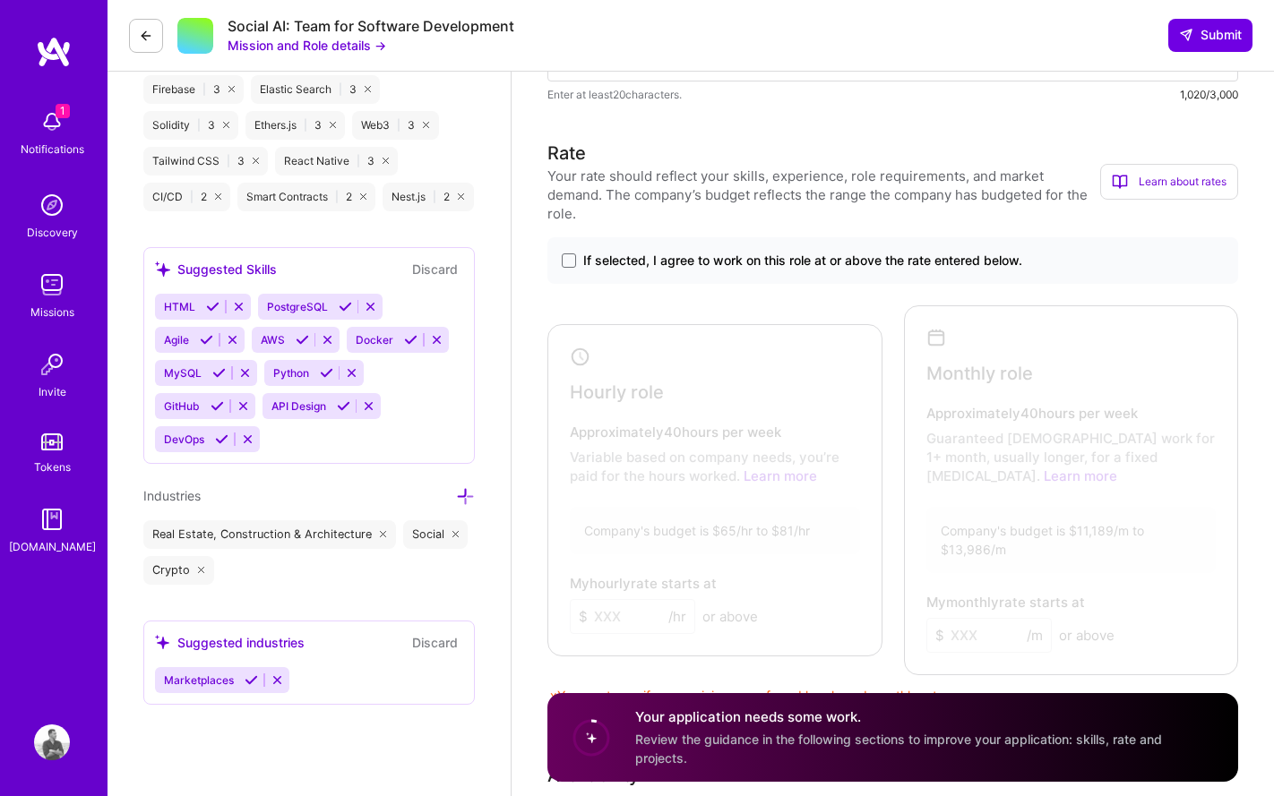
scroll to position [1230, 0]
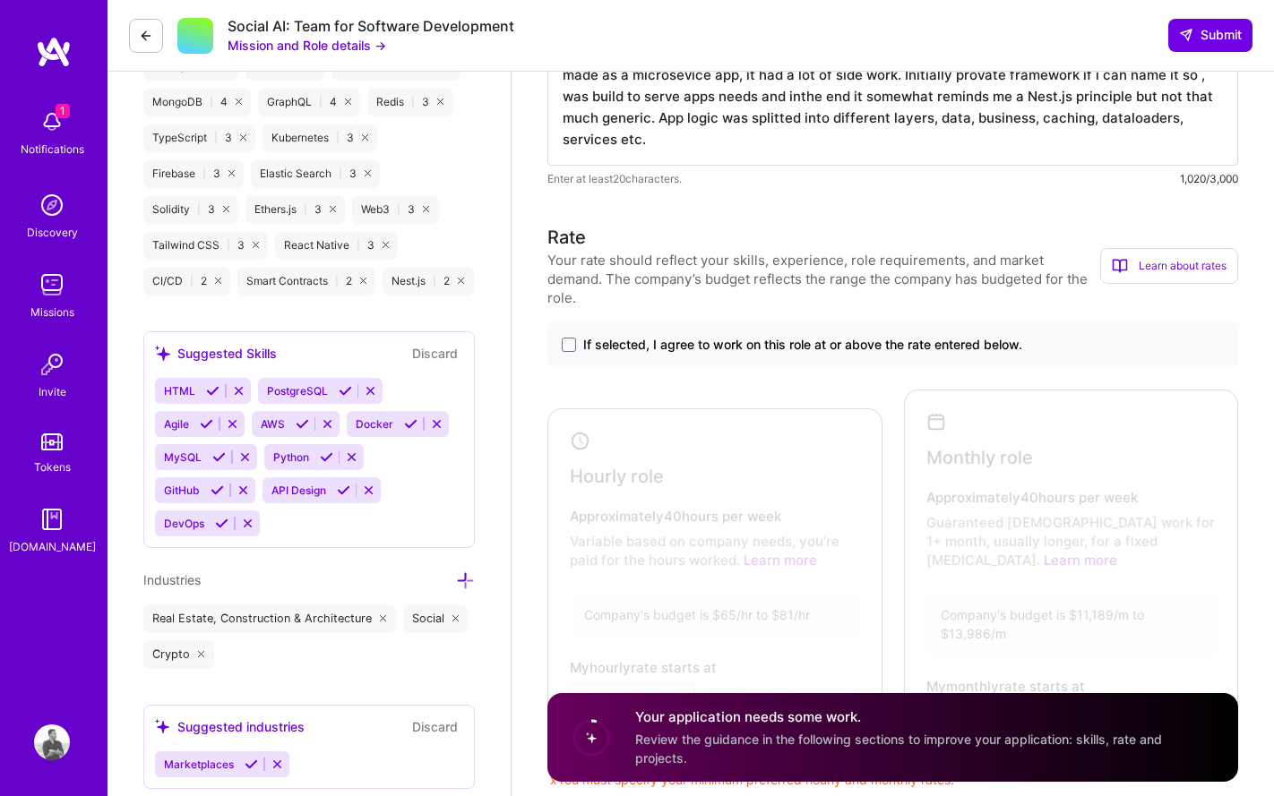
click at [716, 336] on span "If selected, I agree to work on this role at or above the rate entered below." at bounding box center [802, 345] width 439 height 18
click at [0, 0] on input "If selected, I agree to work on this role at or above the rate entered below." at bounding box center [0, 0] width 0 height 0
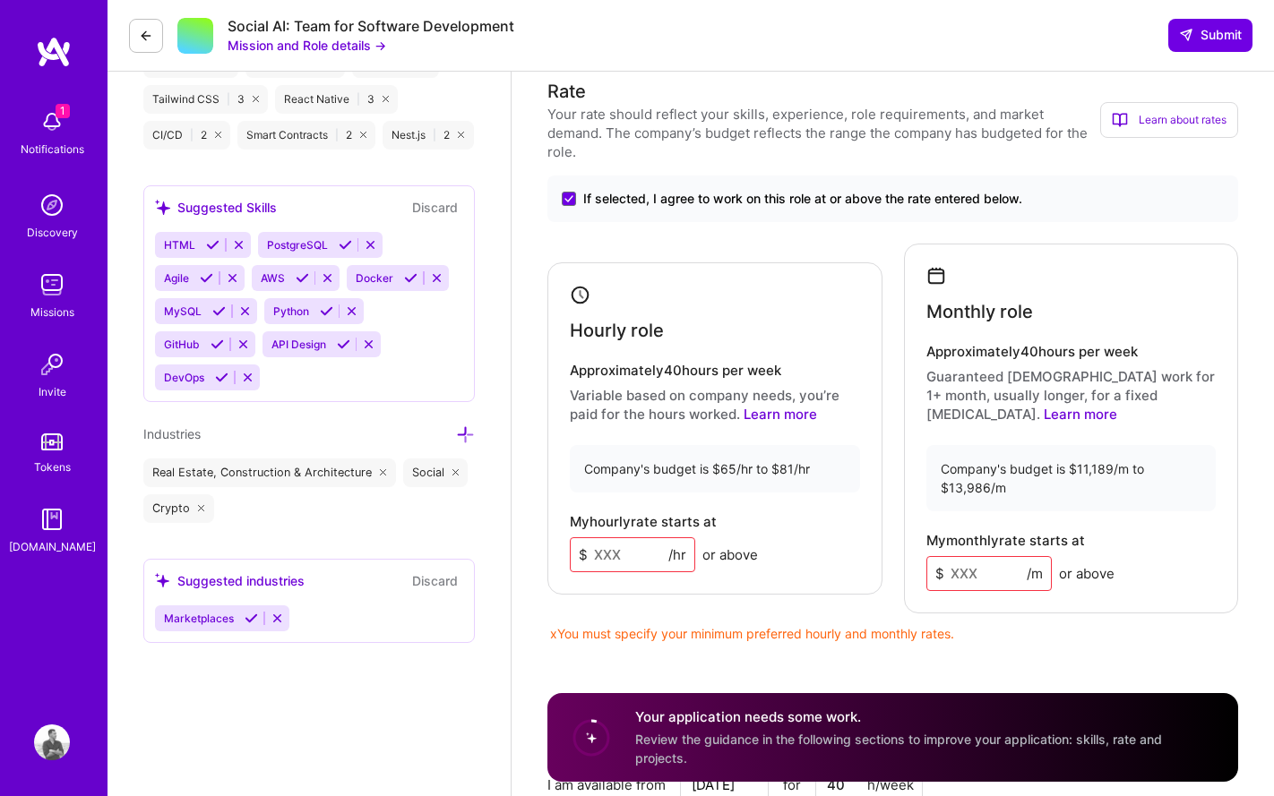
scroll to position [1505, 0]
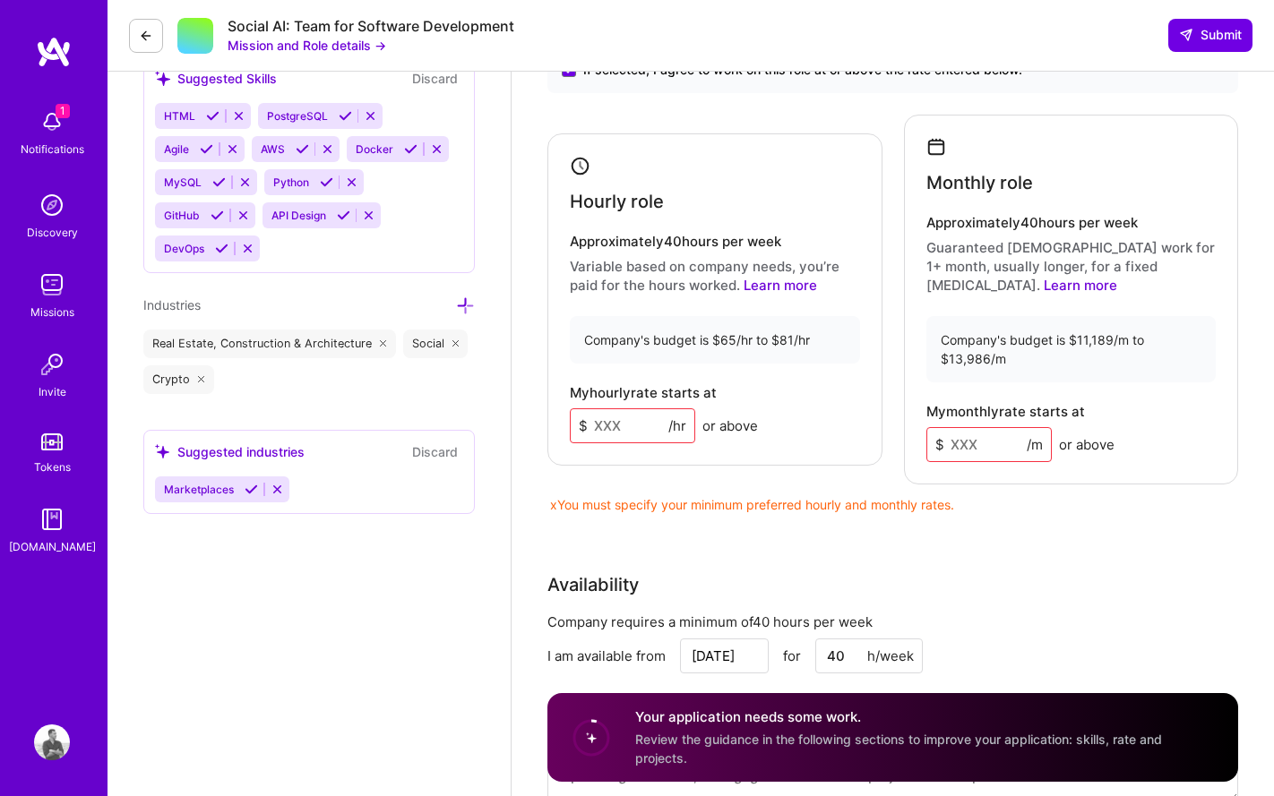
click at [640, 410] on input at bounding box center [632, 425] width 125 height 35
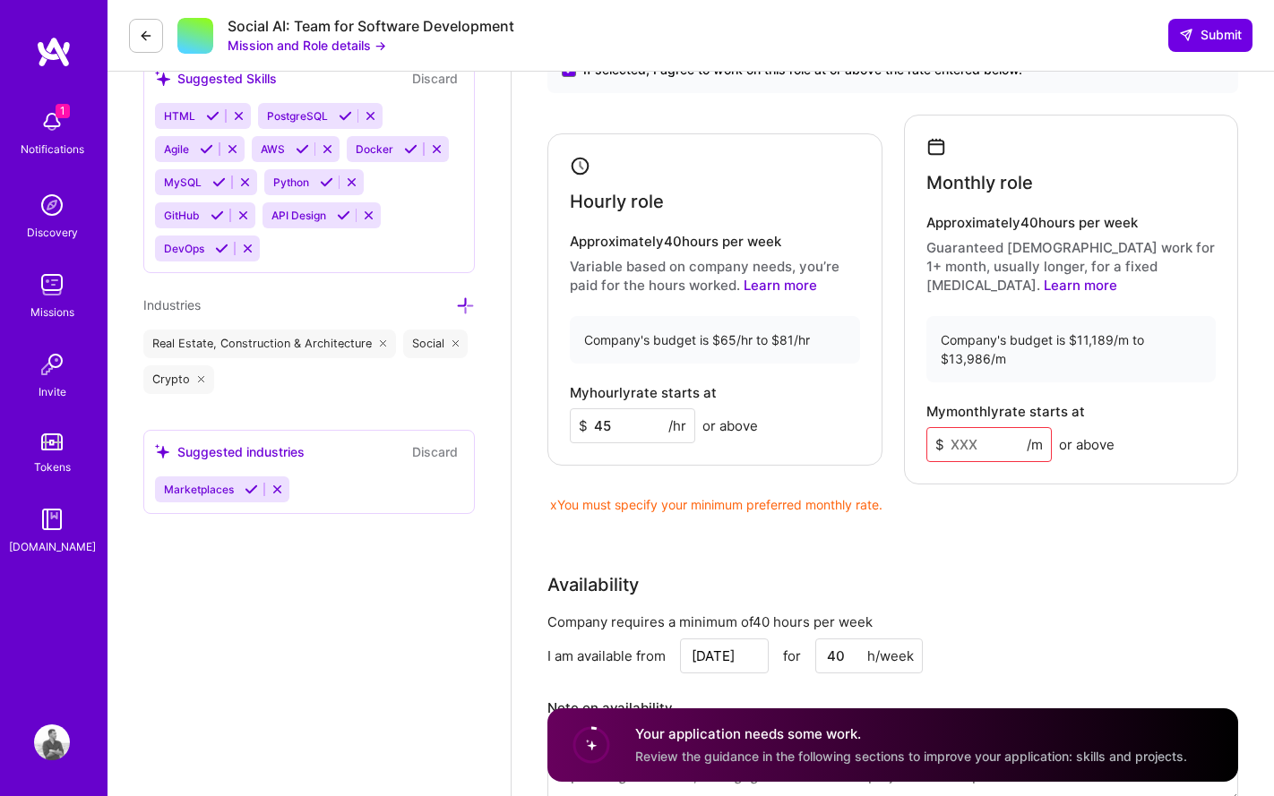
type input "45"
click at [985, 429] on input at bounding box center [988, 444] width 125 height 35
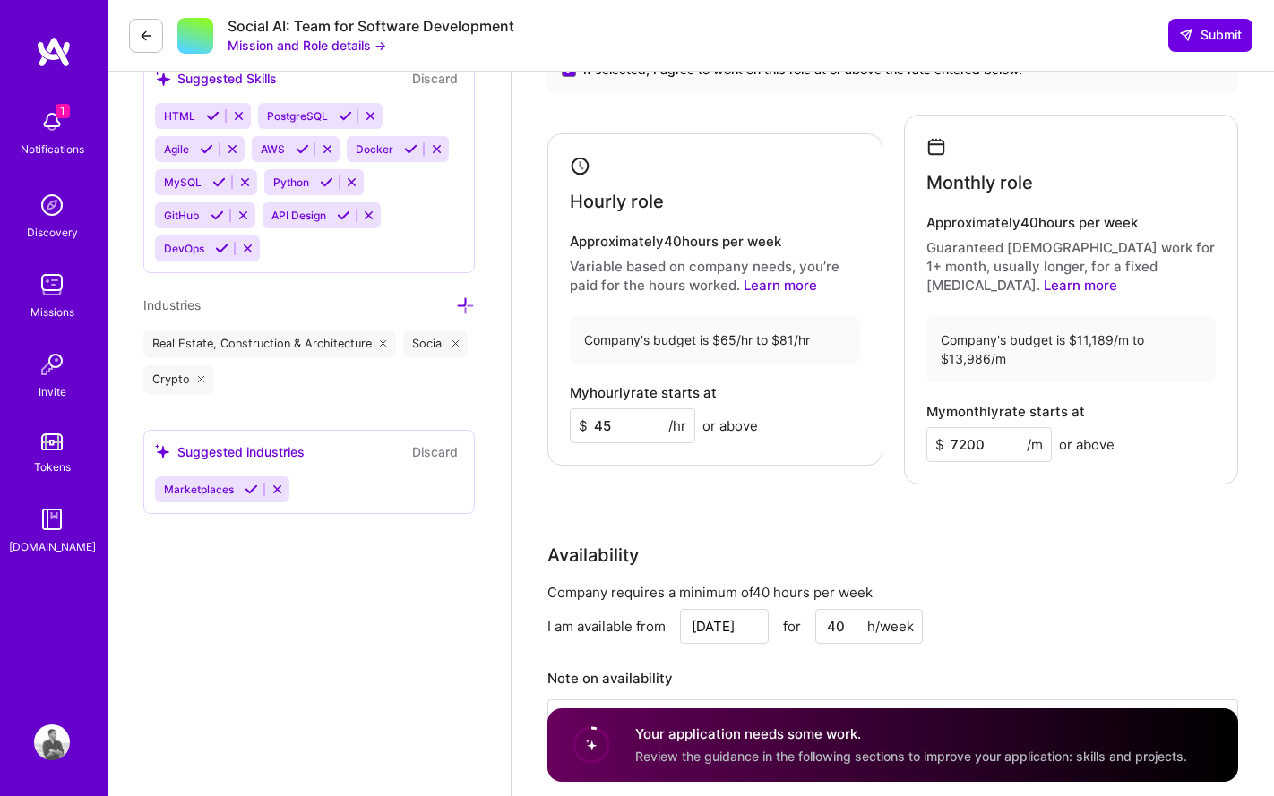
type input "7200"
click at [870, 473] on div "Rate Your rate should reflect your skills, experience, role requirements, and m…" at bounding box center [892, 372] width 690 height 846
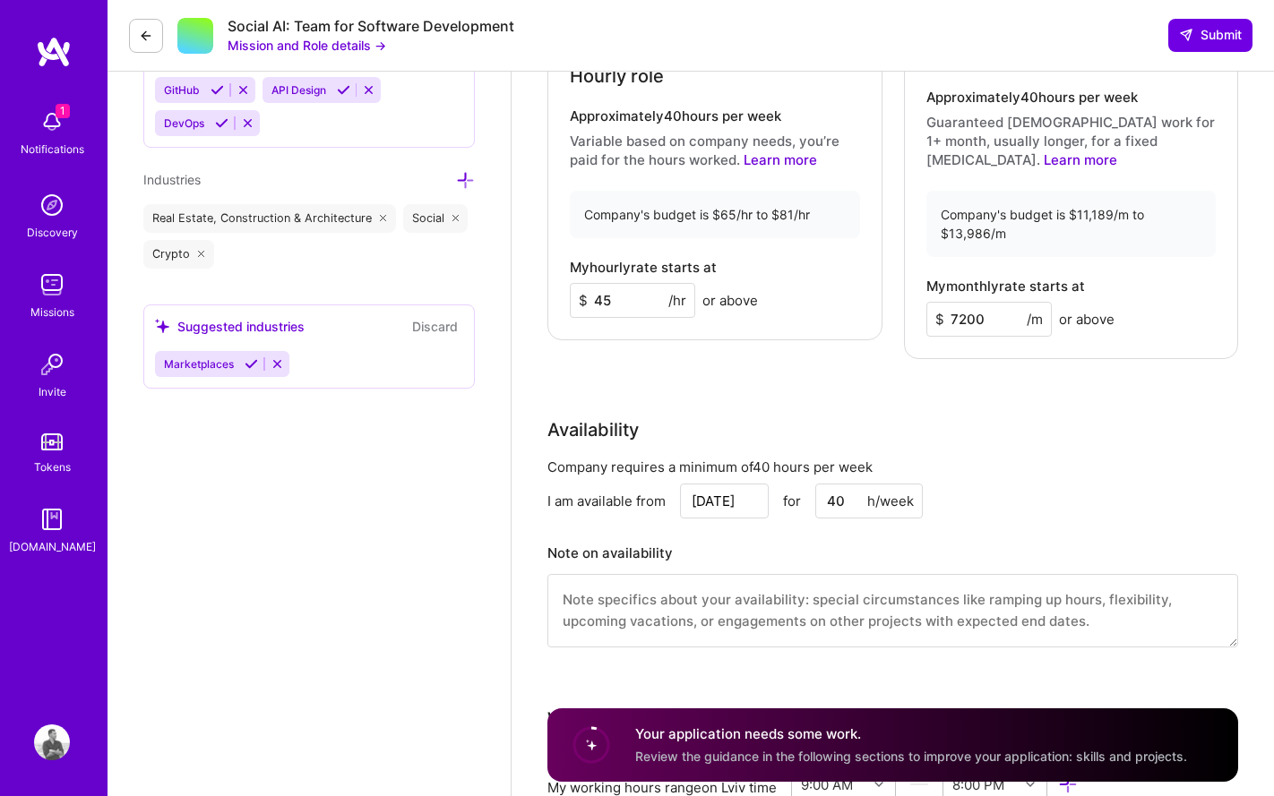
scroll to position [1891, 0]
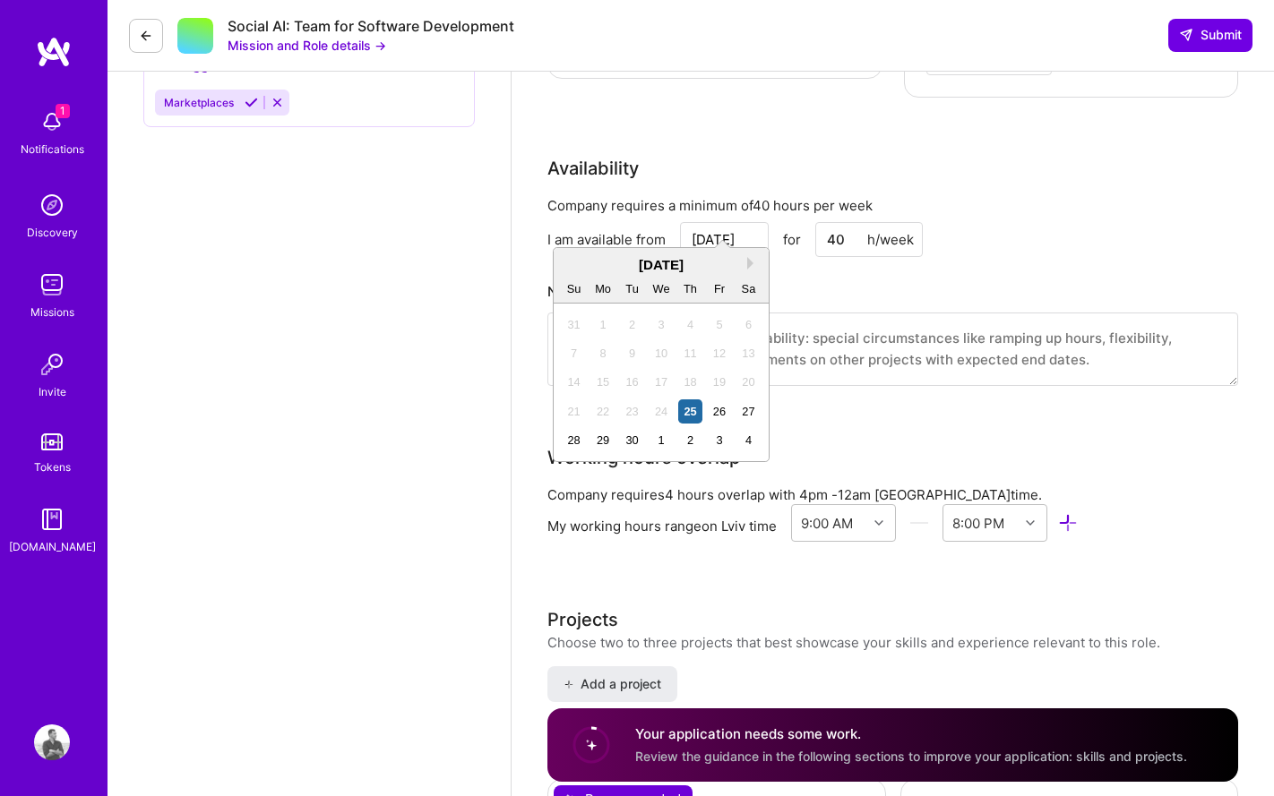
click at [708, 222] on input "[DATE]" at bounding box center [724, 239] width 89 height 35
click at [598, 438] on div "29" at bounding box center [603, 440] width 24 height 24
type input "[DATE]"
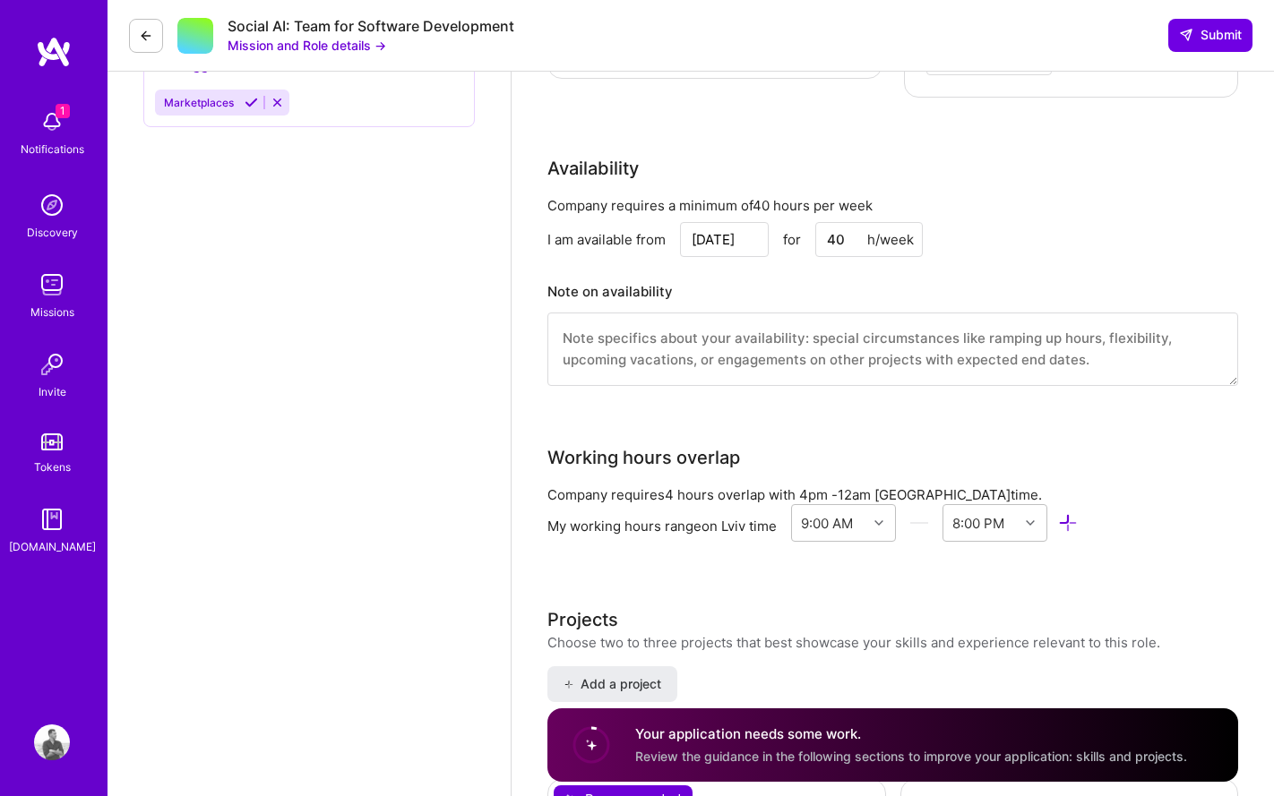
click at [869, 384] on div "Company requires a minimum of 40 hours per week I am available from [DATE] for …" at bounding box center [892, 302] width 690 height 212
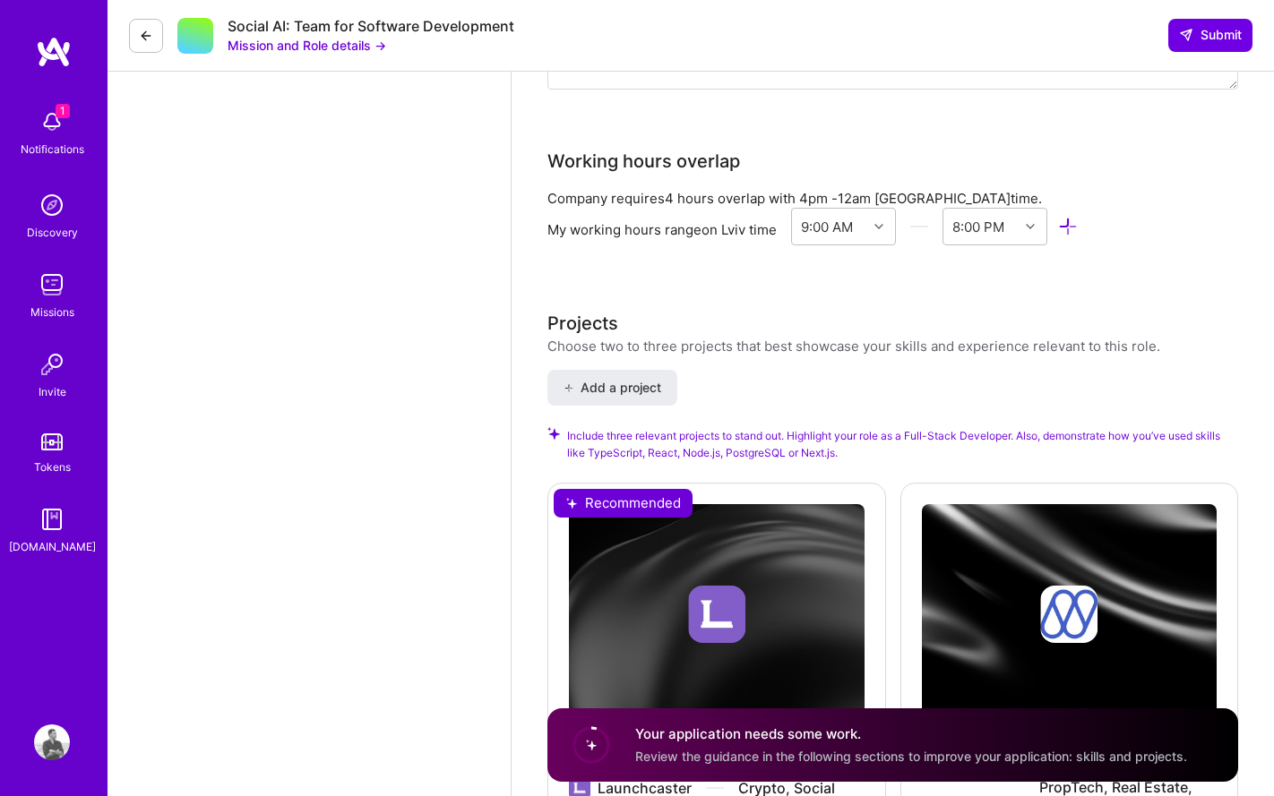
scroll to position [2484, 0]
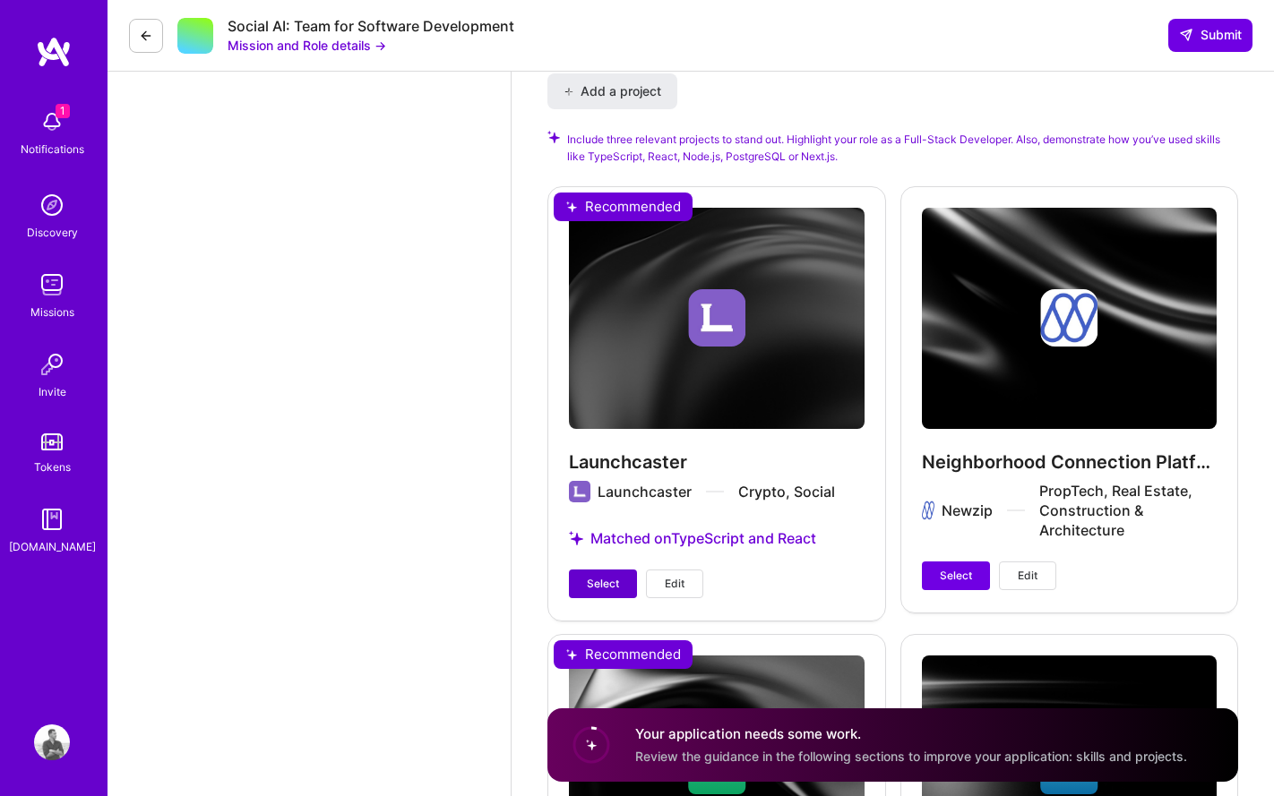
click at [605, 576] on span "Select" at bounding box center [603, 584] width 32 height 16
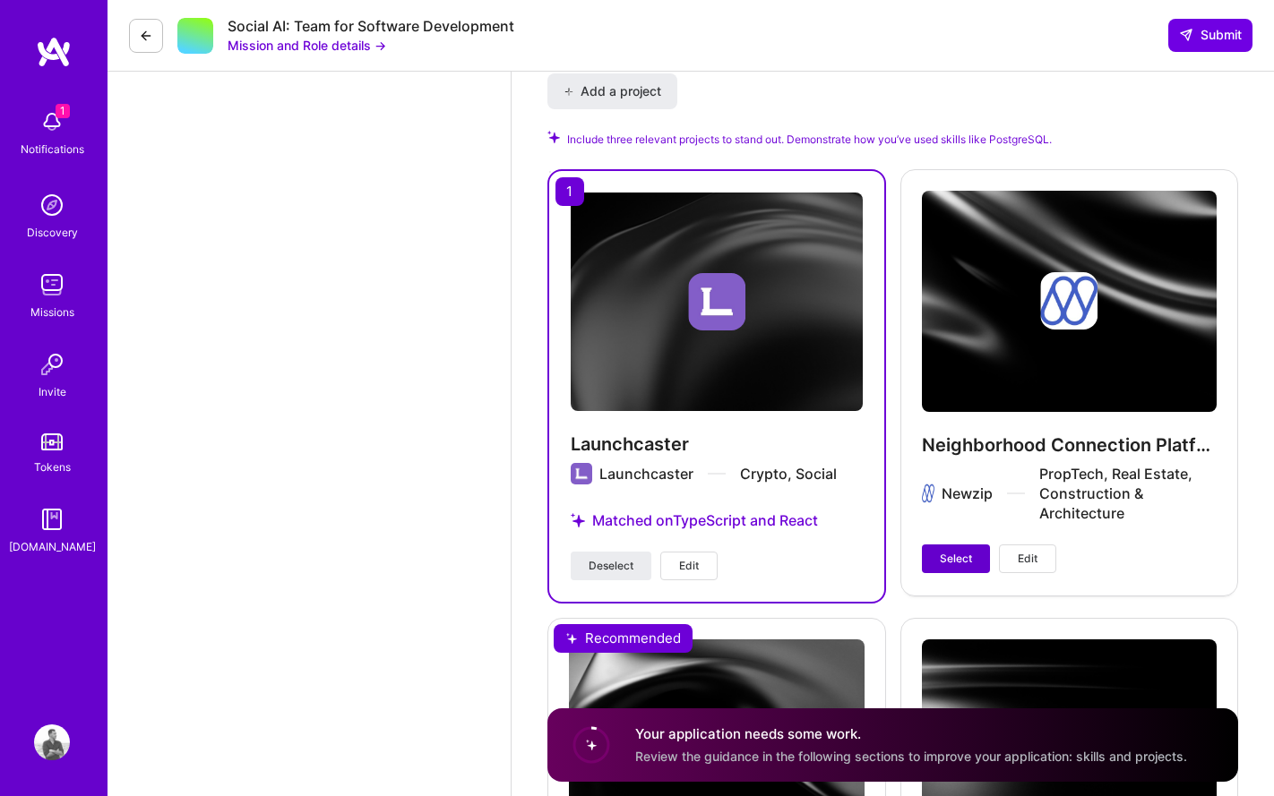
click at [941, 550] on button "Select" at bounding box center [956, 559] width 68 height 29
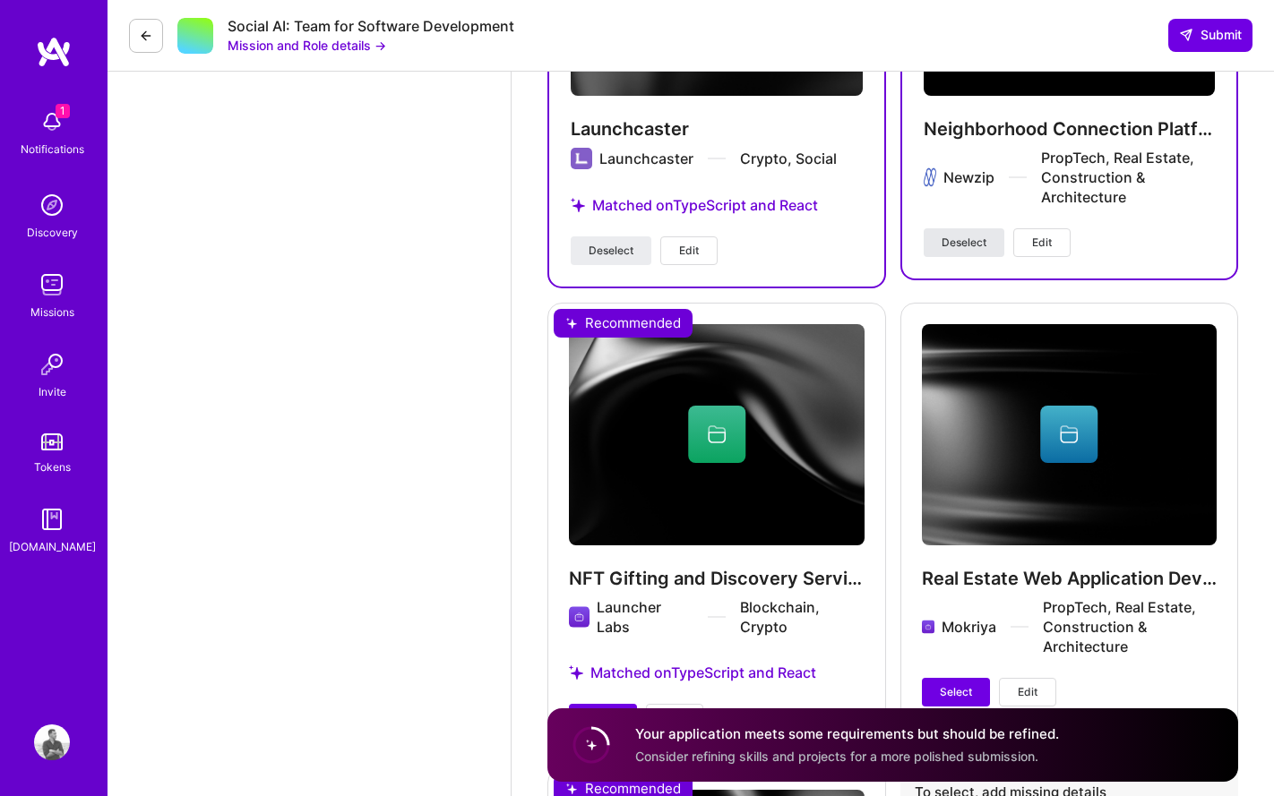
scroll to position [2974, 0]
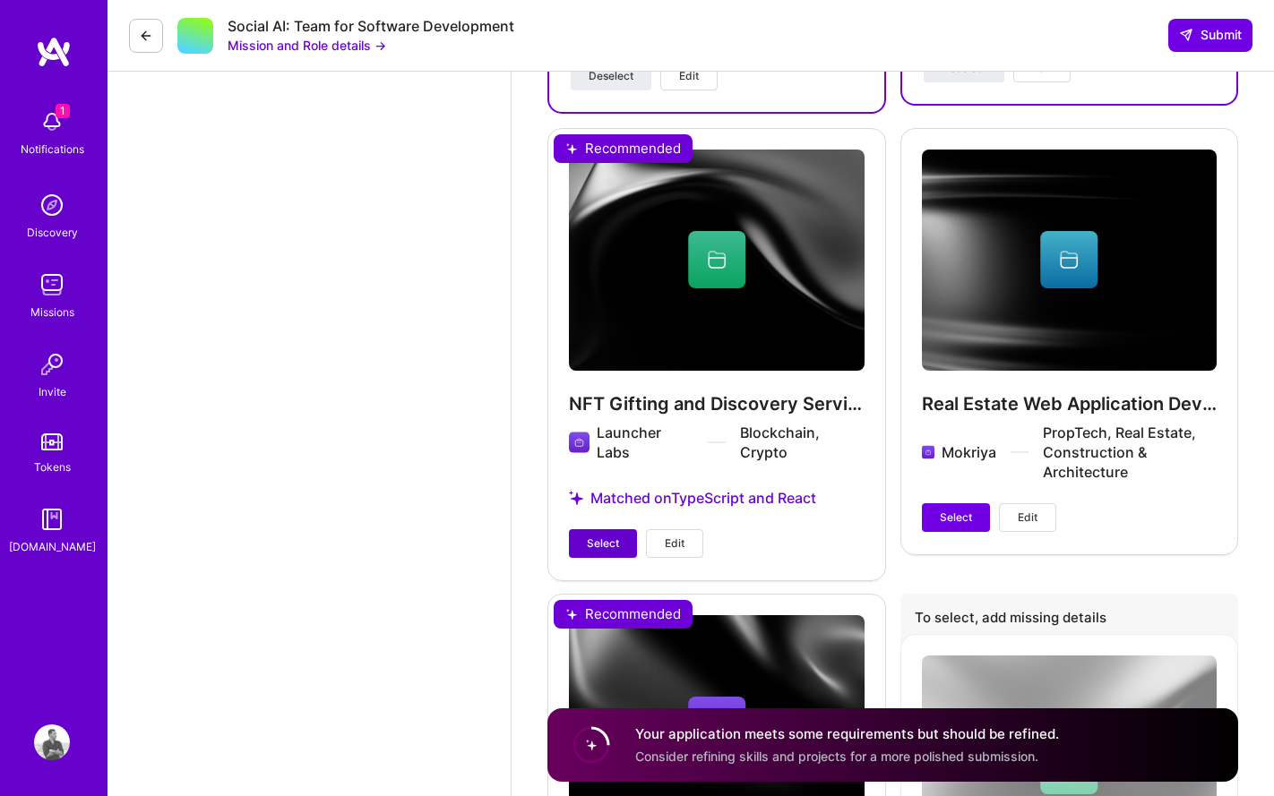
click at [613, 529] on button "Select" at bounding box center [603, 543] width 68 height 29
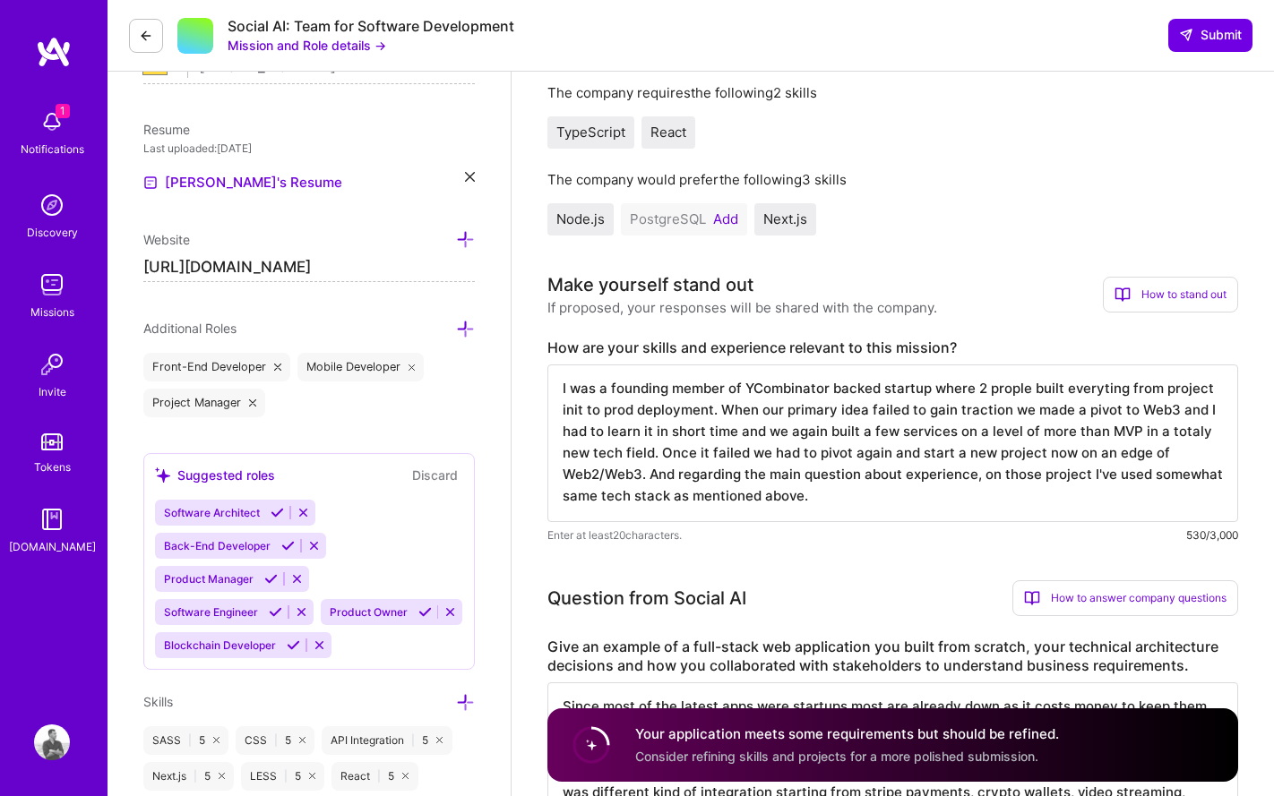
scroll to position [403, 0]
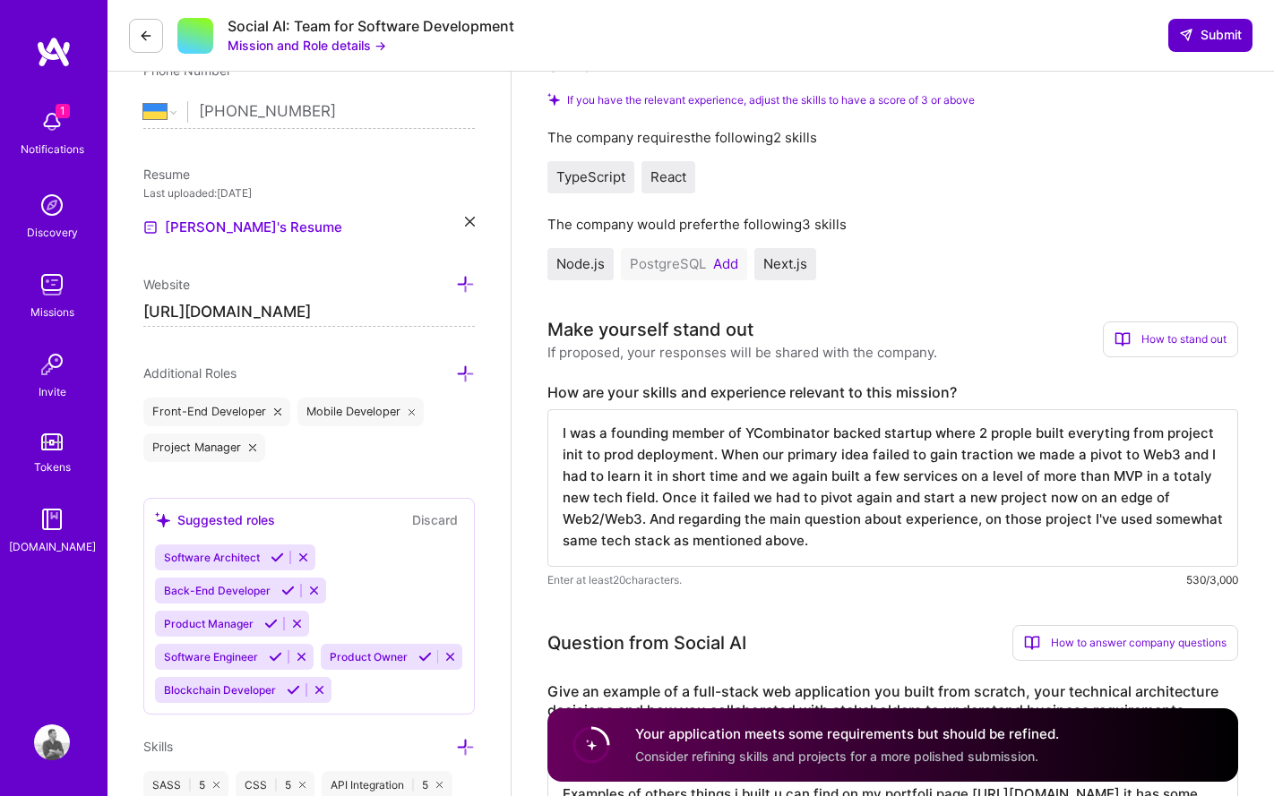
click at [1205, 38] on span "Submit" at bounding box center [1210, 35] width 63 height 18
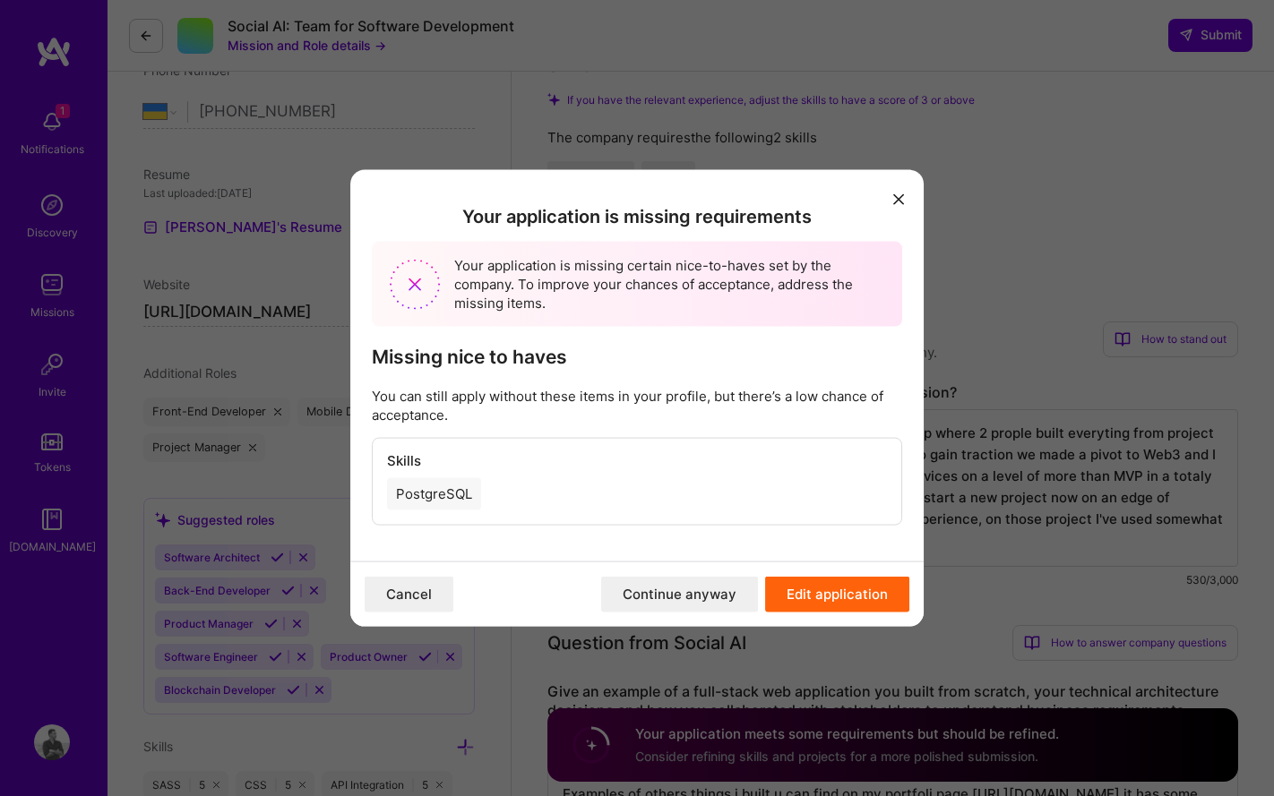
click at [900, 196] on icon "modal" at bounding box center [898, 199] width 11 height 11
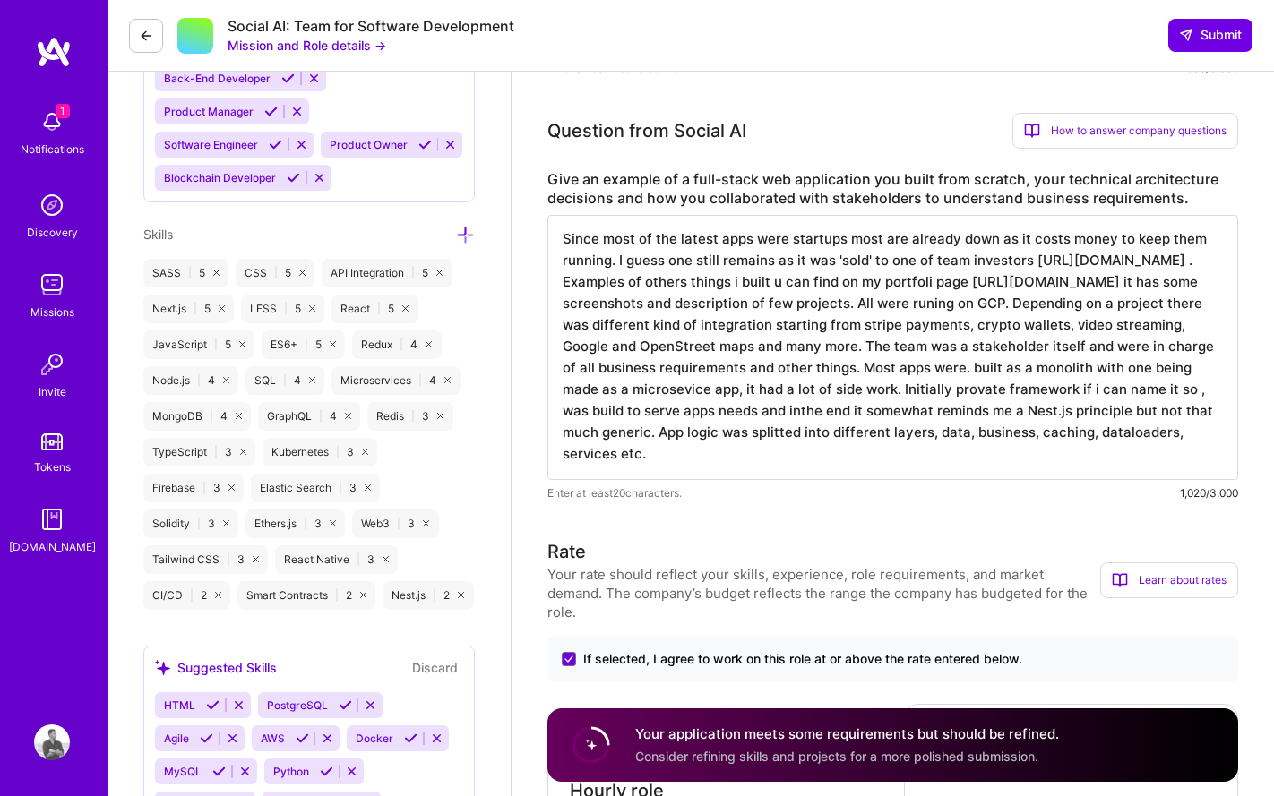
scroll to position [919, 0]
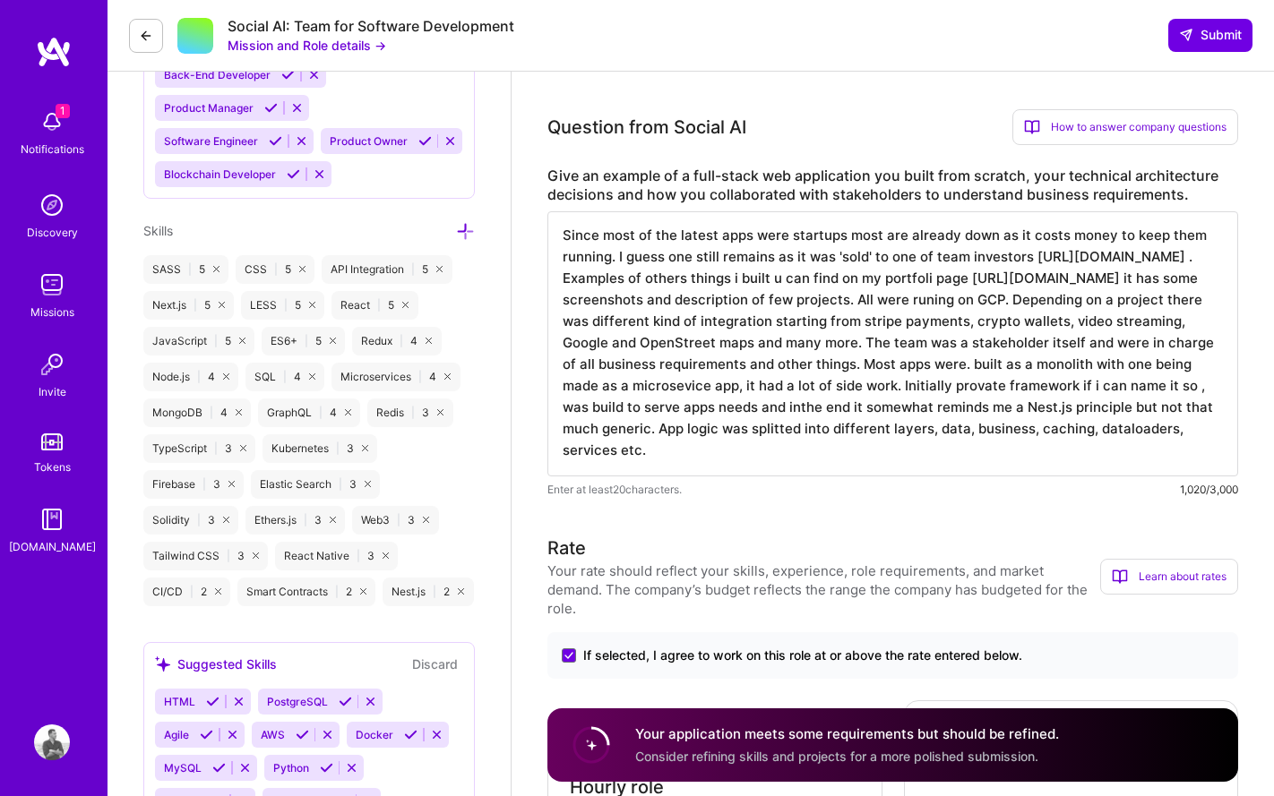
click at [909, 458] on textarea "Since most of the latest apps were startups most are already down as it costs m…" at bounding box center [892, 343] width 690 height 265
click at [662, 320] on textarea "Since most of the latest apps were startups most are already down as it costs m…" at bounding box center [892, 343] width 690 height 265
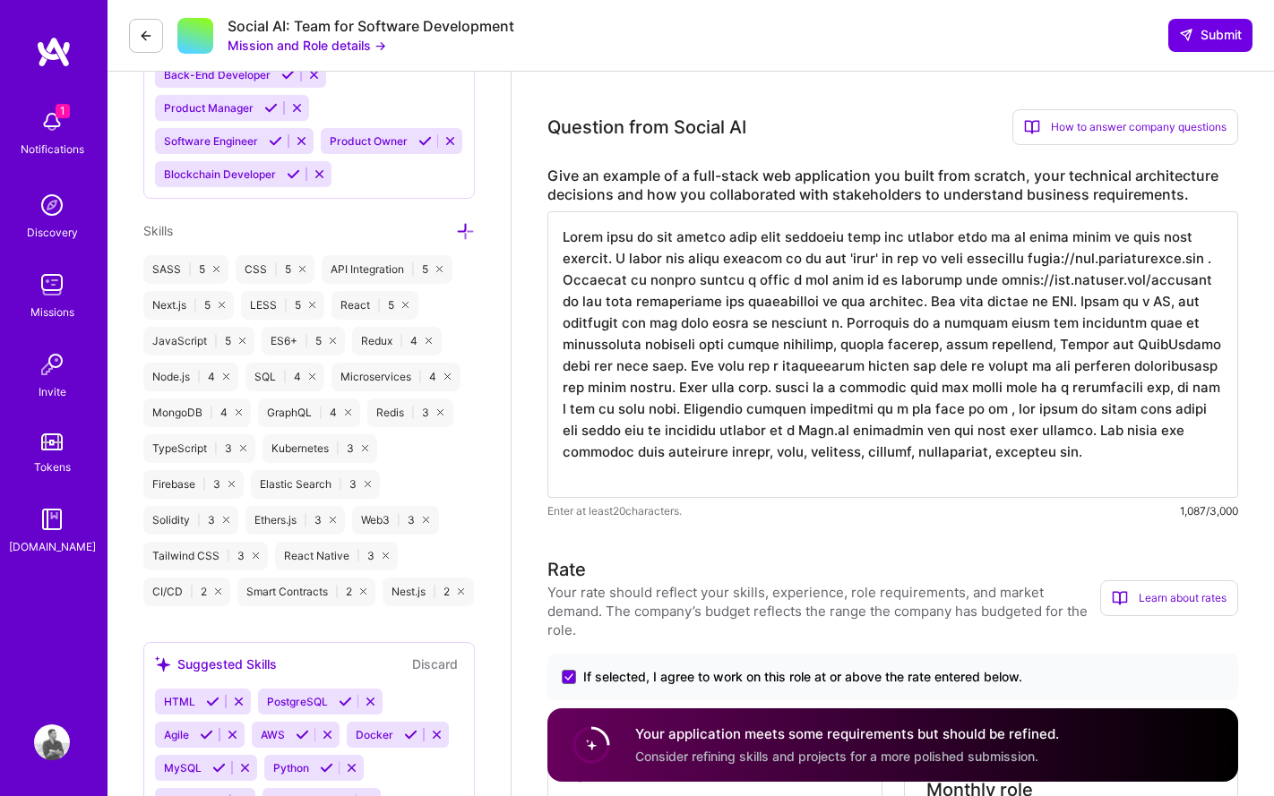
scroll to position [0, 0]
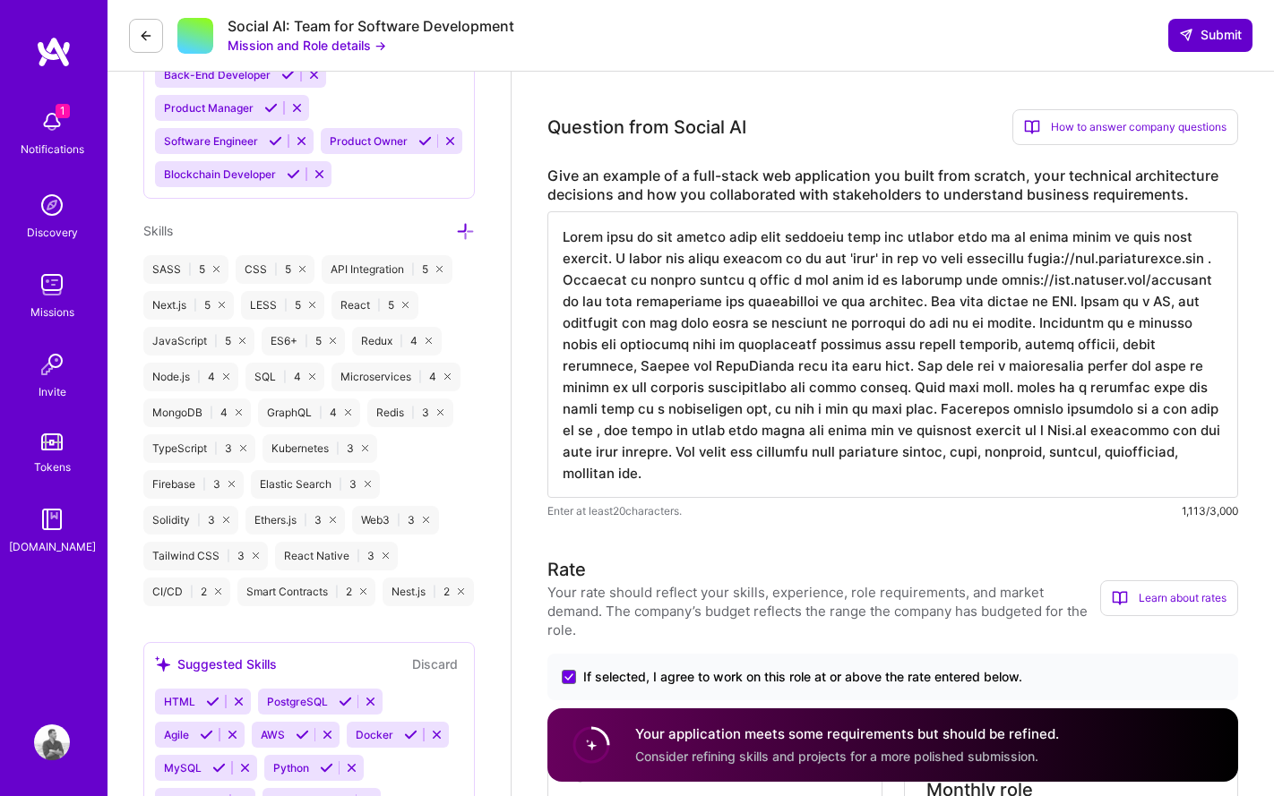
type textarea "Since most of the latest apps were startups most are already down as it costs m…"
click at [1202, 30] on span "Submit" at bounding box center [1210, 35] width 63 height 18
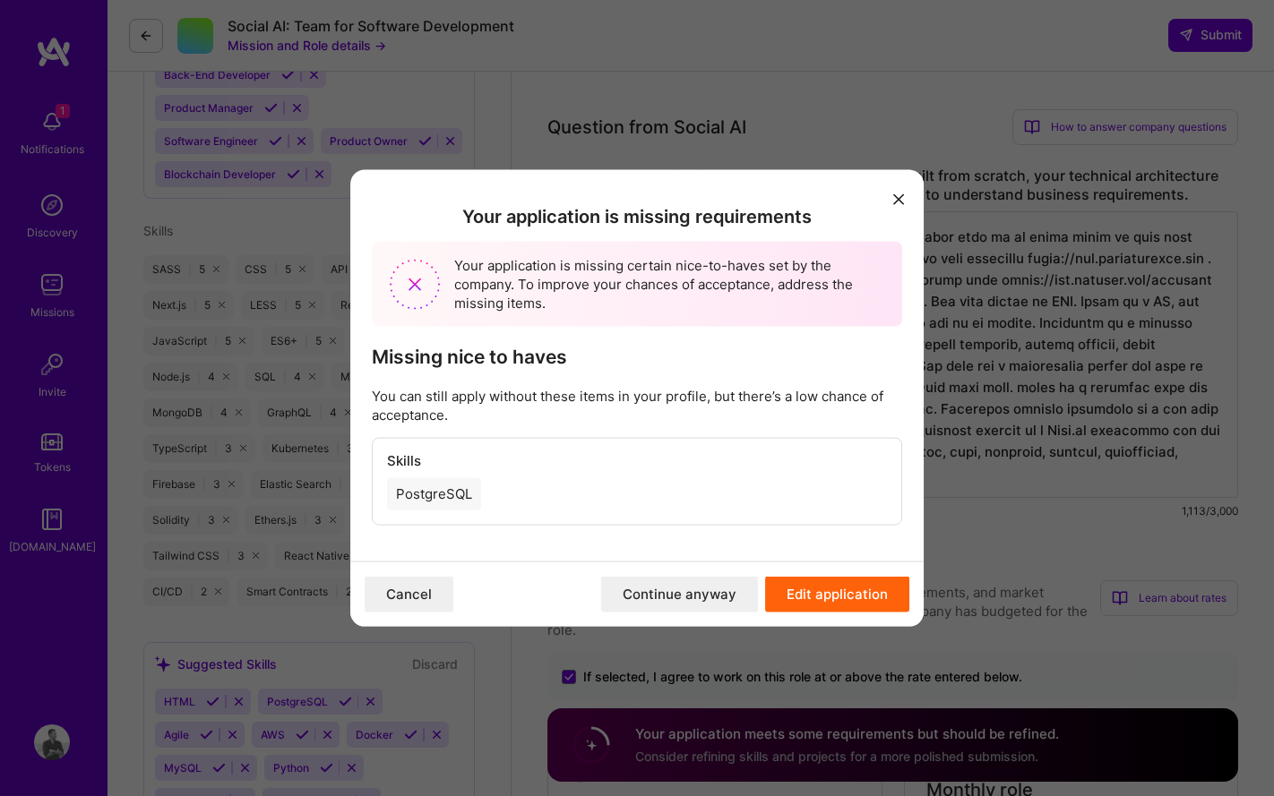
click at [708, 591] on button "Continue anyway" at bounding box center [679, 595] width 157 height 36
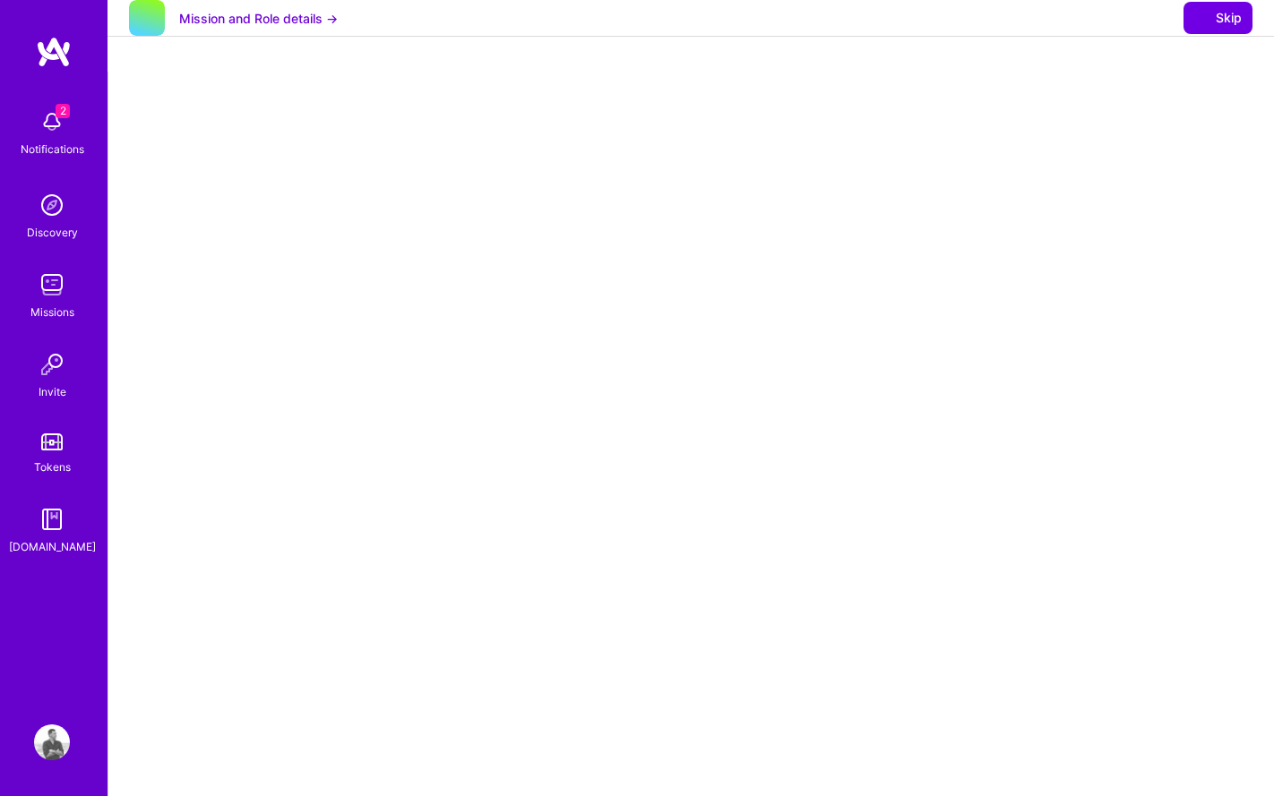
select select "UA"
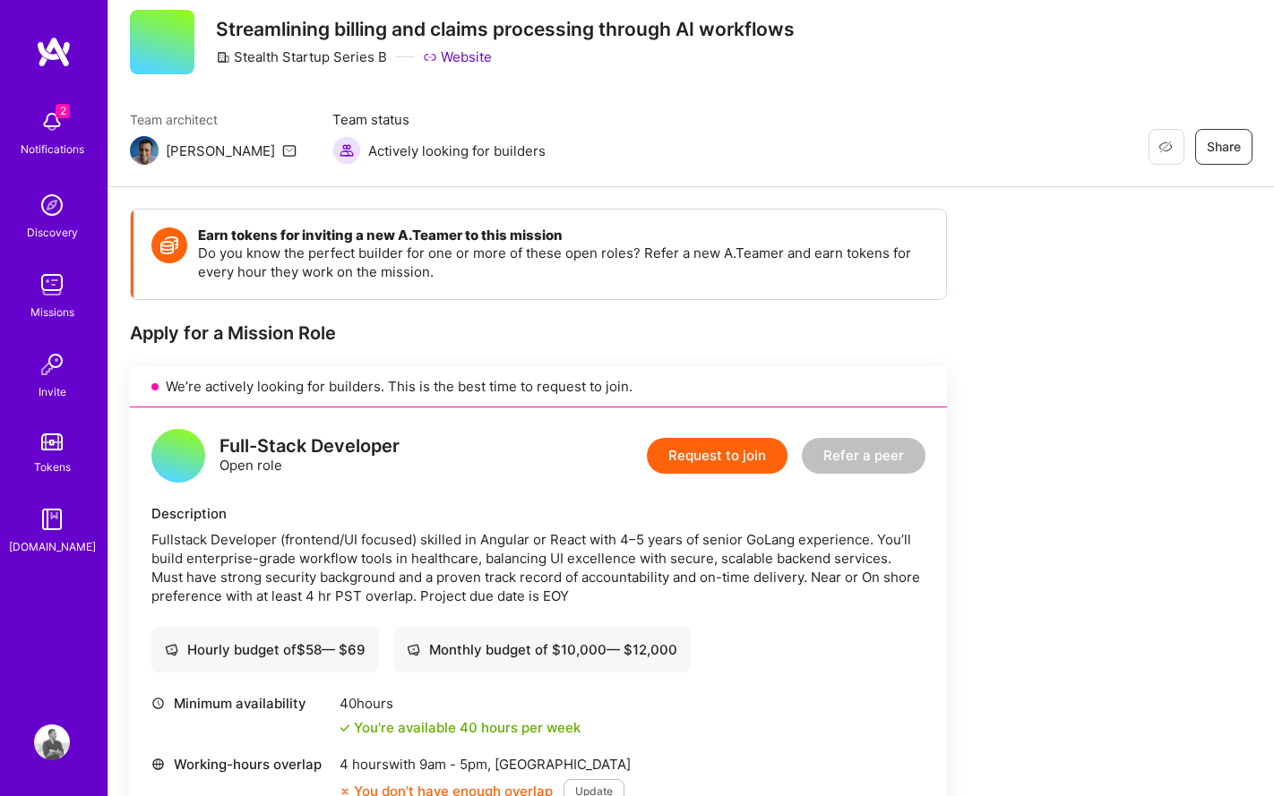
scroll to position [168, 0]
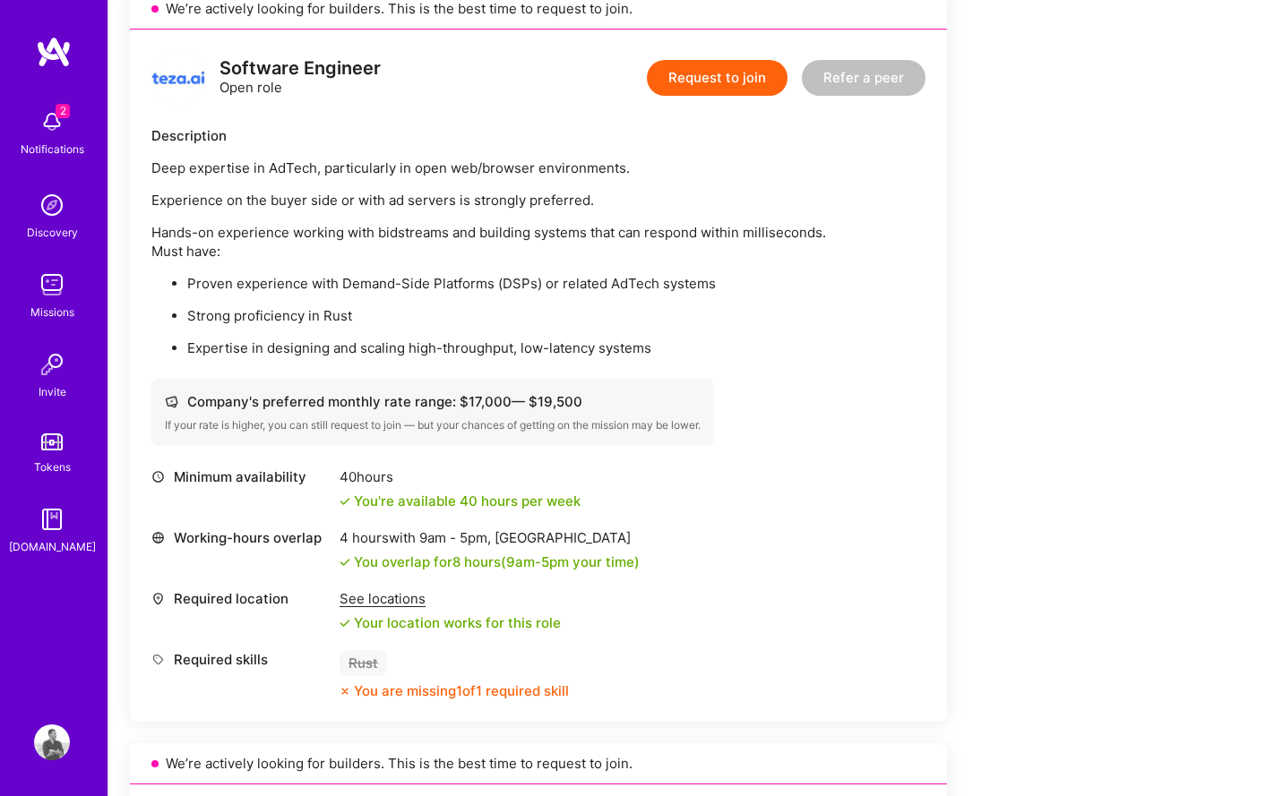
scroll to position [448, 0]
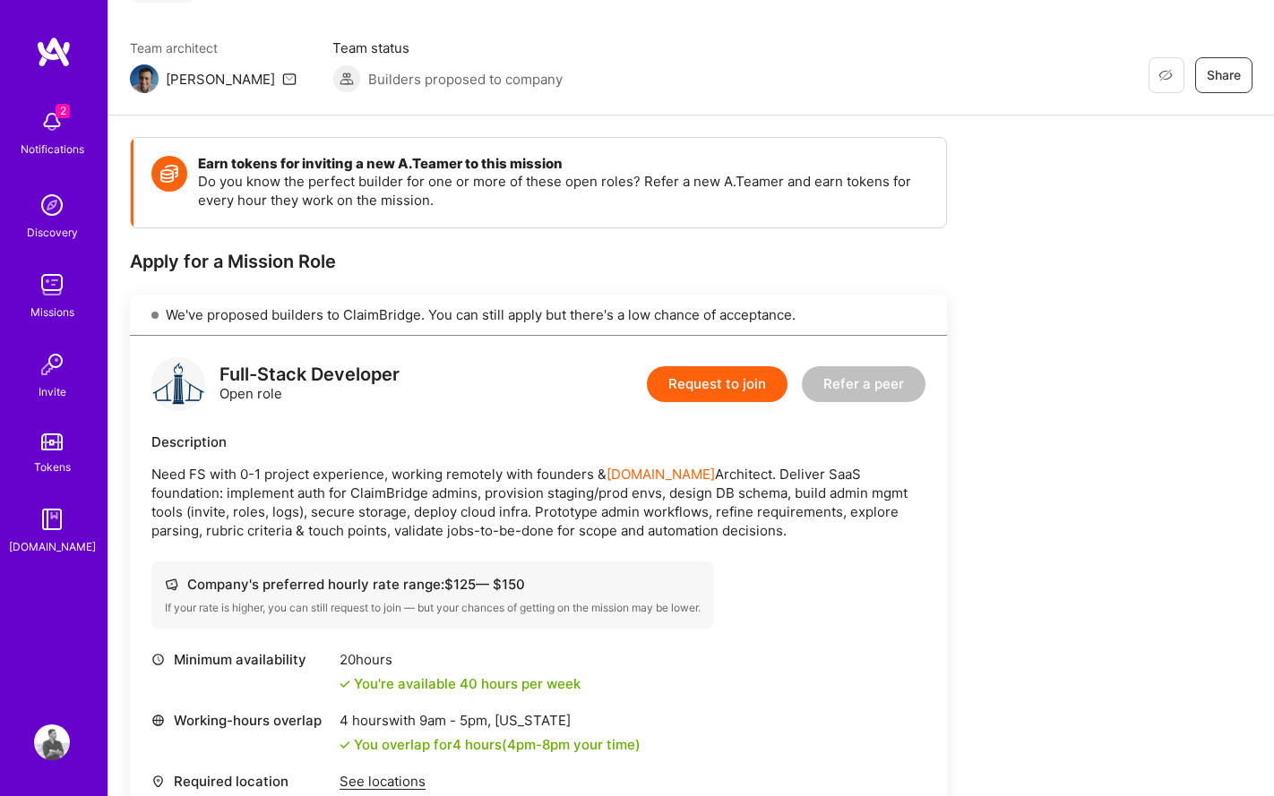
scroll to position [11, 0]
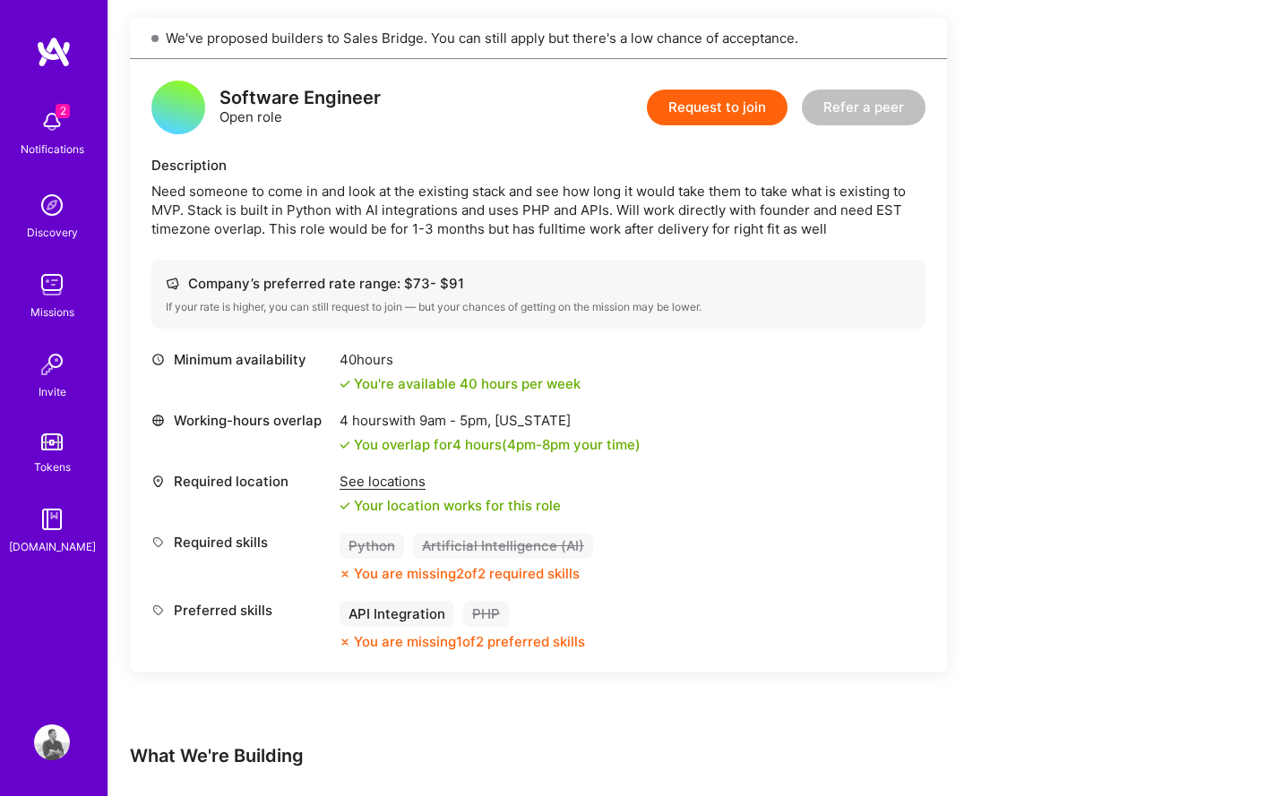
scroll to position [204, 0]
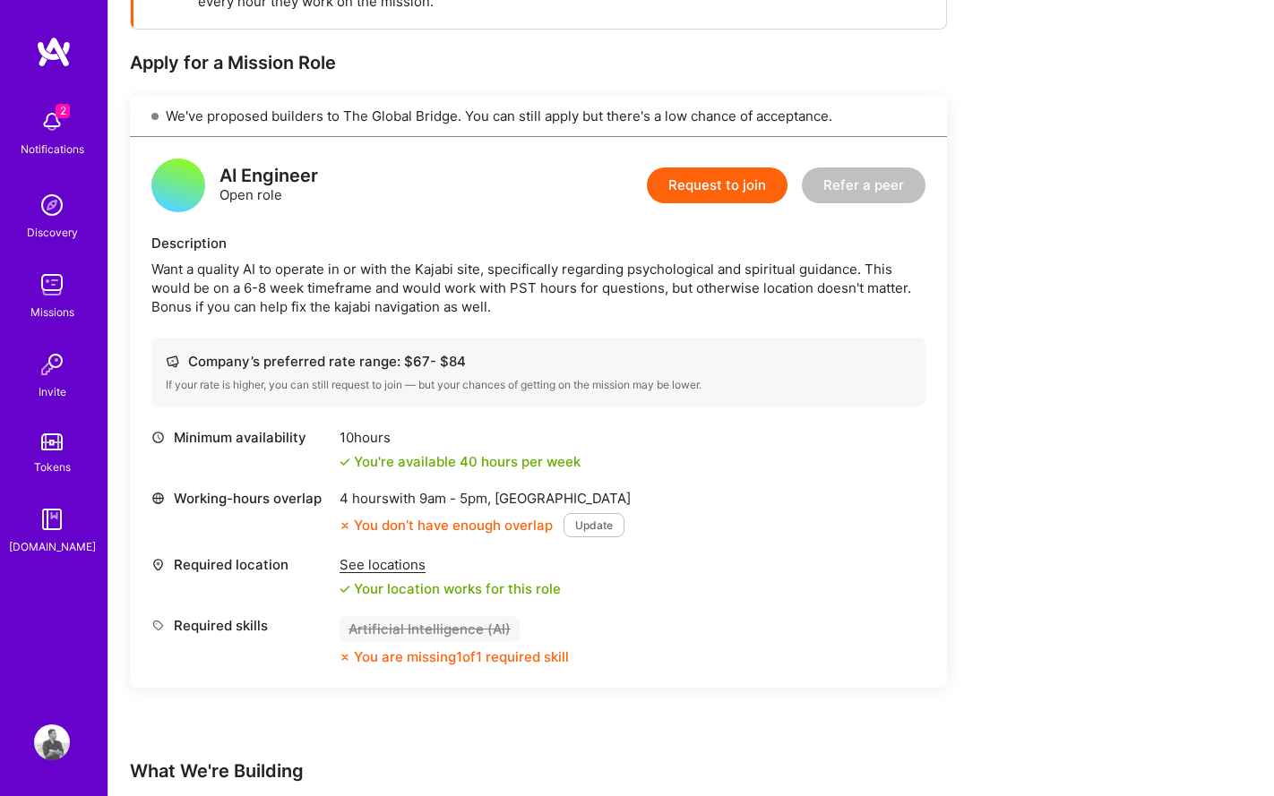
scroll to position [340, 0]
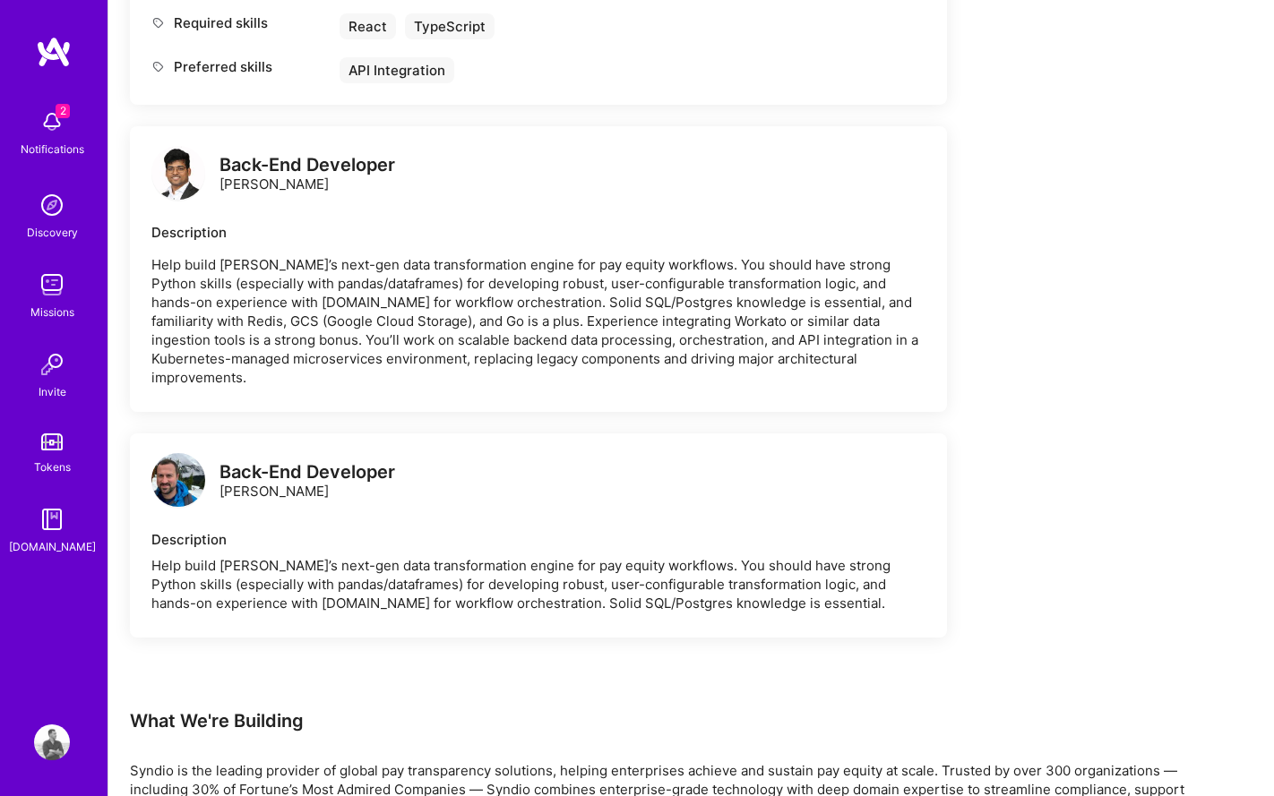
scroll to position [729, 0]
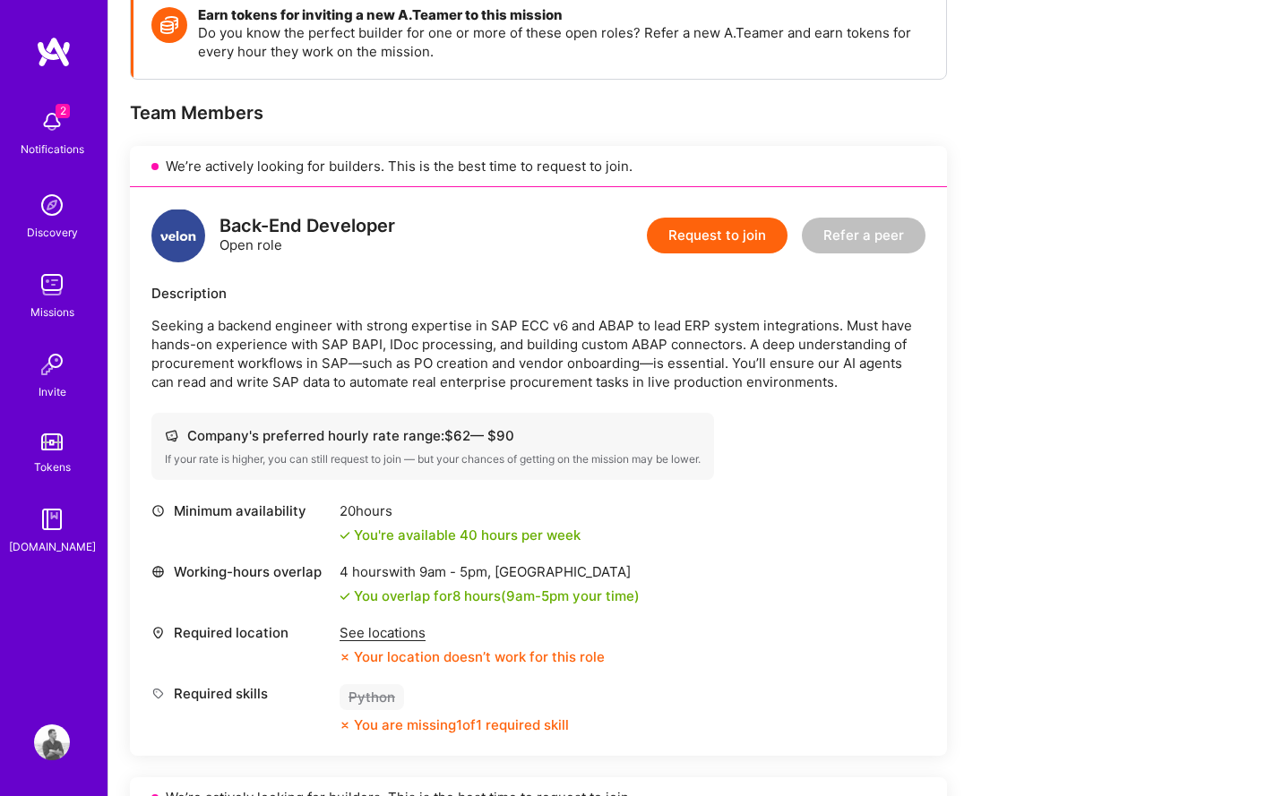
scroll to position [401, 0]
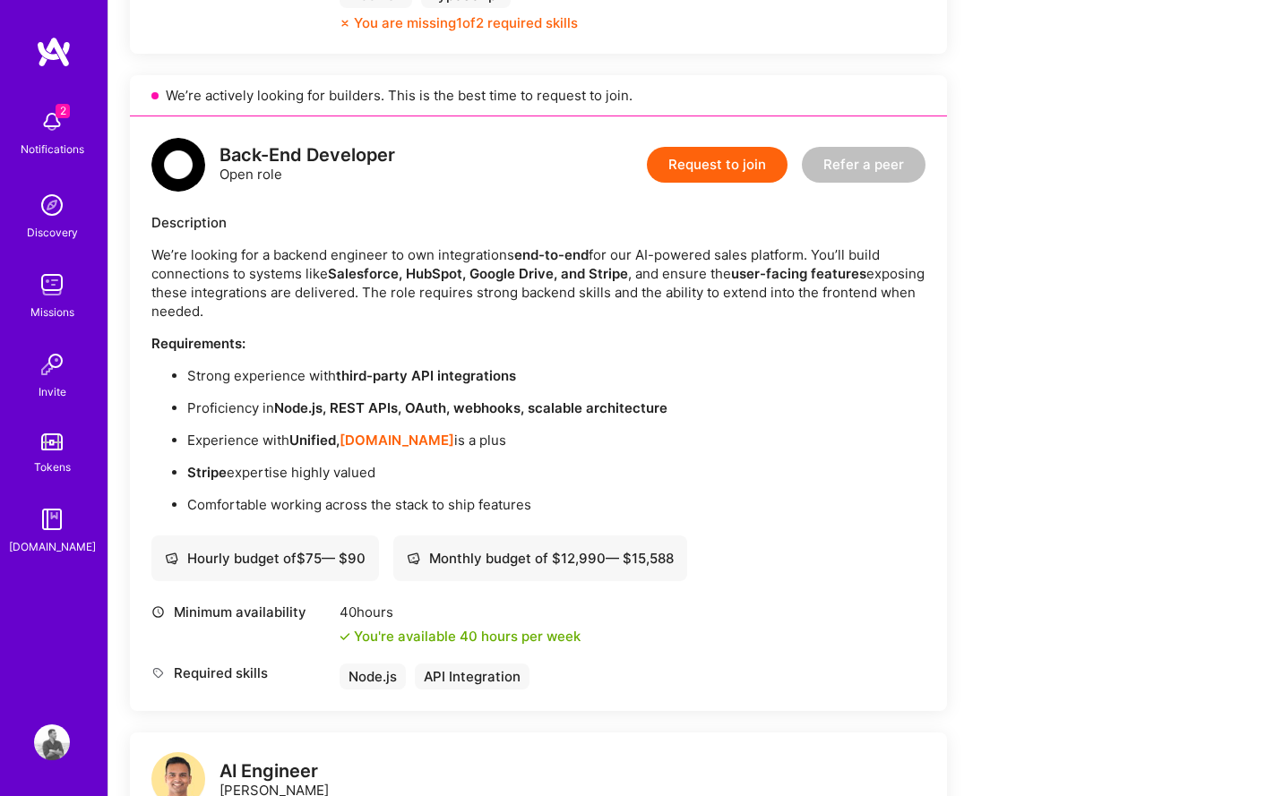
scroll to position [818, 0]
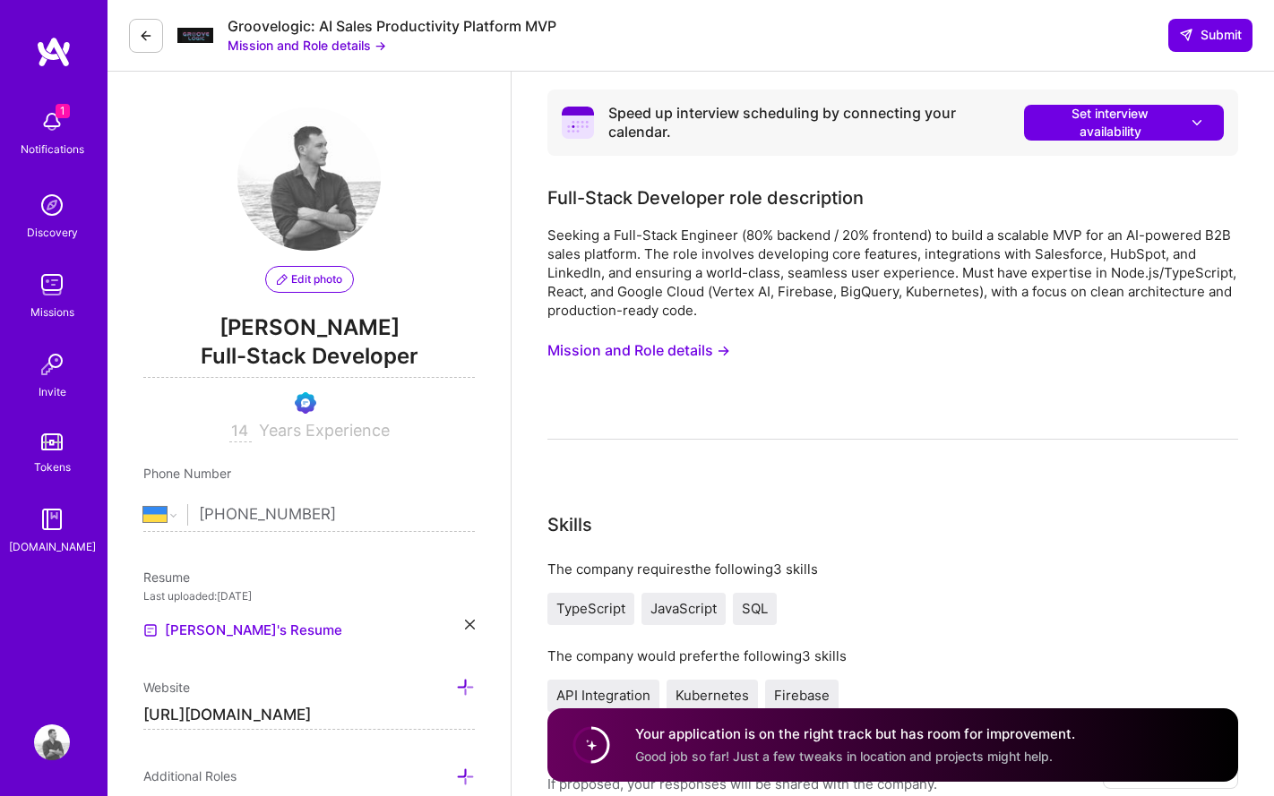
select select "UA"
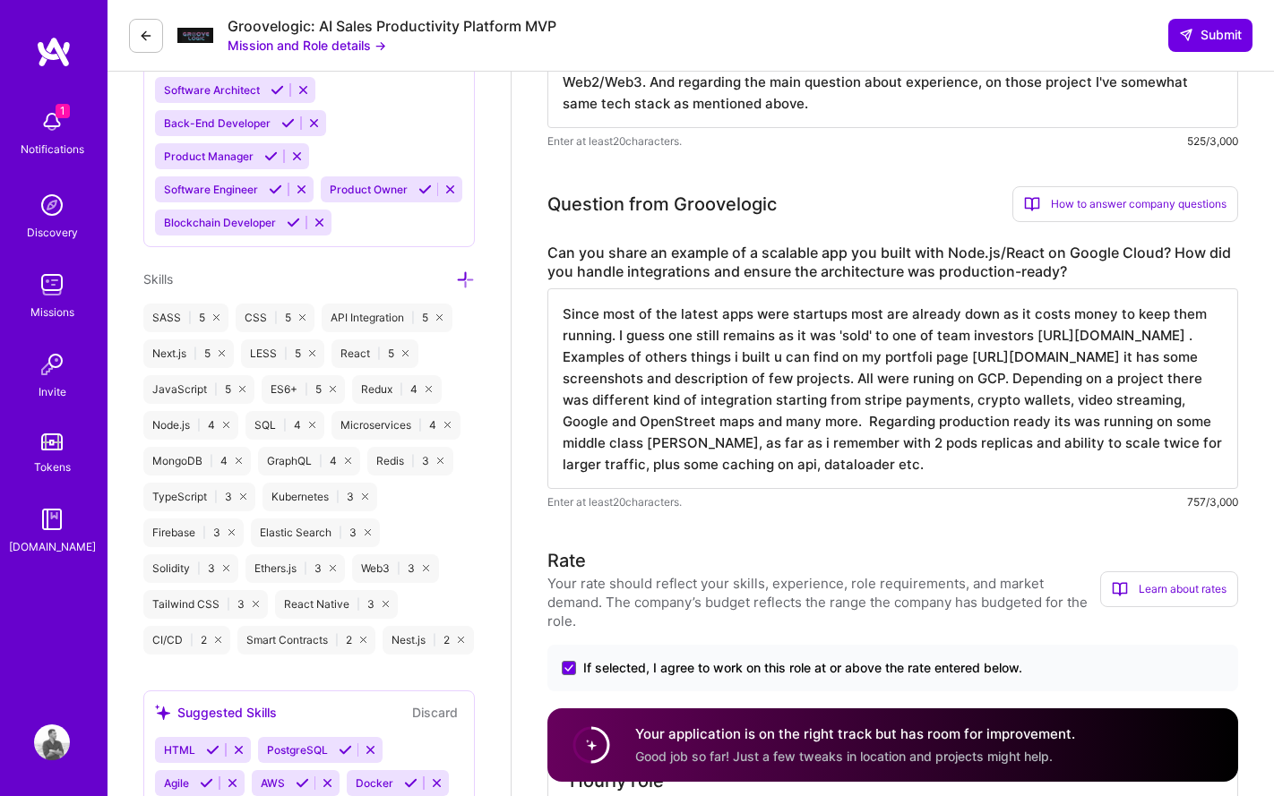
scroll to position [2, 0]
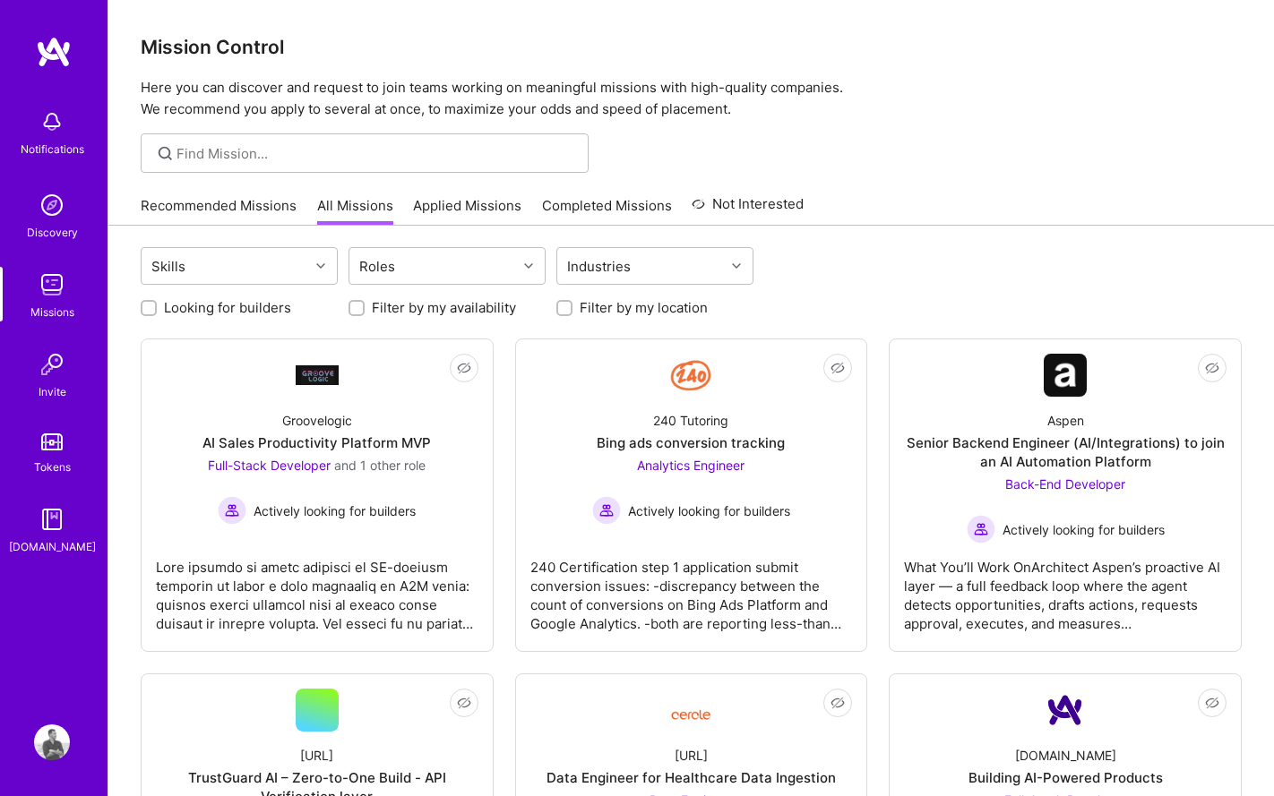
scroll to position [4889, 0]
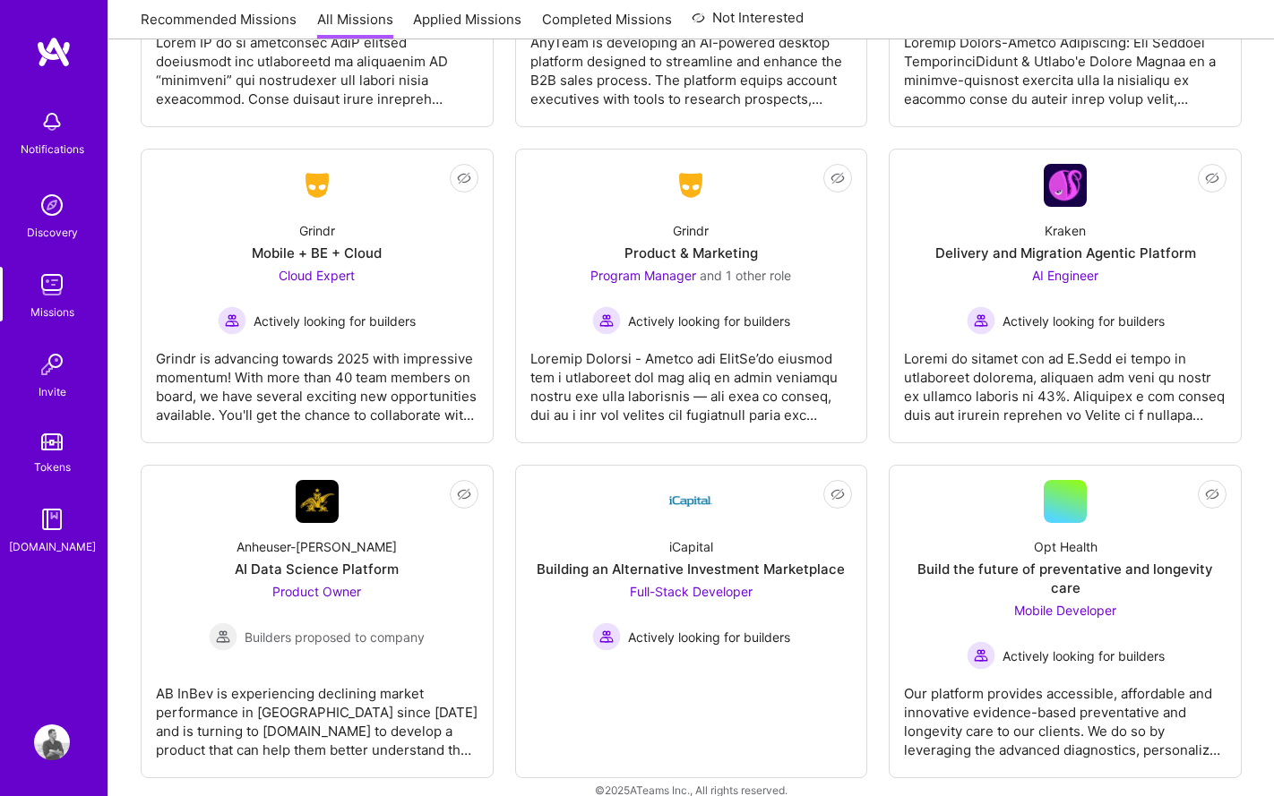
scroll to position [5107, 0]
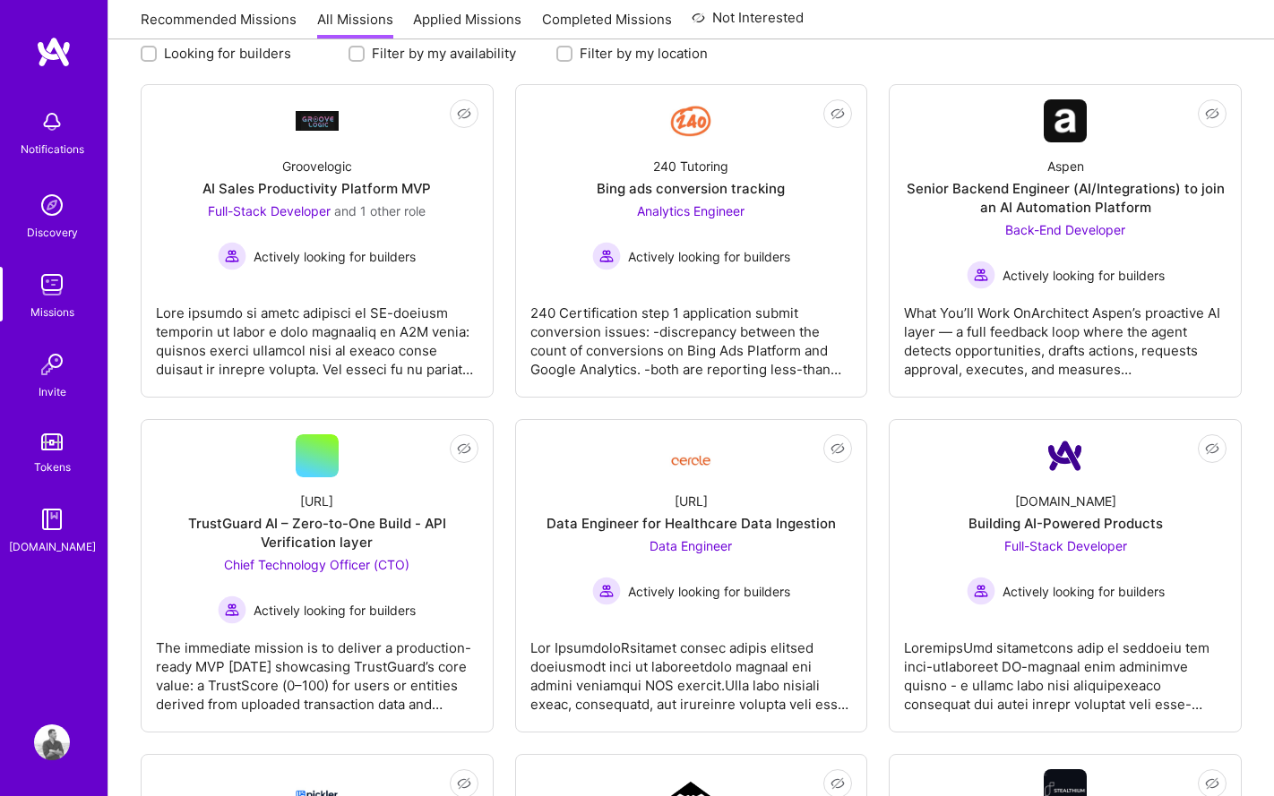
scroll to position [0, 0]
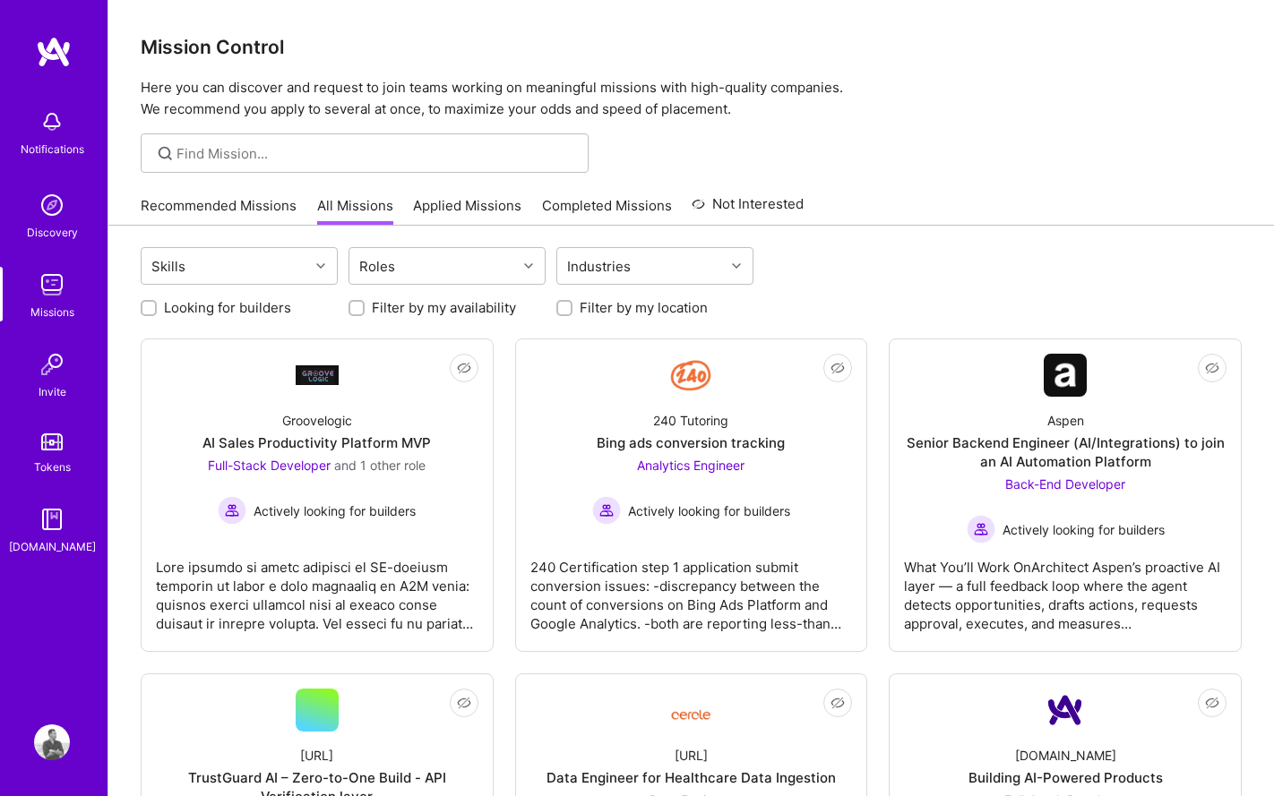
click at [468, 199] on link "Applied Missions" at bounding box center [467, 211] width 108 height 30
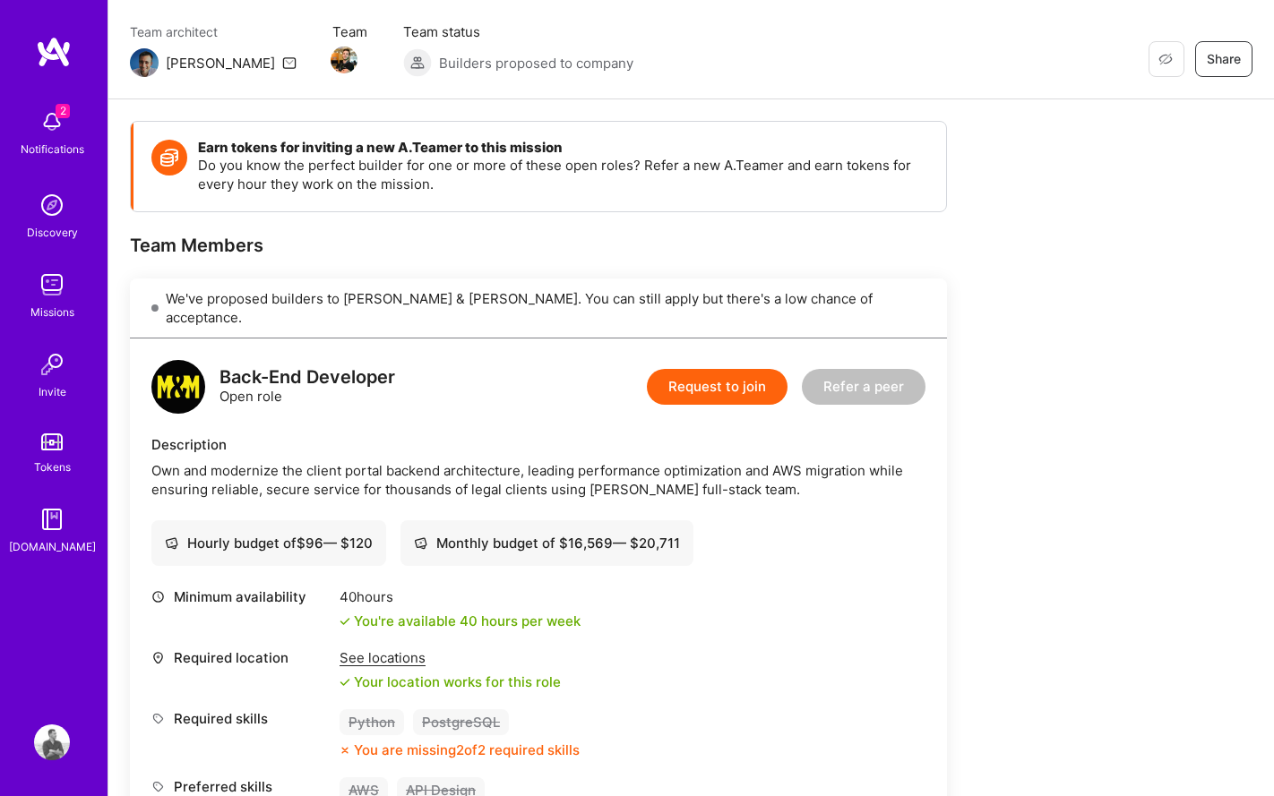
scroll to position [460, 0]
